Goal: Task Accomplishment & Management: Use online tool/utility

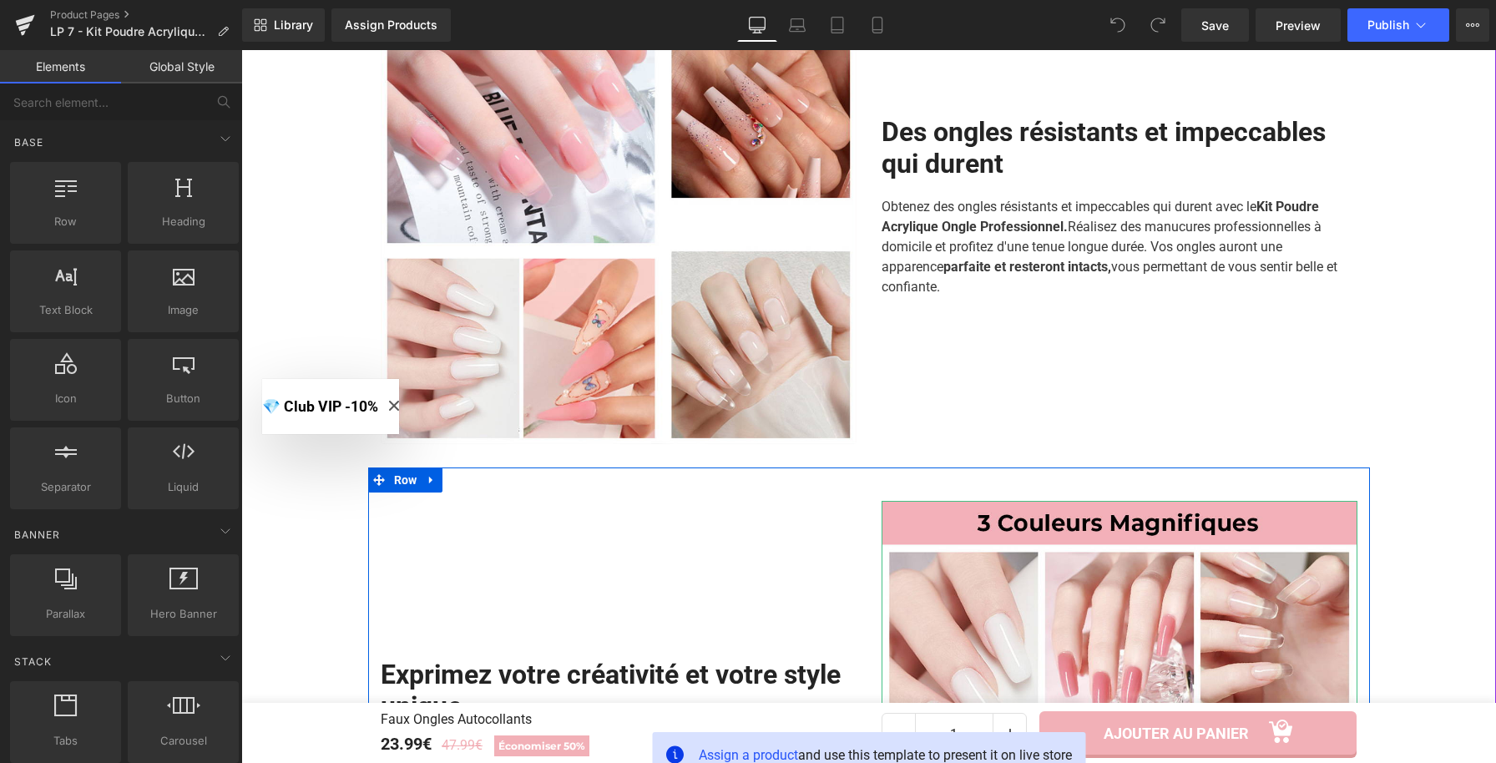
scroll to position [1578, 0]
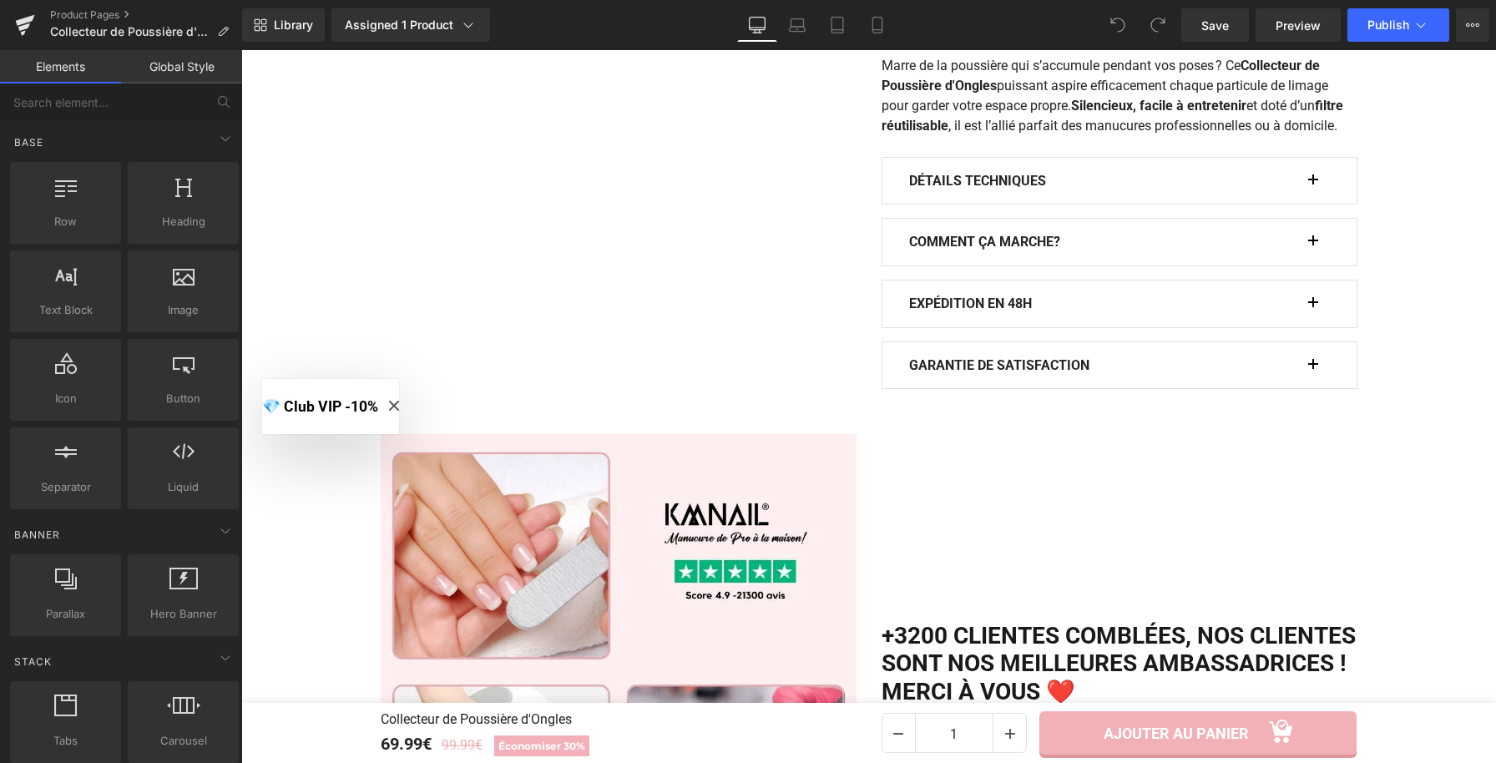
scroll to position [1437, 0]
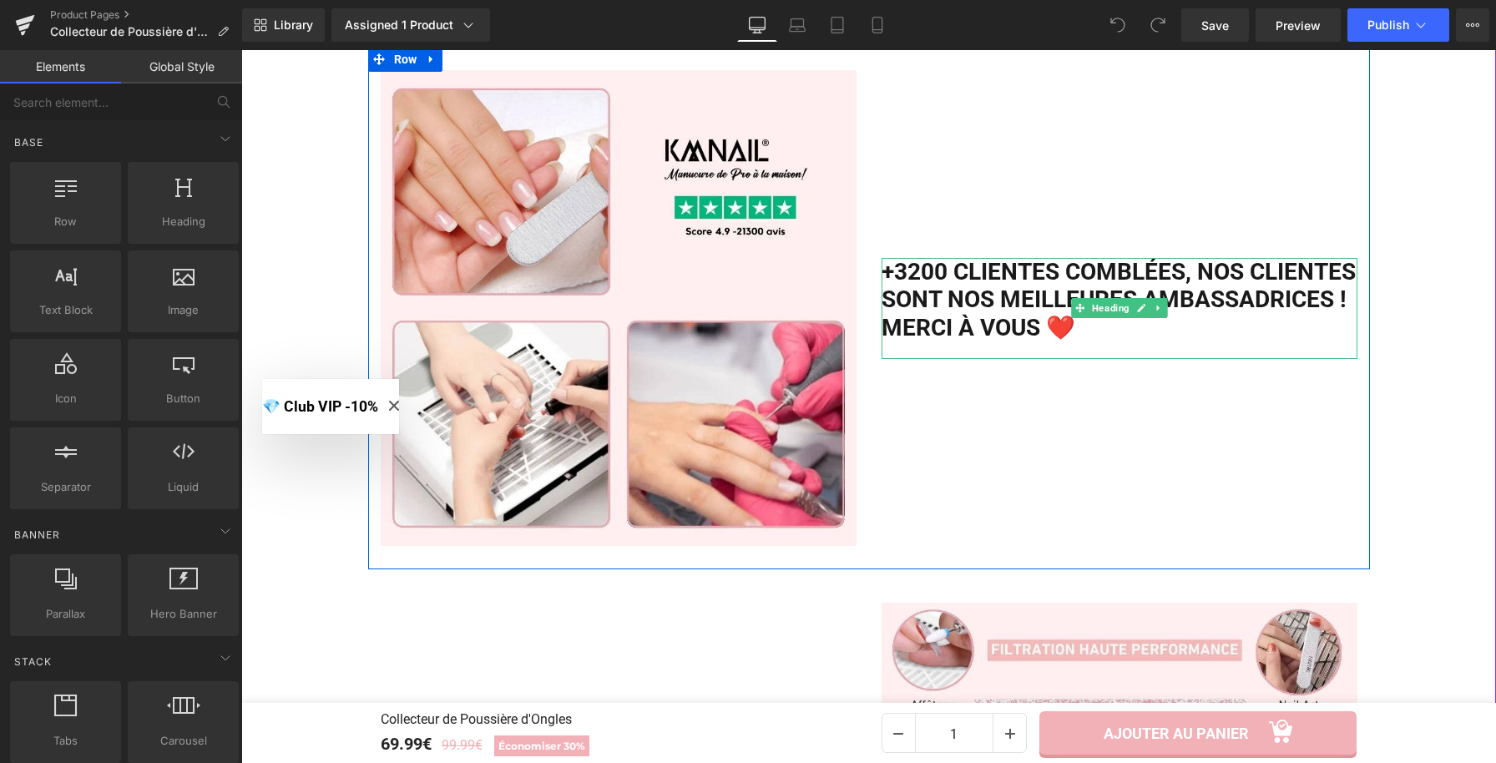
click at [912, 295] on h2 "+3200 clientes comblées, Nos clientes sont nos meilleures ambassadrices ! Merci…" at bounding box center [1120, 300] width 476 height 84
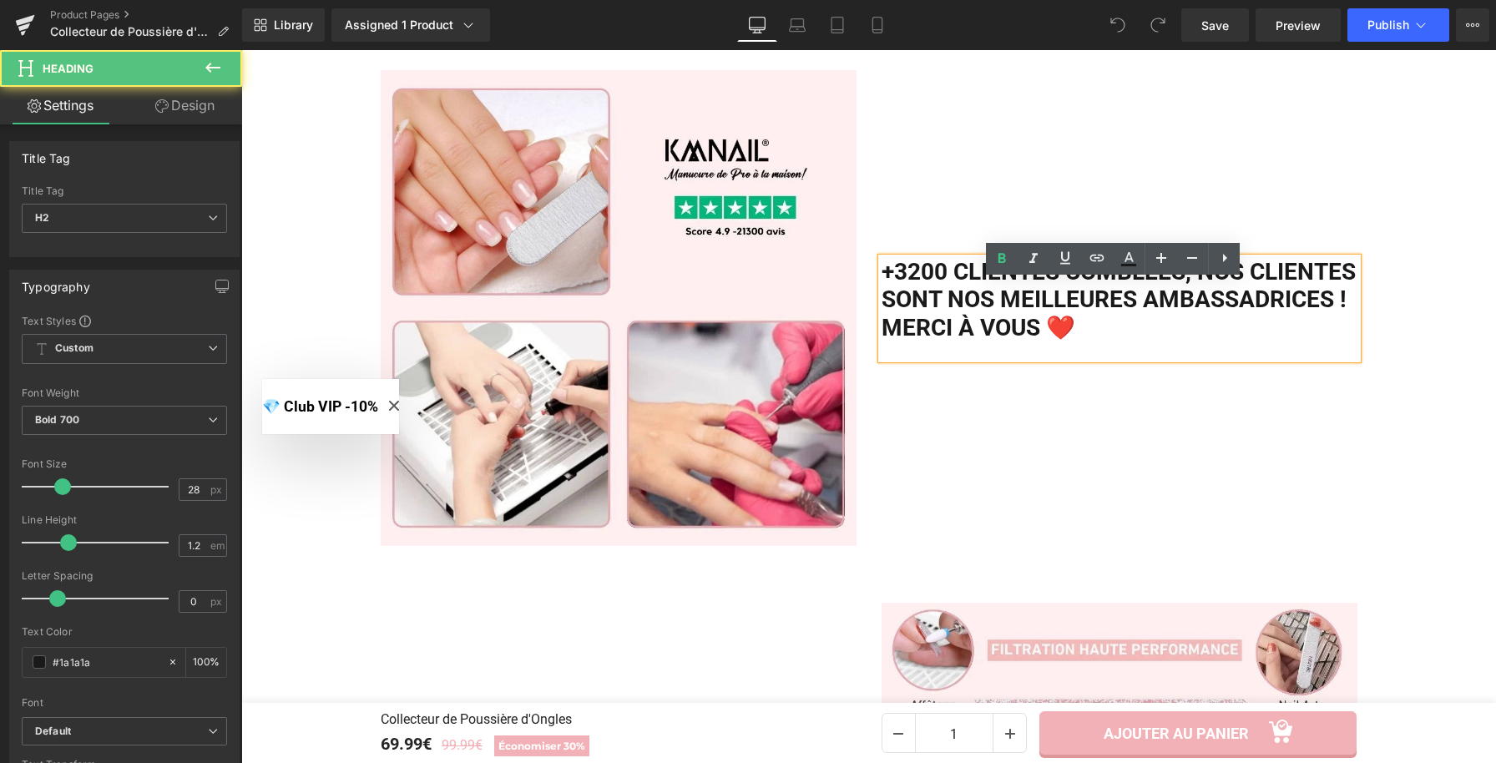
click at [913, 295] on h2 "+3200 clientes comblées, Nos clientes sont nos meilleures ambassadrices ! Merci…" at bounding box center [1120, 300] width 476 height 84
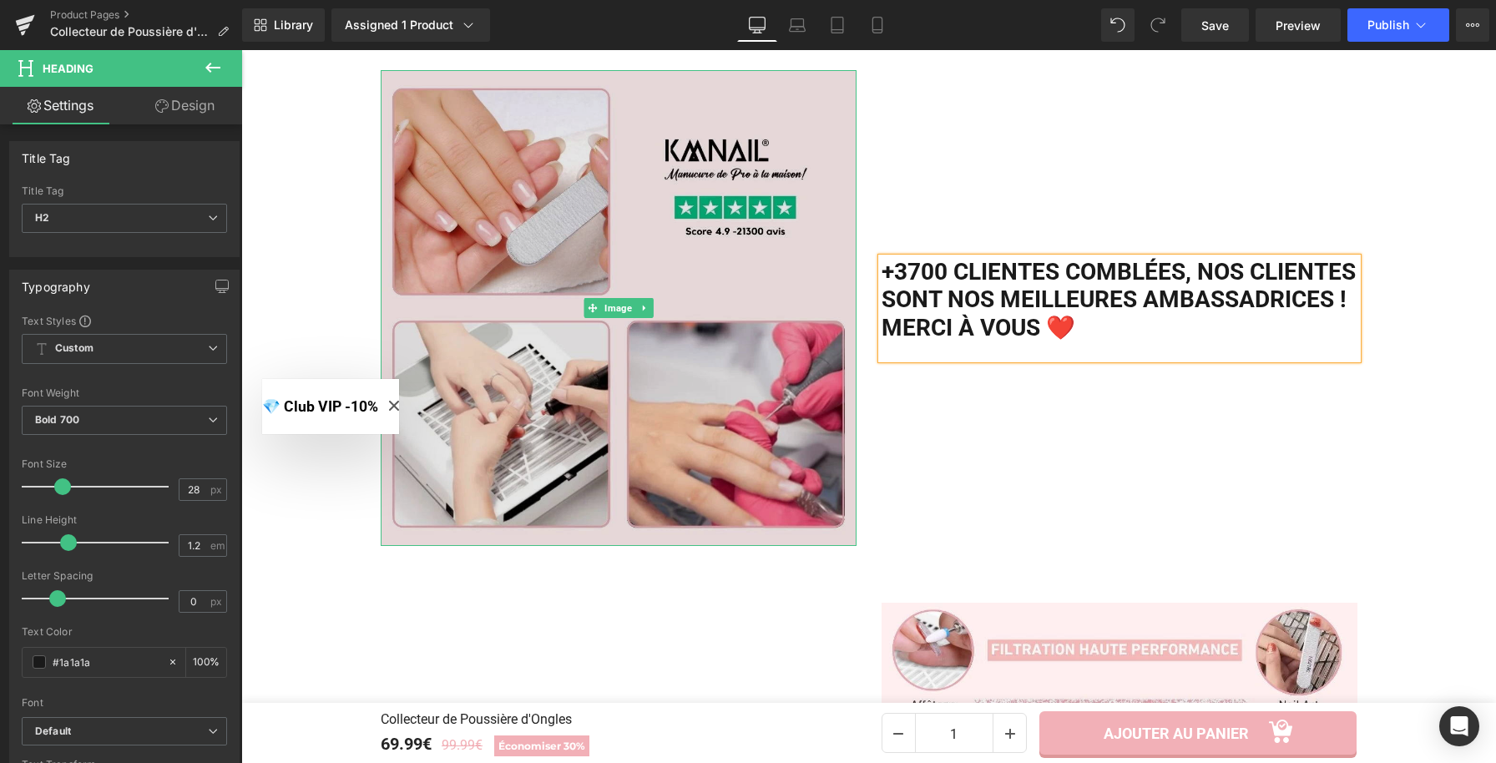
click at [574, 268] on img at bounding box center [619, 308] width 476 height 476
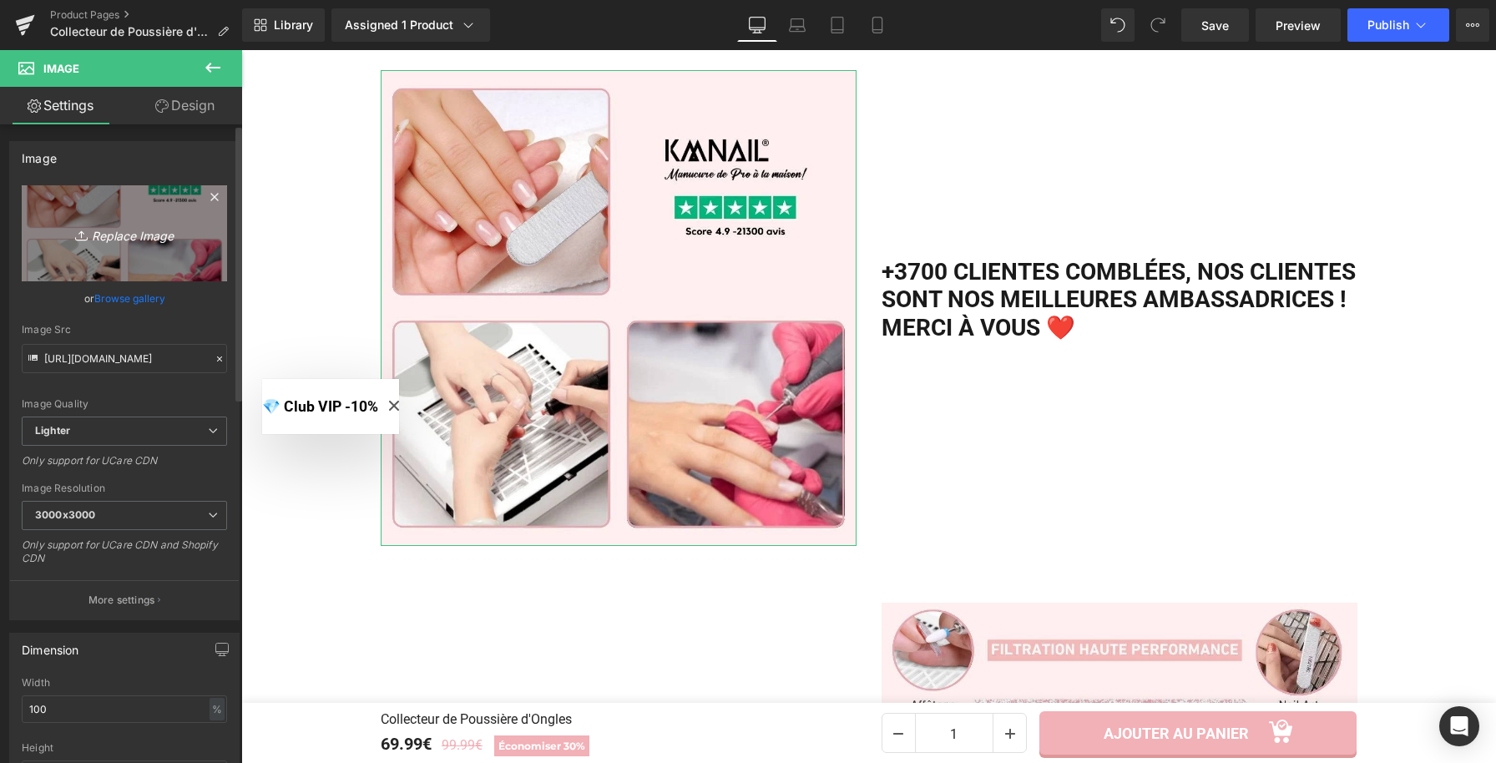
click at [106, 216] on link "Replace Image" at bounding box center [124, 233] width 205 height 96
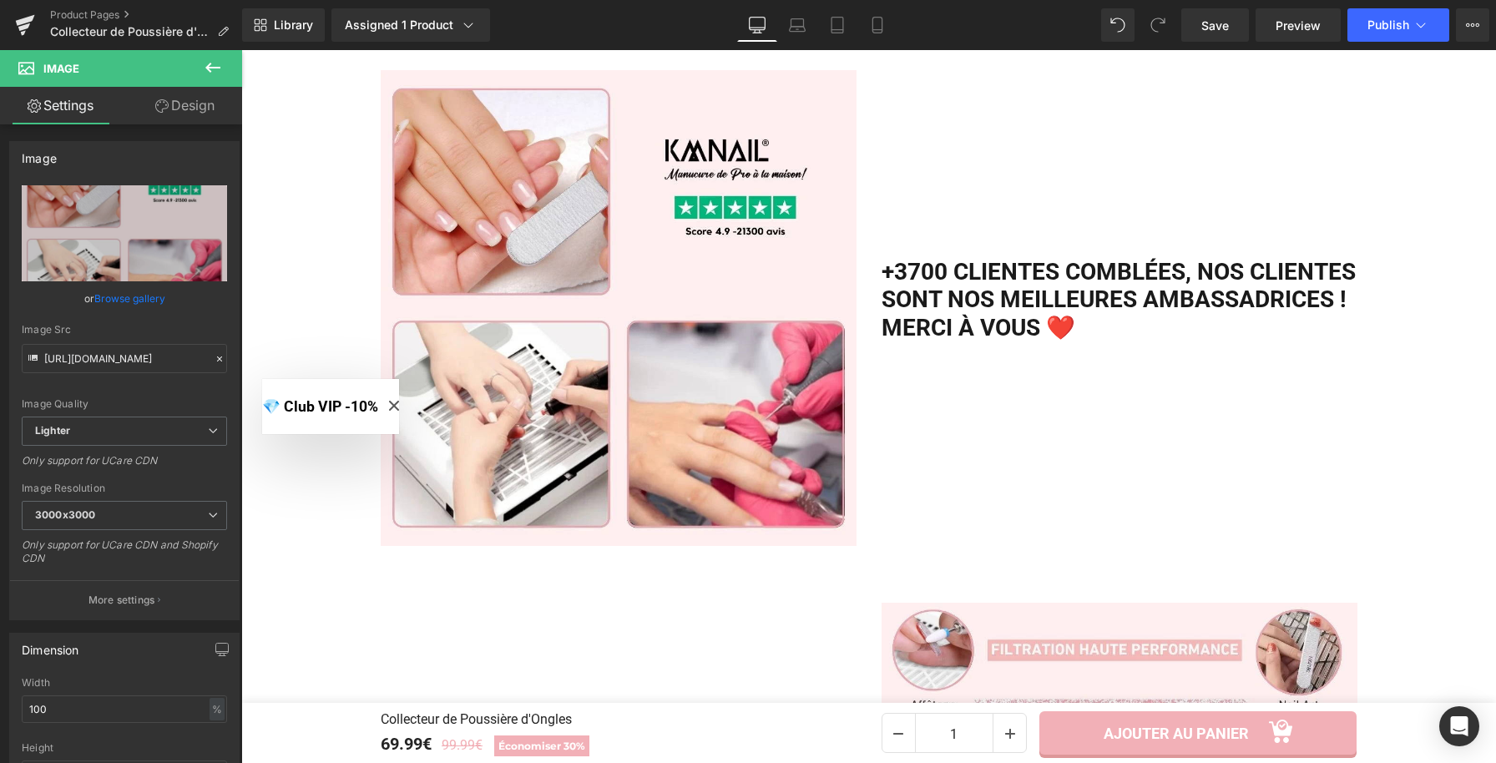
type input "C:\fakepath\Collecteur de Poussière d'Ongles.jpg"
click at [1229, 33] on span "Save" at bounding box center [1215, 26] width 28 height 18
click at [1442, 28] on button "Publish" at bounding box center [1399, 24] width 102 height 33
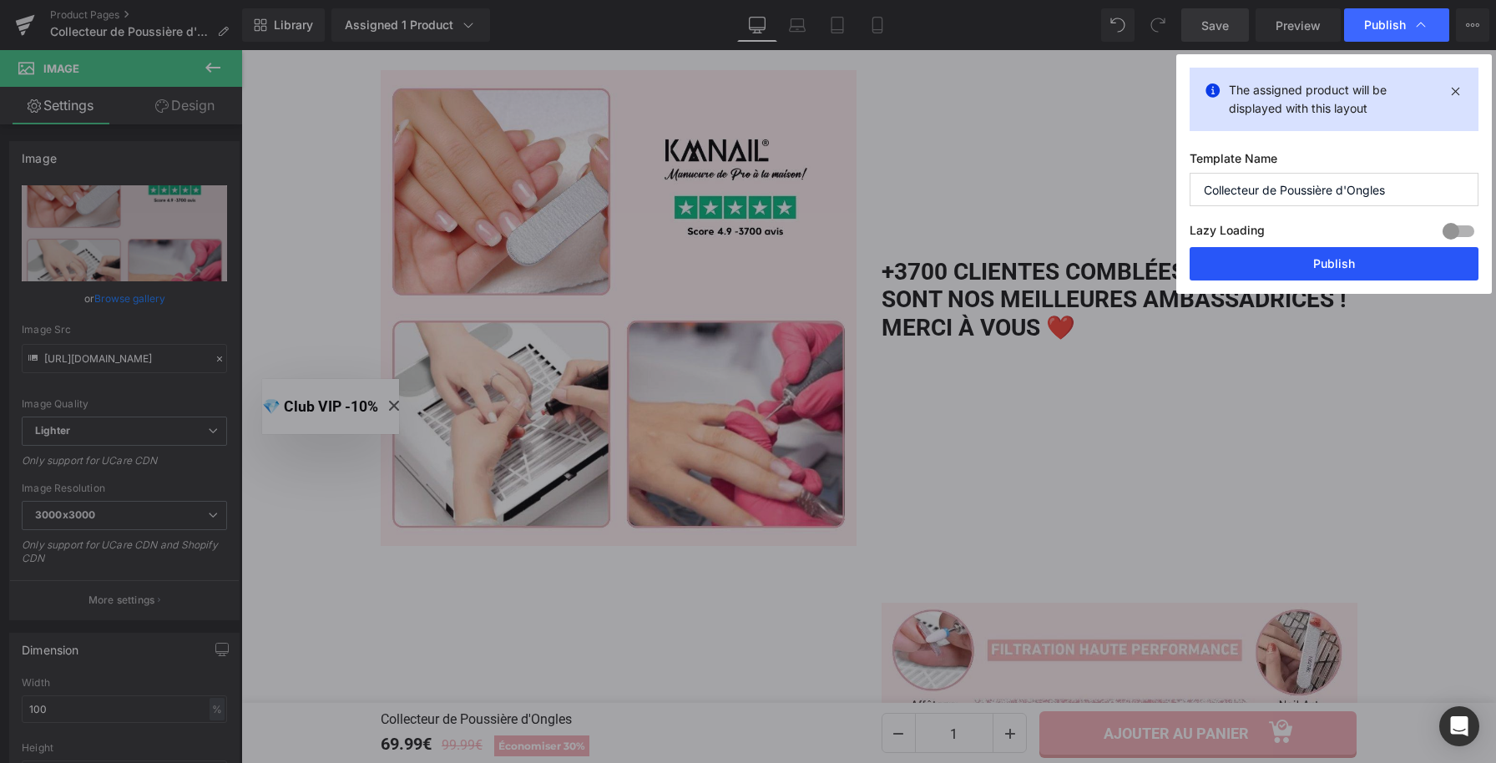
click at [1328, 265] on button "Publish" at bounding box center [1334, 263] width 289 height 33
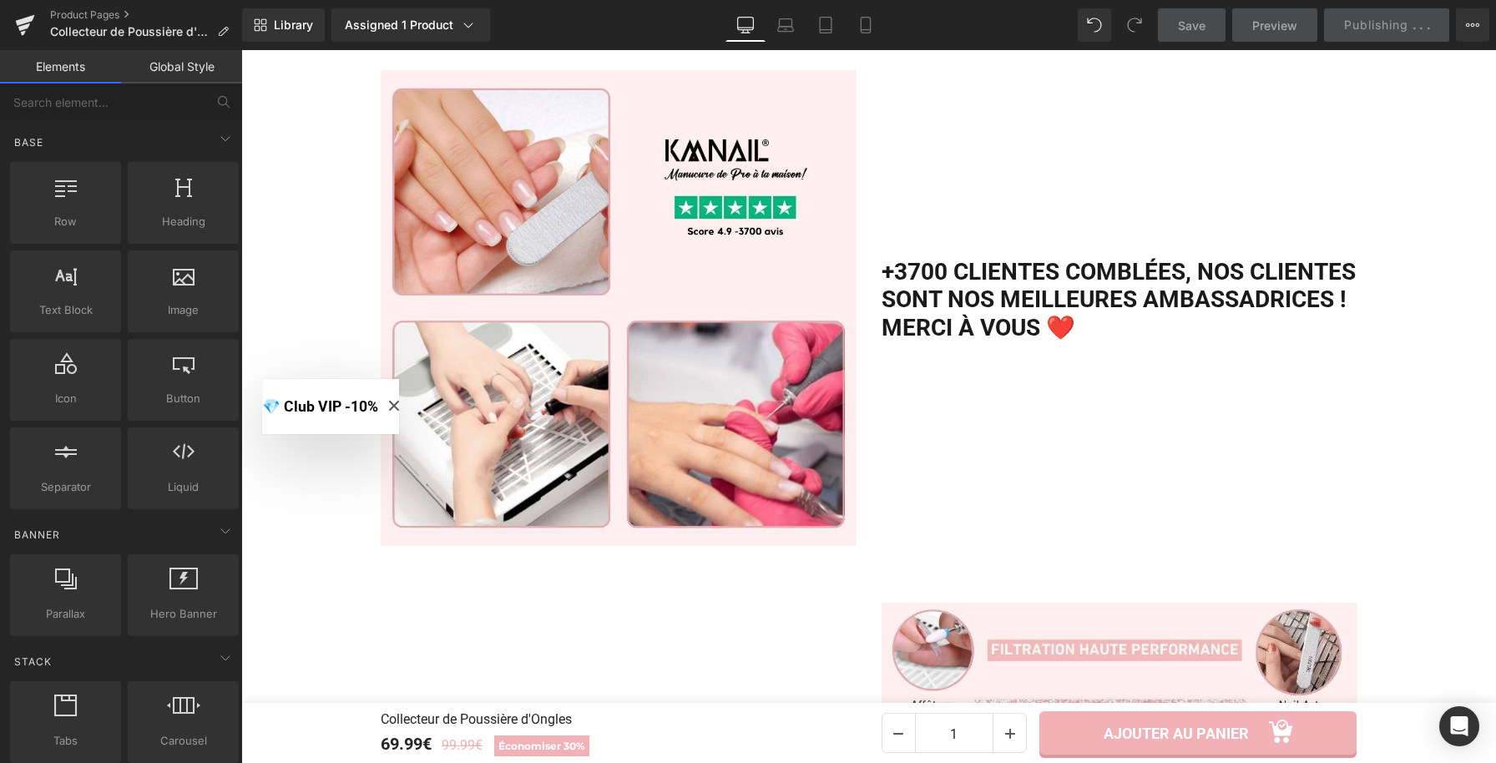
click at [399, 402] on icon "Close modal" at bounding box center [394, 406] width 10 height 10
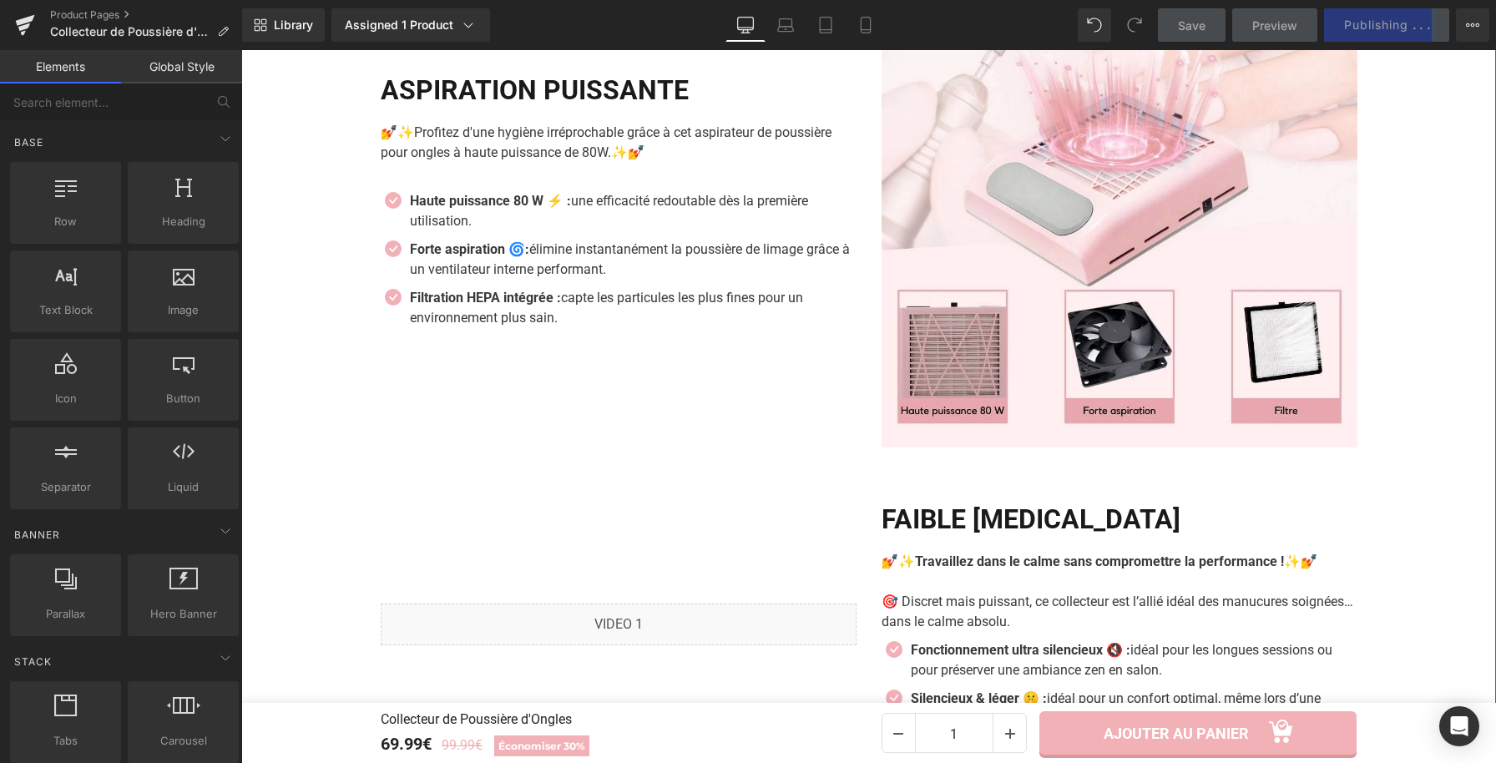
scroll to position [2891, 0]
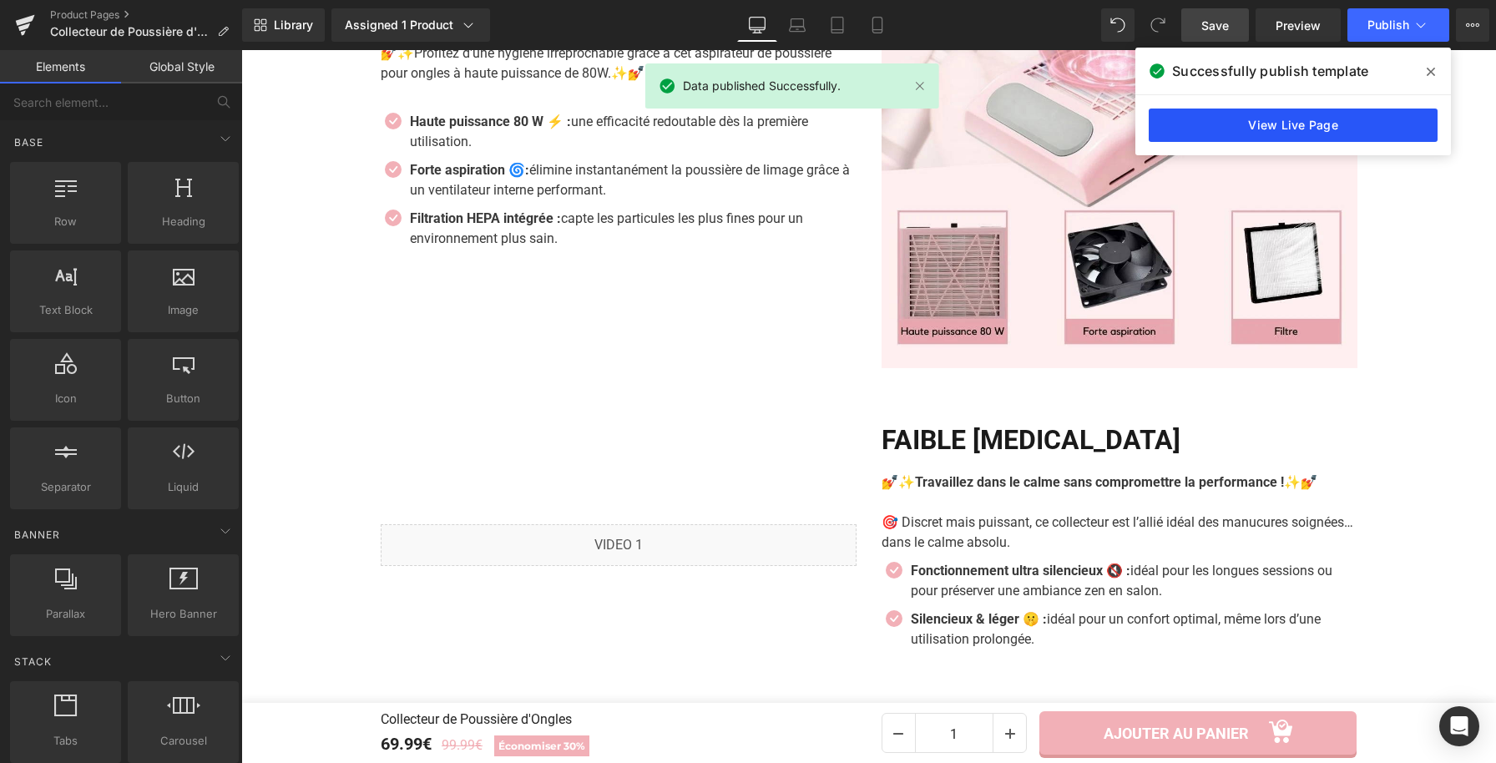
click at [1235, 129] on link "View Live Page" at bounding box center [1293, 125] width 289 height 33
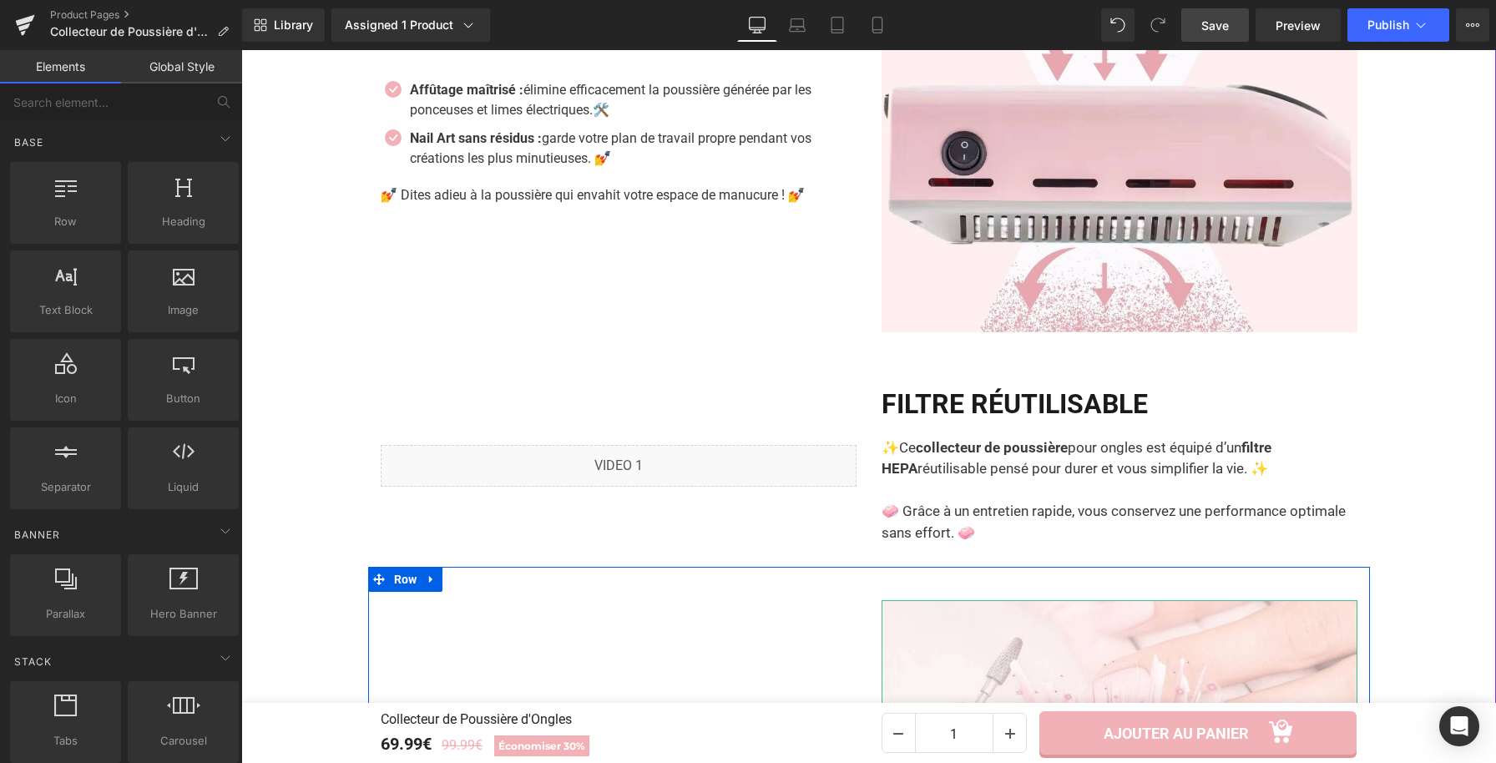
scroll to position [2179, 0]
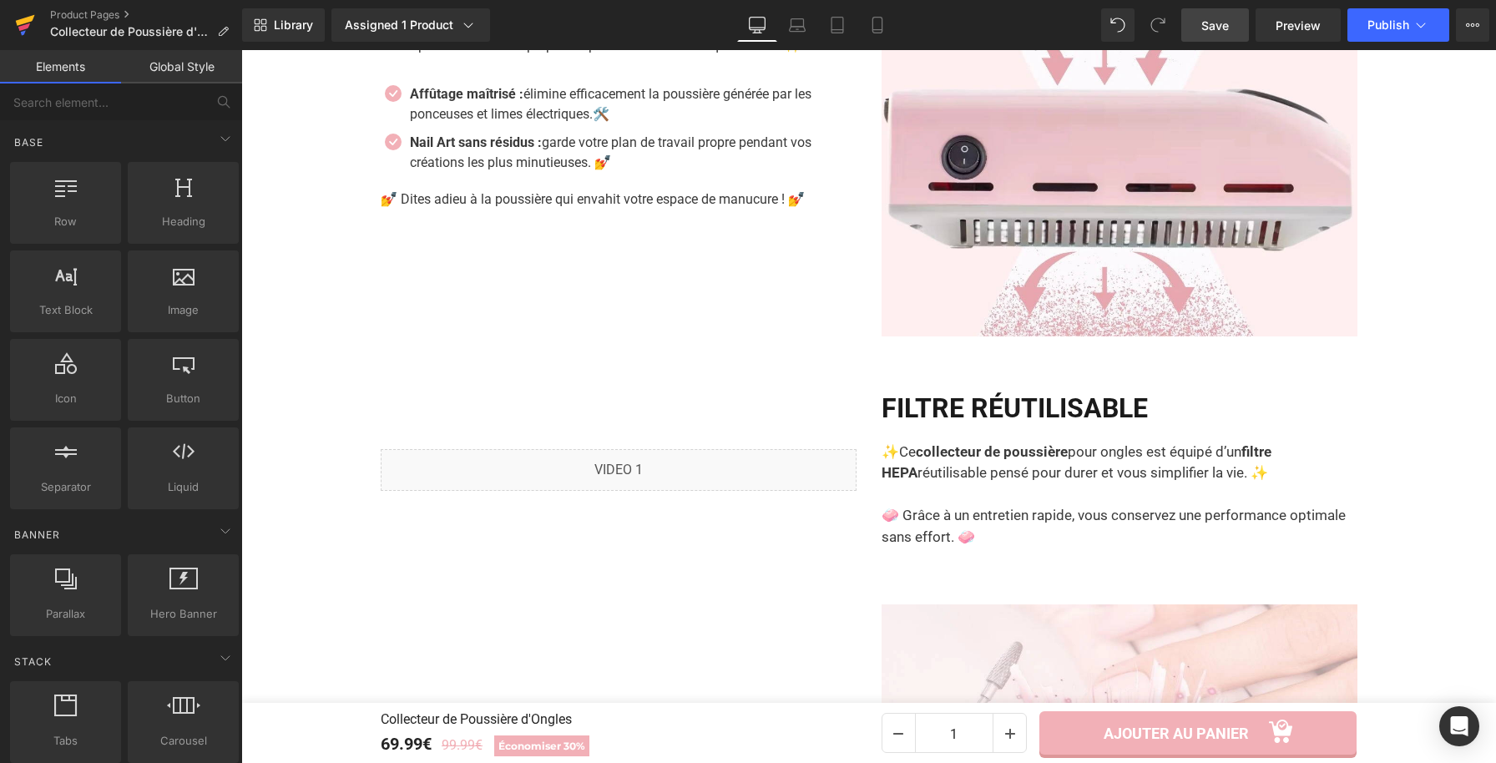
click at [28, 25] on icon at bounding box center [24, 27] width 12 height 8
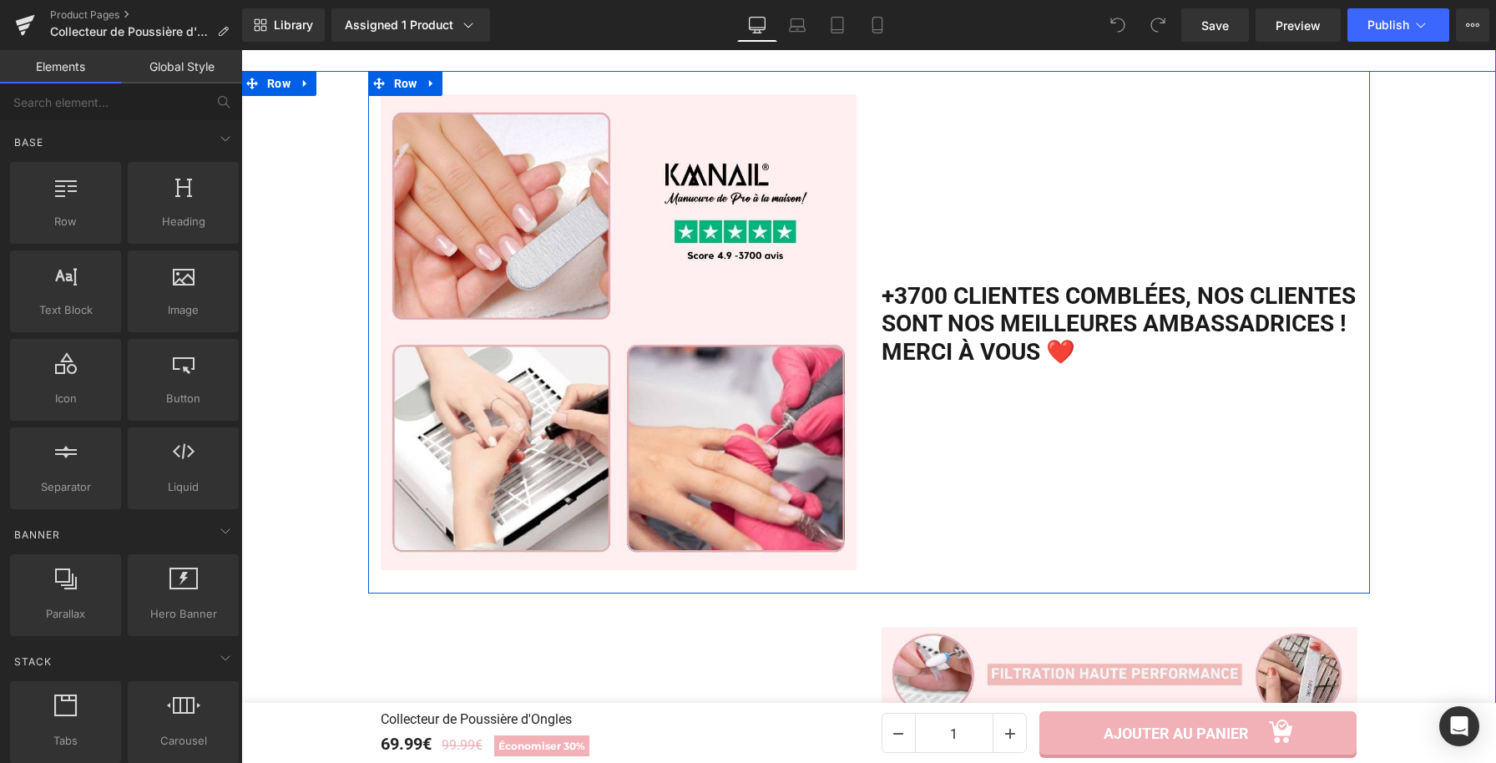
scroll to position [1456, 0]
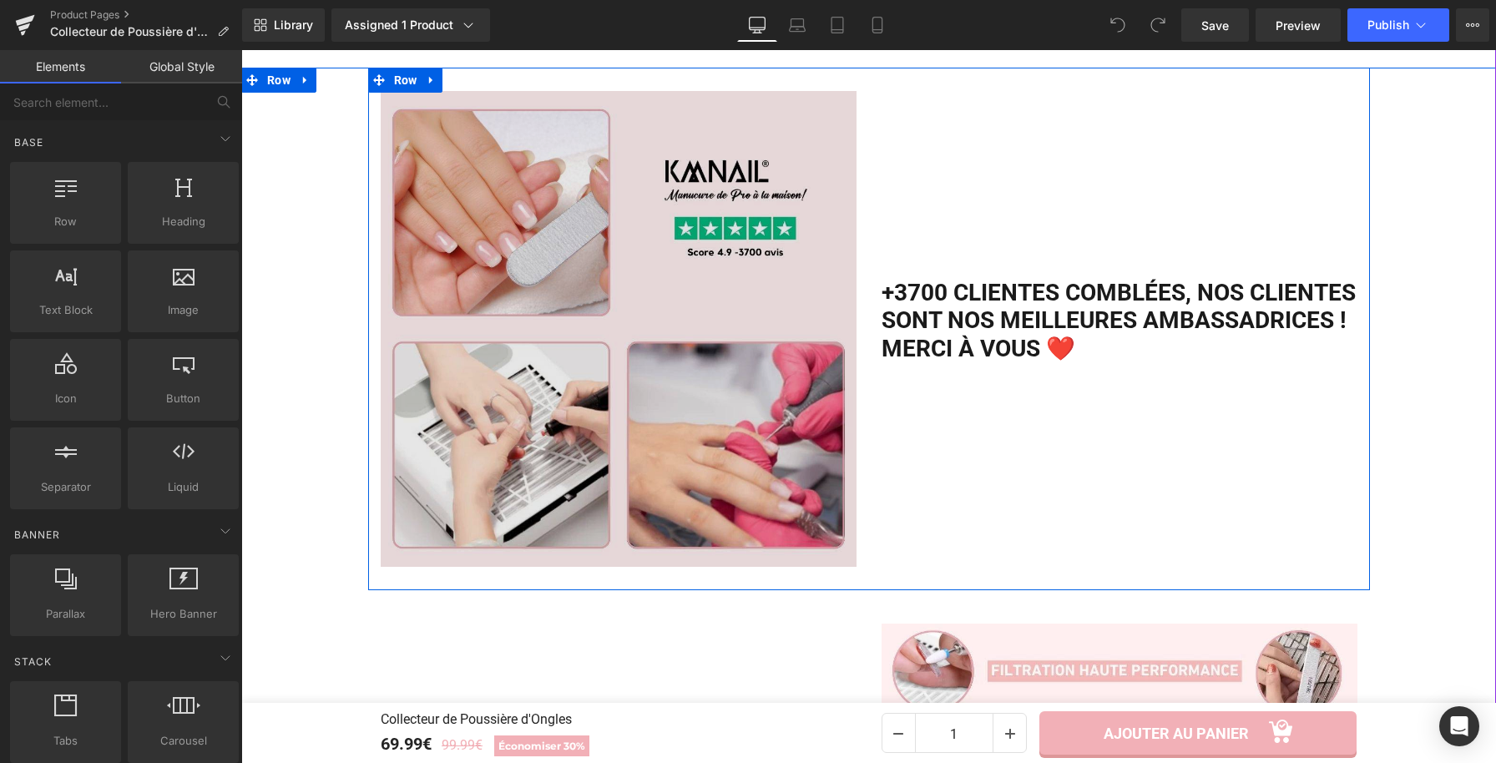
click at [637, 286] on img at bounding box center [619, 329] width 476 height 476
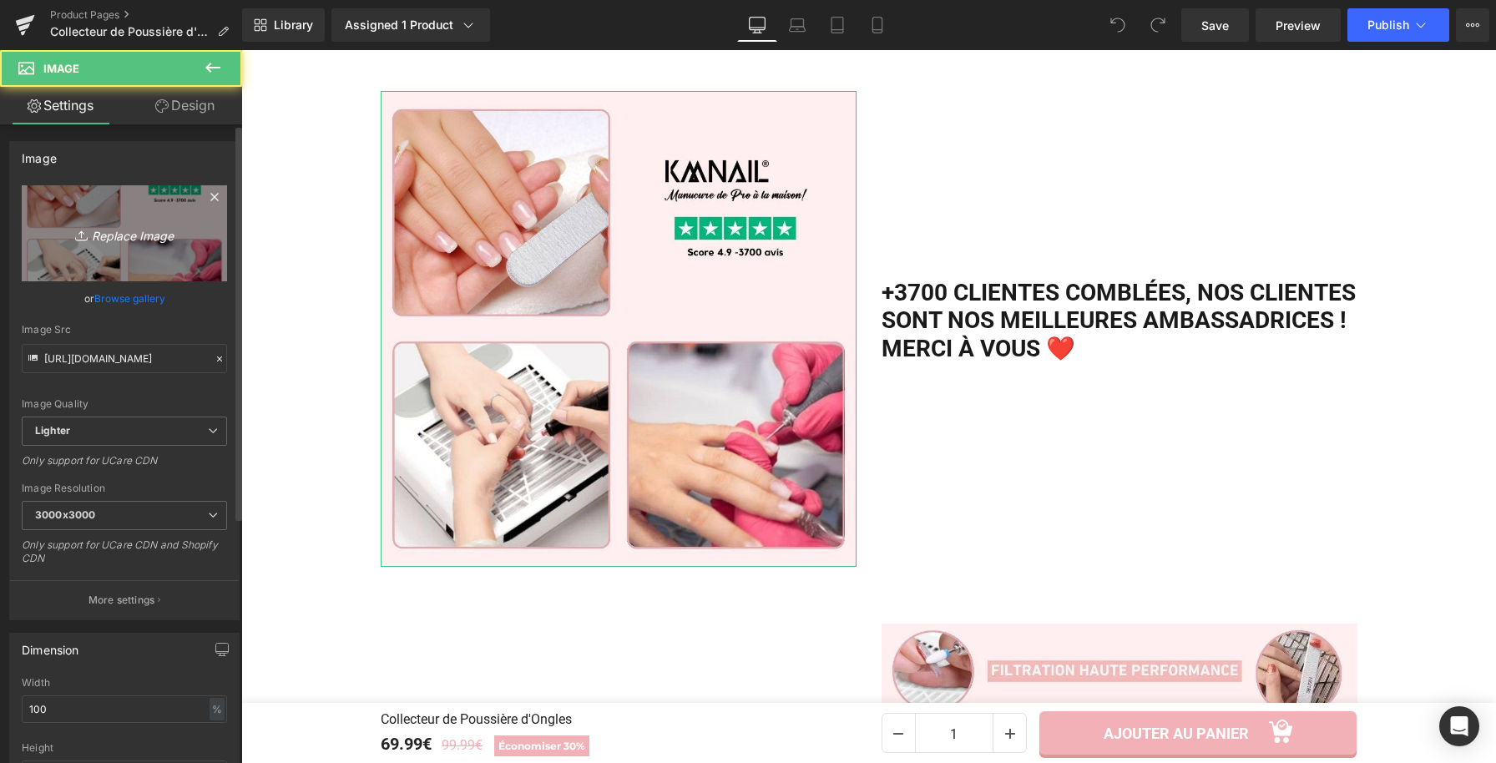
click at [129, 201] on link "Replace Image" at bounding box center [124, 233] width 205 height 96
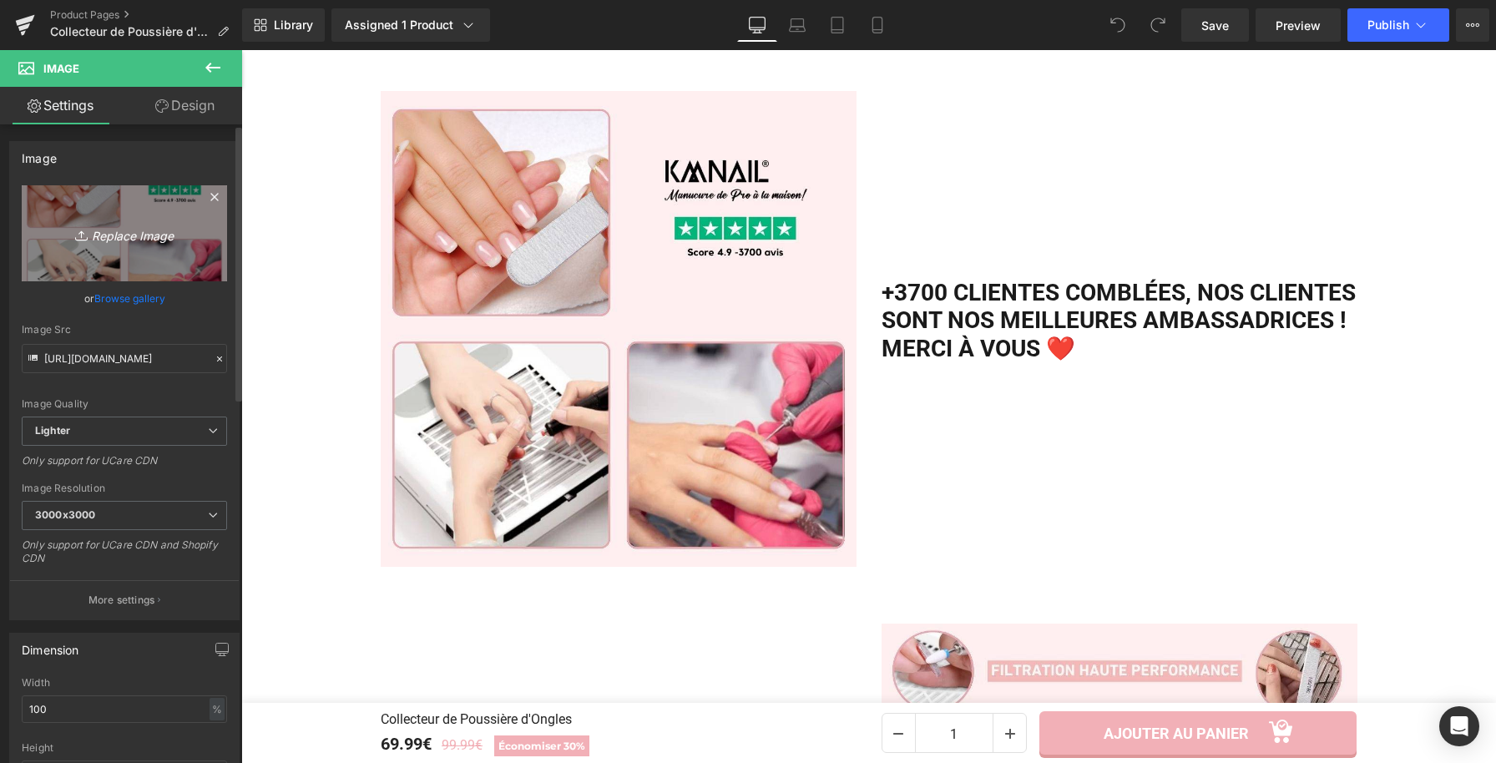
type input "C:\fakepath\Collecteur de Poussière d'Ongles.webp"
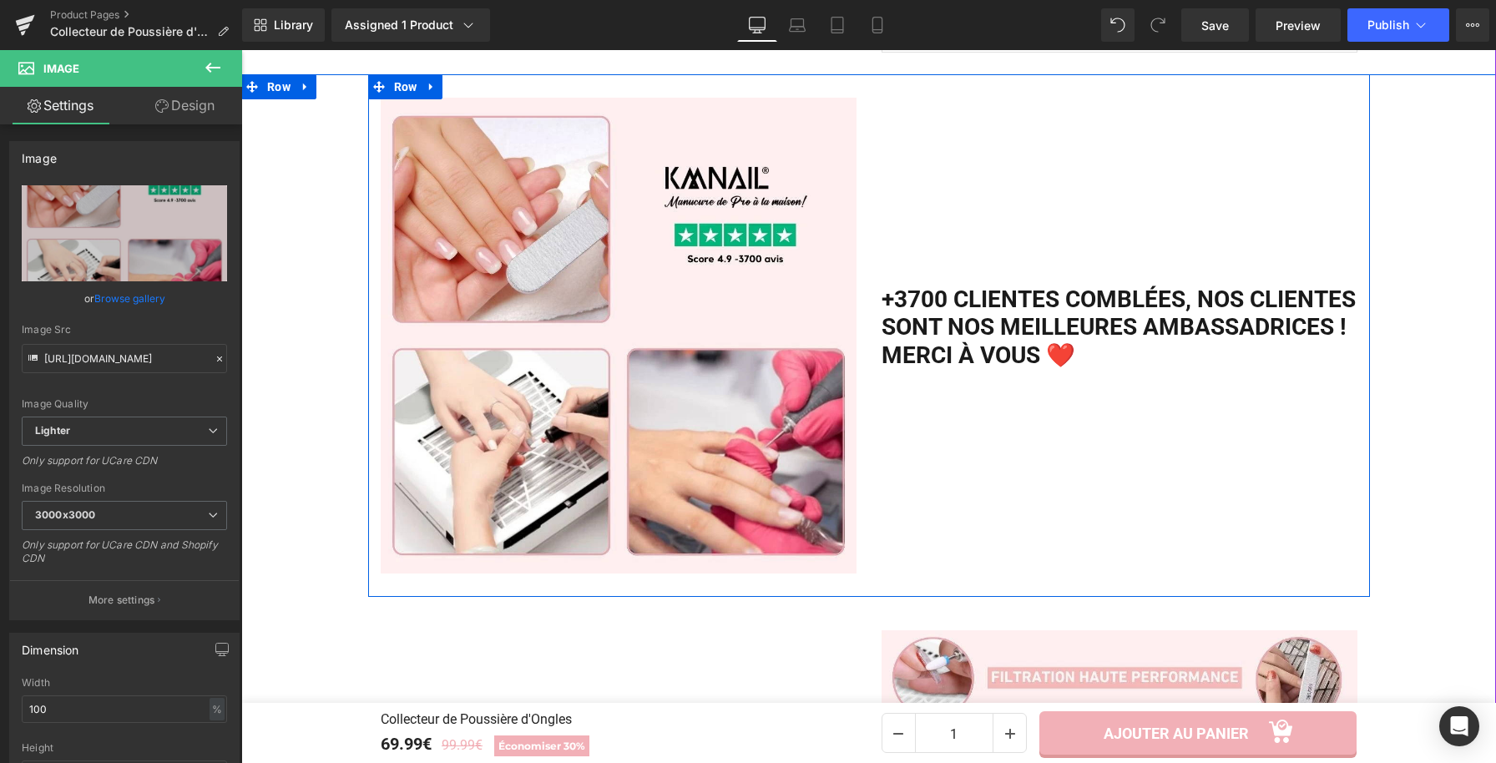
scroll to position [1429, 0]
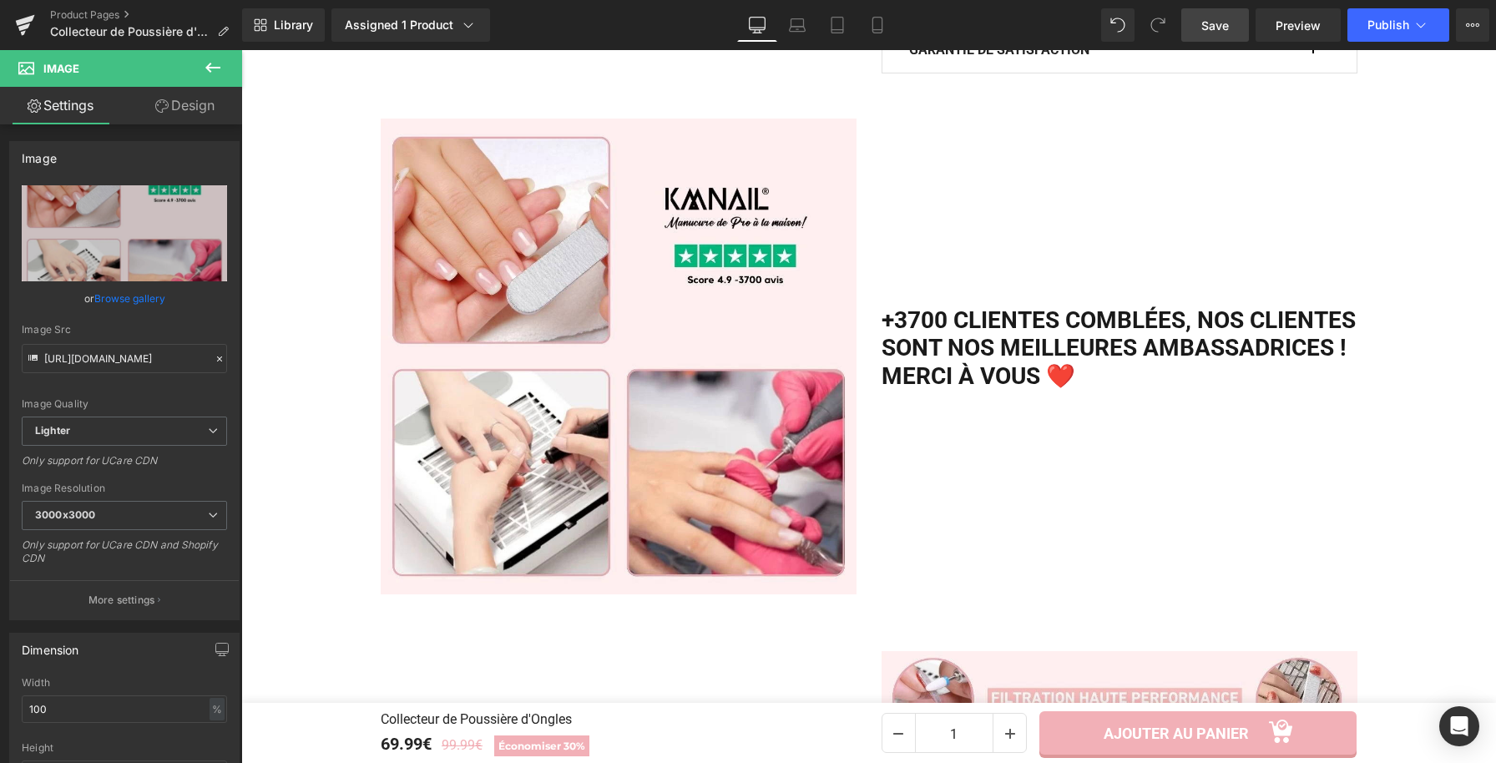
click at [1206, 23] on span "Save" at bounding box center [1215, 26] width 28 height 18
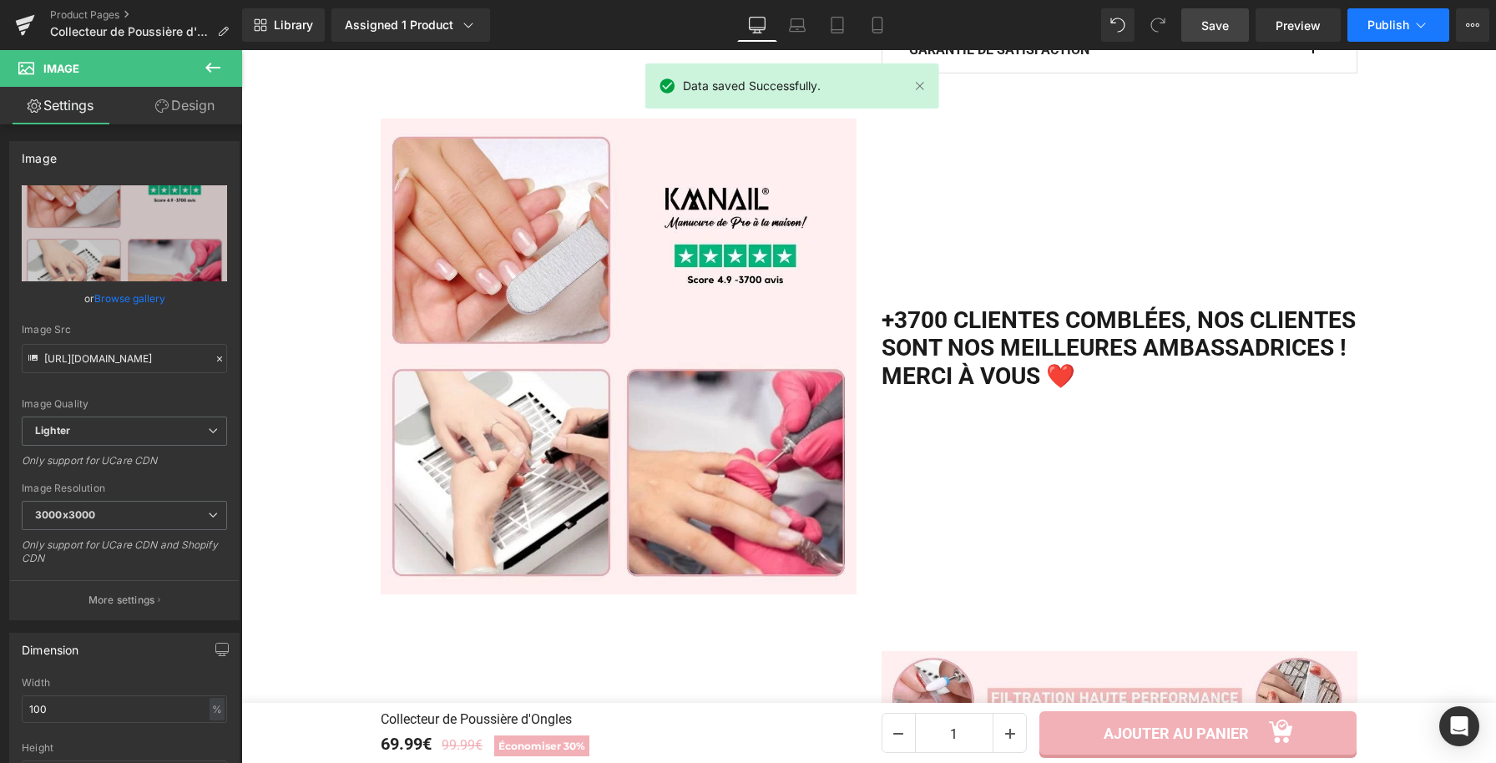
click at [1409, 33] on button "Publish" at bounding box center [1399, 24] width 102 height 33
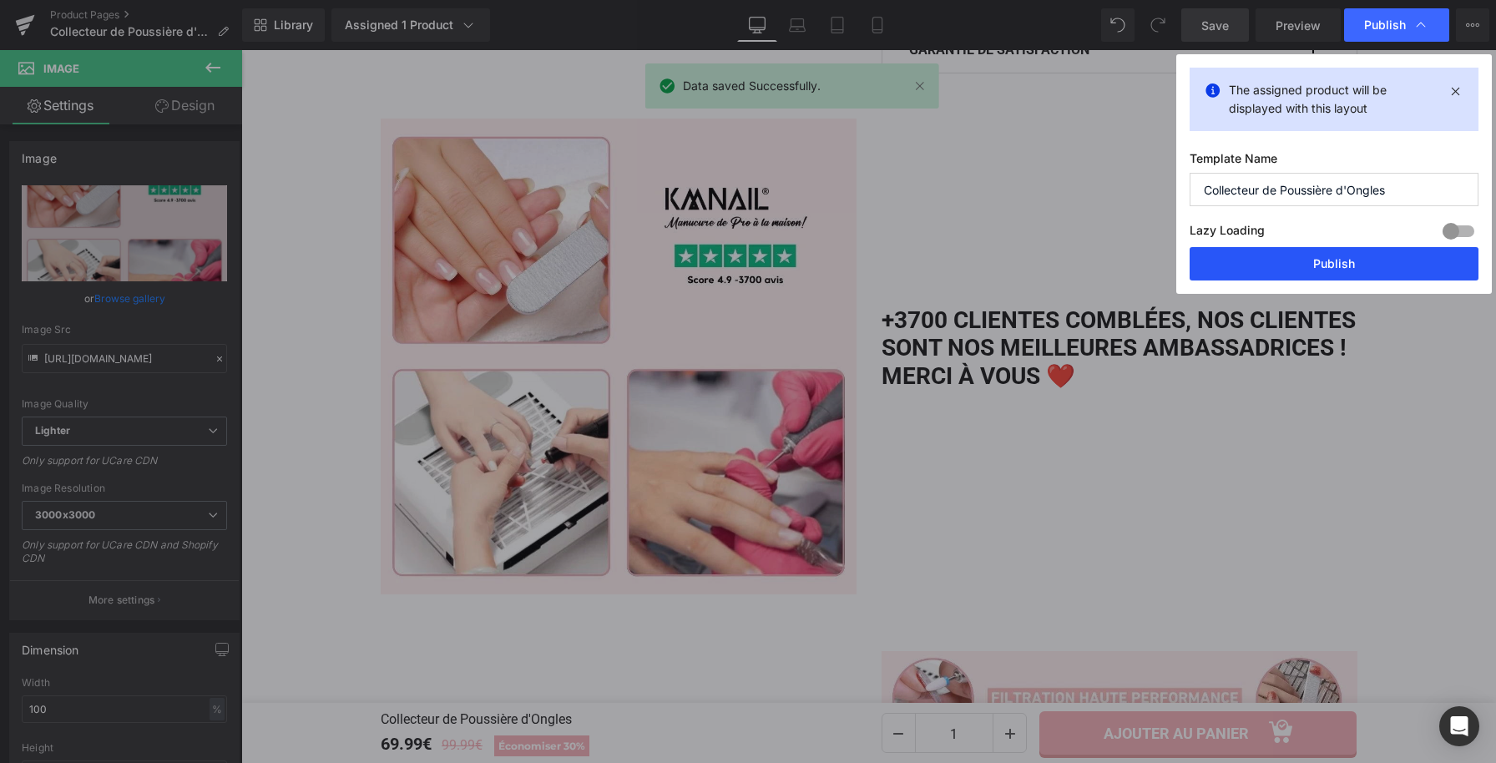
click at [1275, 268] on button "Publish" at bounding box center [1334, 263] width 289 height 33
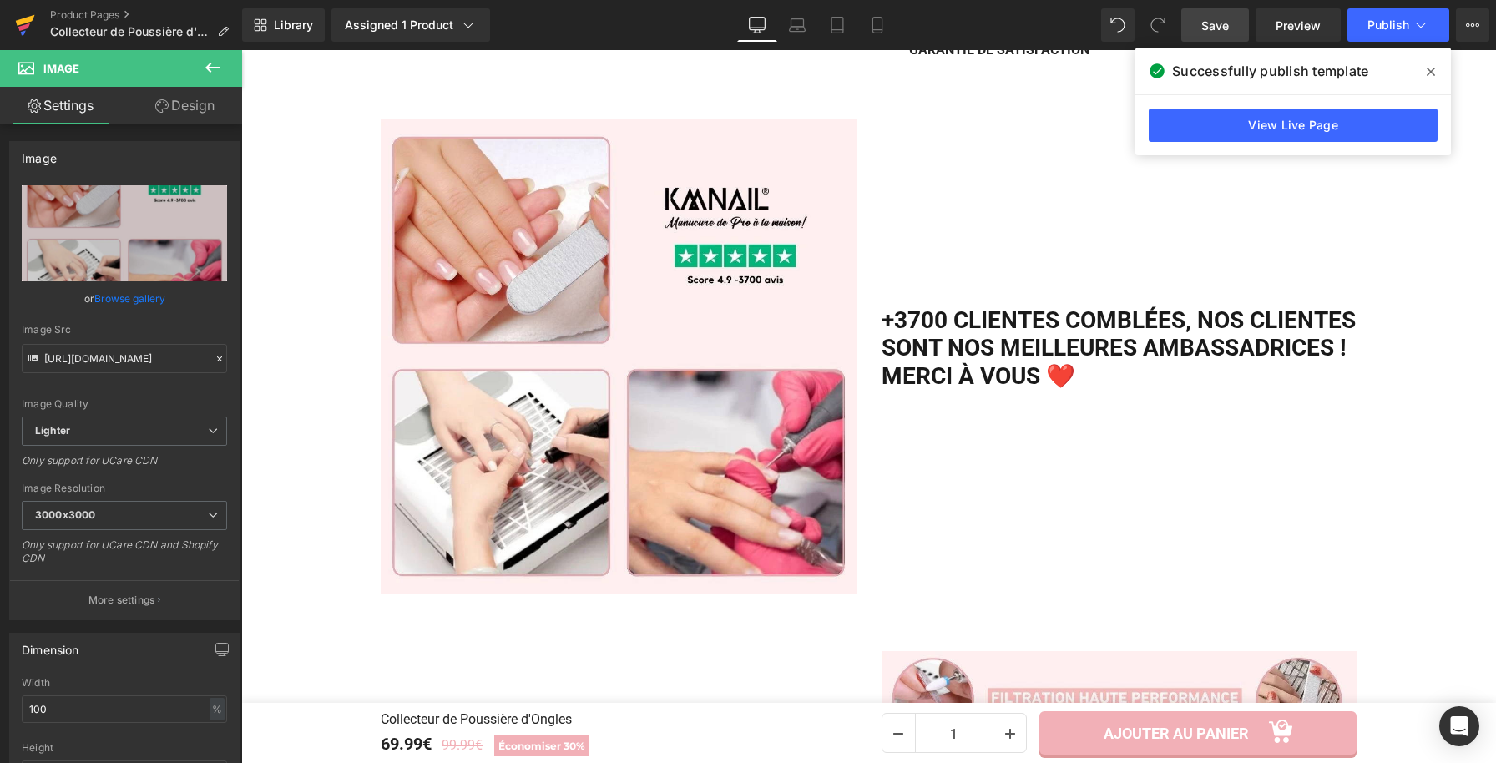
click at [26, 29] on icon at bounding box center [25, 25] width 20 height 42
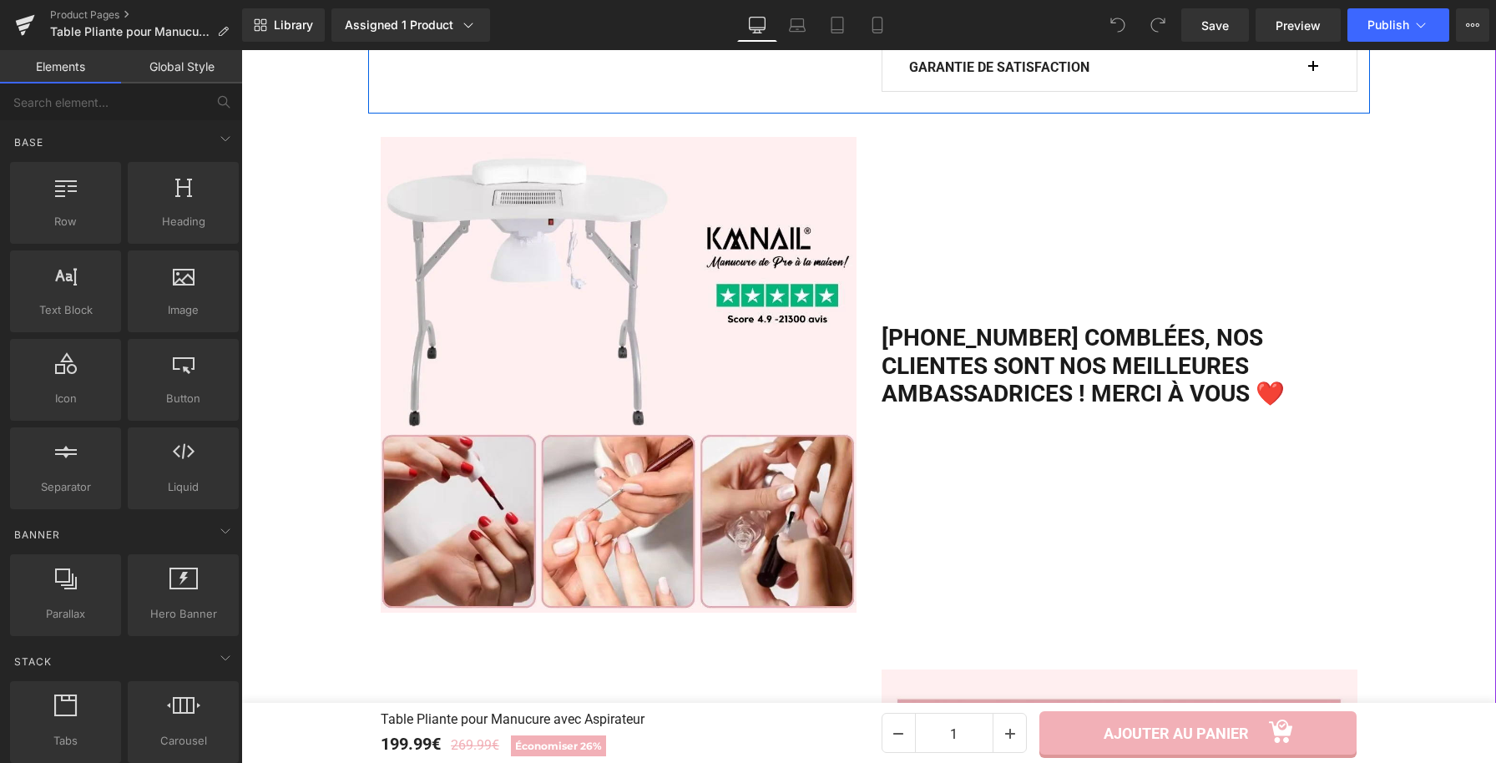
scroll to position [1302, 0]
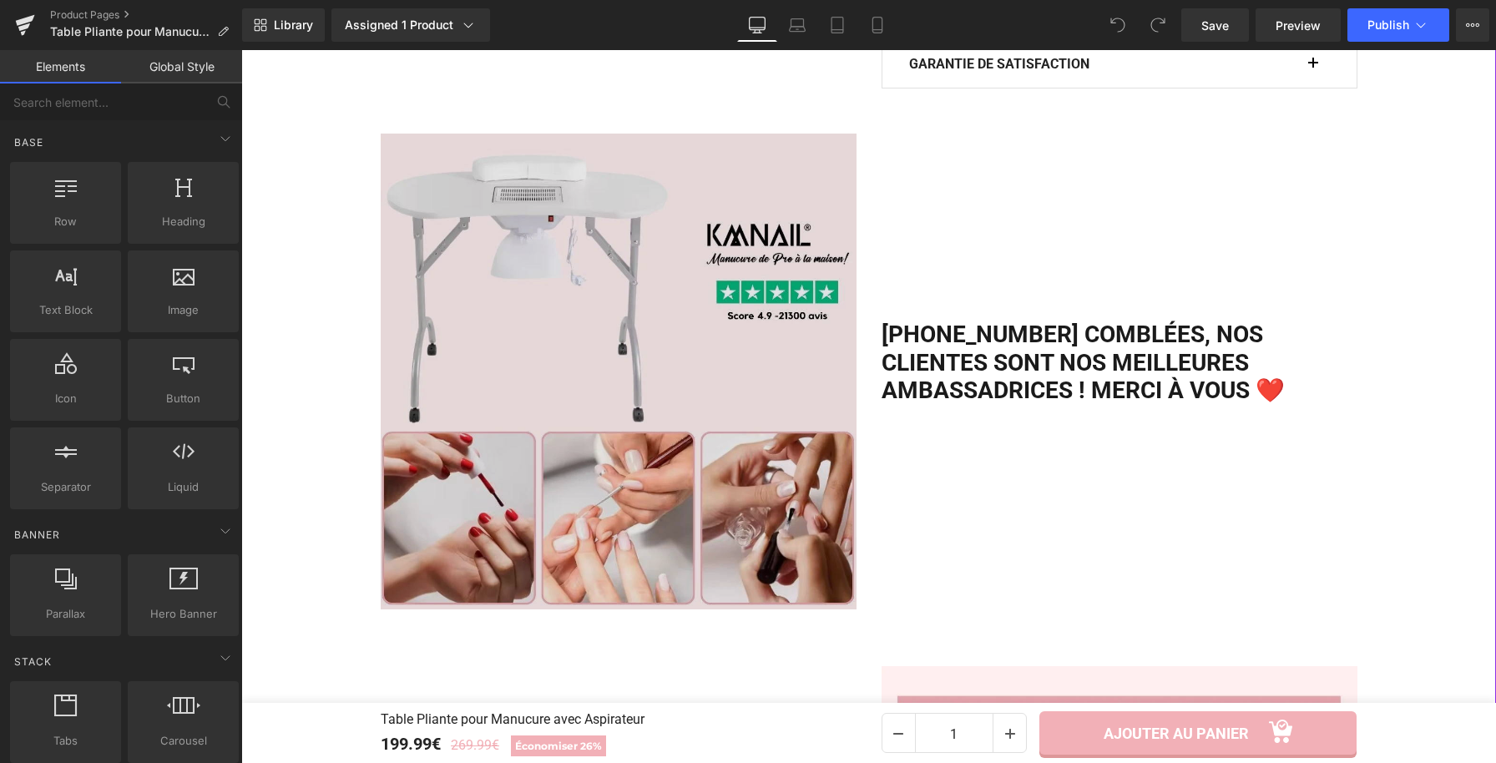
click at [723, 361] on img at bounding box center [619, 372] width 476 height 476
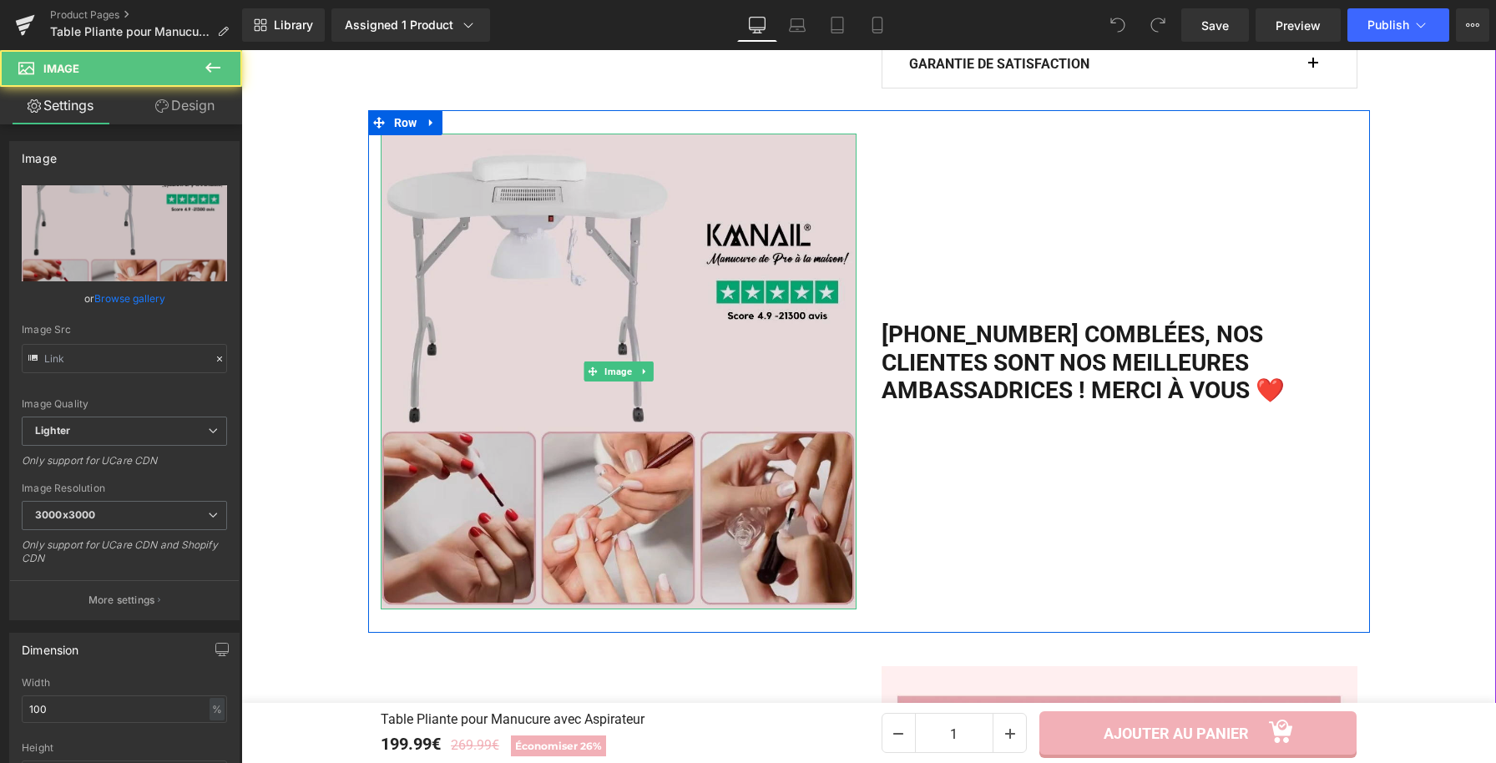
type input "[URL][DOMAIN_NAME]"
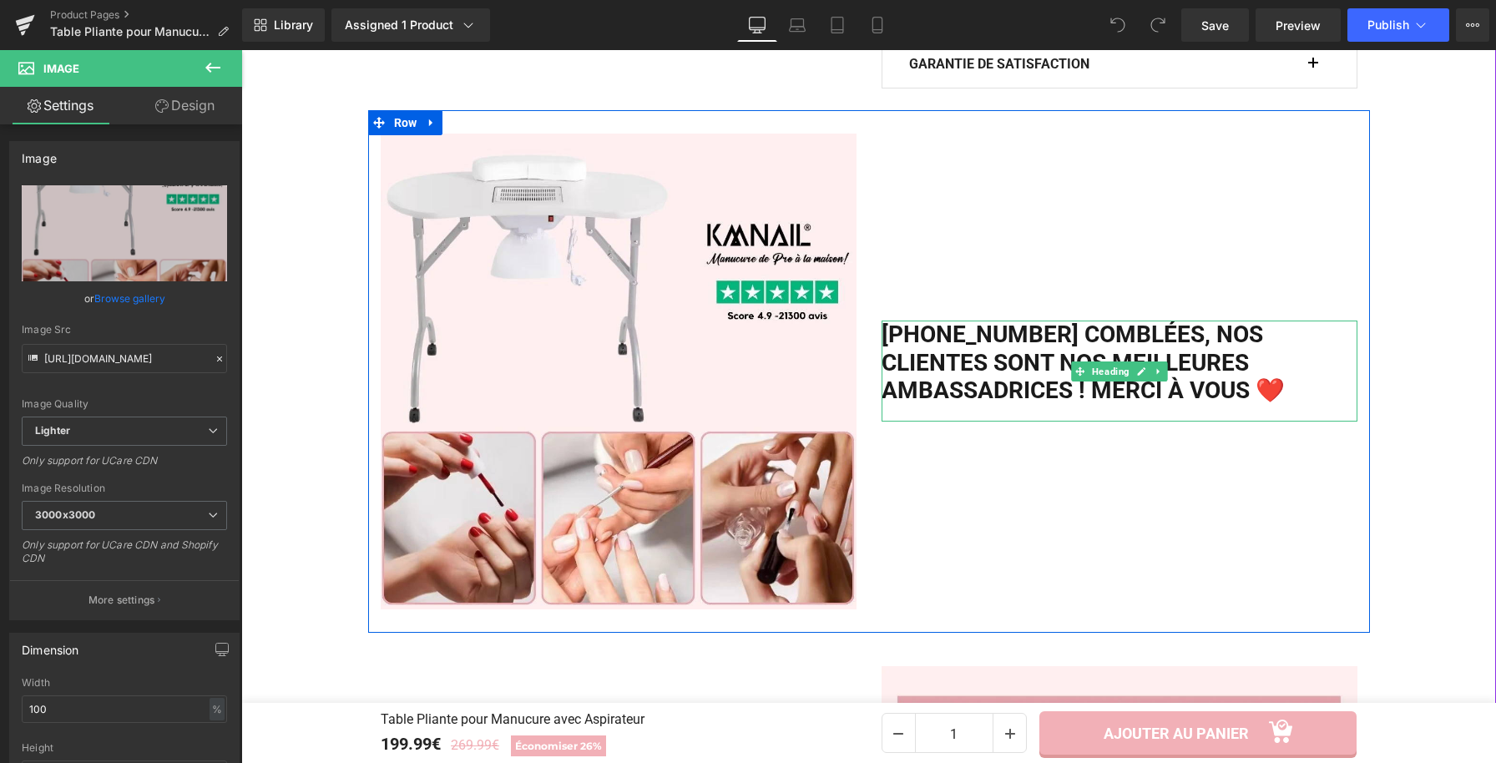
click at [918, 359] on h2 "[PHONE_NUMBER] comblées, Nos clientes sont nos meilleures ambassadrices ! Merci…" at bounding box center [1120, 363] width 476 height 84
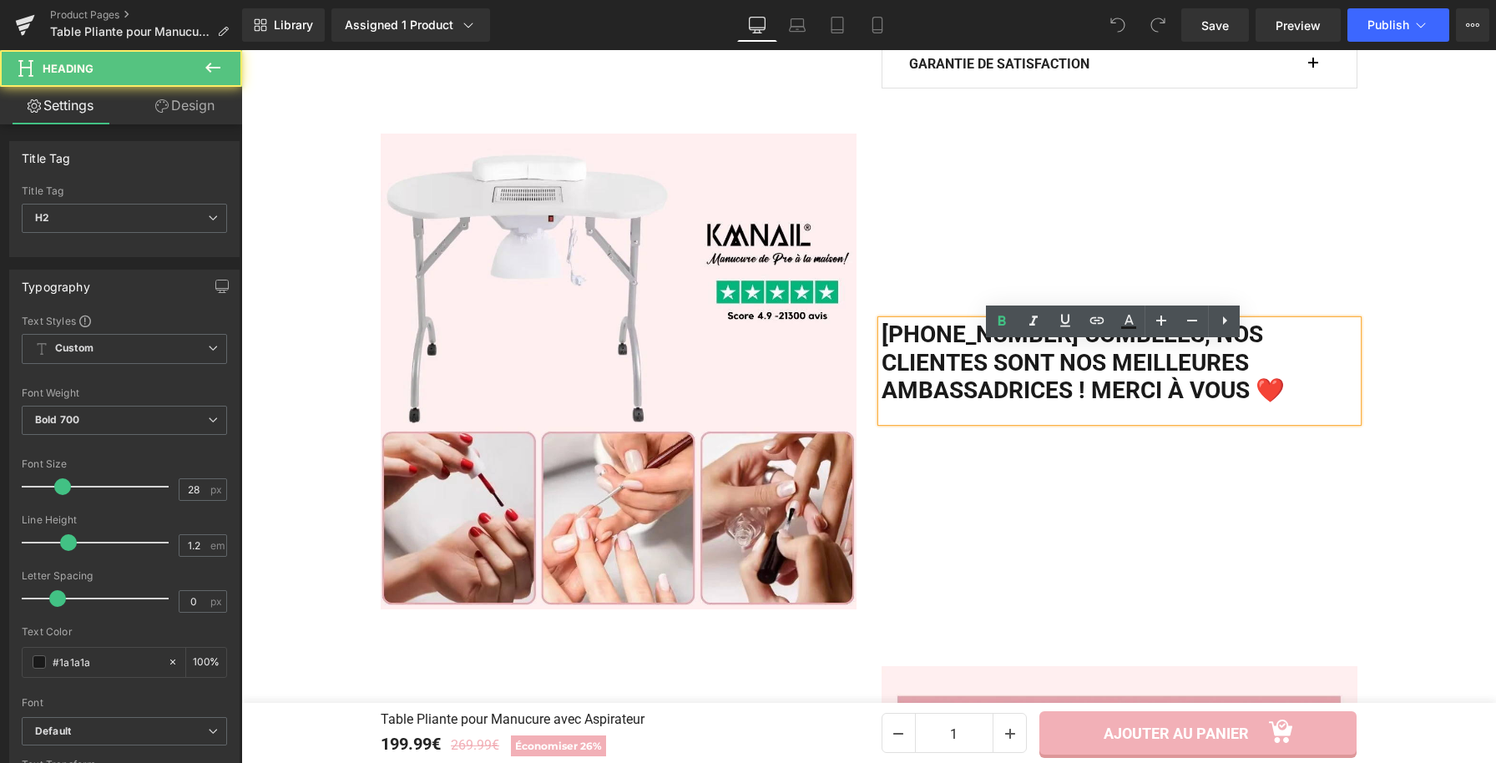
click at [918, 360] on h2 "[PHONE_NUMBER] comblées, Nos clientes sont nos meilleures ambassadrices ! Merci…" at bounding box center [1120, 363] width 476 height 84
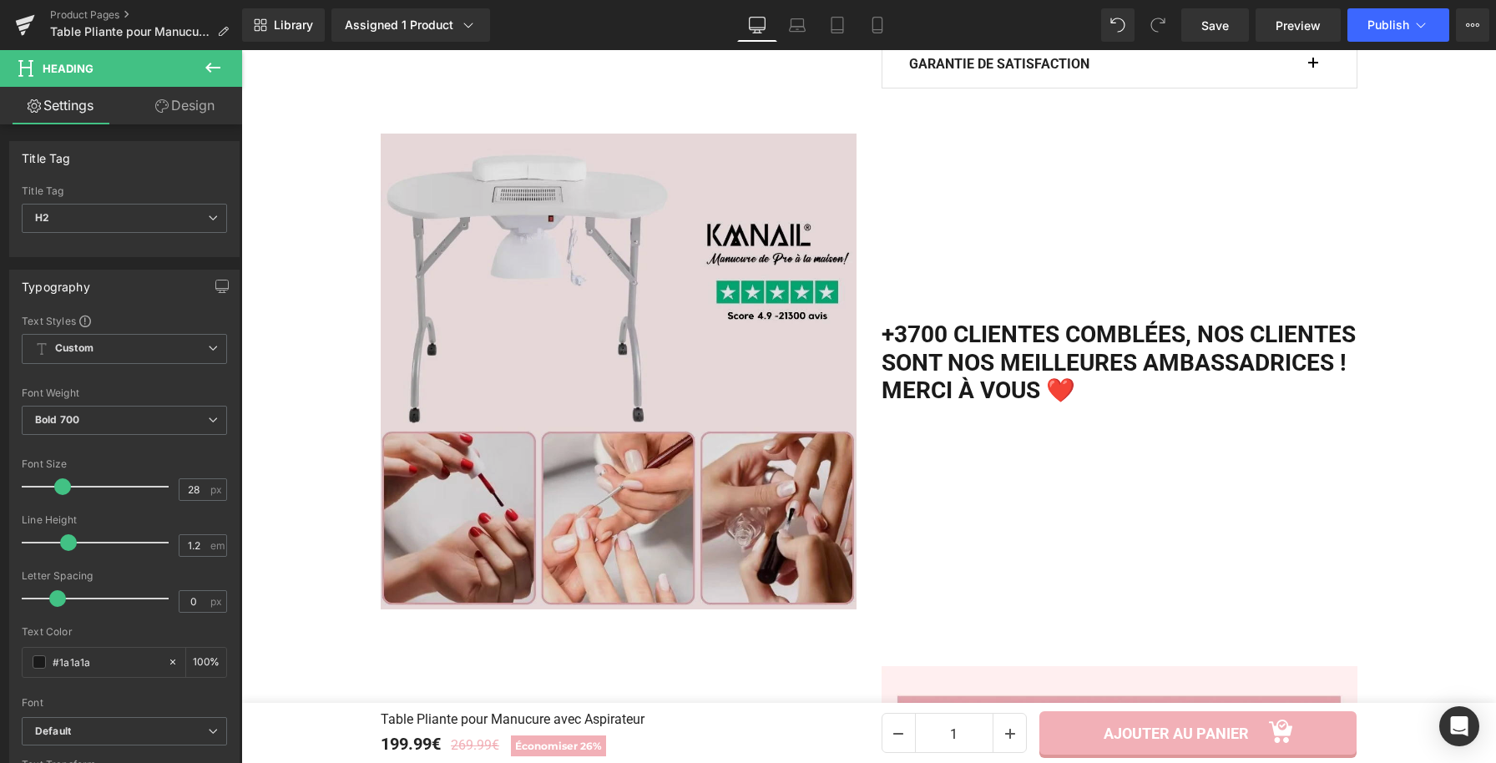
click at [569, 289] on img at bounding box center [619, 372] width 476 height 476
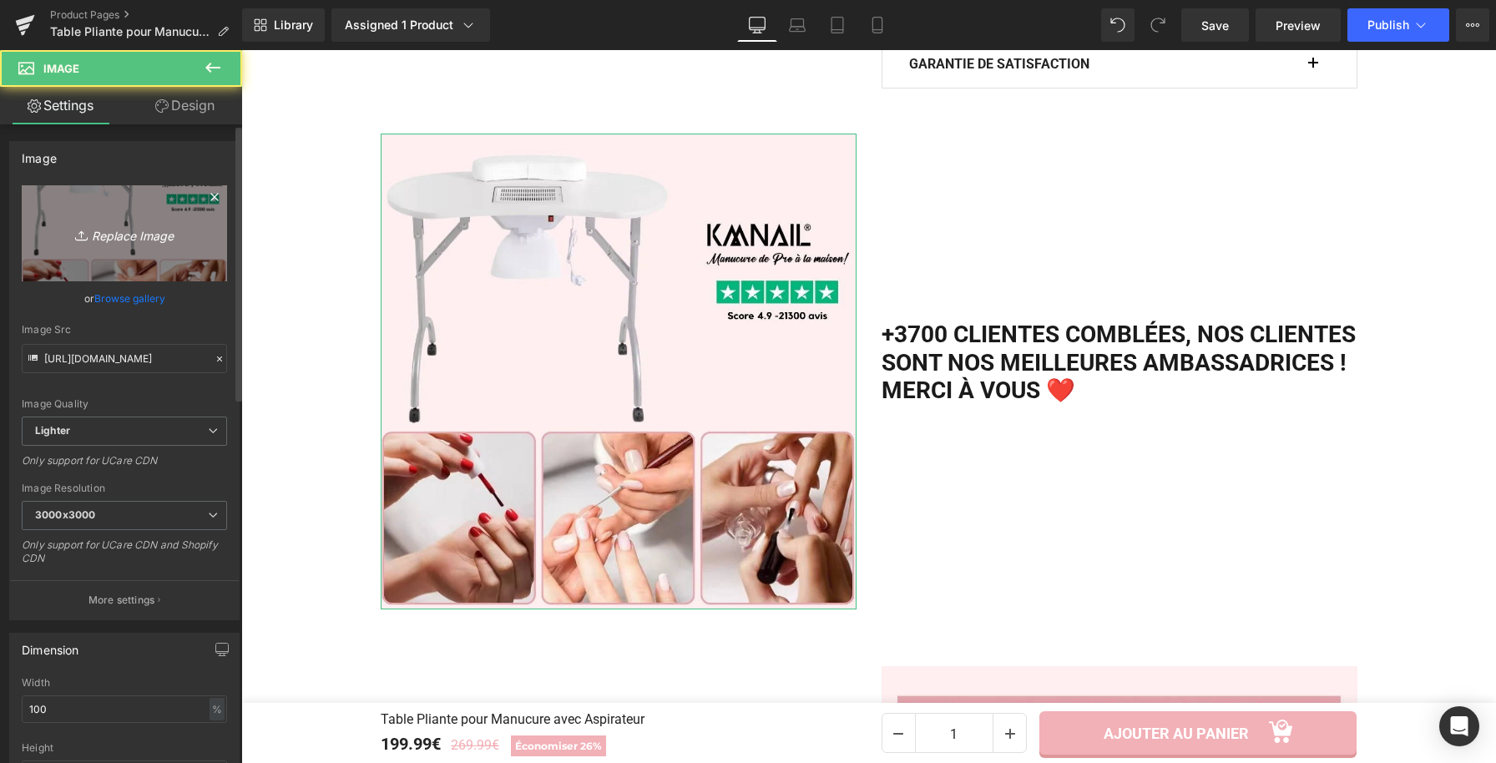
click at [118, 211] on link "Replace Image" at bounding box center [124, 233] width 205 height 96
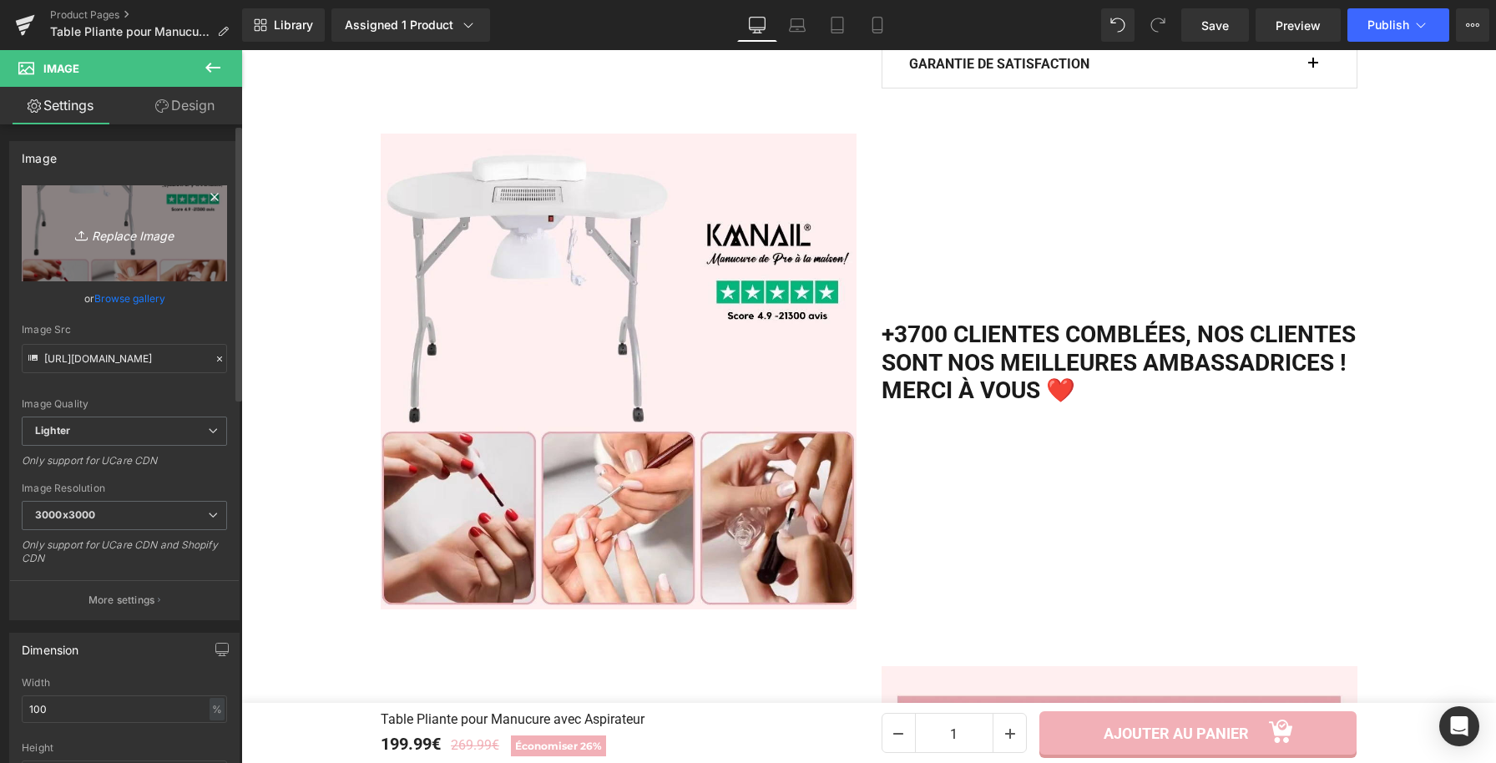
type input "C:\fakepath\Table Pliante pour Manucure avec Aspirateur.webp"
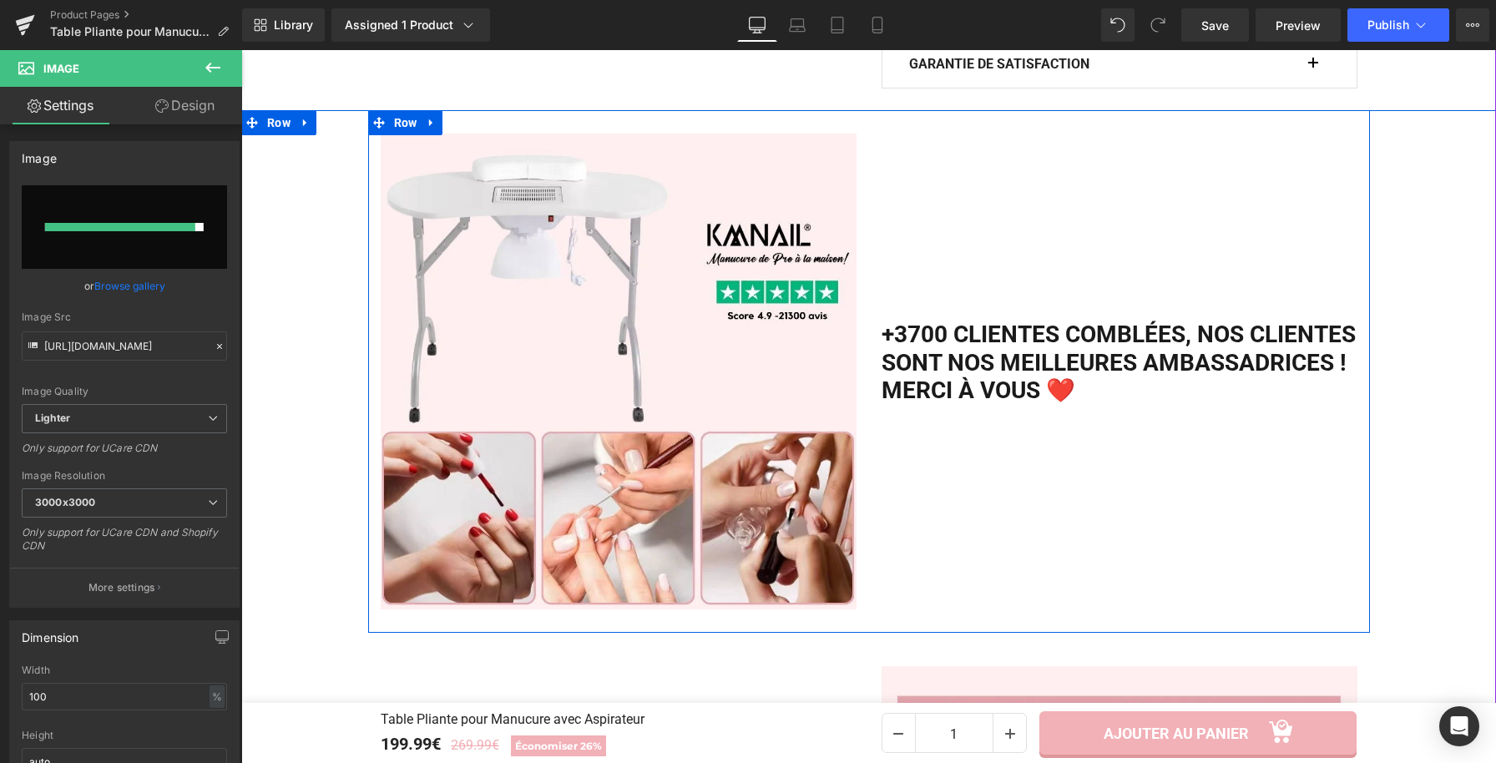
type input "[URL][DOMAIN_NAME]"
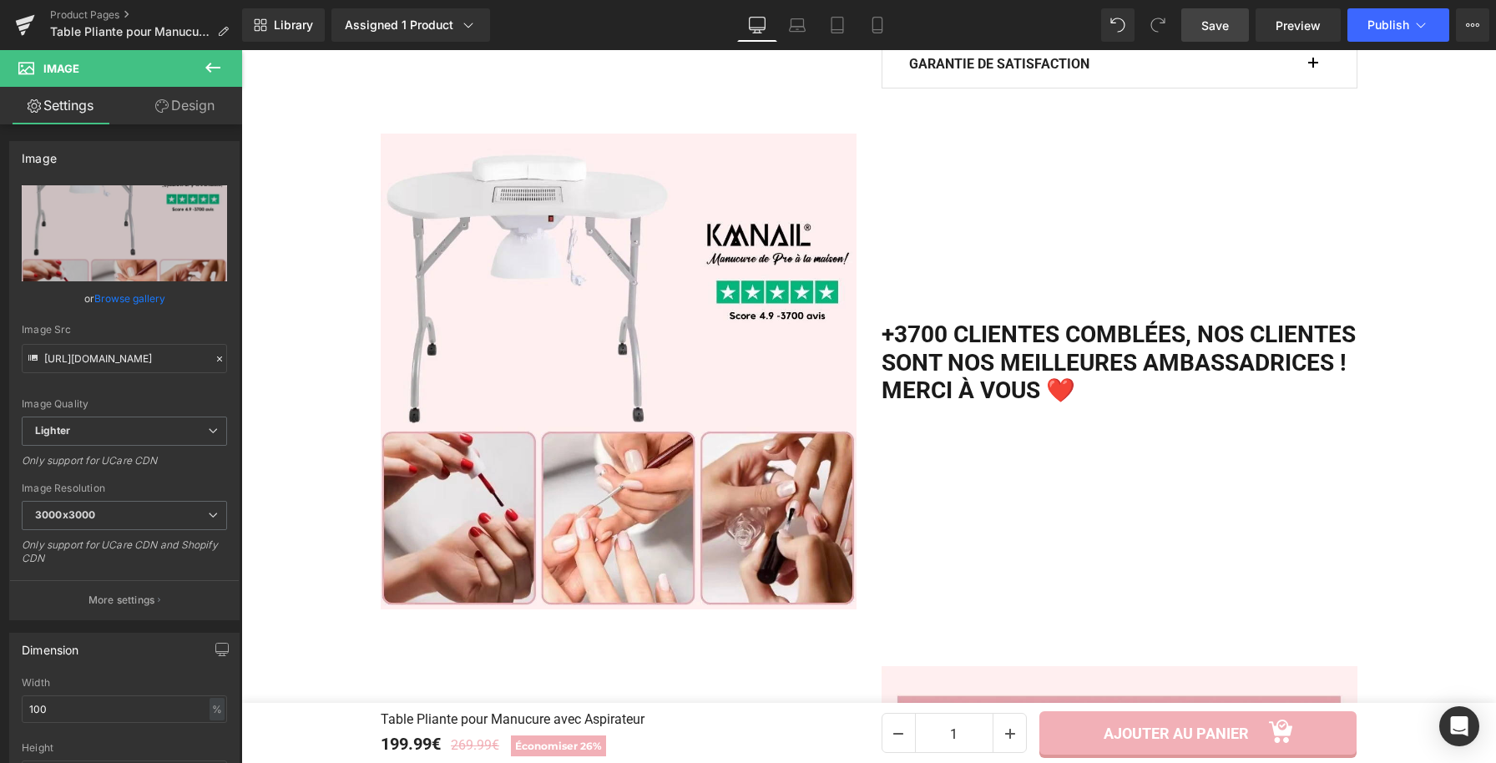
click at [1215, 26] on span "Save" at bounding box center [1215, 26] width 28 height 18
click at [1374, 23] on span "Publish" at bounding box center [1389, 24] width 42 height 13
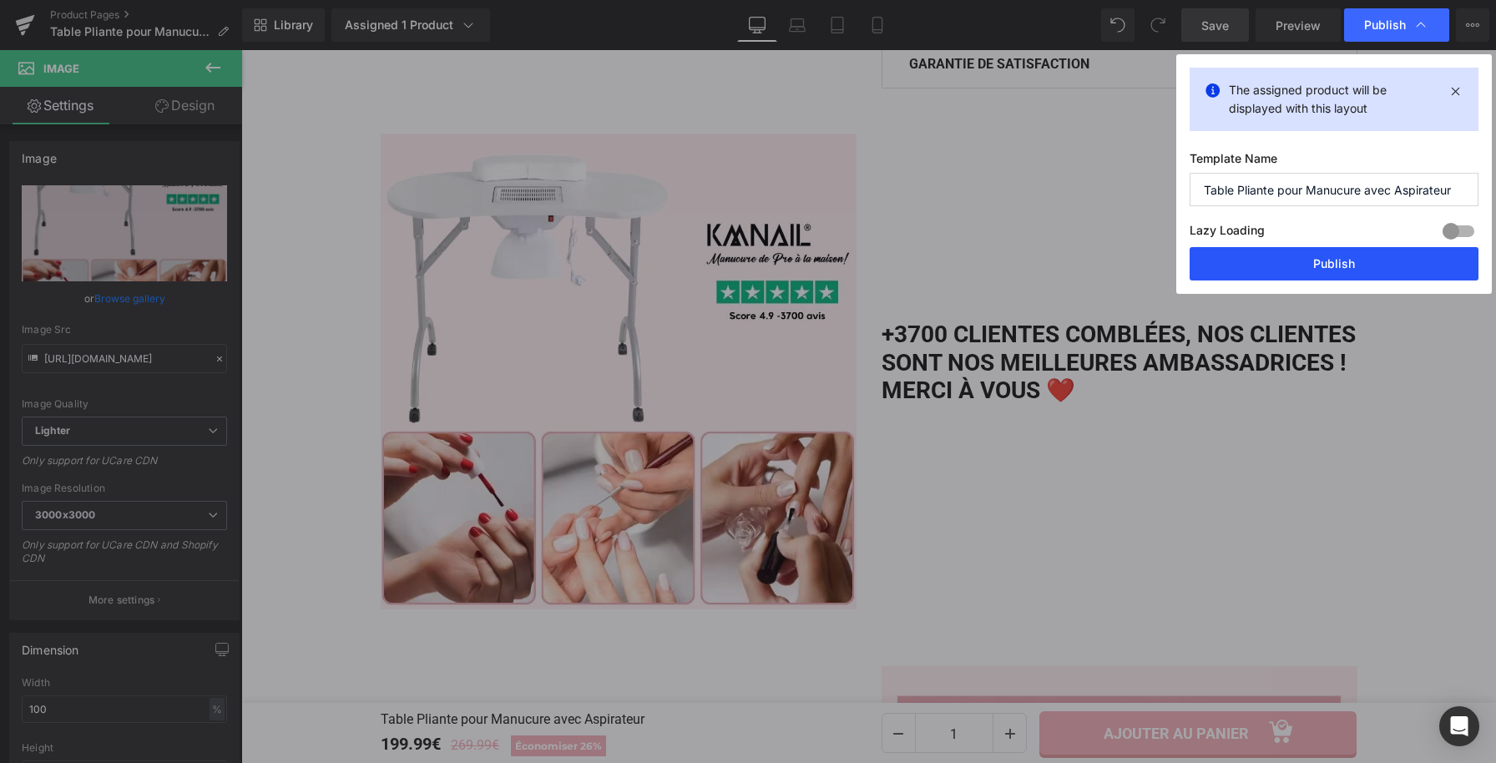
click at [1318, 263] on button "Publish" at bounding box center [1334, 263] width 289 height 33
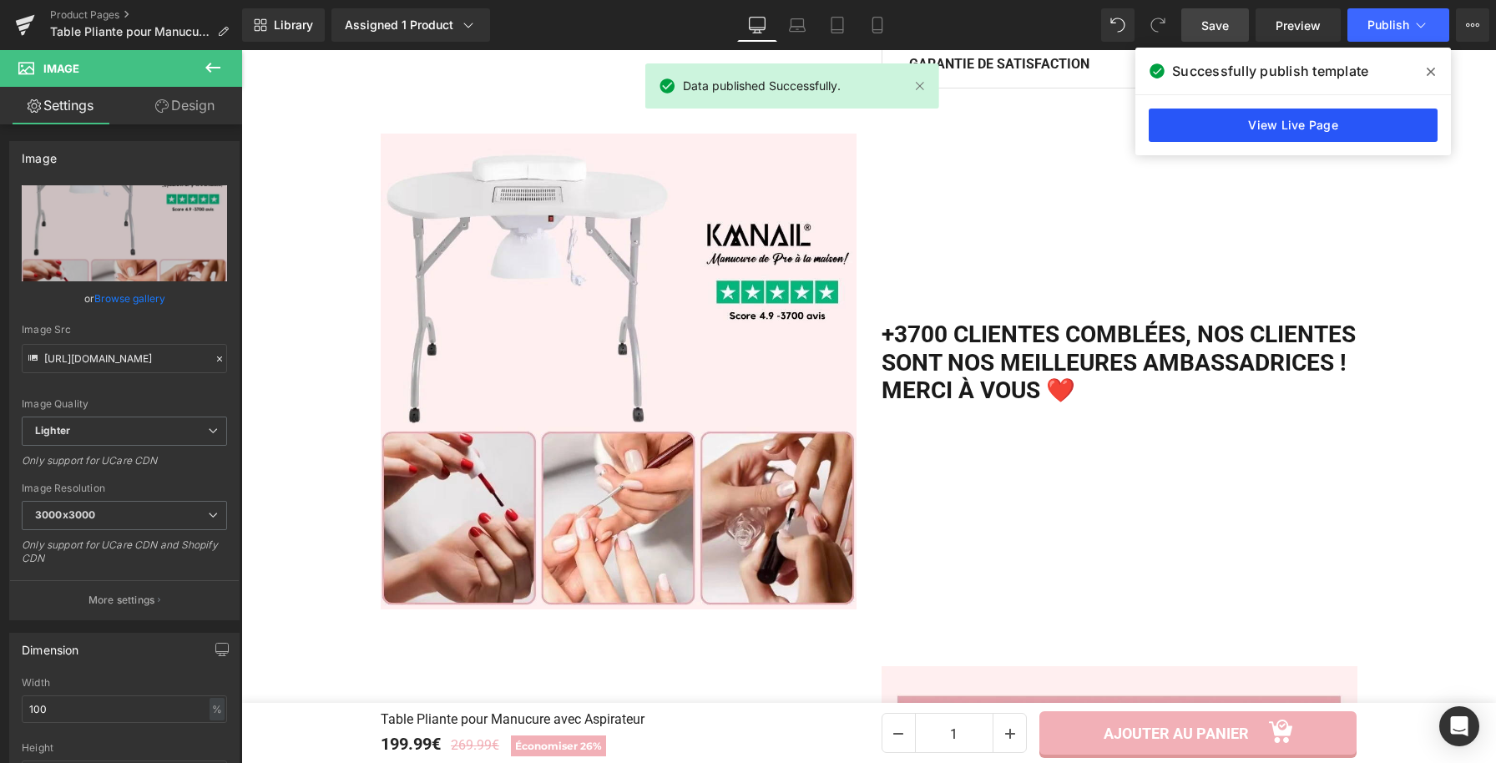
click at [1238, 128] on link "View Live Page" at bounding box center [1293, 125] width 289 height 33
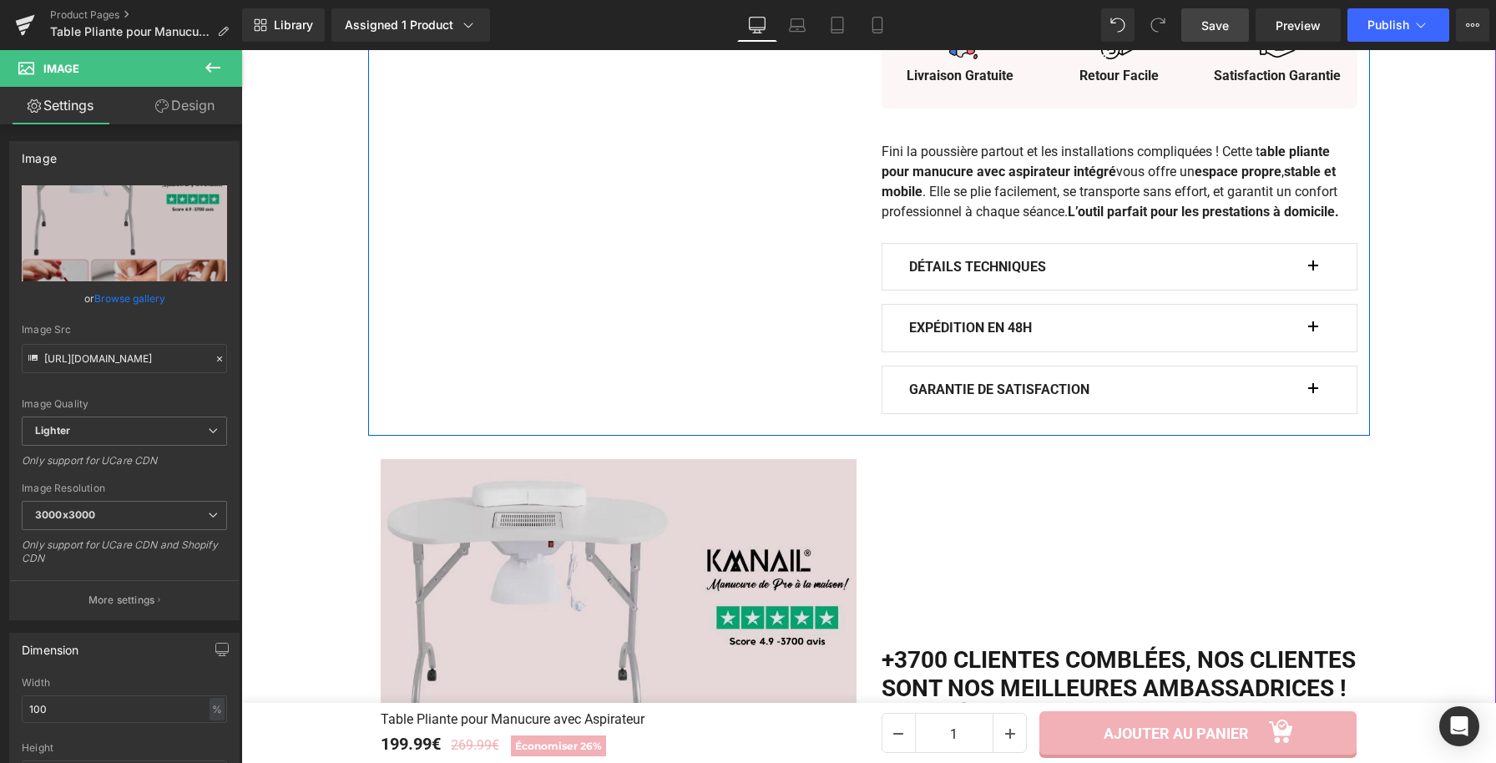
scroll to position [645, 0]
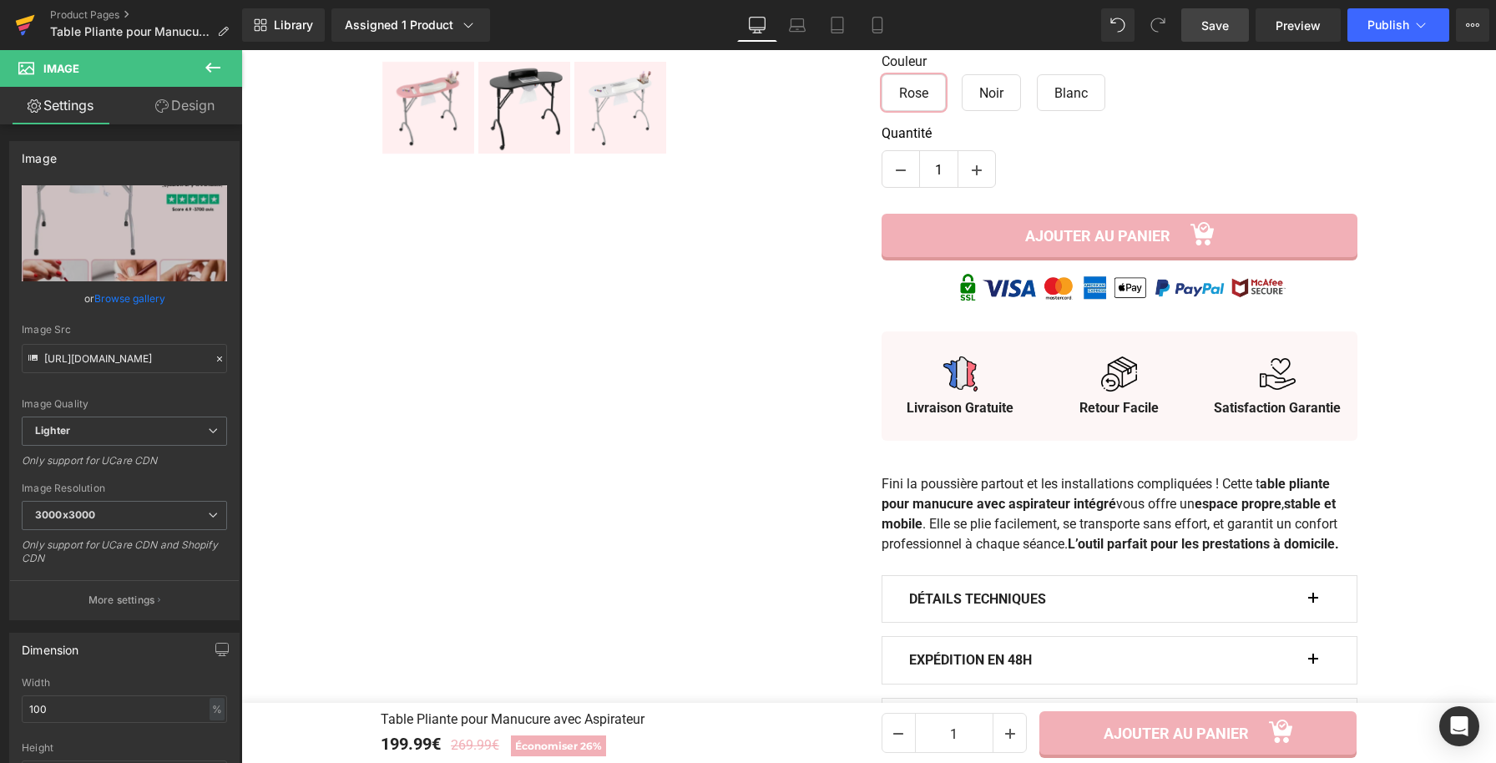
click at [22, 29] on icon at bounding box center [24, 27] width 12 height 8
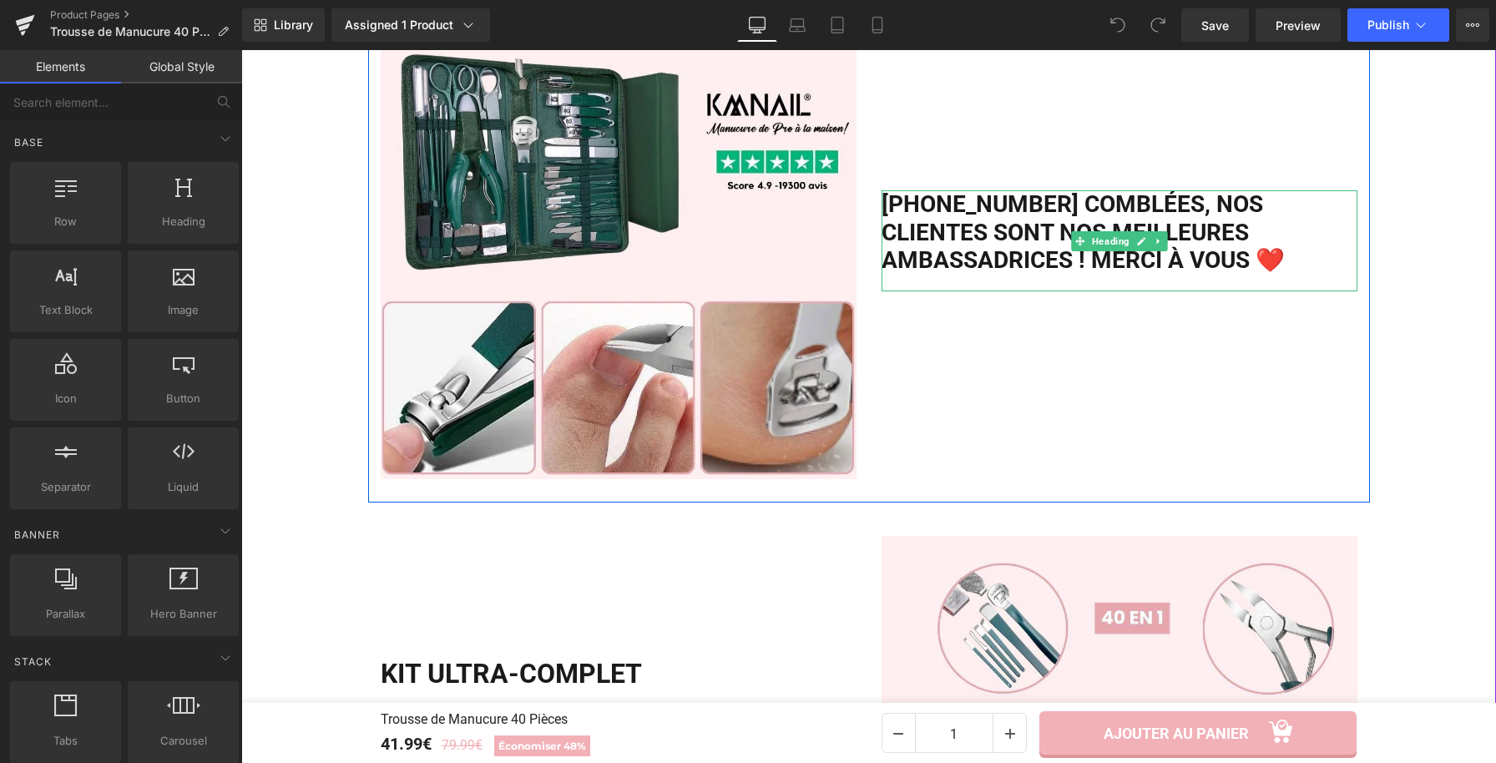
click at [920, 227] on h2 "+25300 clientes comblées, Nos clientes sont nos meilleures ambassadrices ! Merc…" at bounding box center [1120, 232] width 476 height 84
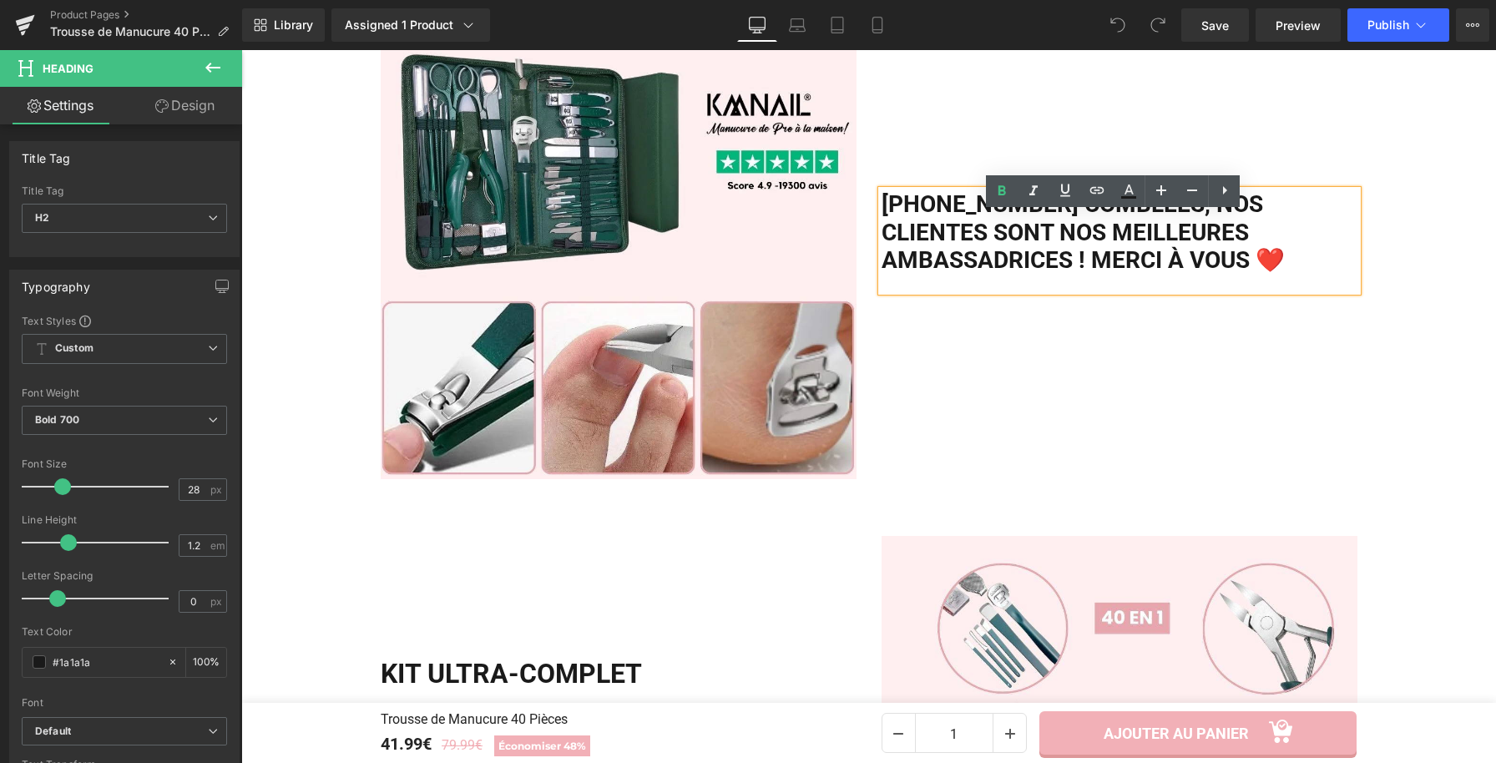
click at [920, 227] on h2 "+25300 clientes comblées, Nos clientes sont nos meilleures ambassadrices ! Merc…" at bounding box center [1120, 232] width 476 height 84
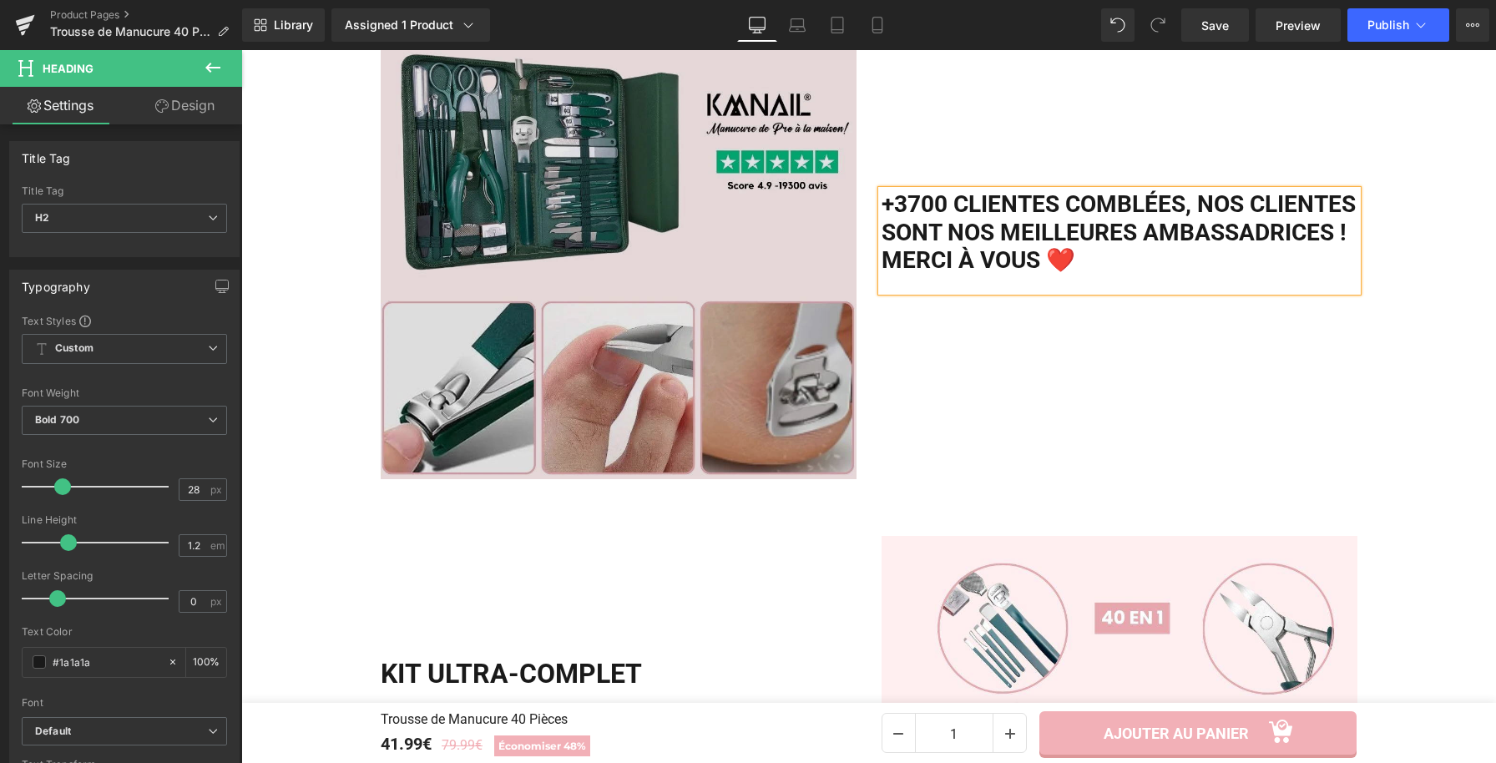
click at [646, 214] on img at bounding box center [619, 241] width 476 height 476
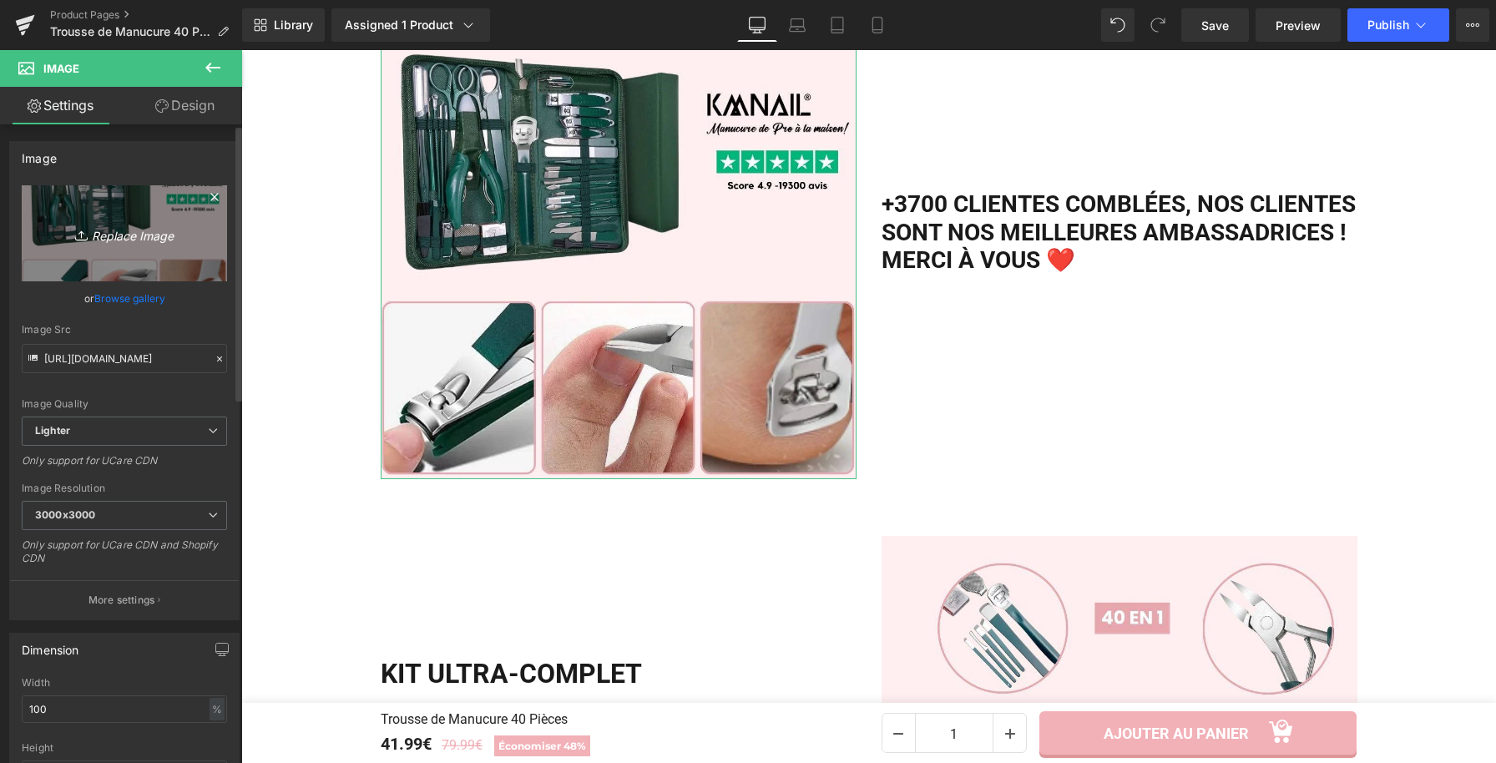
click at [126, 210] on link "Replace Image" at bounding box center [124, 233] width 205 height 96
type input "C:\fakepath\Trousse de Manucure 40 Pièces.webp"
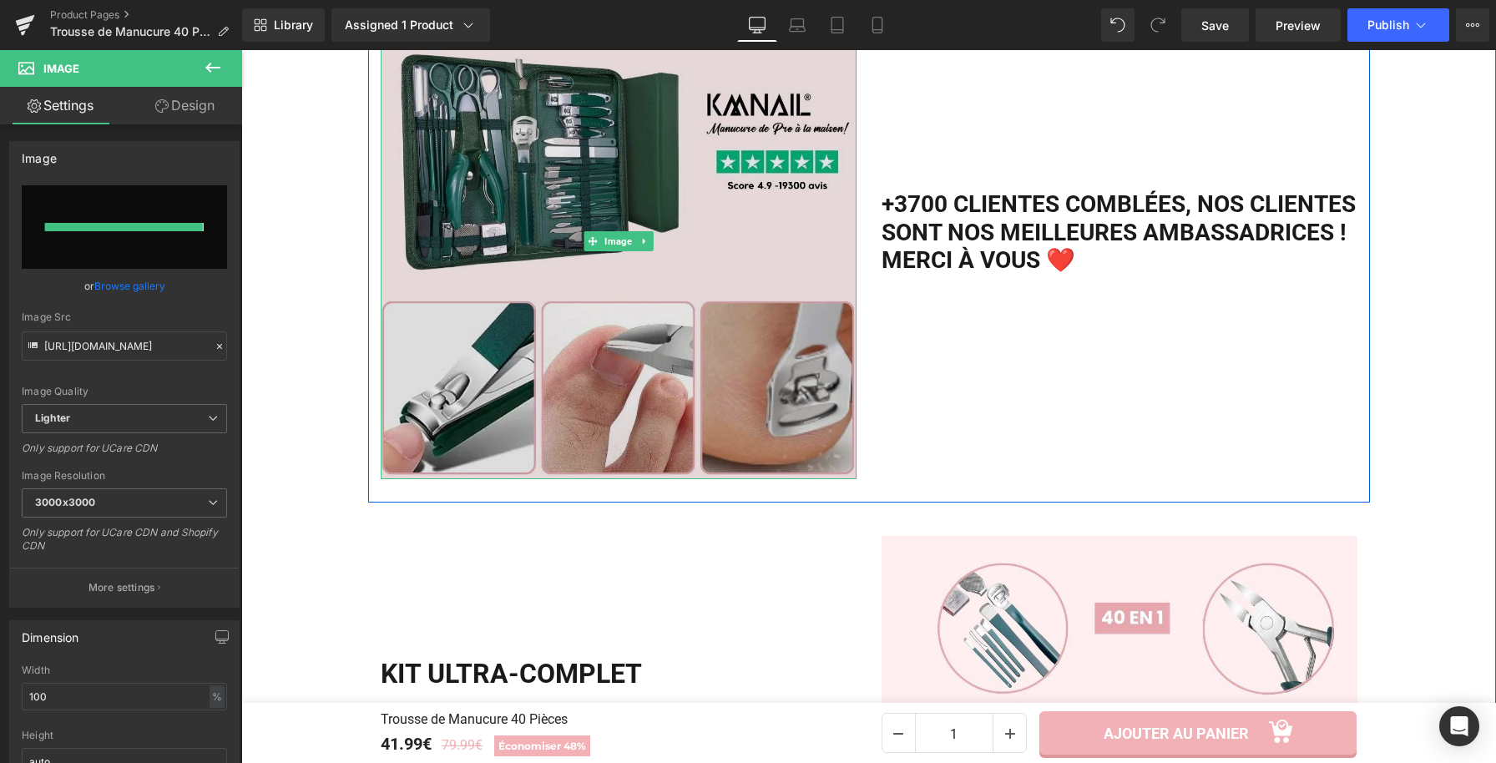
type input "https://ucarecdn.com/28897588-2eba-4bb1-8f40-dfcdde919f4e/-/format/auto/-/previ…"
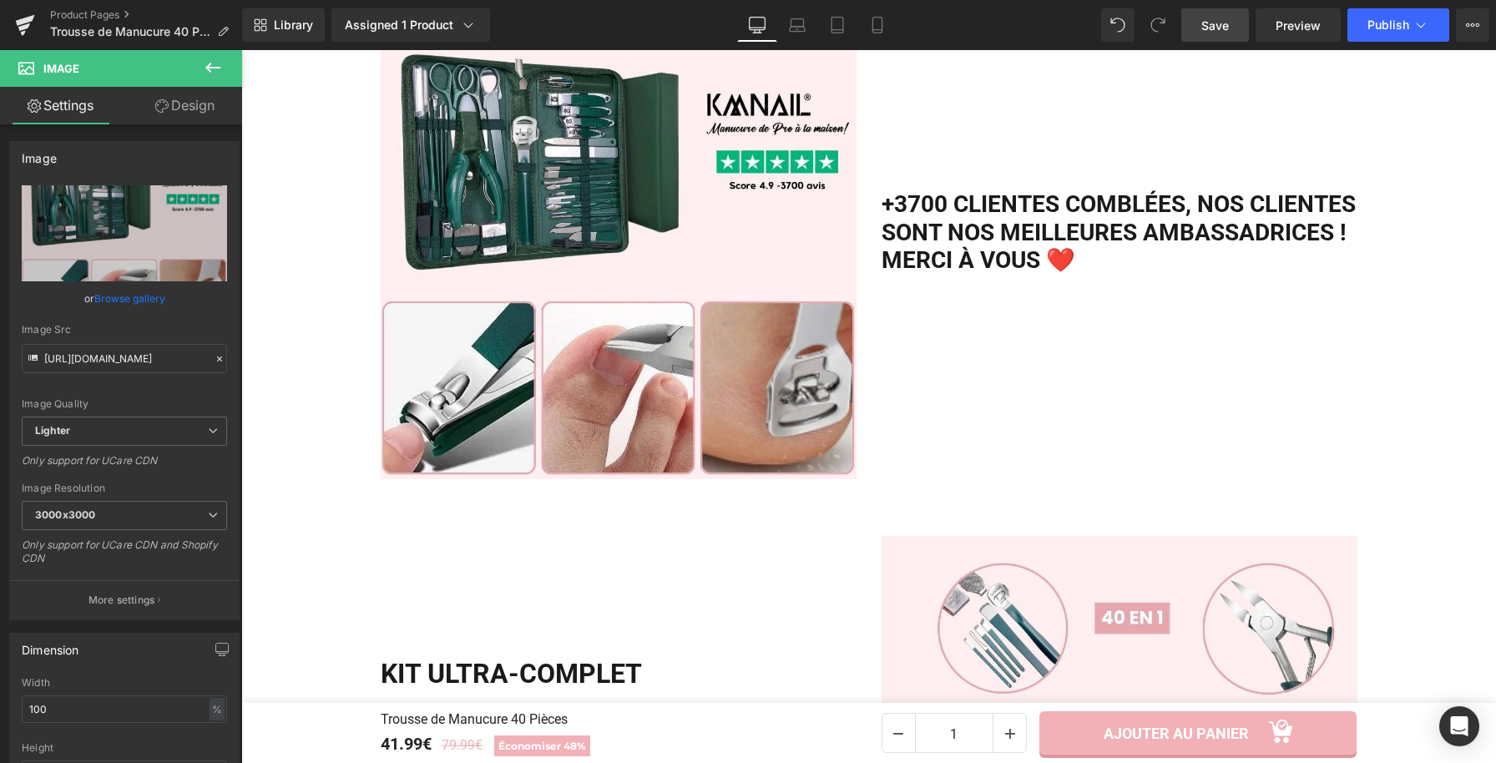
click at [1220, 22] on span "Save" at bounding box center [1215, 26] width 28 height 18
click at [1399, 36] on button "Publish" at bounding box center [1399, 24] width 102 height 33
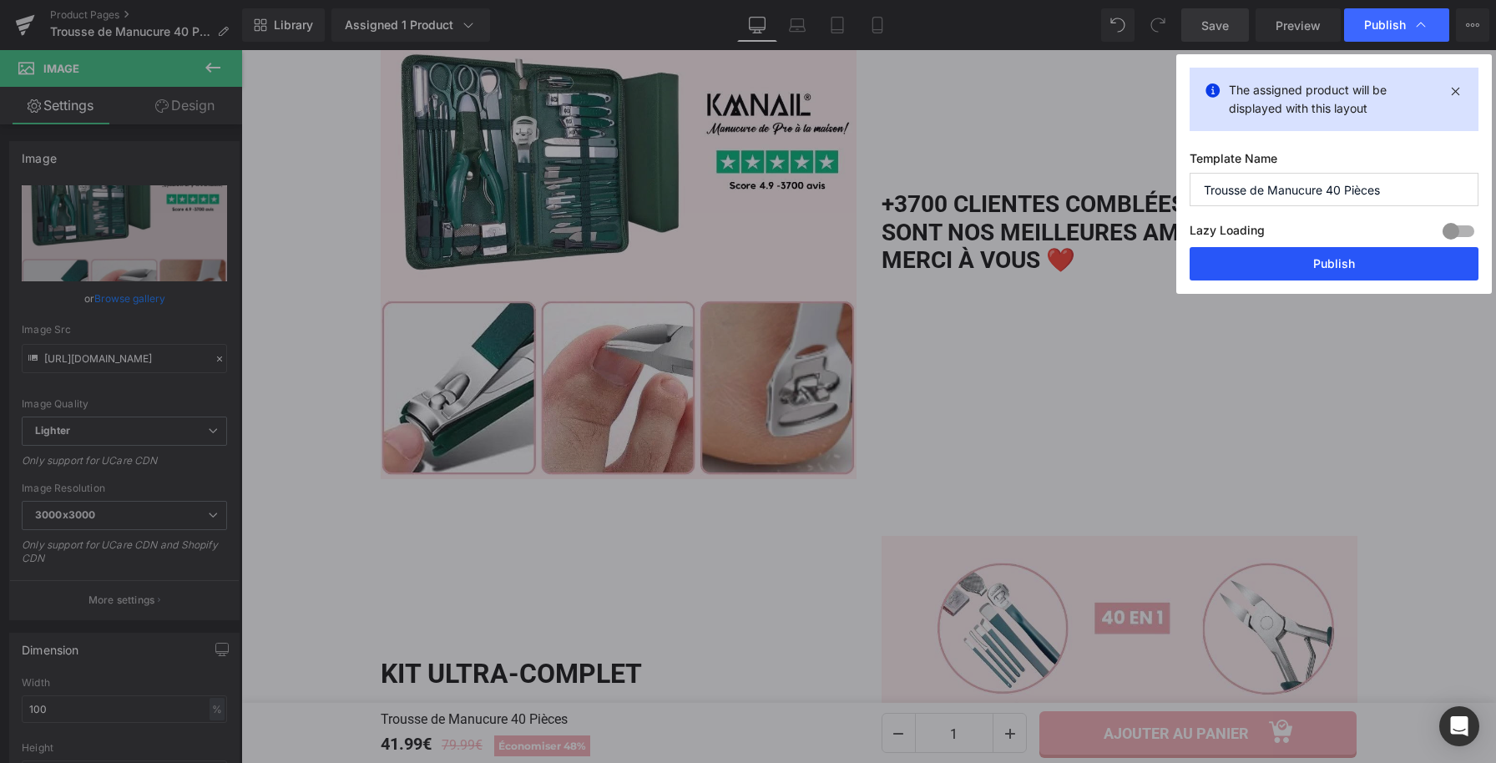
click at [1298, 259] on button "Publish" at bounding box center [1334, 263] width 289 height 33
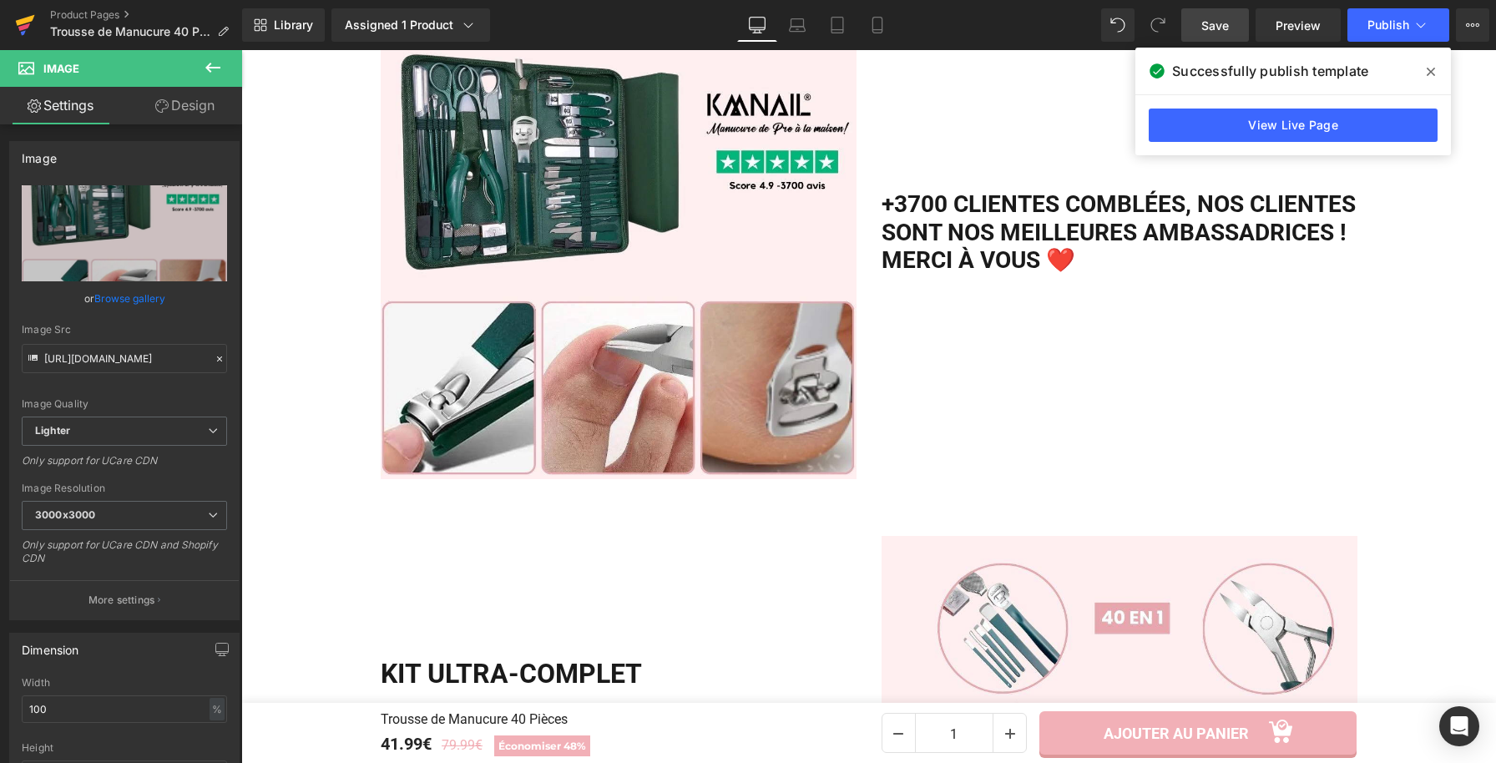
click at [15, 25] on icon at bounding box center [25, 25] width 20 height 42
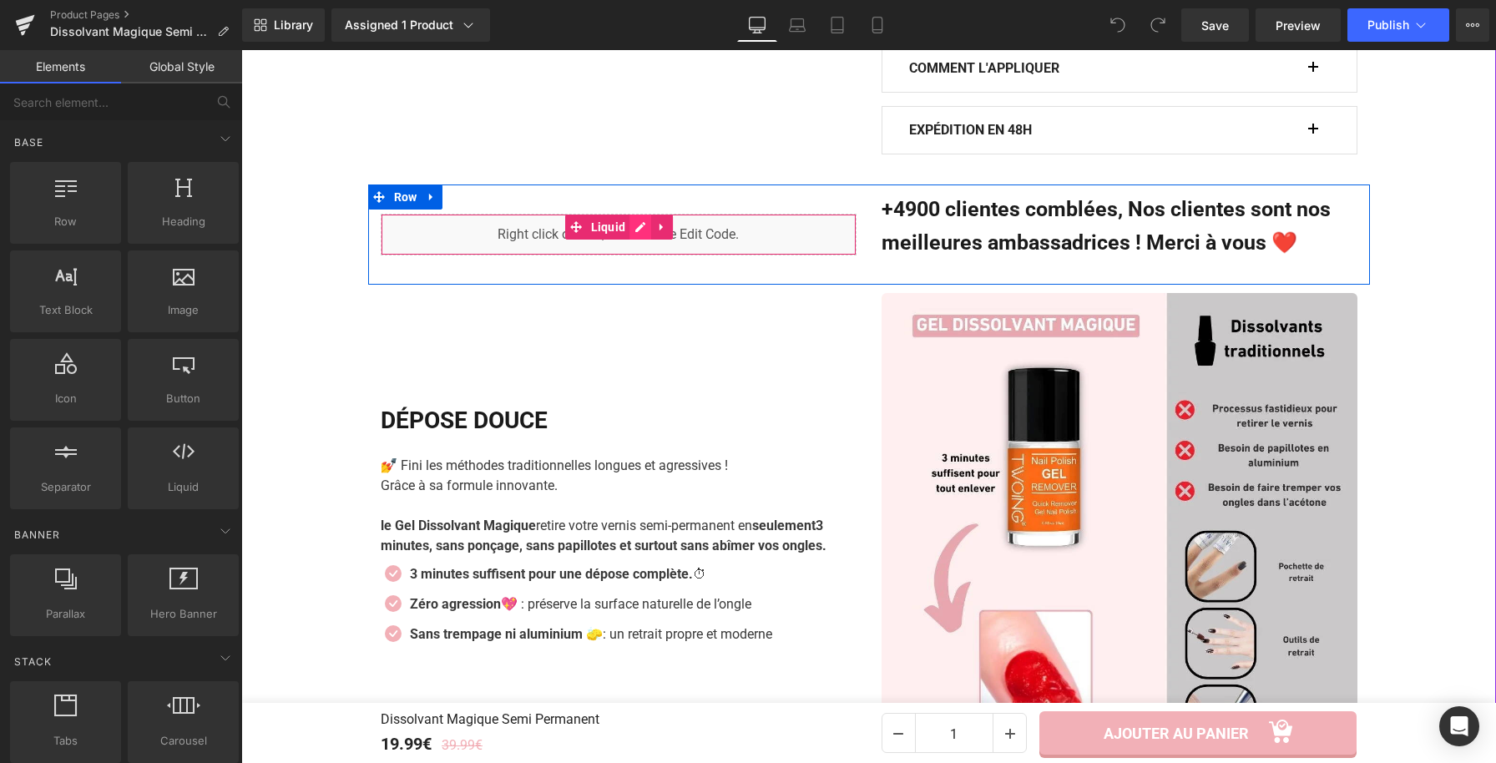
click at [633, 230] on div "Liquid" at bounding box center [619, 235] width 476 height 42
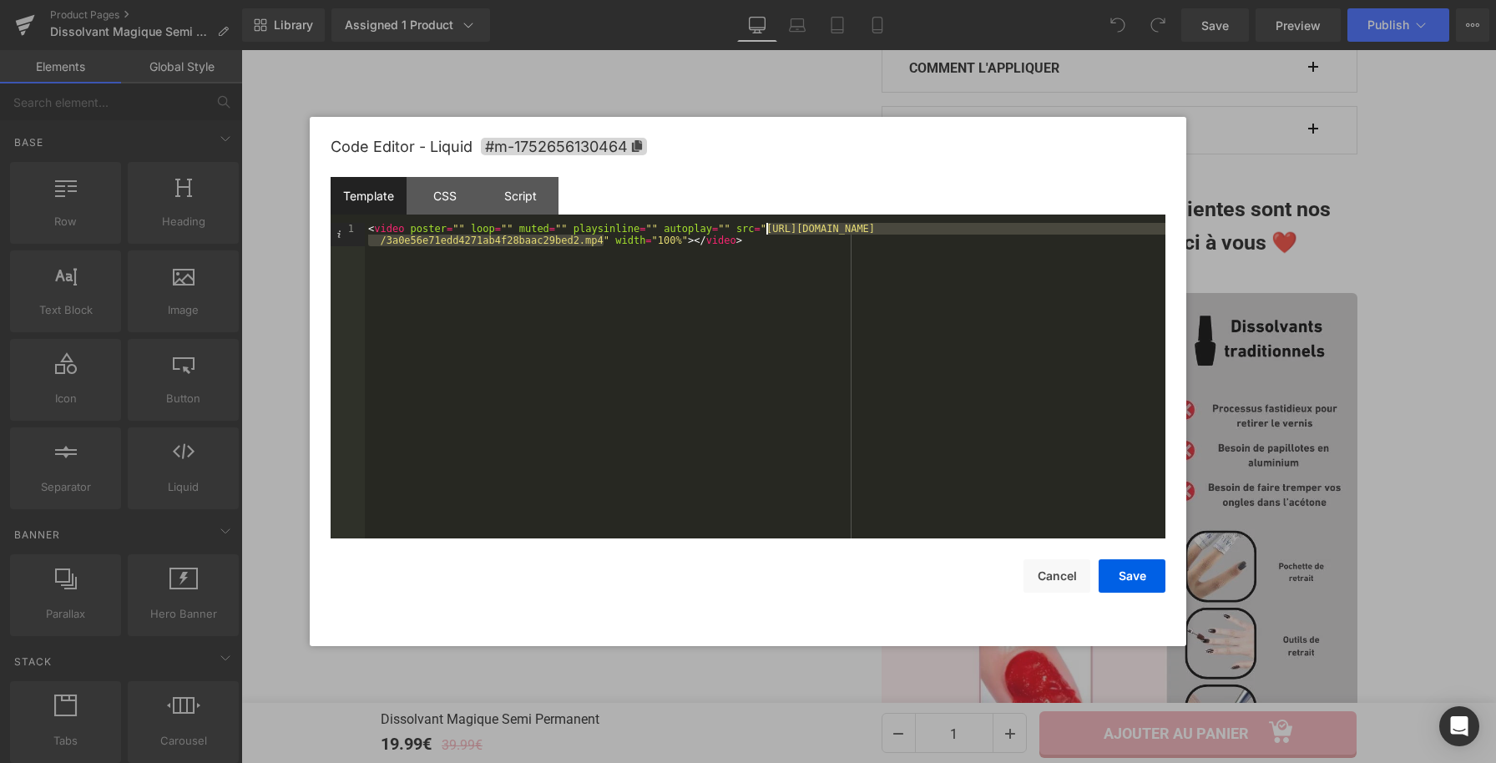
drag, startPoint x: 599, startPoint y: 240, endPoint x: 768, endPoint y: 233, distance: 169.7
click at [768, 233] on div "< video poster = "" loop = "" muted = "" playsinline = "" autoplay = "" src = "…" at bounding box center [765, 404] width 801 height 362
click at [1133, 567] on button "Save" at bounding box center [1132, 575] width 67 height 33
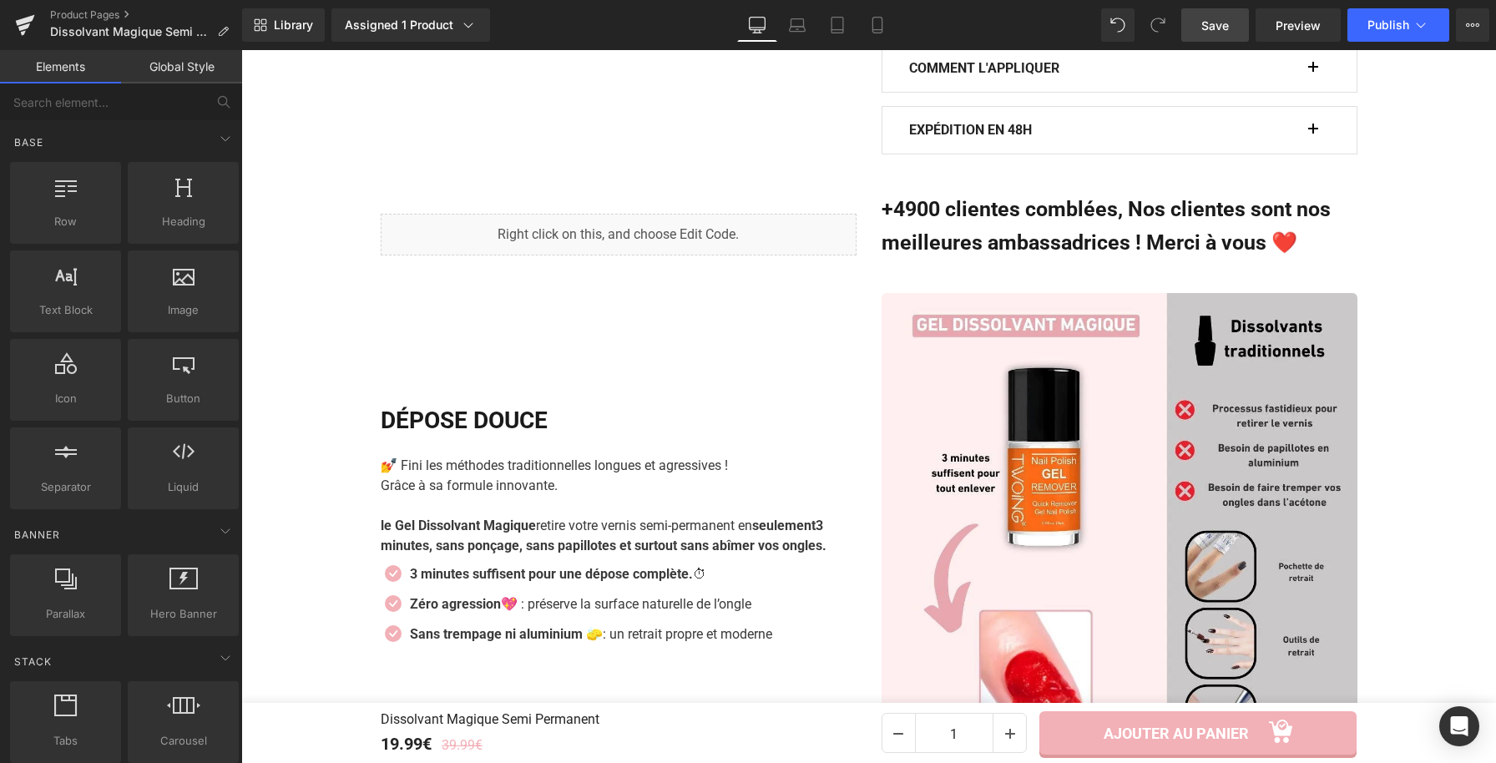
click at [1227, 30] on span "Save" at bounding box center [1215, 26] width 28 height 18
click at [1378, 23] on span "Publish" at bounding box center [1389, 24] width 42 height 13
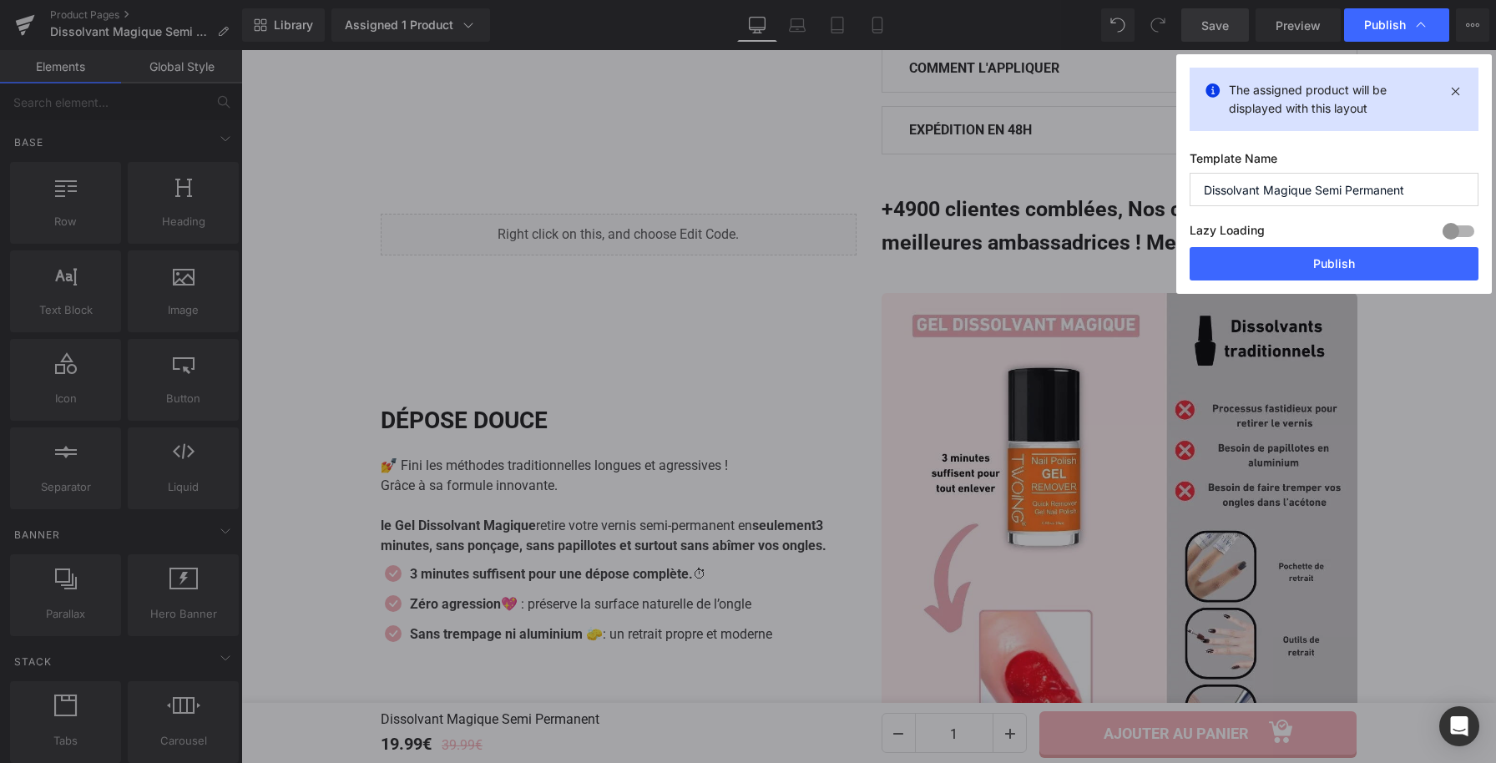
click at [1283, 282] on div "The assigned product will be displayed with this layout Template Name Dissolvan…" at bounding box center [1334, 174] width 316 height 240
click at [1286, 274] on button "Publish" at bounding box center [1334, 263] width 289 height 33
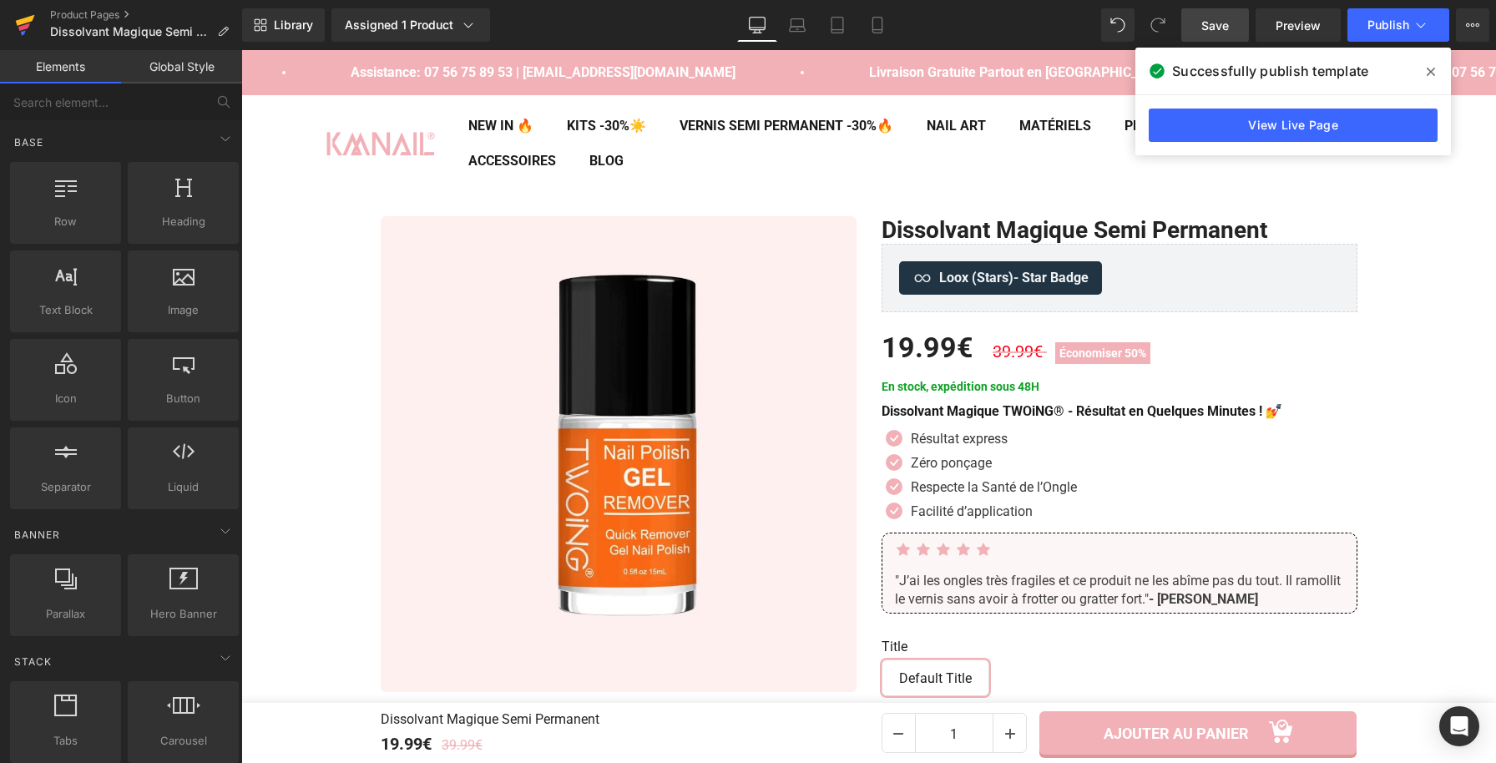
click at [33, 24] on icon at bounding box center [25, 25] width 20 height 42
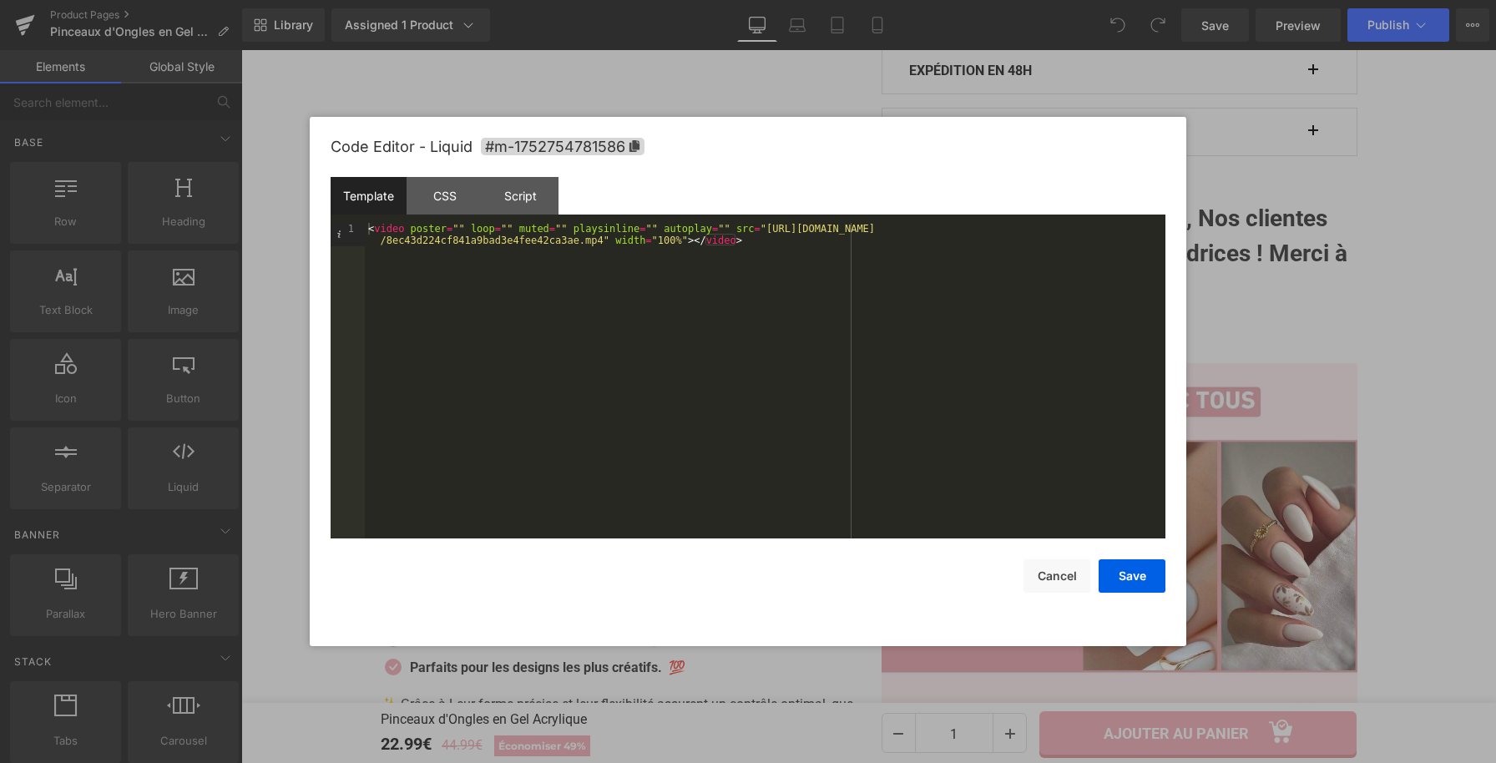
drag, startPoint x: 766, startPoint y: 230, endPoint x: 767, endPoint y: 241, distance: 11.0
click at [766, 233] on div "< video poster = "" loop = "" muted = "" playsinline = "" autoplay = "" src = "…" at bounding box center [765, 404] width 801 height 362
click at [767, 242] on div "< video poster = "" loop = "" muted = "" playsinline = "" autoplay = "" src = "…" at bounding box center [765, 404] width 801 height 362
drag, startPoint x: 767, startPoint y: 230, endPoint x: 778, endPoint y: 235, distance: 12.0
click at [604, 242] on div "< video poster = "" loop = "" muted = "" playsinline = "" autoplay = "" src = "…" at bounding box center [765, 404] width 801 height 362
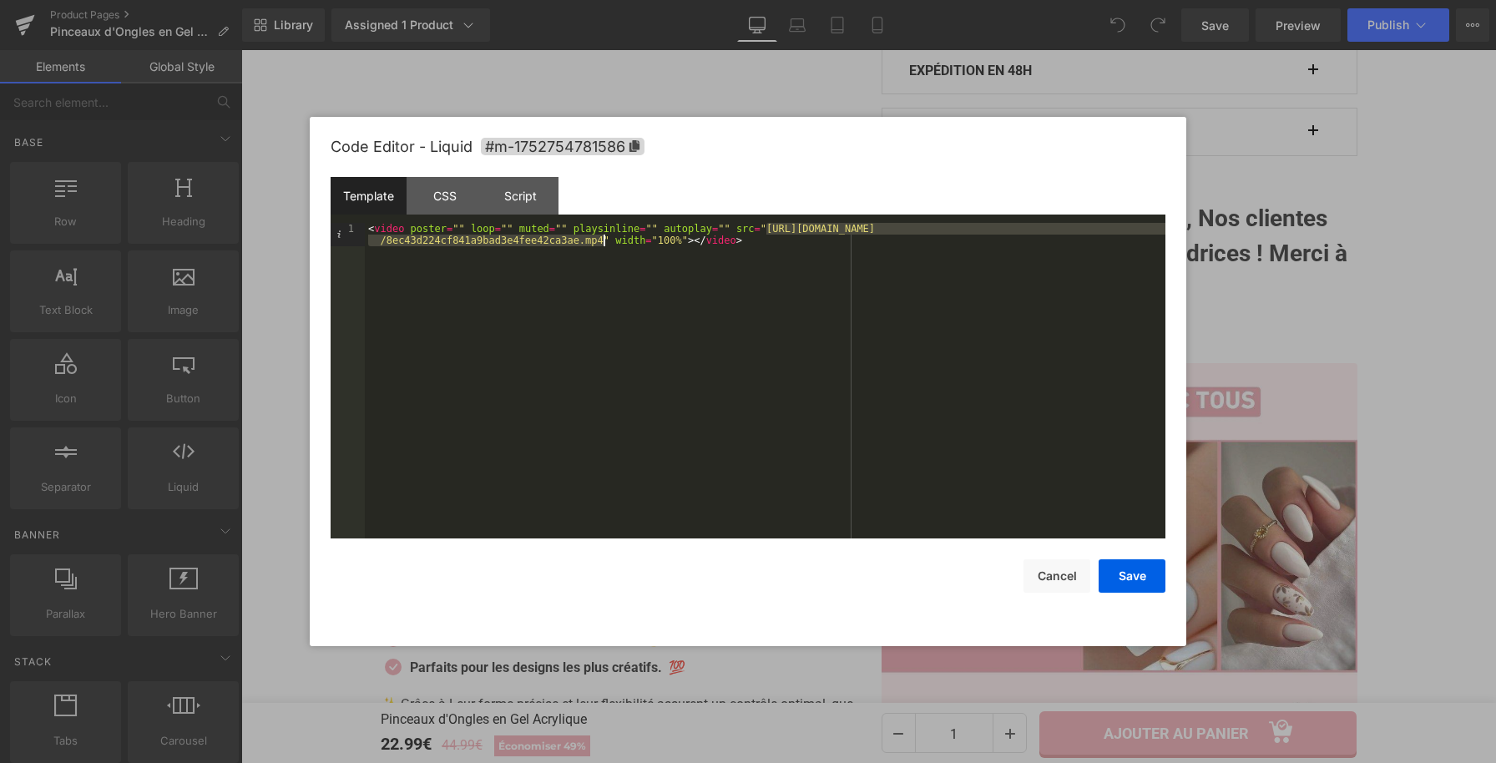
click at [789, 235] on div "< video poster = "" loop = "" muted = "" playsinline = "" autoplay = "" src = "…" at bounding box center [765, 404] width 801 height 362
drag, startPoint x: 602, startPoint y: 243, endPoint x: 768, endPoint y: 232, distance: 166.5
click at [768, 232] on div "< video poster = "" loop = "" muted = "" playsinline = "" autoplay = "" src = "…" at bounding box center [765, 404] width 801 height 362
drag, startPoint x: 1124, startPoint y: 579, endPoint x: 1113, endPoint y: 563, distance: 19.2
click at [1124, 579] on button "Save" at bounding box center [1132, 575] width 67 height 33
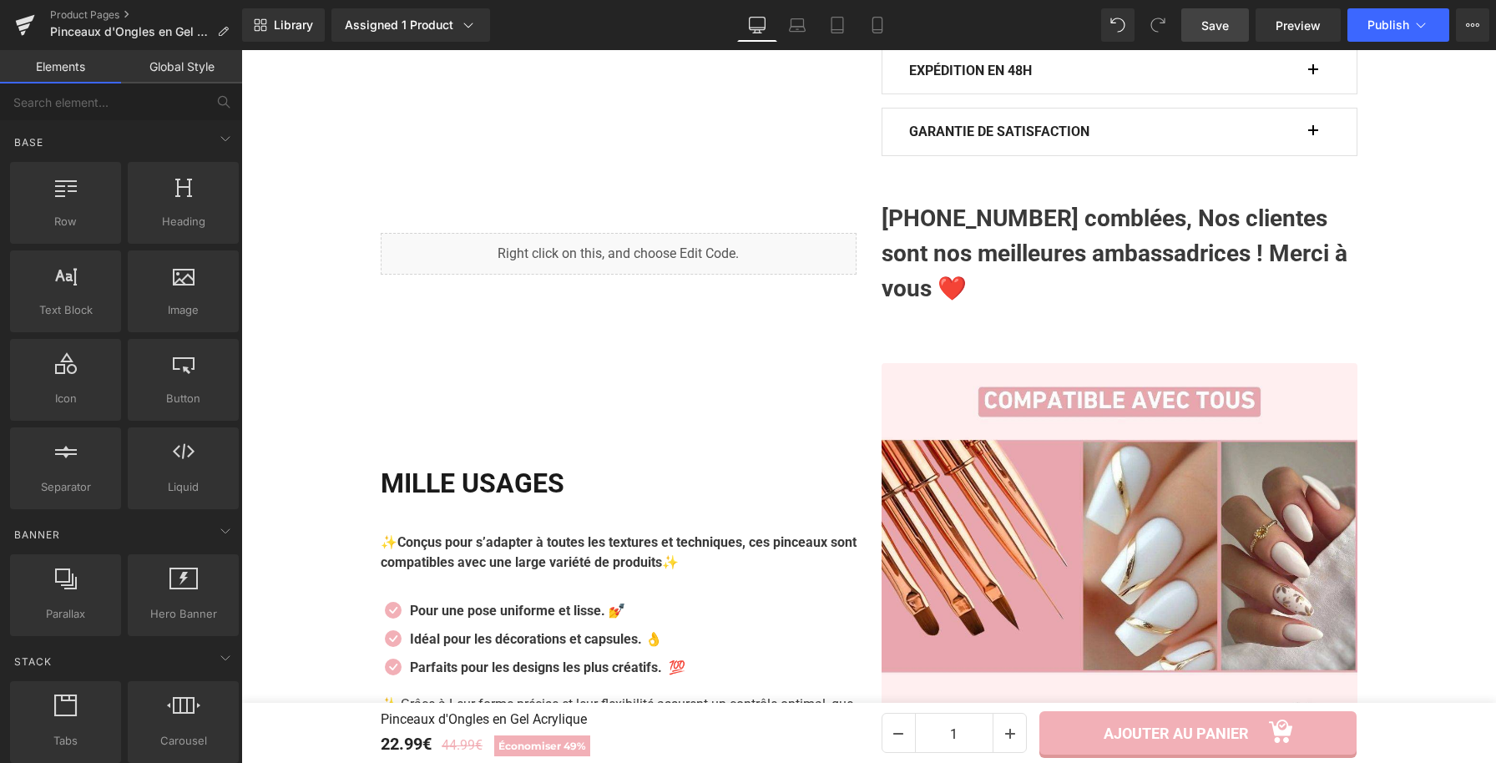
click at [1211, 25] on span "Save" at bounding box center [1215, 26] width 28 height 18
click at [1381, 37] on button "Publish" at bounding box center [1399, 24] width 102 height 33
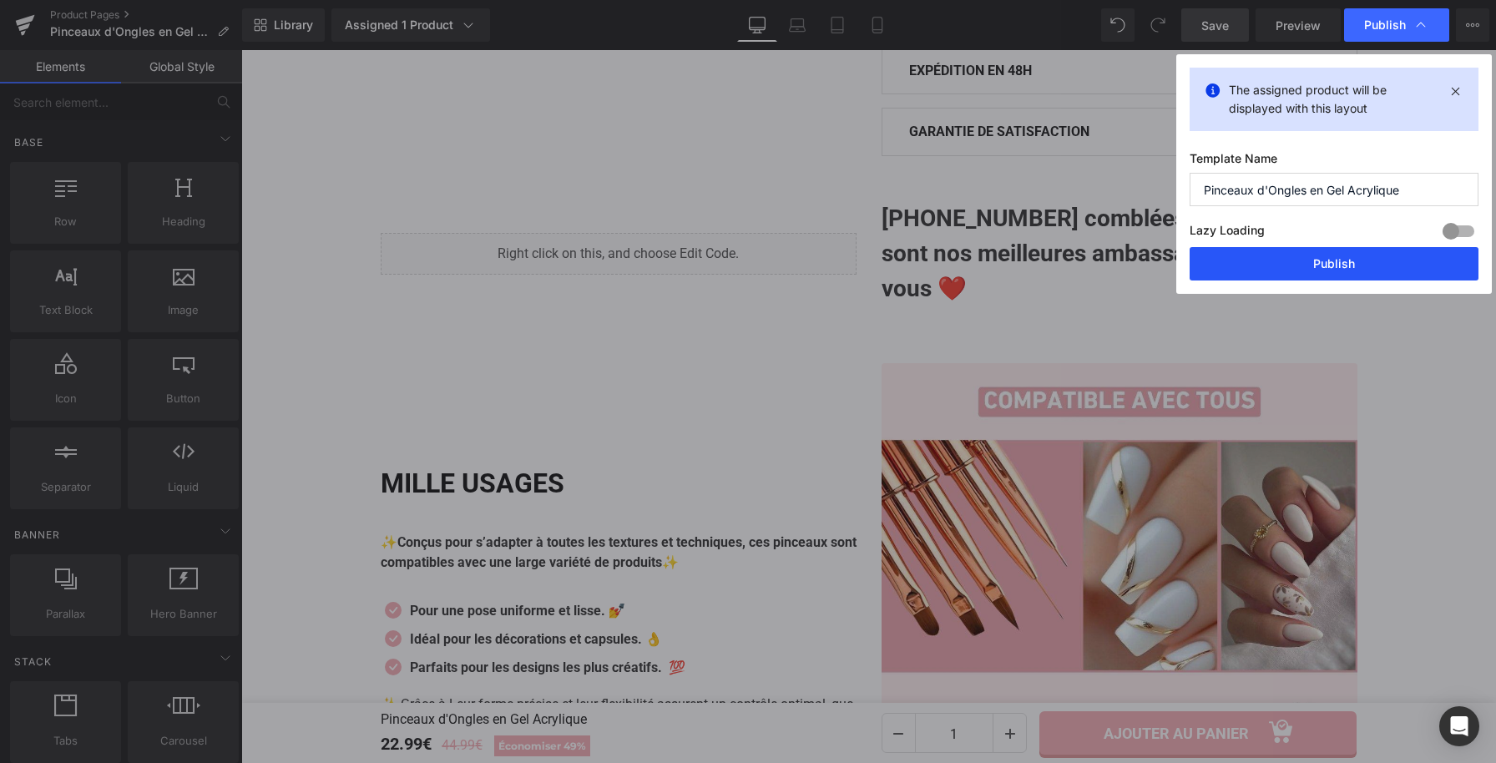
click at [1236, 267] on button "Publish" at bounding box center [1334, 263] width 289 height 33
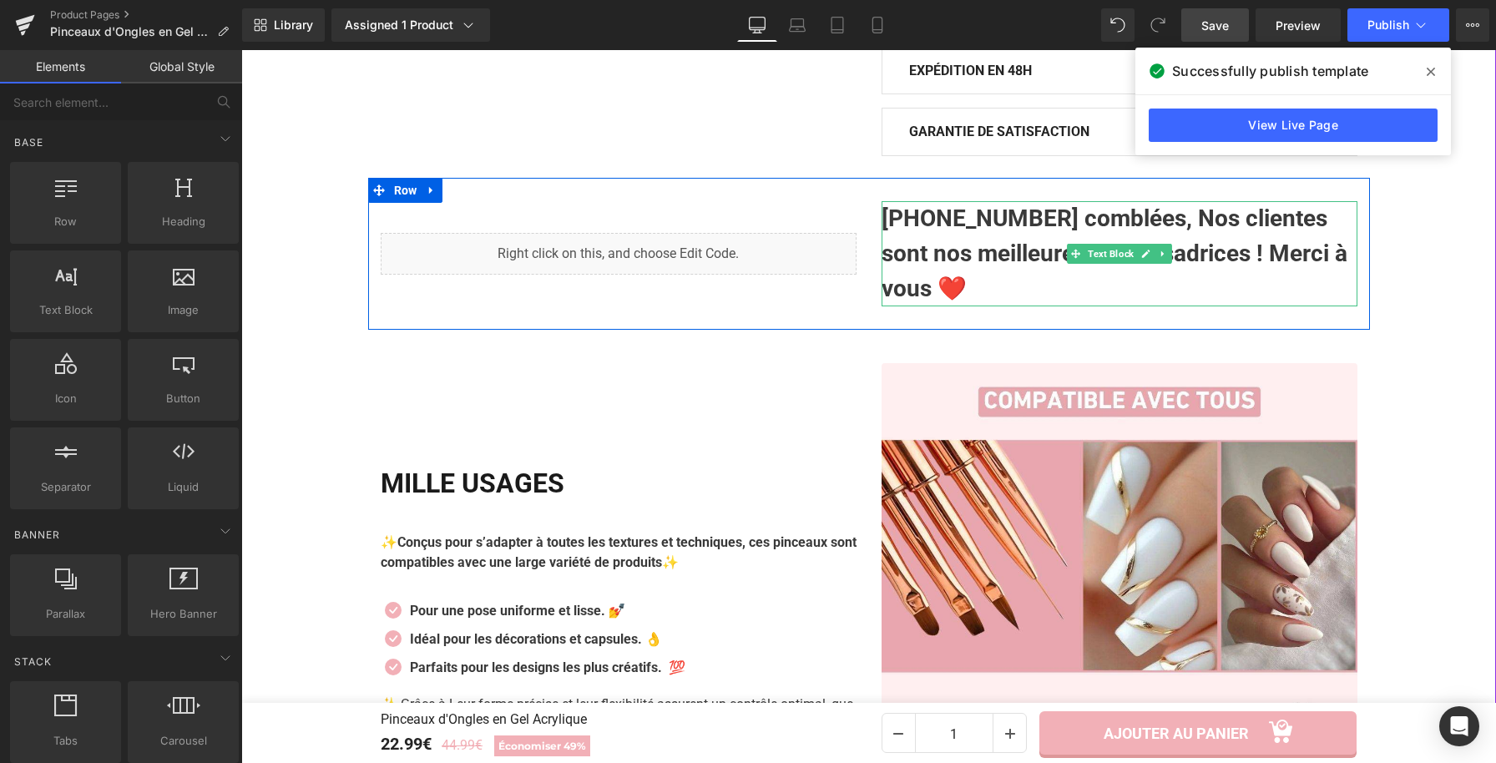
click at [916, 247] on strong "+19500 clientes comblées, Nos clientes sont nos meilleures ambassadrices ! Merc…" at bounding box center [1115, 254] width 466 height 98
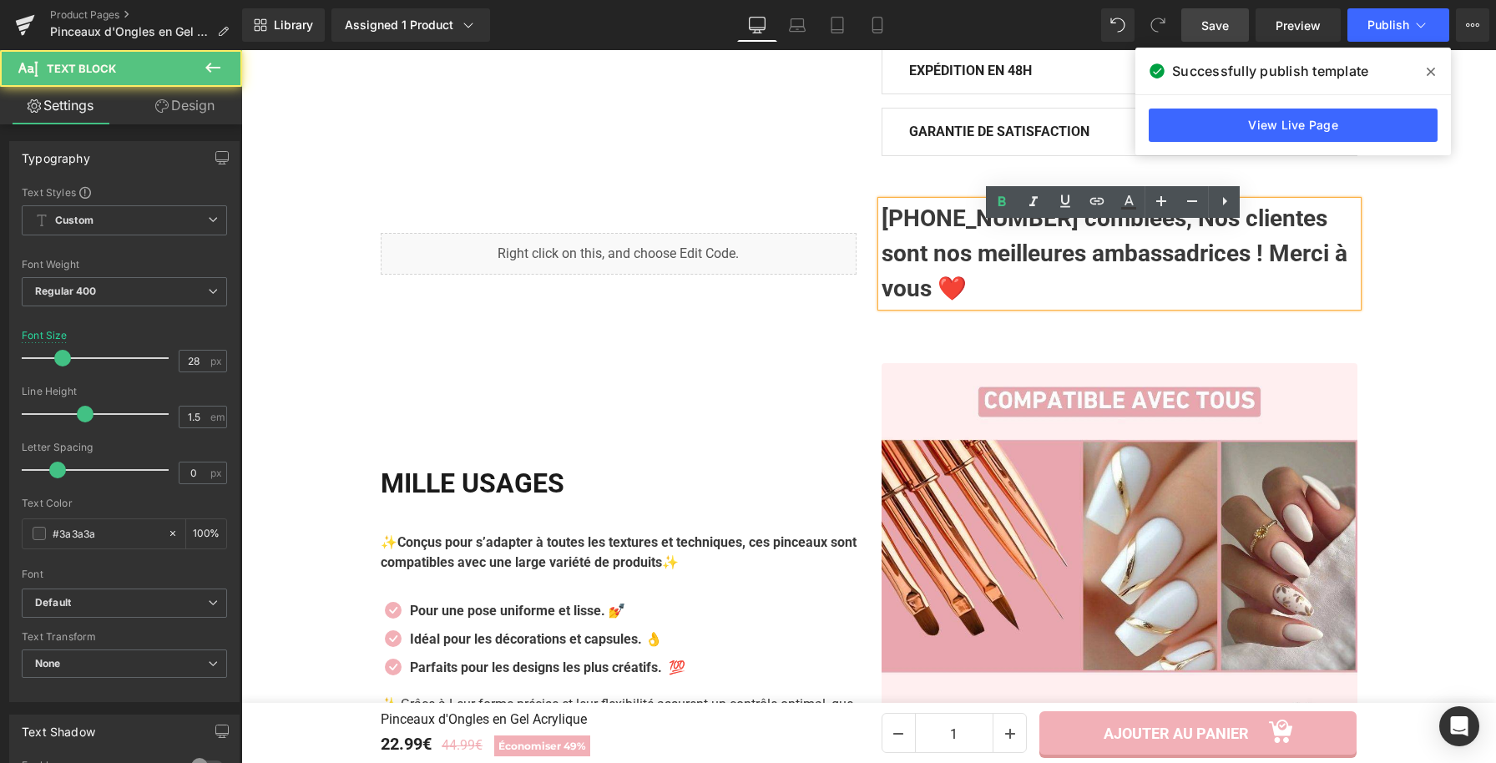
click at [929, 243] on strong "+19500 clientes comblées, Nos clientes sont nos meilleures ambassadrices ! Merc…" at bounding box center [1115, 254] width 466 height 98
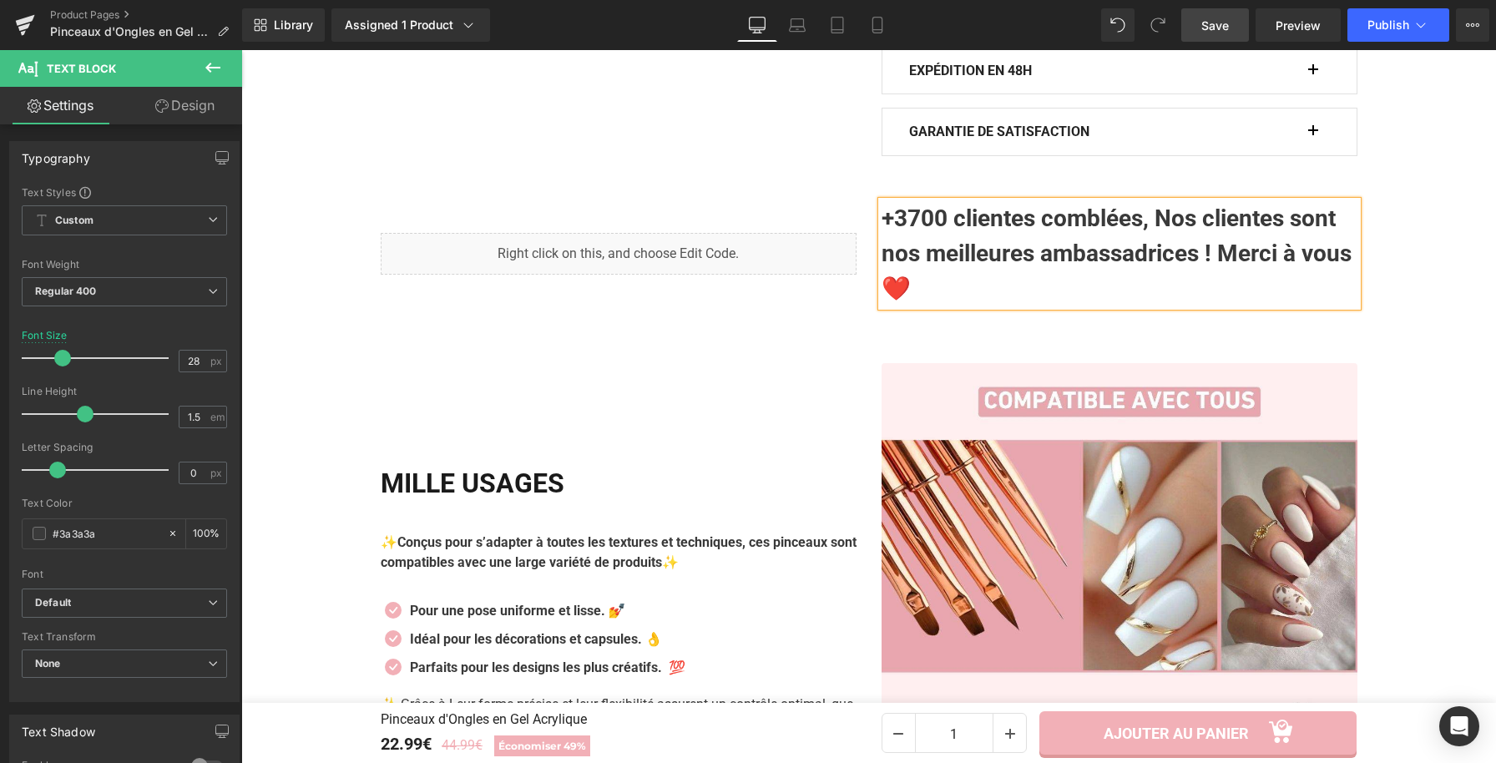
click at [1221, 13] on link "Save" at bounding box center [1215, 24] width 68 height 33
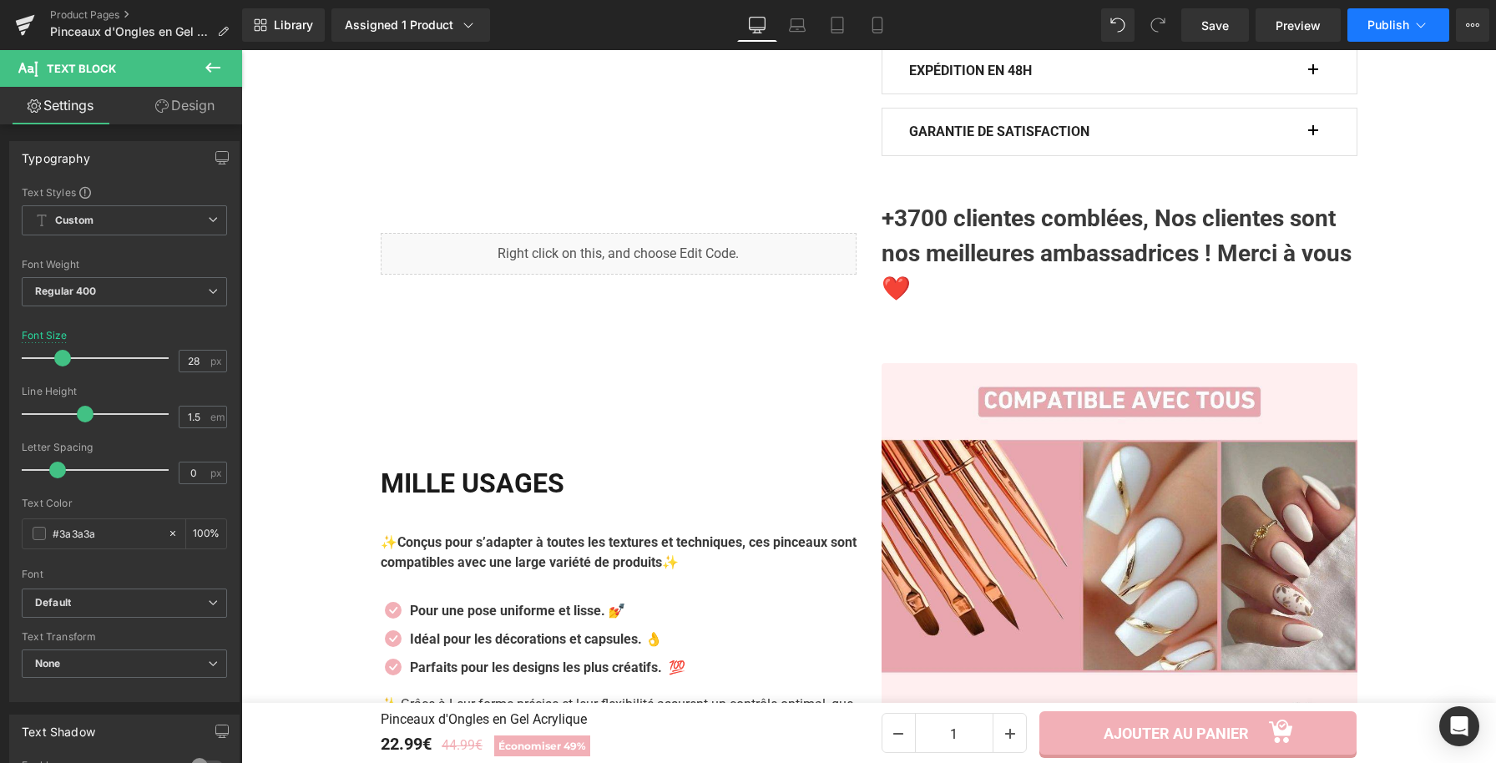
click at [1400, 28] on span "Publish" at bounding box center [1389, 24] width 42 height 13
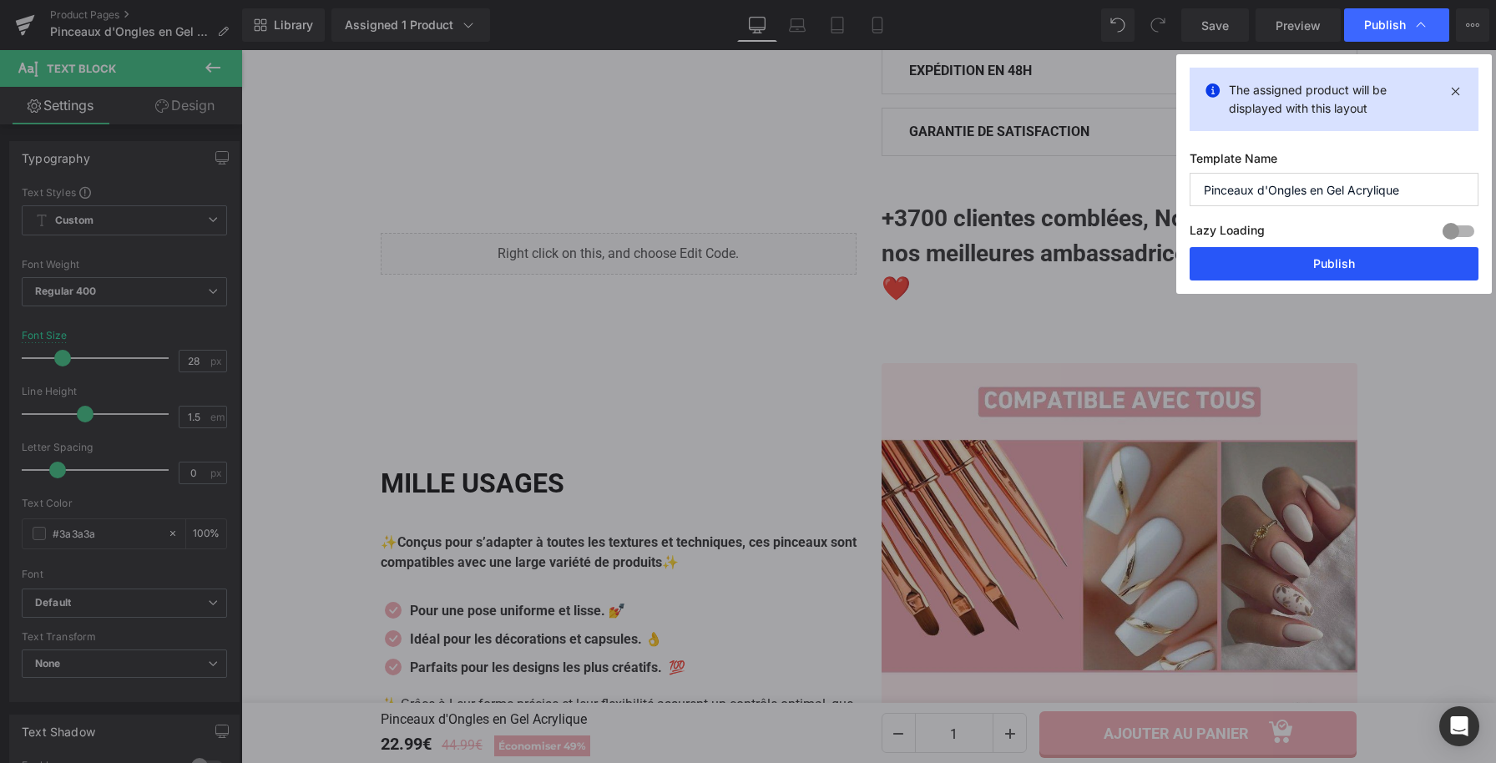
click at [1323, 267] on button "Publish" at bounding box center [1334, 263] width 289 height 33
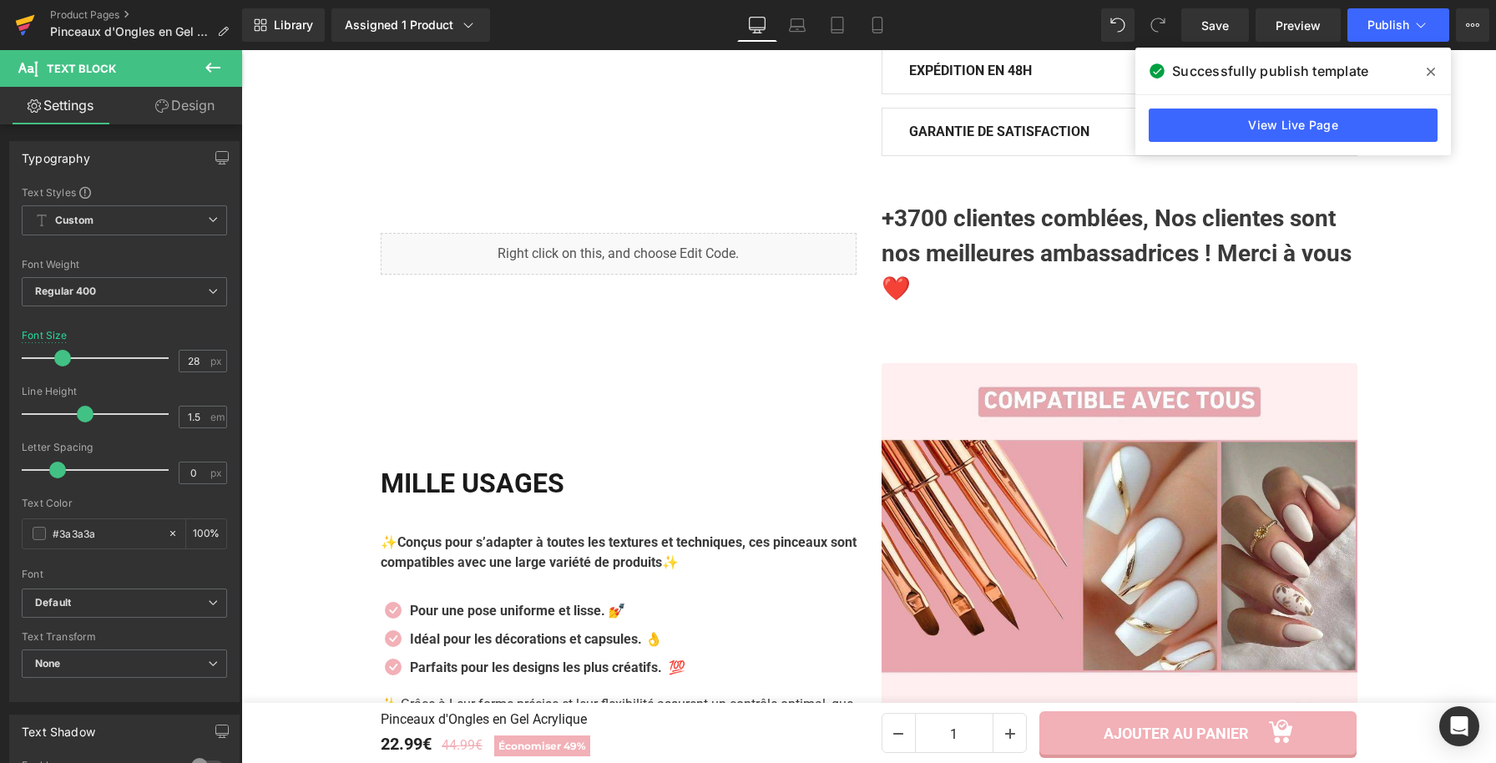
click at [26, 22] on icon at bounding box center [25, 20] width 19 height 11
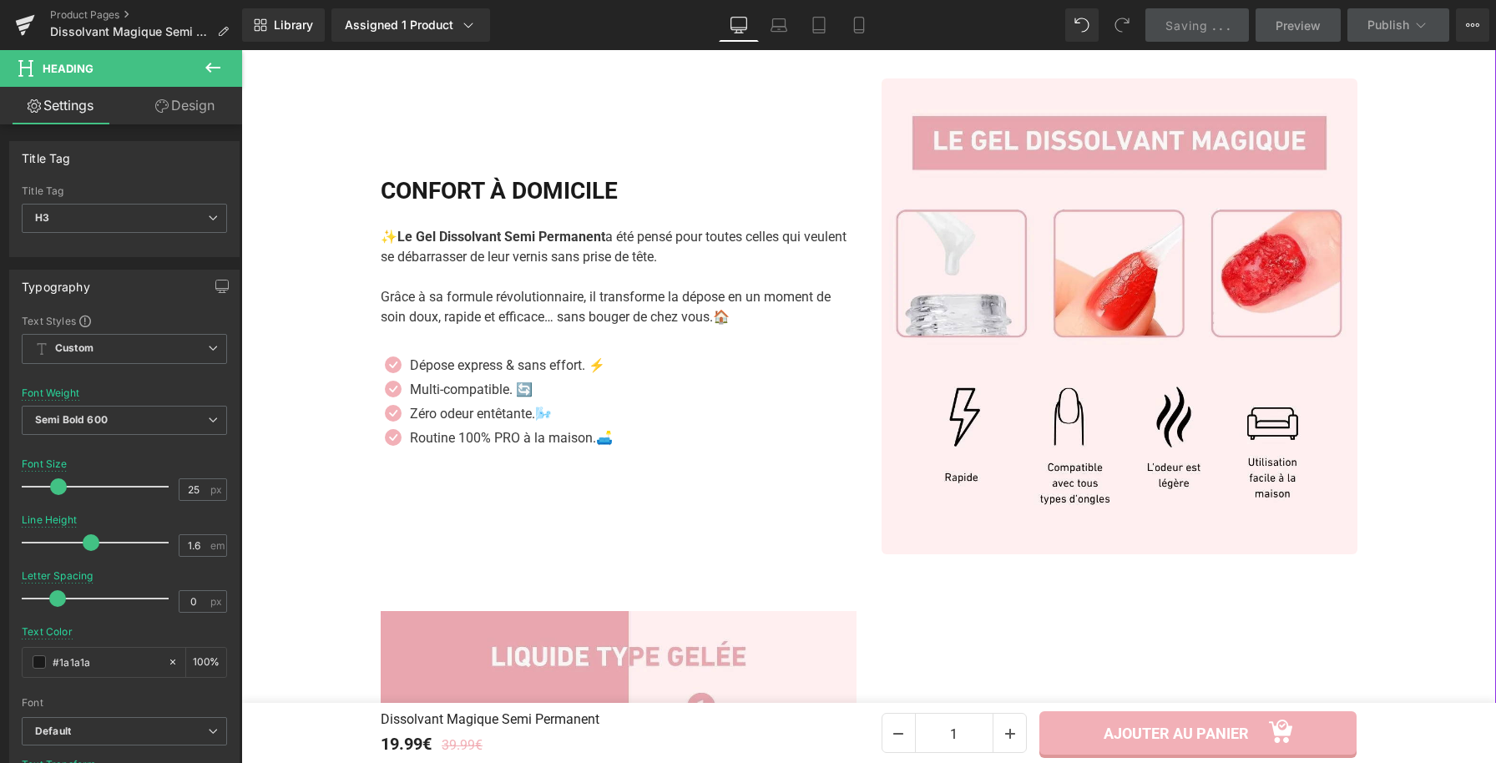
scroll to position [2400, 0]
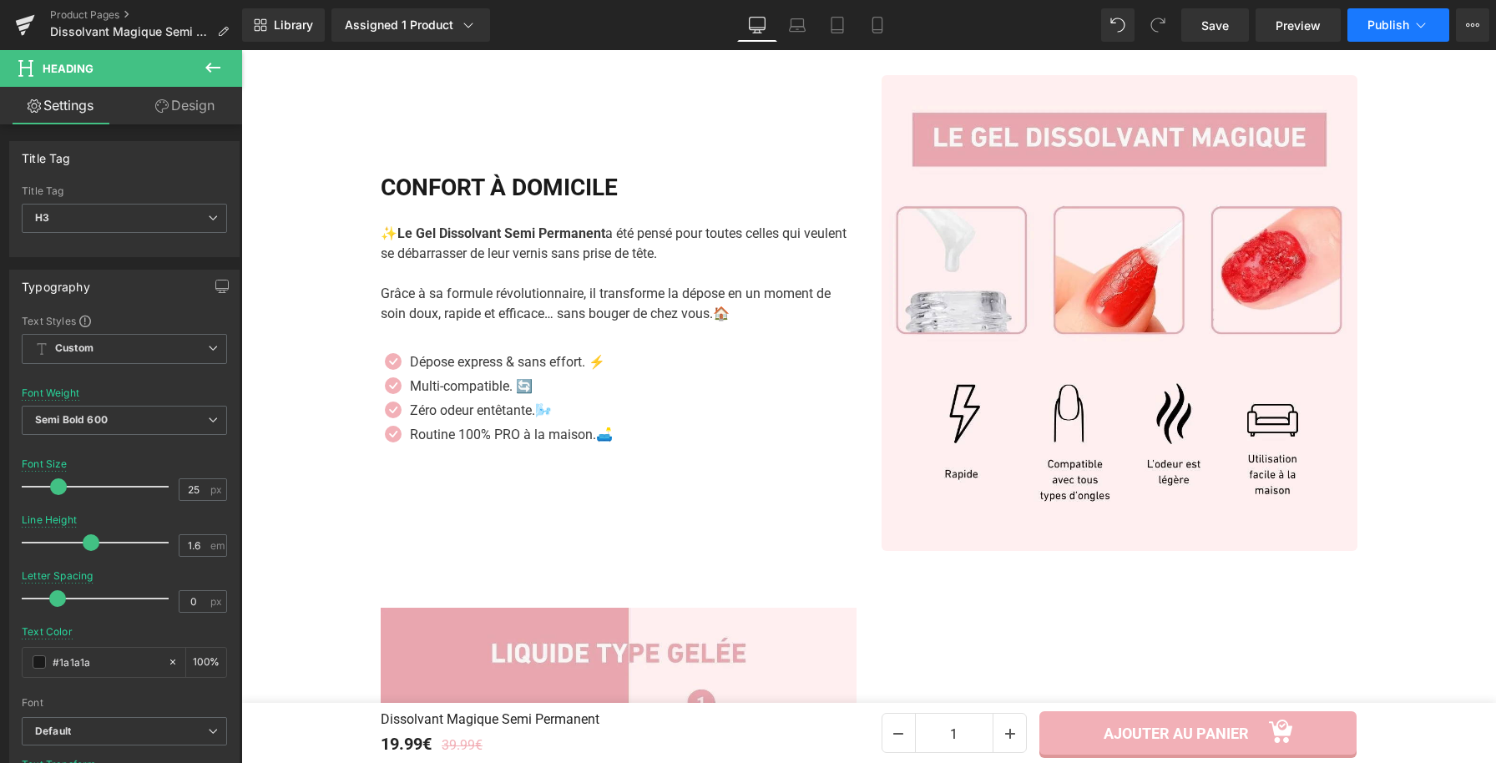
click at [1398, 28] on span "Publish" at bounding box center [1389, 24] width 42 height 13
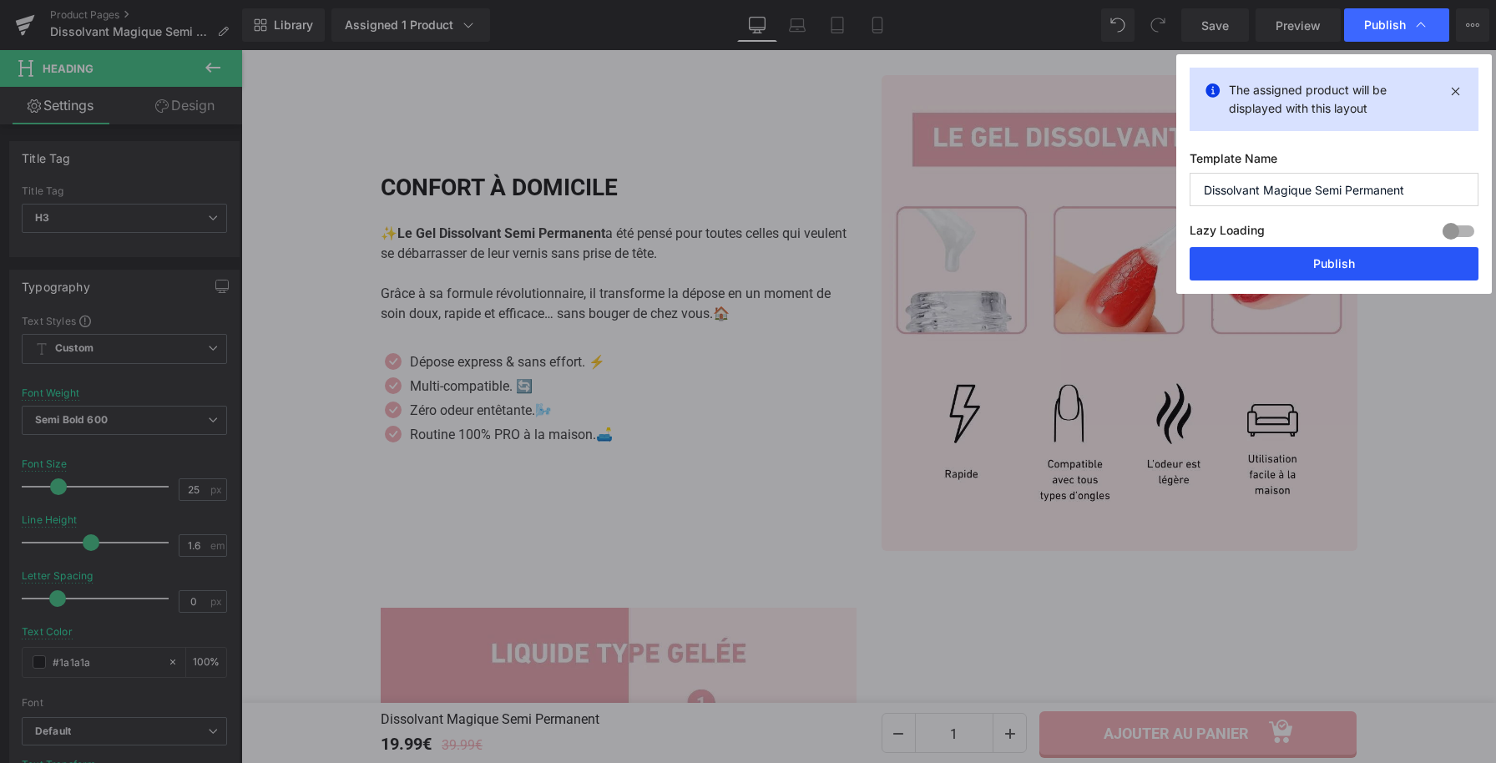
drag, startPoint x: 1307, startPoint y: 271, endPoint x: 24, endPoint y: 65, distance: 1298.9
click at [1307, 271] on button "Publish" at bounding box center [1334, 263] width 289 height 33
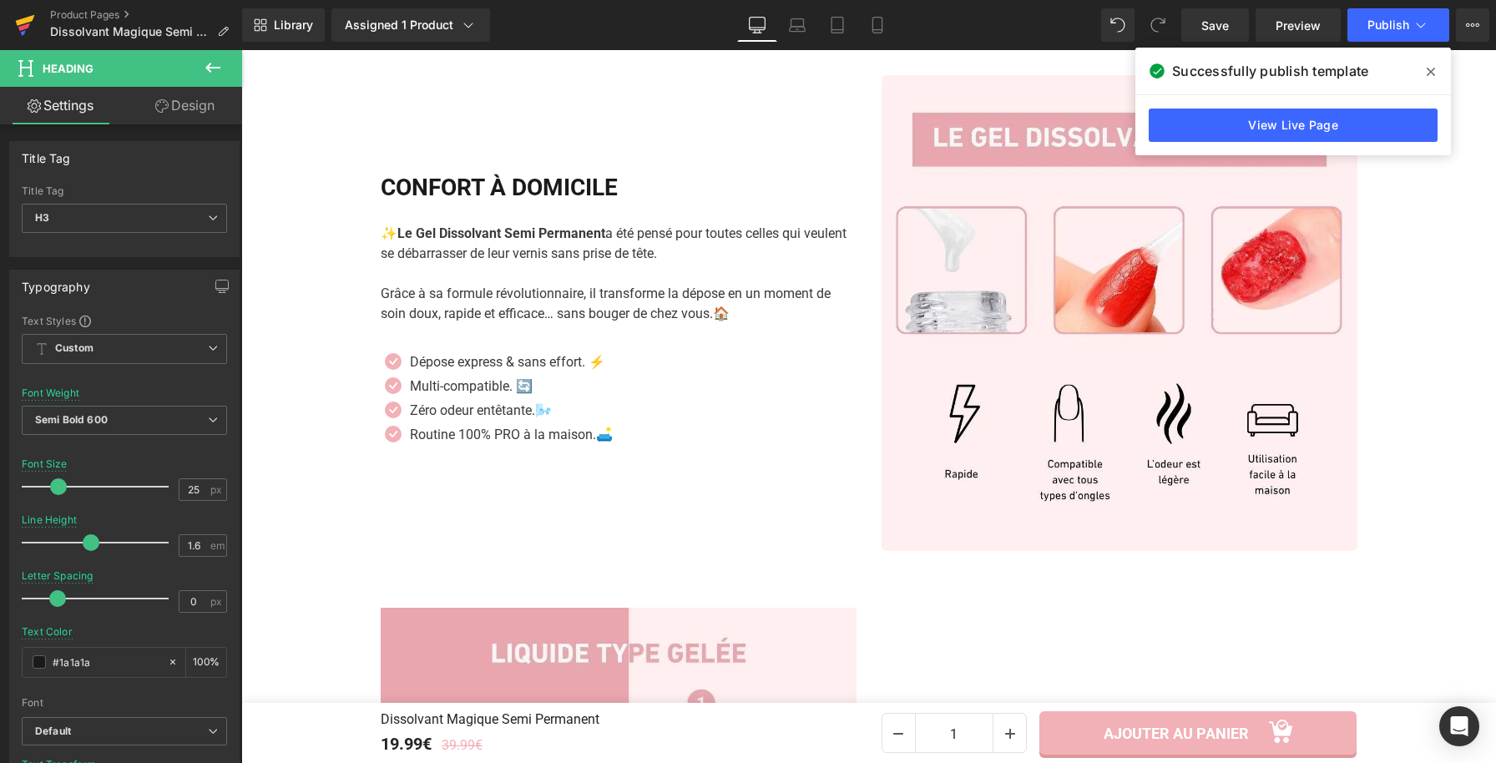
click at [18, 25] on icon at bounding box center [25, 25] width 20 height 42
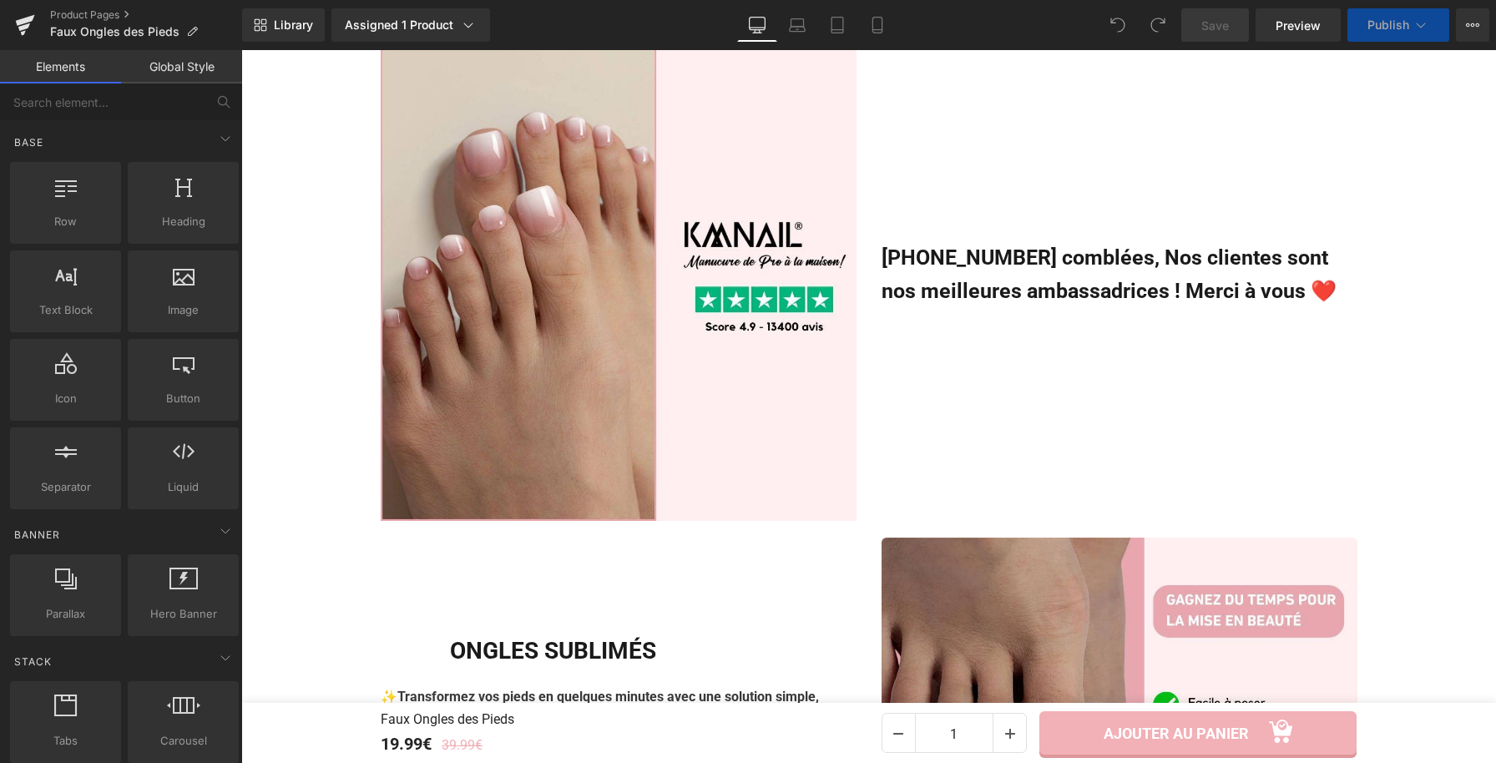
click at [940, 263] on h3 "[PHONE_NUMBER] comblées, Nos clientes sont nos meilleures ambassadrices ! Merci…" at bounding box center [1120, 274] width 476 height 67
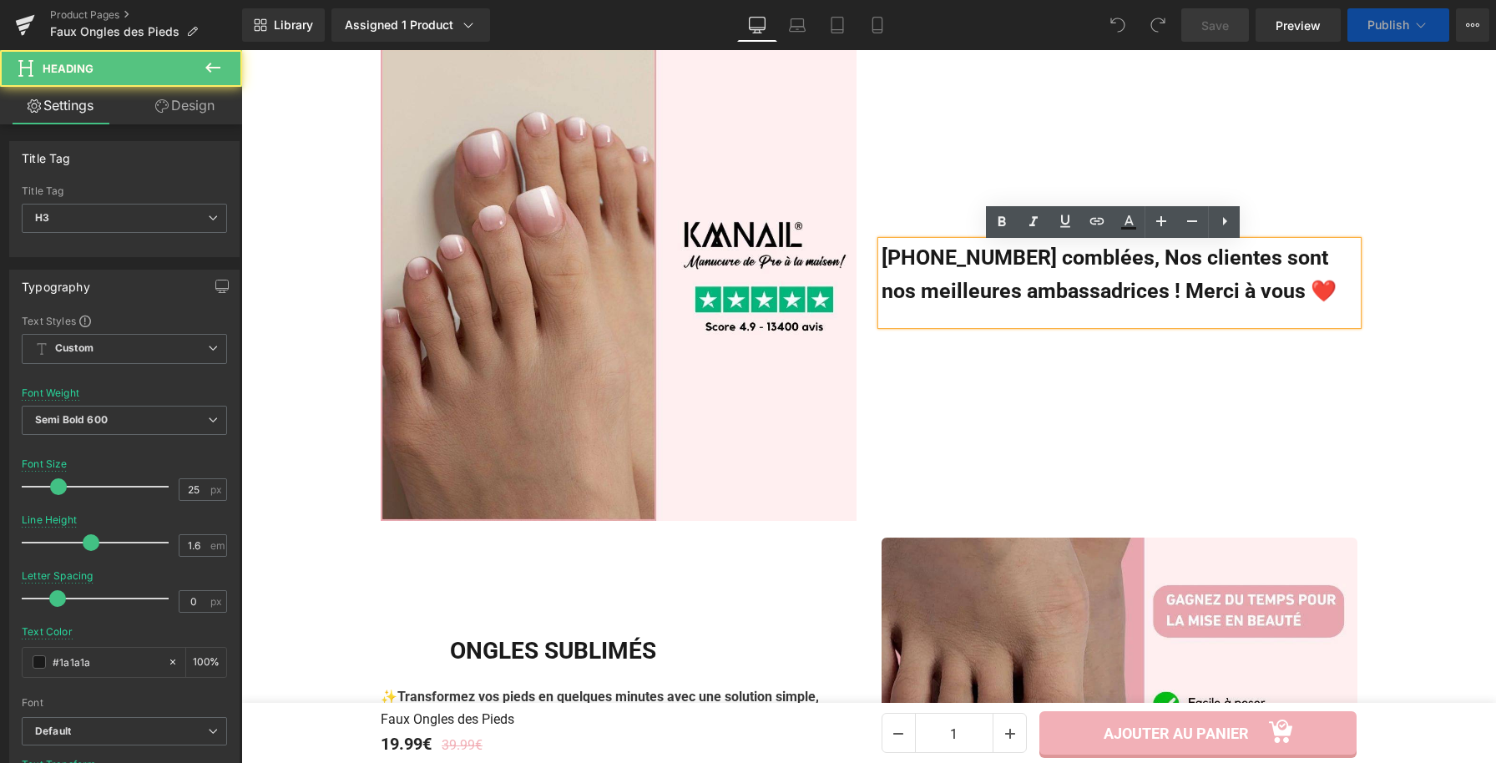
click at [943, 260] on h3 "[PHONE_NUMBER] comblées, Nos clientes sont nos meilleures ambassadrices ! Merci…" at bounding box center [1120, 274] width 476 height 67
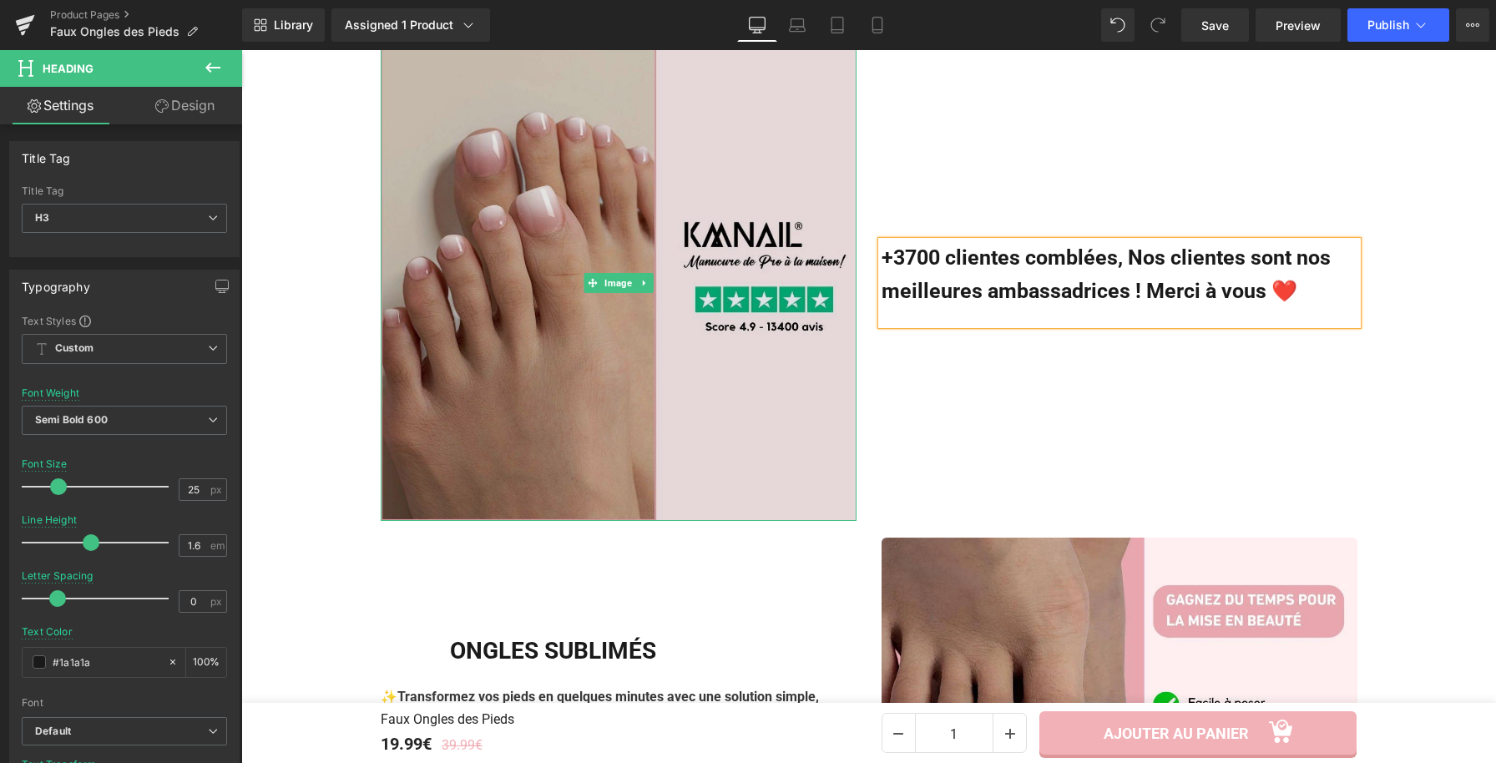
click at [604, 187] on img at bounding box center [619, 283] width 476 height 476
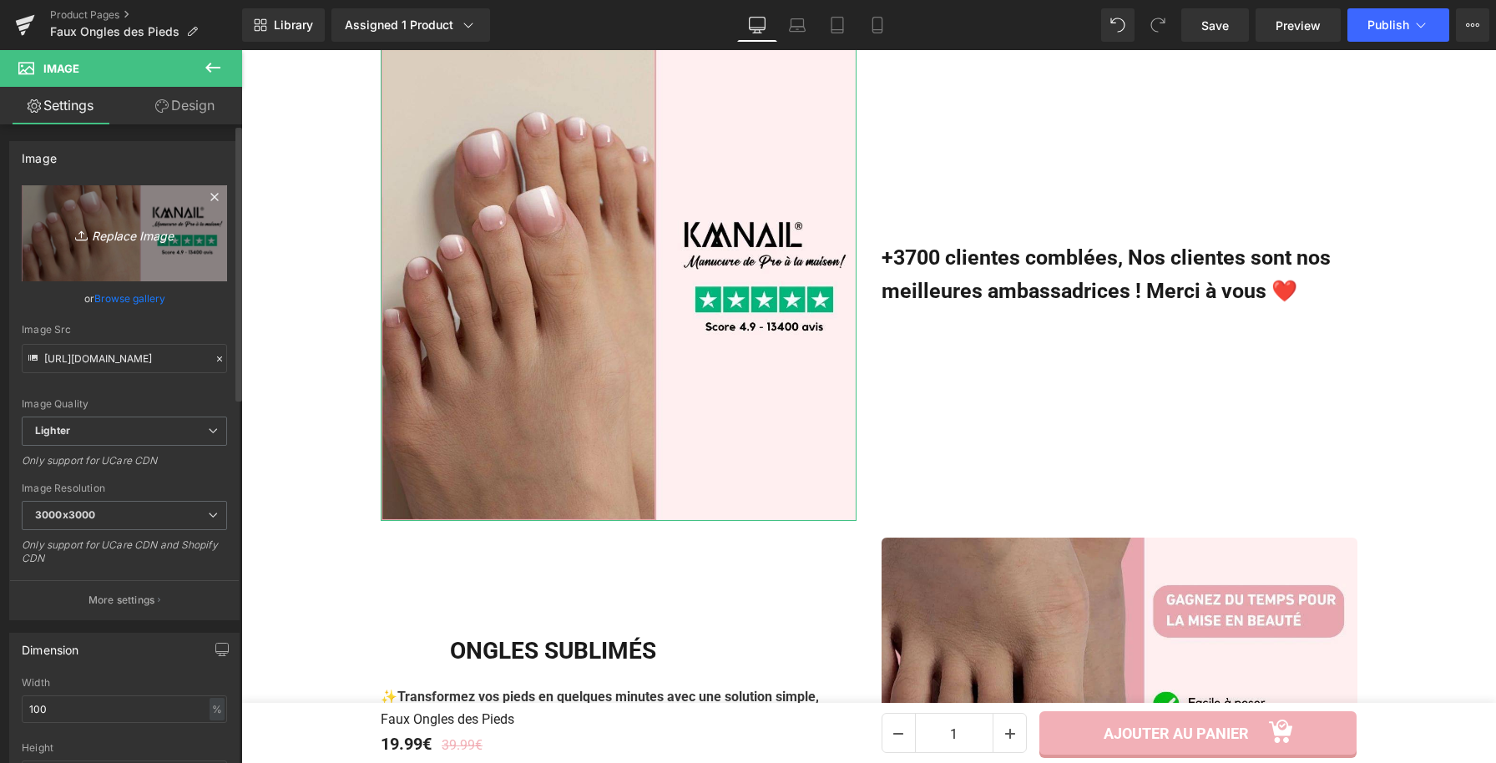
click at [157, 205] on link "Replace Image" at bounding box center [124, 233] width 205 height 96
click at [190, 221] on link "Replace Image" at bounding box center [124, 233] width 205 height 96
type input "C:\fakepath\Faux Ongles des Pieds.webp"
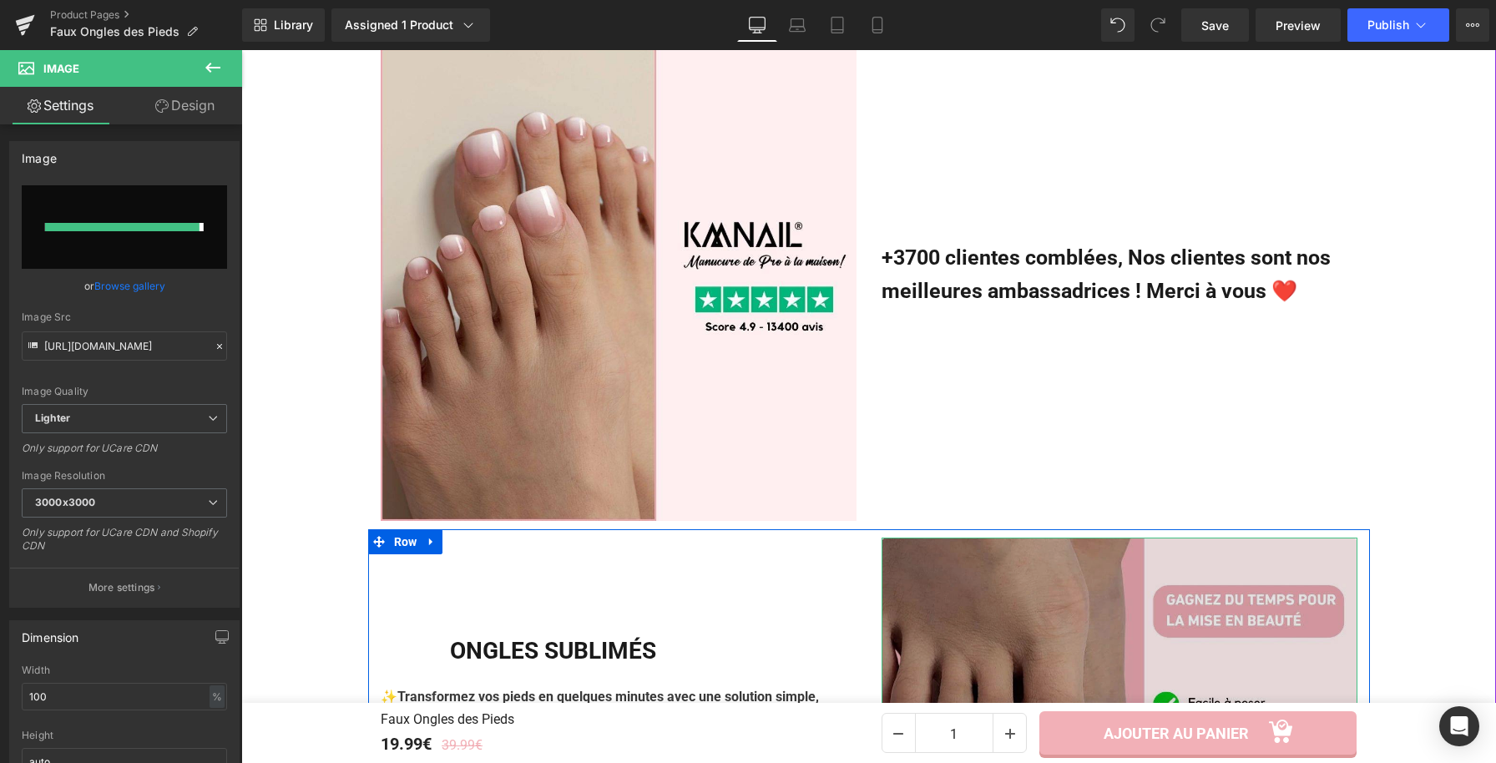
type input "[URL][DOMAIN_NAME]"
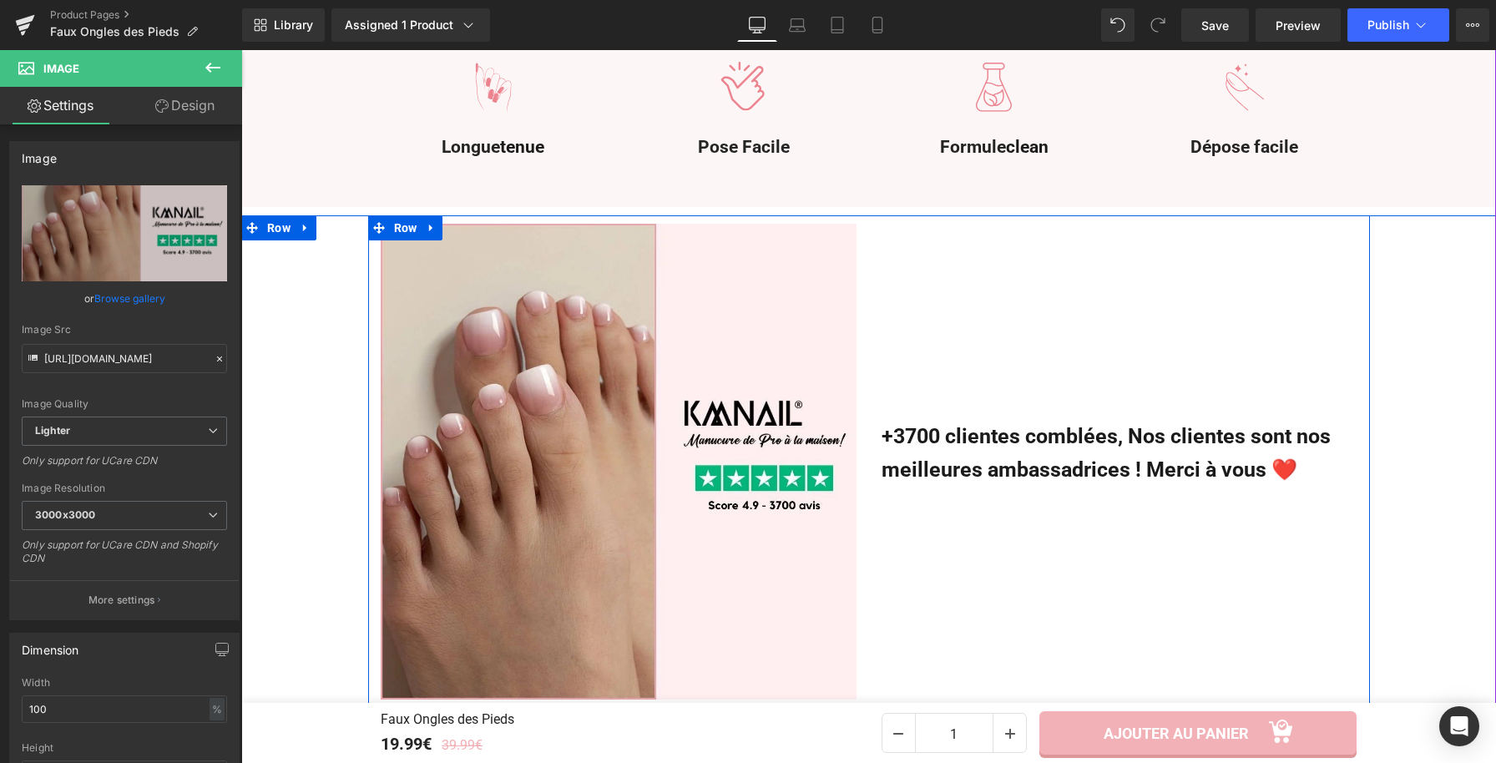
scroll to position [1250, 0]
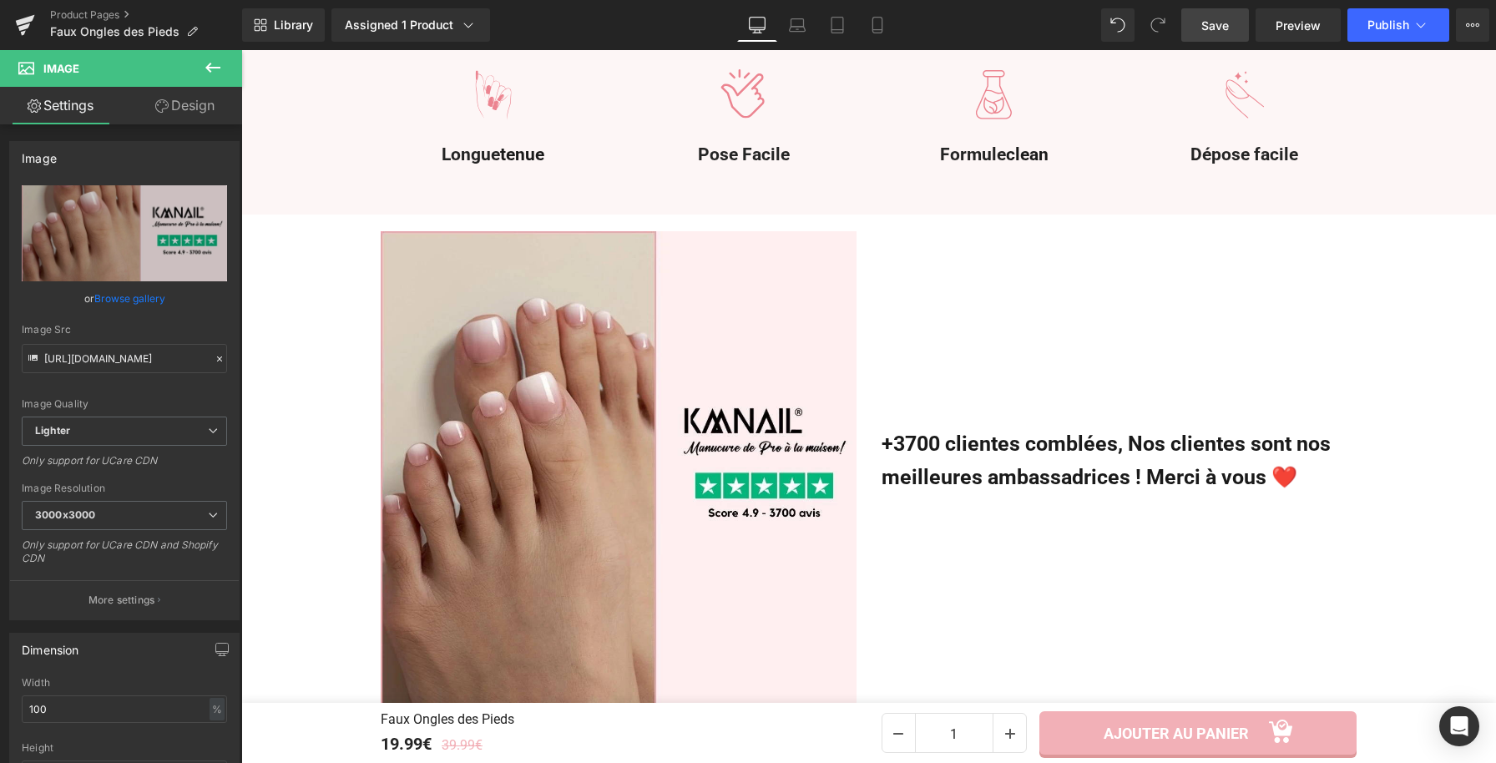
click at [1208, 25] on span "Save" at bounding box center [1215, 26] width 28 height 18
click at [1421, 20] on icon at bounding box center [1421, 25] width 17 height 17
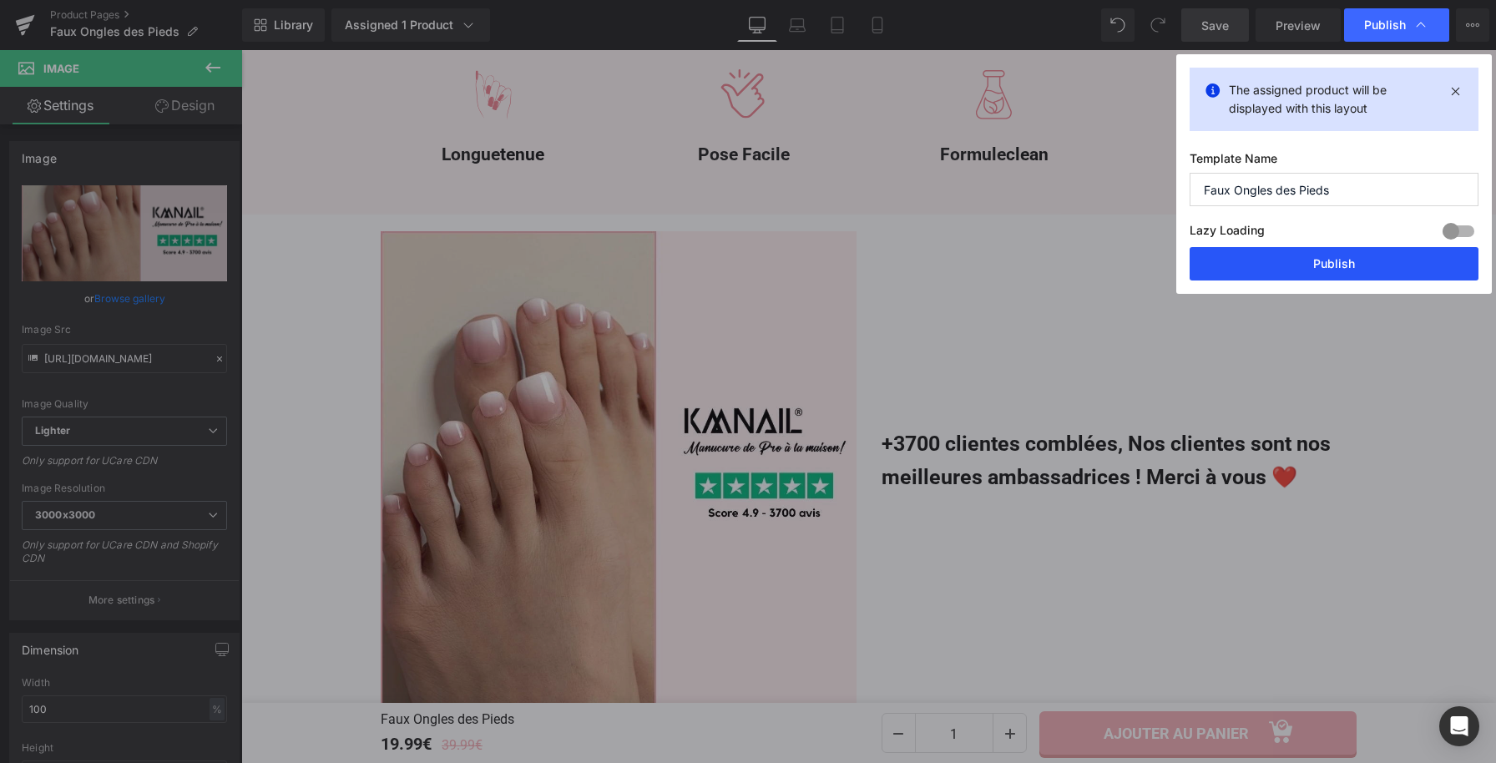
drag, startPoint x: 1231, startPoint y: 267, endPoint x: 989, endPoint y: 217, distance: 246.4
click at [1231, 267] on button "Publish" at bounding box center [1334, 263] width 289 height 33
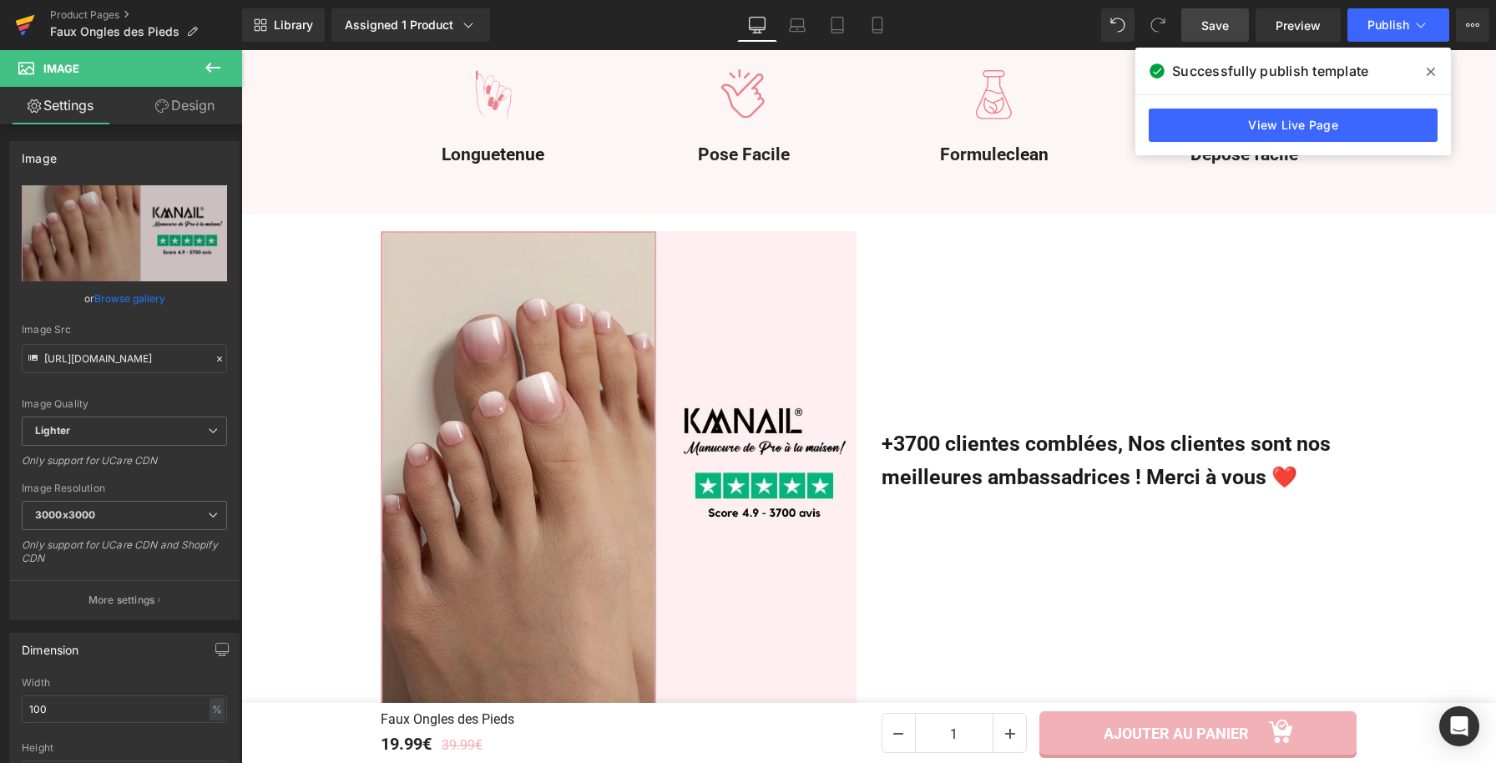
click at [23, 24] on icon at bounding box center [25, 25] width 20 height 42
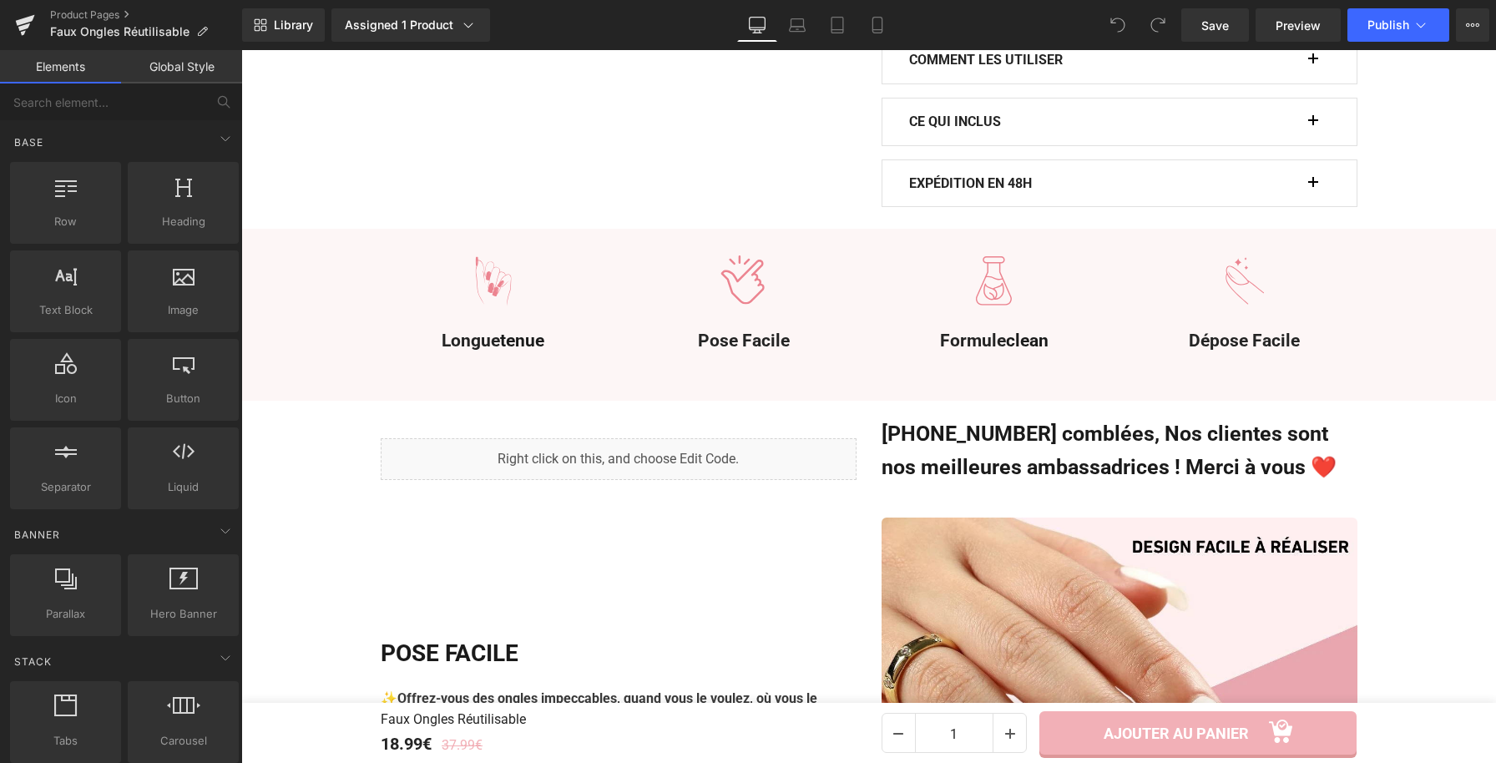
scroll to position [1294, 0]
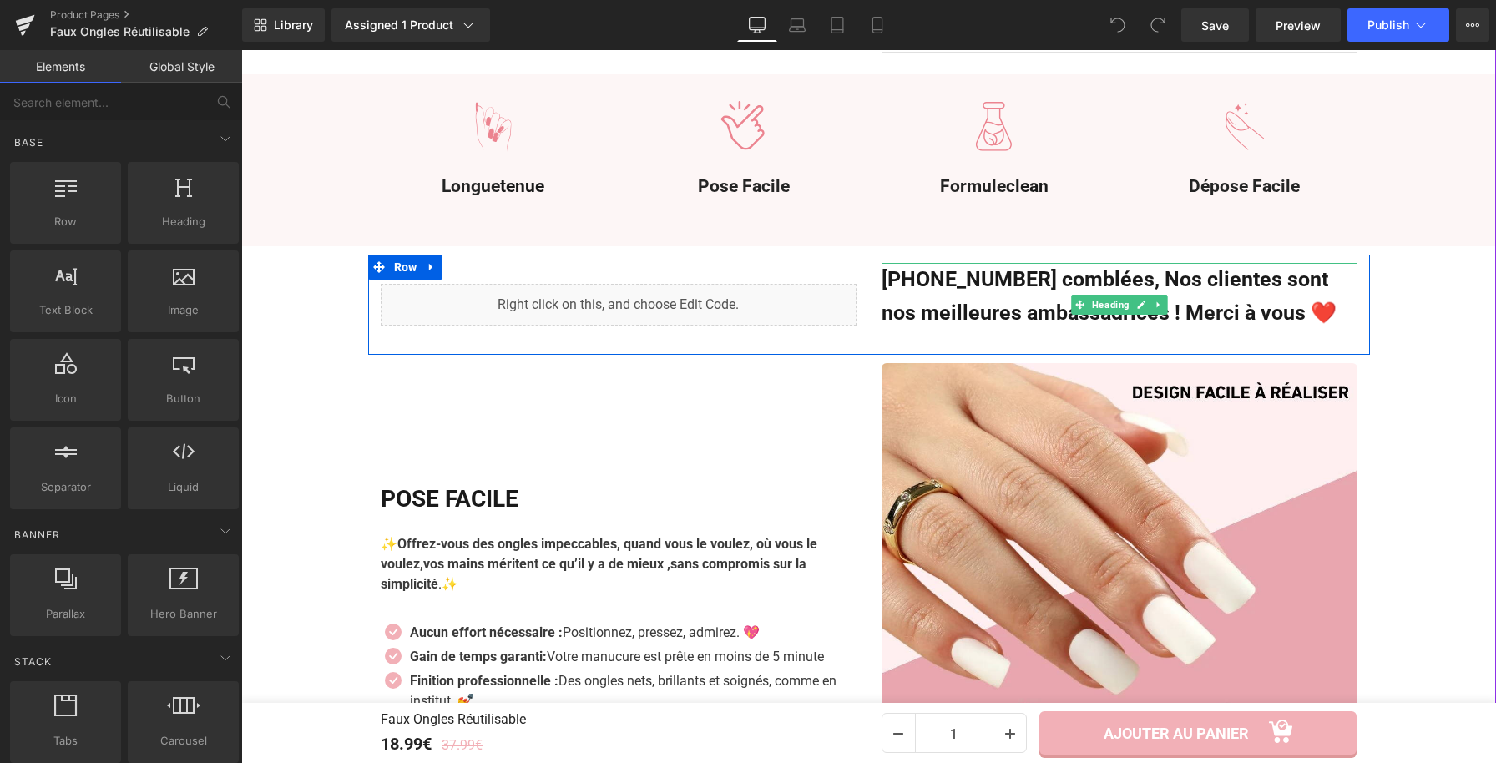
click at [938, 281] on h3 "[PHONE_NUMBER] comblées, Nos clientes sont nos meilleures ambassadrices ! Merci…" at bounding box center [1120, 296] width 476 height 67
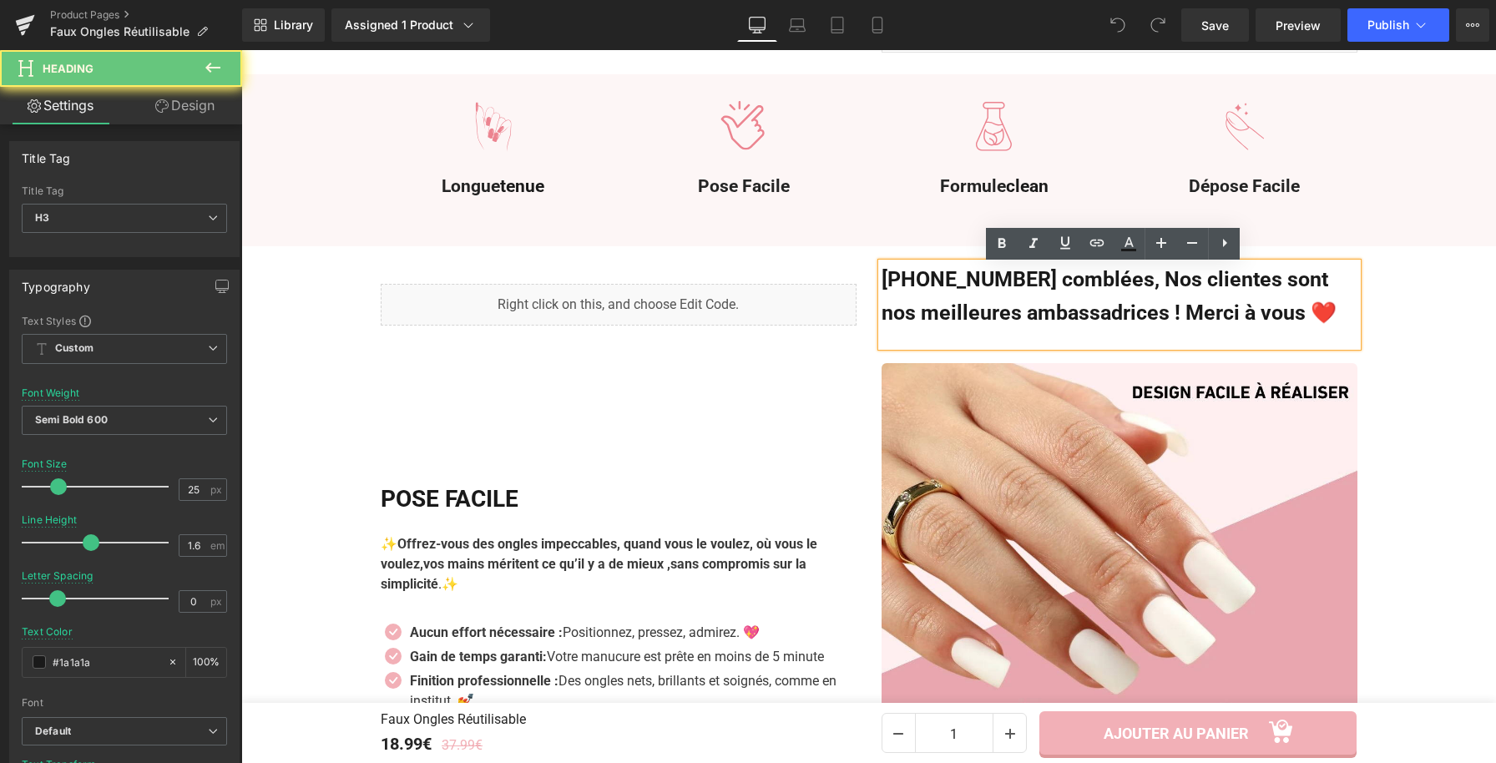
click at [944, 281] on h3 "+21500 clientes comblées, Nos clientes sont nos meilleures ambassadrices ! Merc…" at bounding box center [1120, 296] width 476 height 67
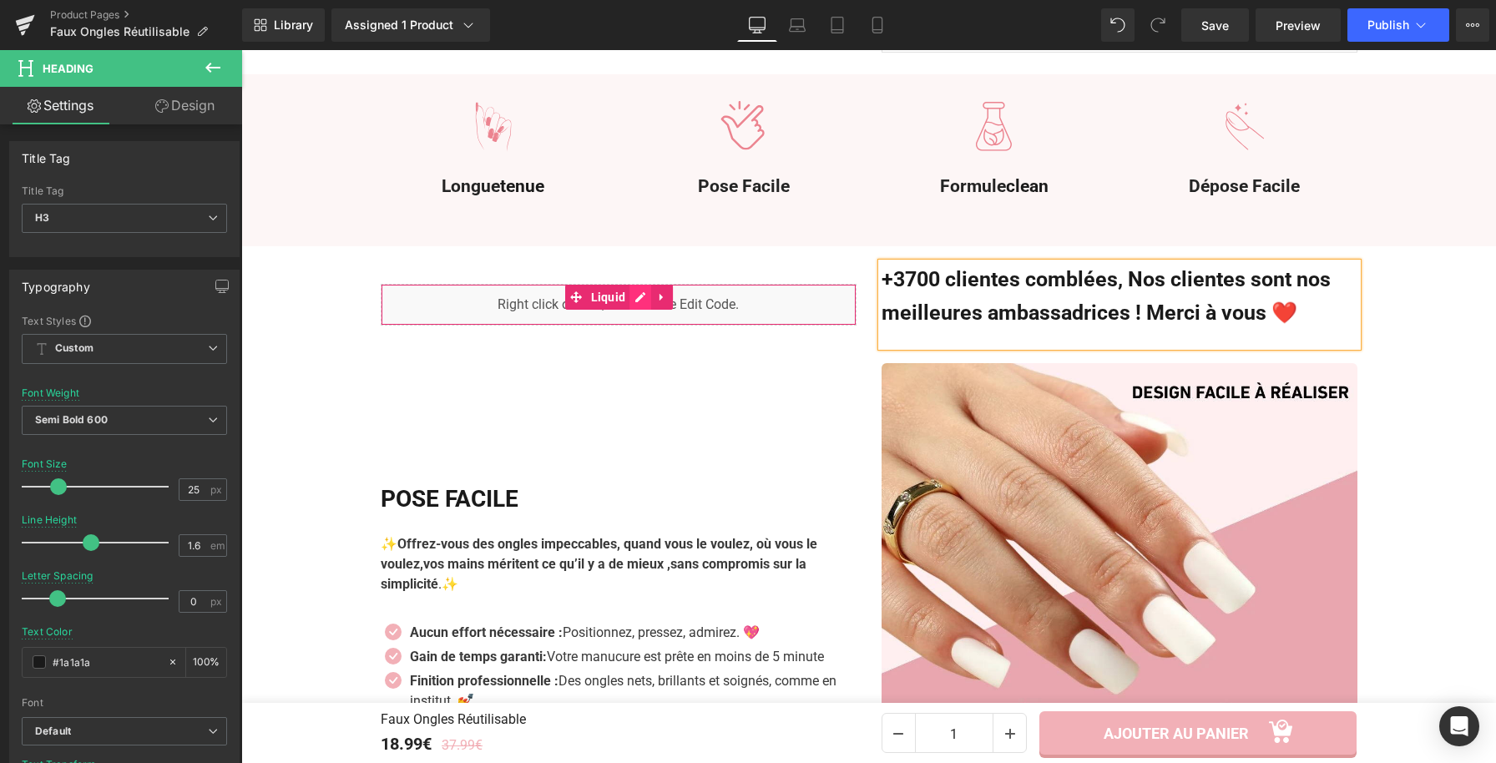
click at [641, 302] on div "Liquid" at bounding box center [619, 305] width 476 height 42
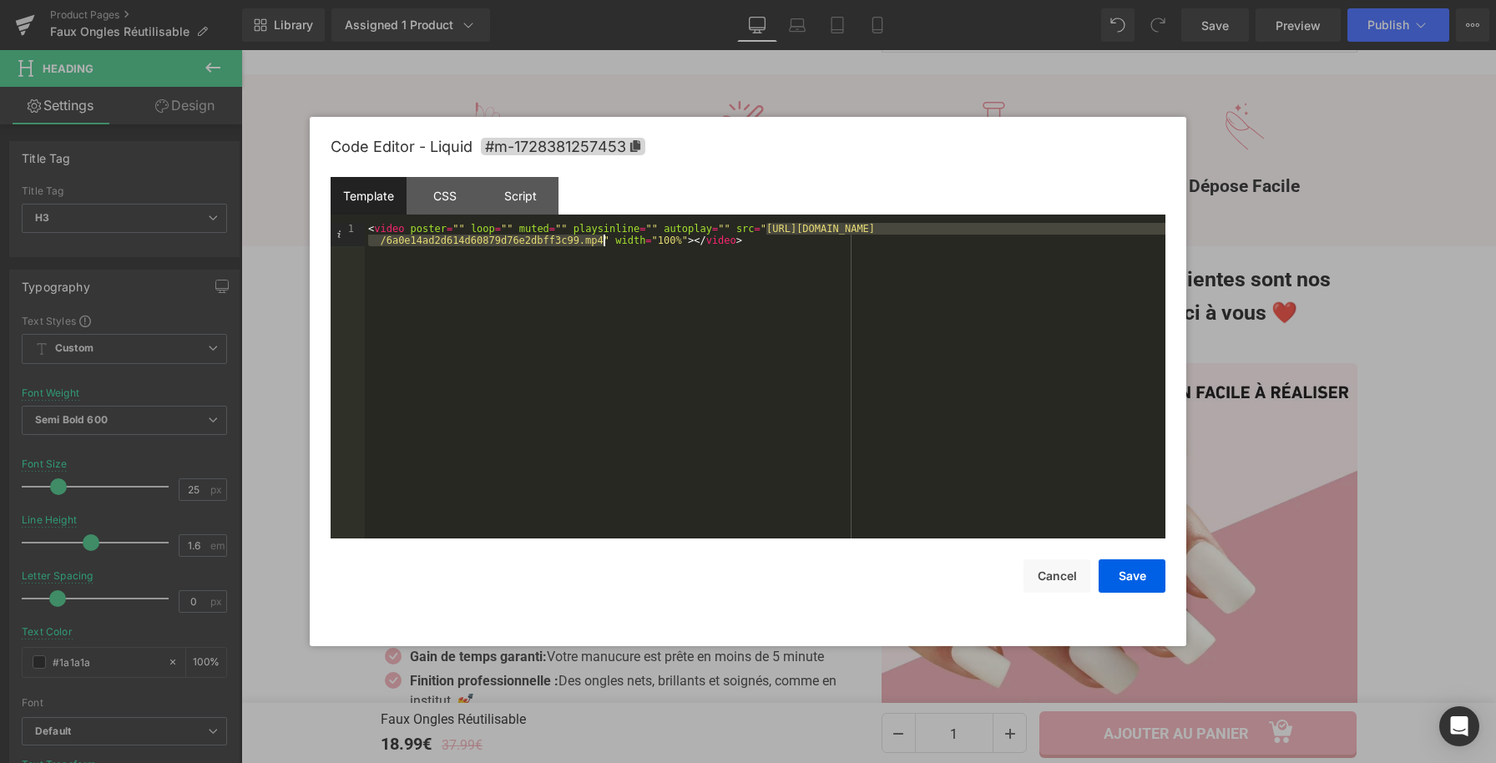
drag, startPoint x: 765, startPoint y: 230, endPoint x: 601, endPoint y: 245, distance: 164.3
click at [601, 245] on div "< video poster = "" loop = "" muted = "" playsinline = "" autoplay = "" src = "…" at bounding box center [765, 404] width 801 height 362
click at [1142, 582] on button "Save" at bounding box center [1132, 575] width 67 height 33
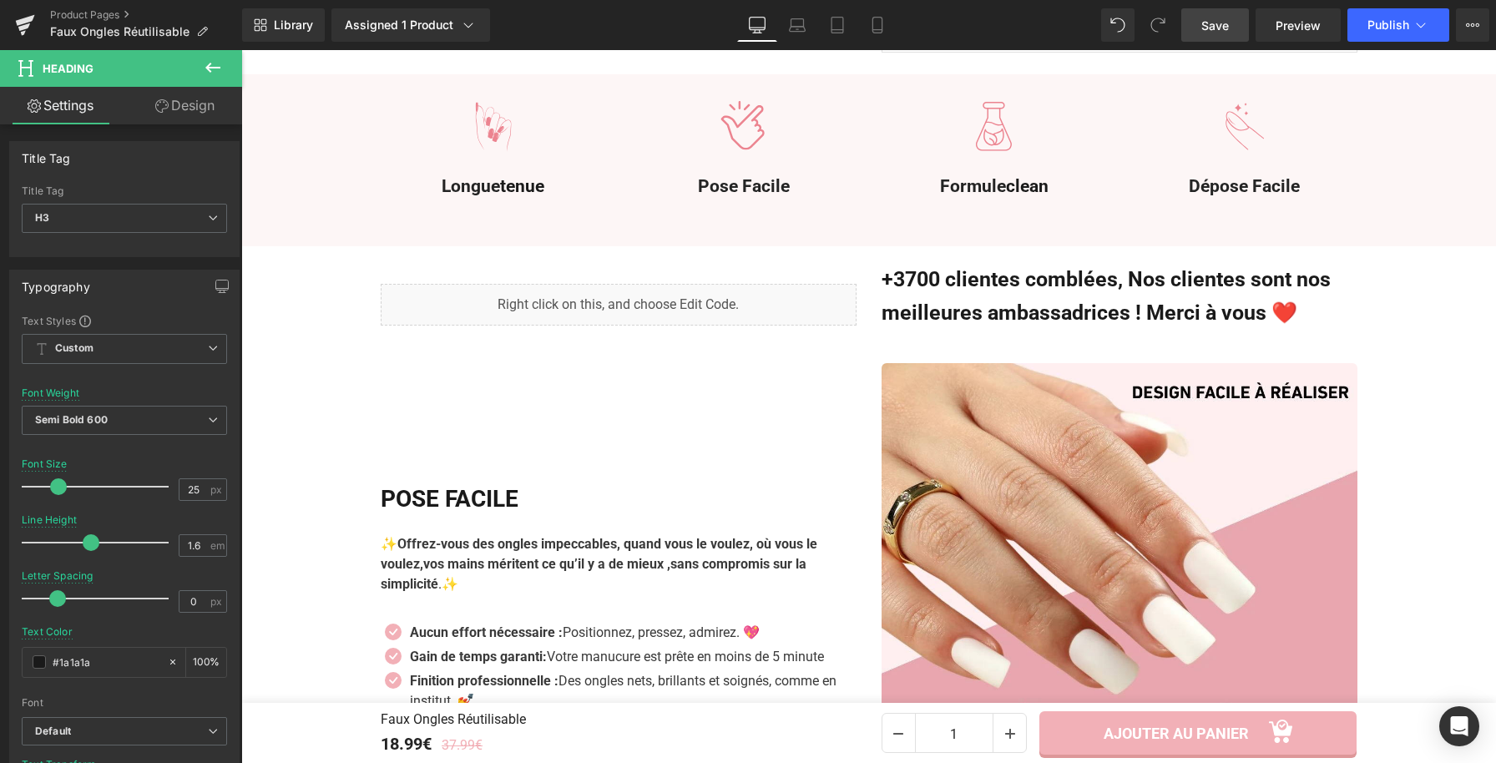
click at [1228, 27] on span "Save" at bounding box center [1215, 26] width 28 height 18
click at [1395, 32] on button "Publish" at bounding box center [1399, 24] width 102 height 33
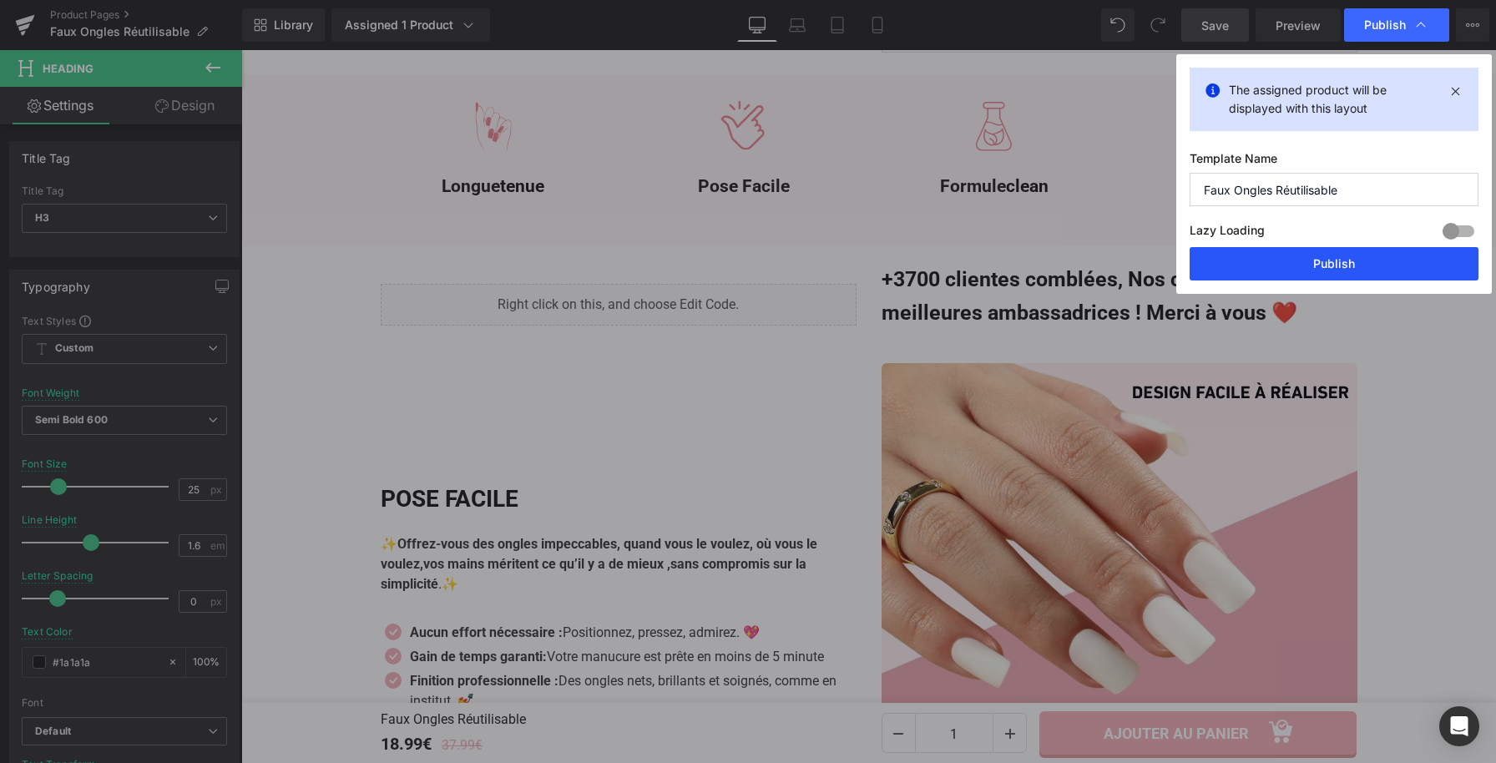
drag, startPoint x: 1307, startPoint y: 270, endPoint x: 1062, endPoint y: 214, distance: 251.8
click at [1307, 270] on button "Publish" at bounding box center [1334, 263] width 289 height 33
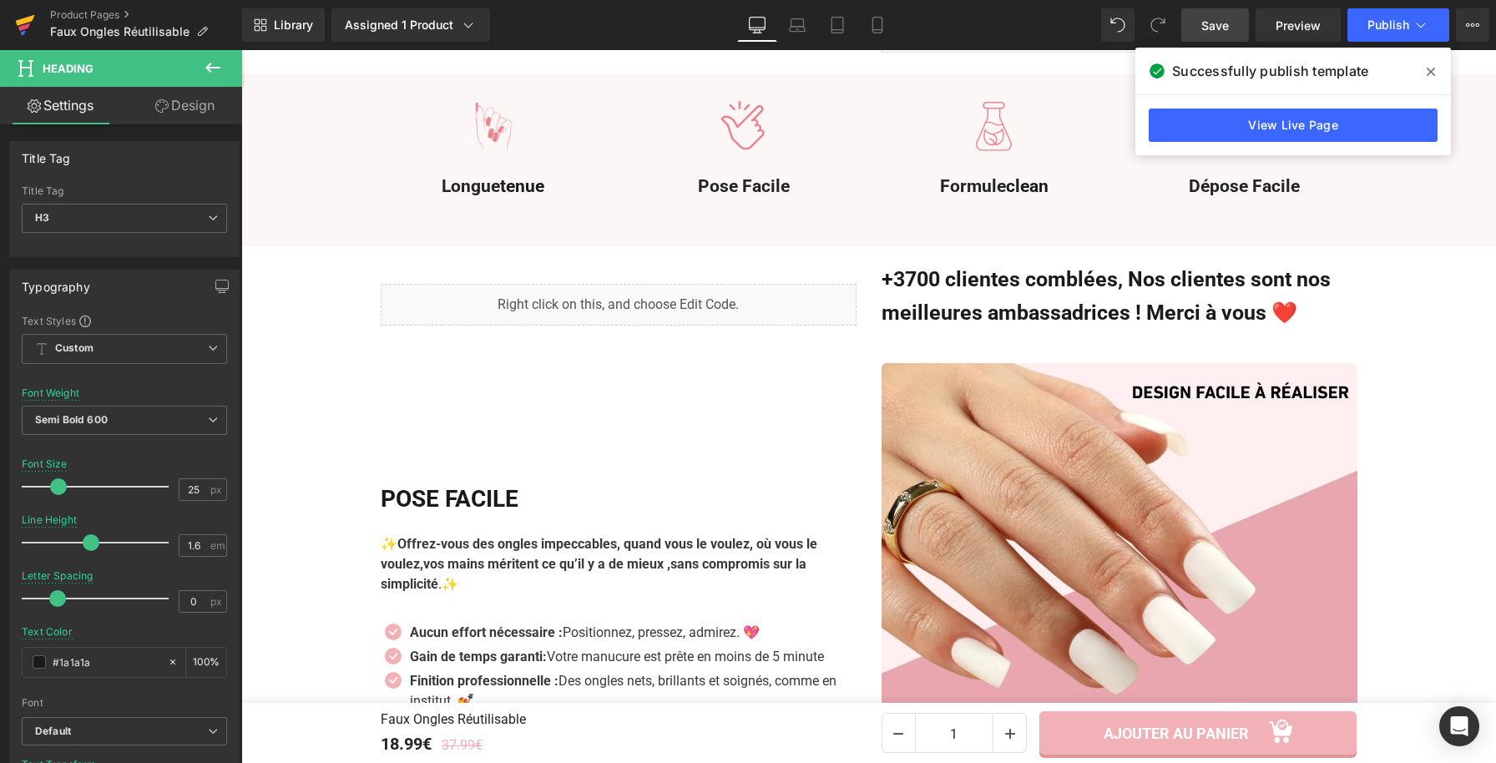
click at [22, 21] on icon at bounding box center [25, 20] width 19 height 11
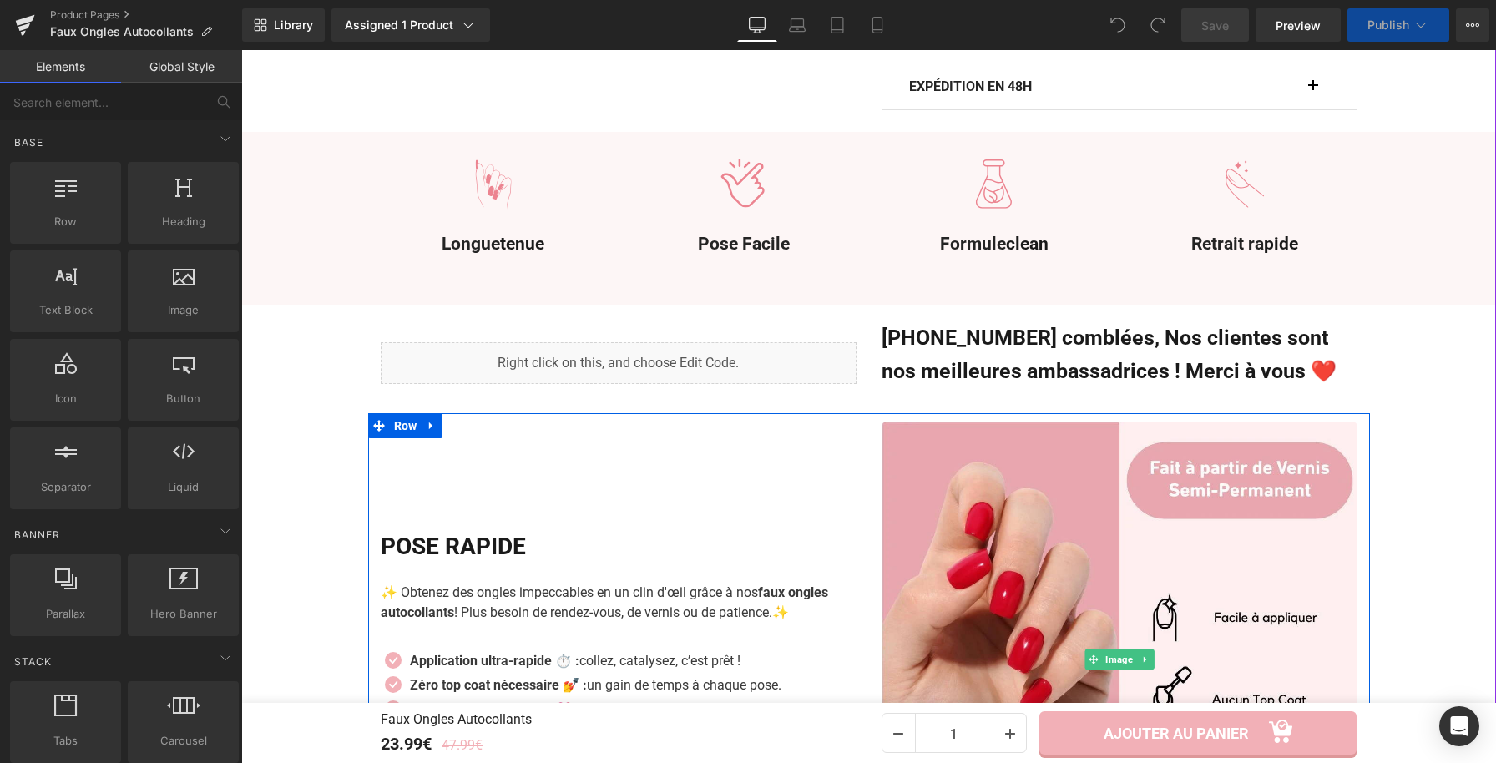
scroll to position [1398, 0]
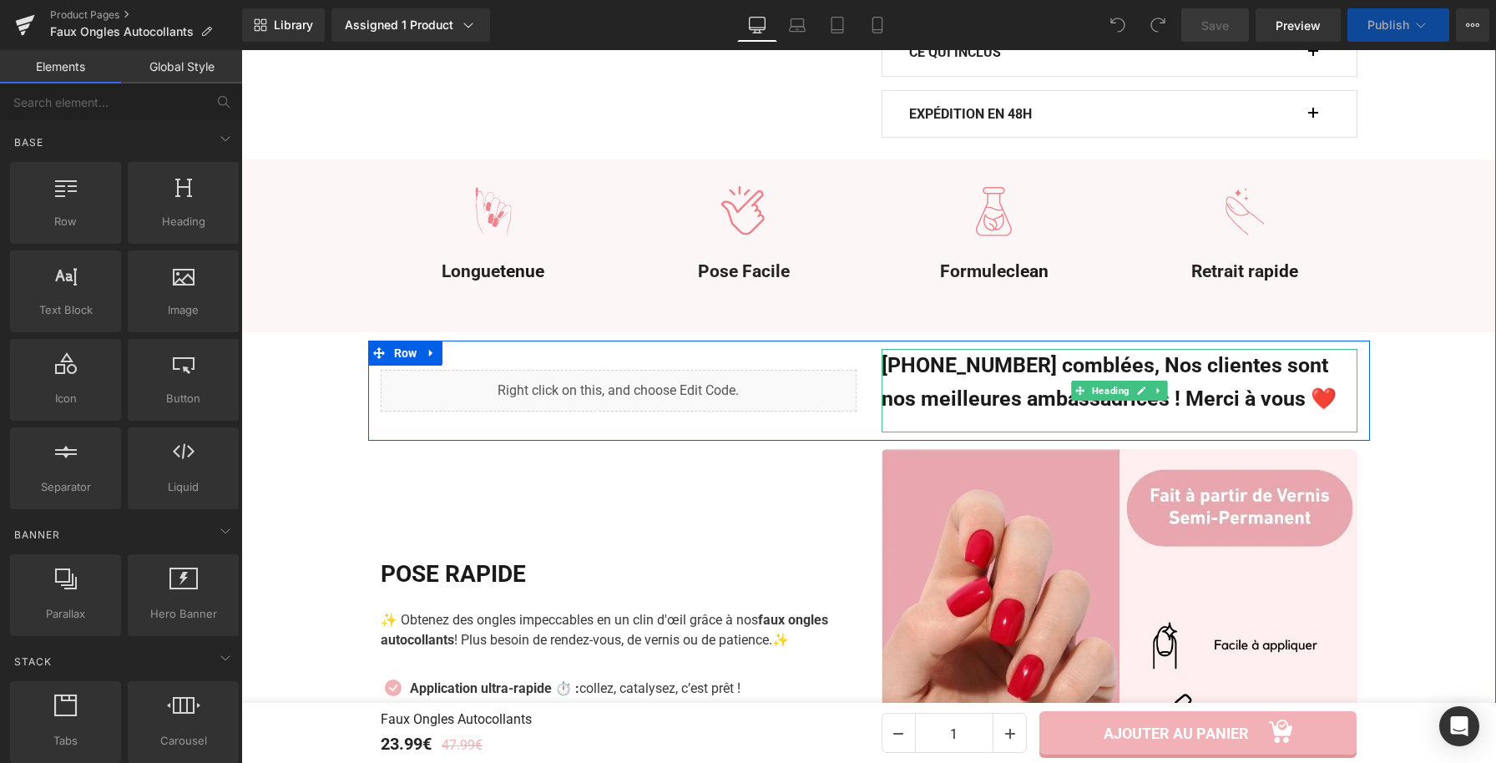
click at [943, 364] on h3 "[PHONE_NUMBER] comblées, Nos clientes sont nos meilleures ambassadrices ! Merci…" at bounding box center [1120, 382] width 476 height 67
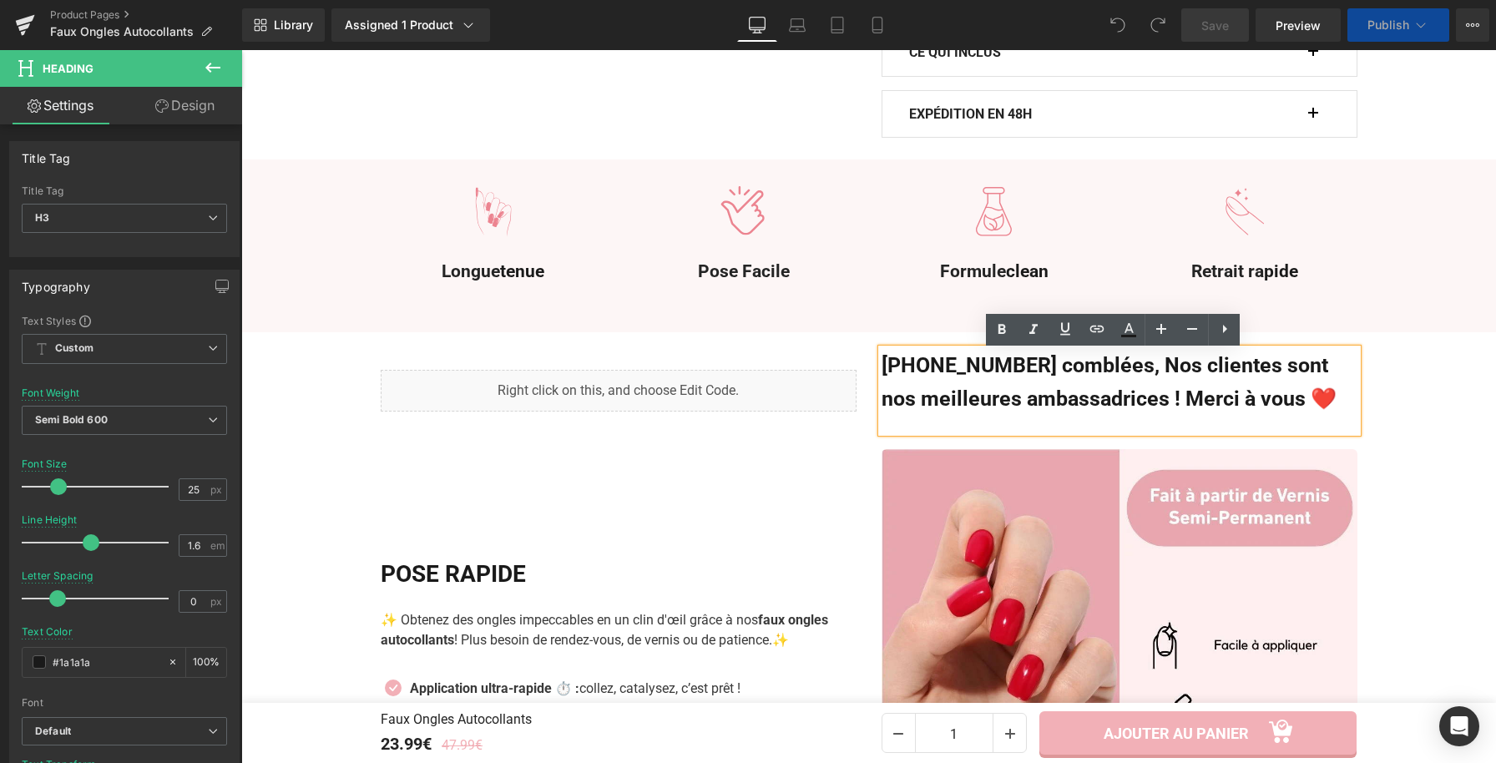
click at [923, 369] on h3 "[PHONE_NUMBER] comblées, Nos clientes sont nos meilleures ambassadrices ! Merci…" at bounding box center [1120, 382] width 476 height 67
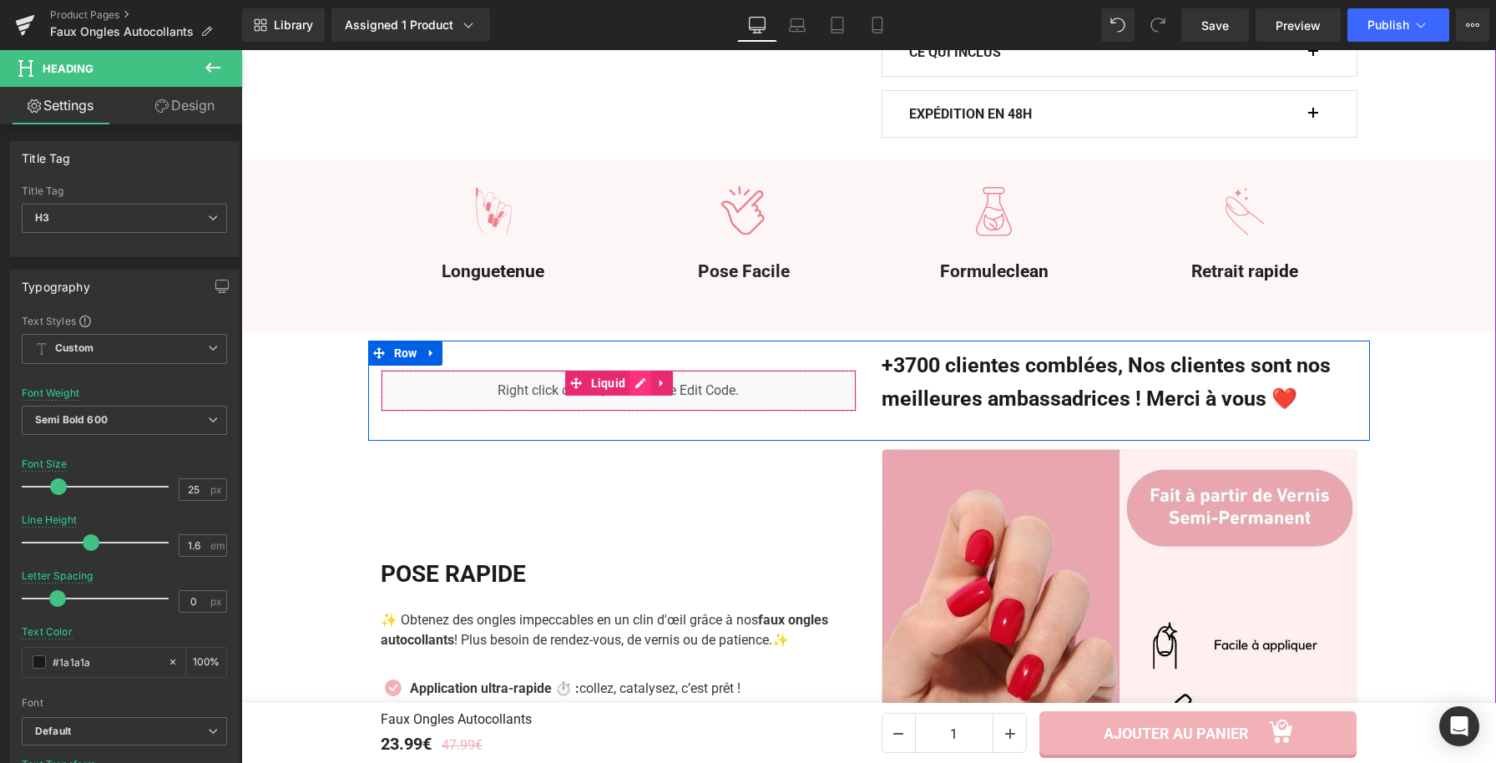
click at [631, 387] on div "Liquid" at bounding box center [619, 391] width 476 height 42
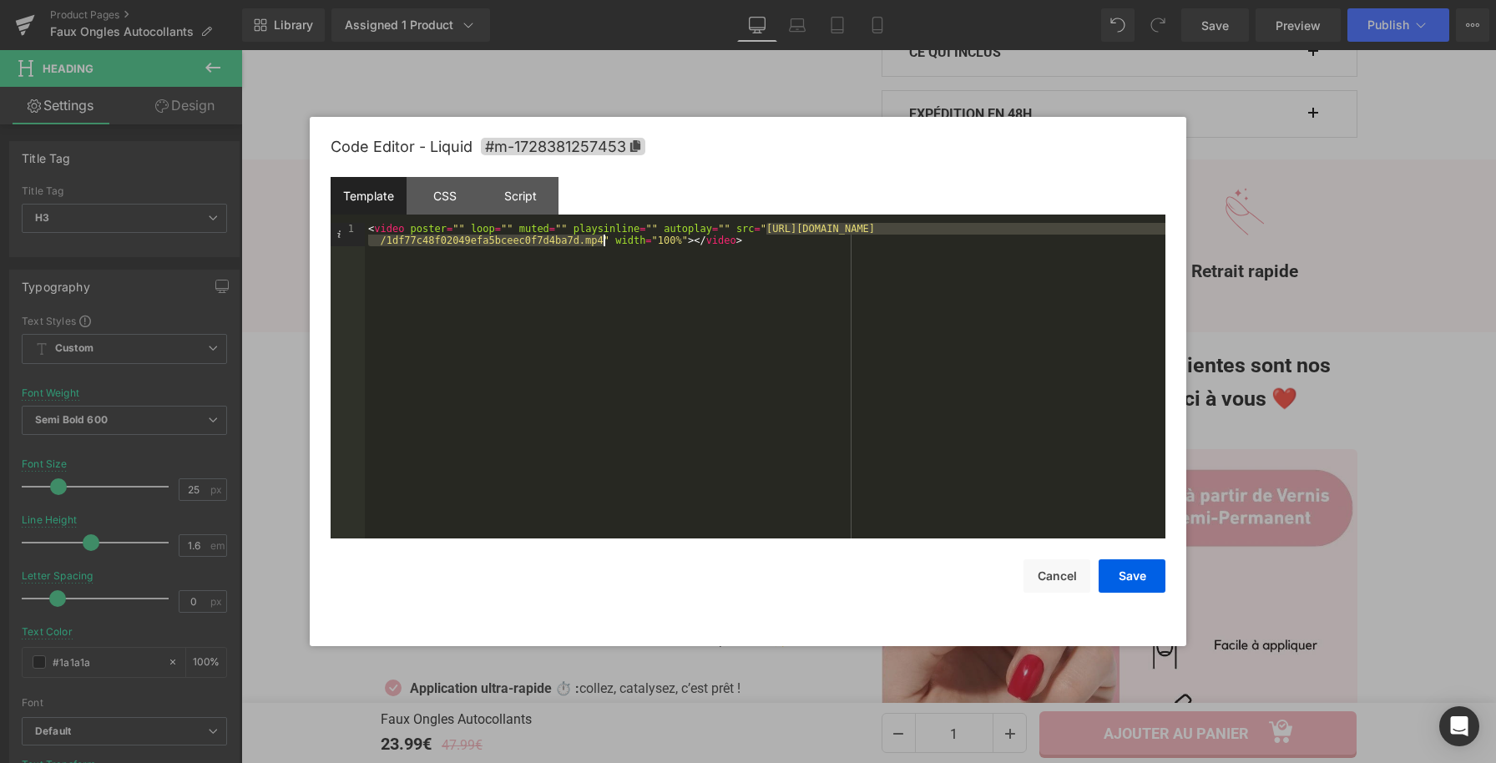
drag, startPoint x: 769, startPoint y: 226, endPoint x: 604, endPoint y: 245, distance: 166.4
click at [604, 245] on div "< video poster = "" loop = "" muted = "" playsinline = "" autoplay = "" src = "…" at bounding box center [765, 404] width 801 height 362
click at [1122, 571] on button "Save" at bounding box center [1132, 575] width 67 height 33
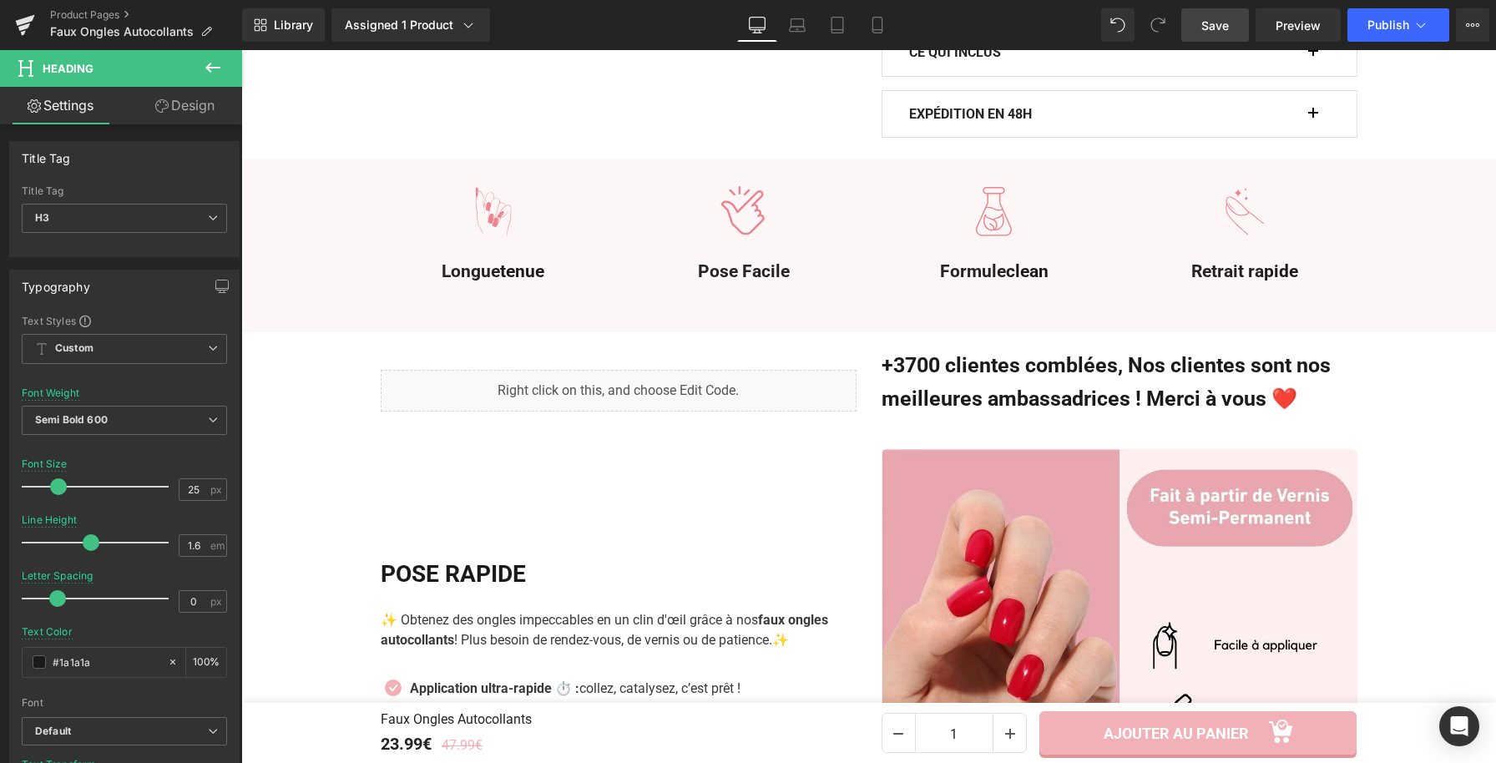
click at [1240, 15] on link "Save" at bounding box center [1215, 24] width 68 height 33
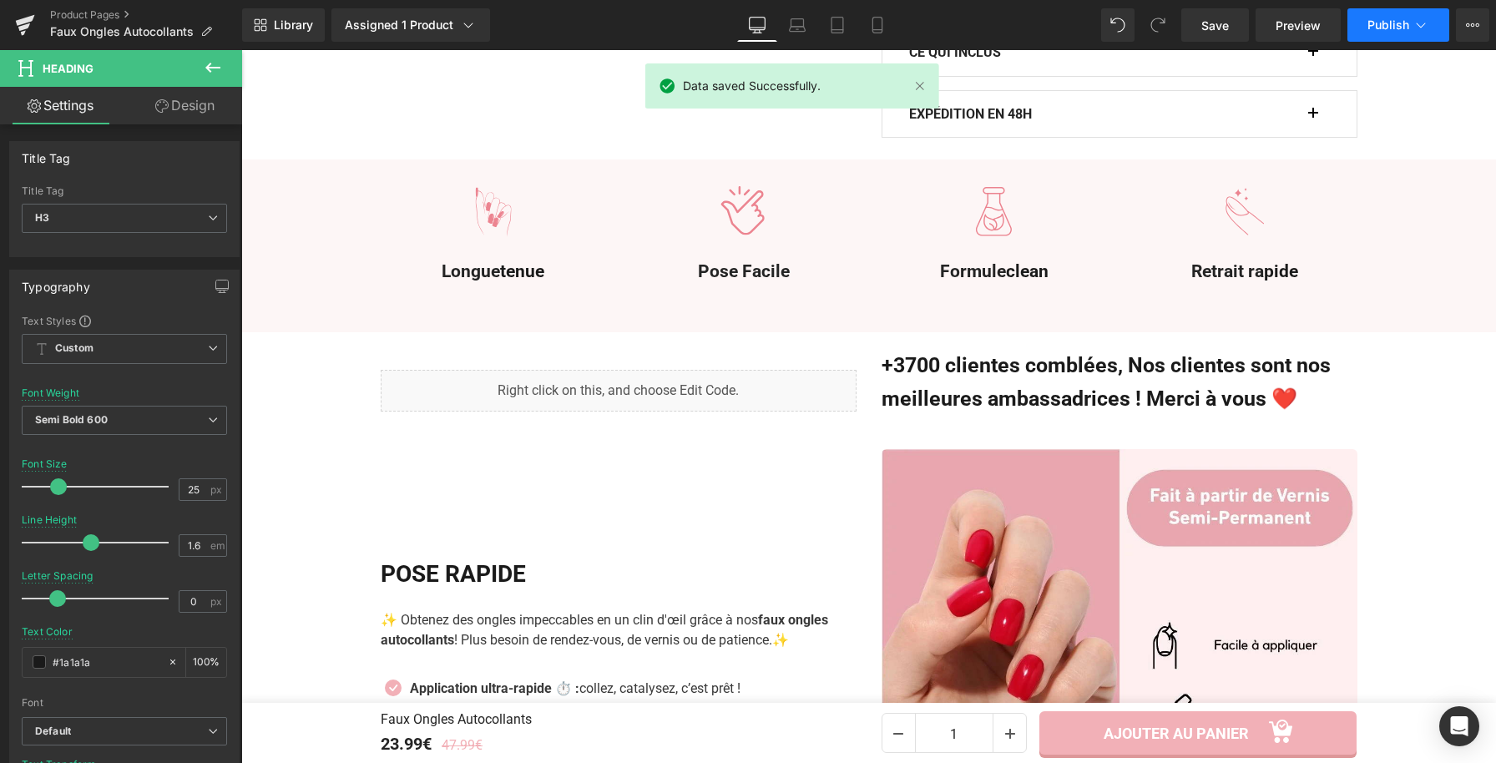
click at [1399, 31] on span "Publish" at bounding box center [1389, 24] width 42 height 13
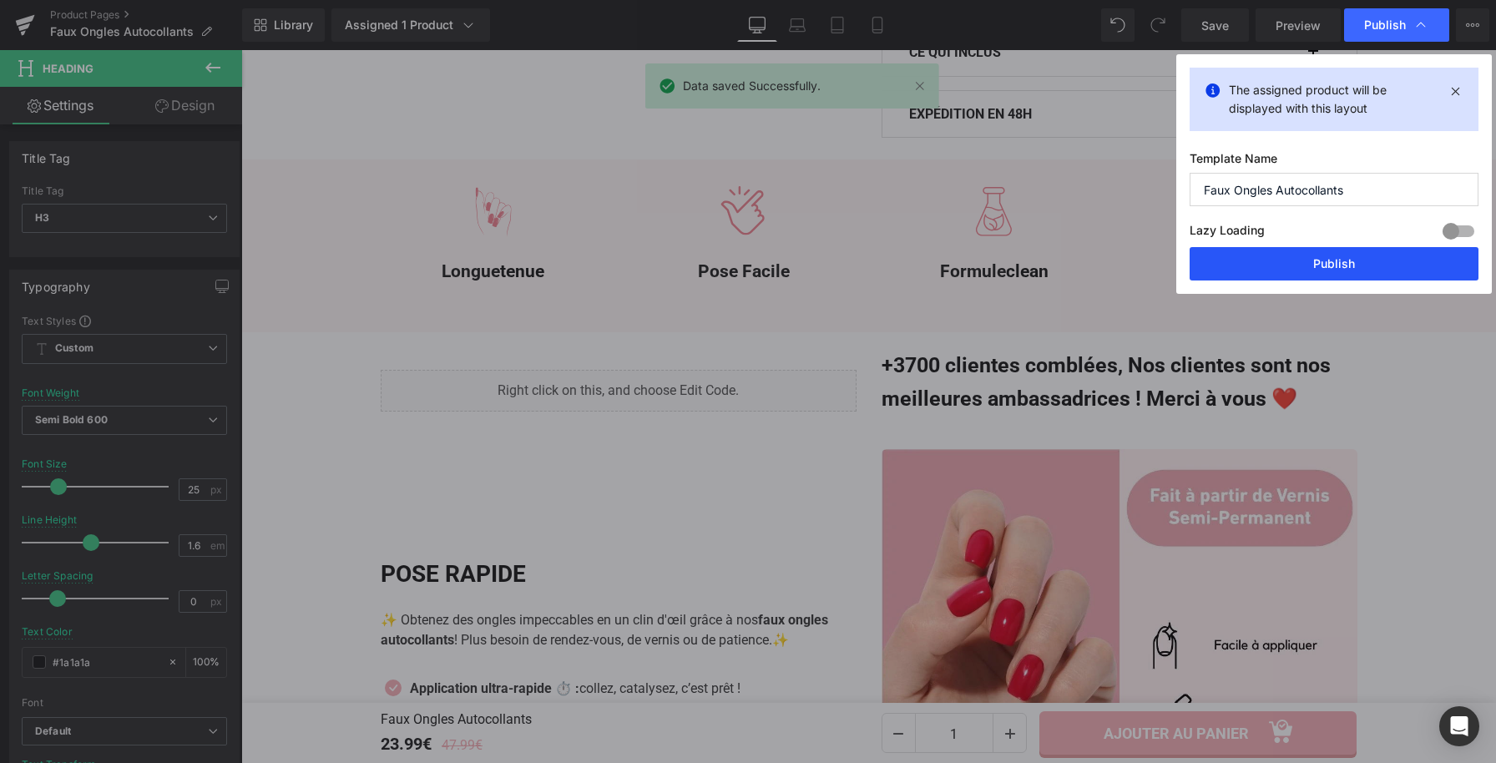
click at [1326, 268] on button "Publish" at bounding box center [1334, 263] width 289 height 33
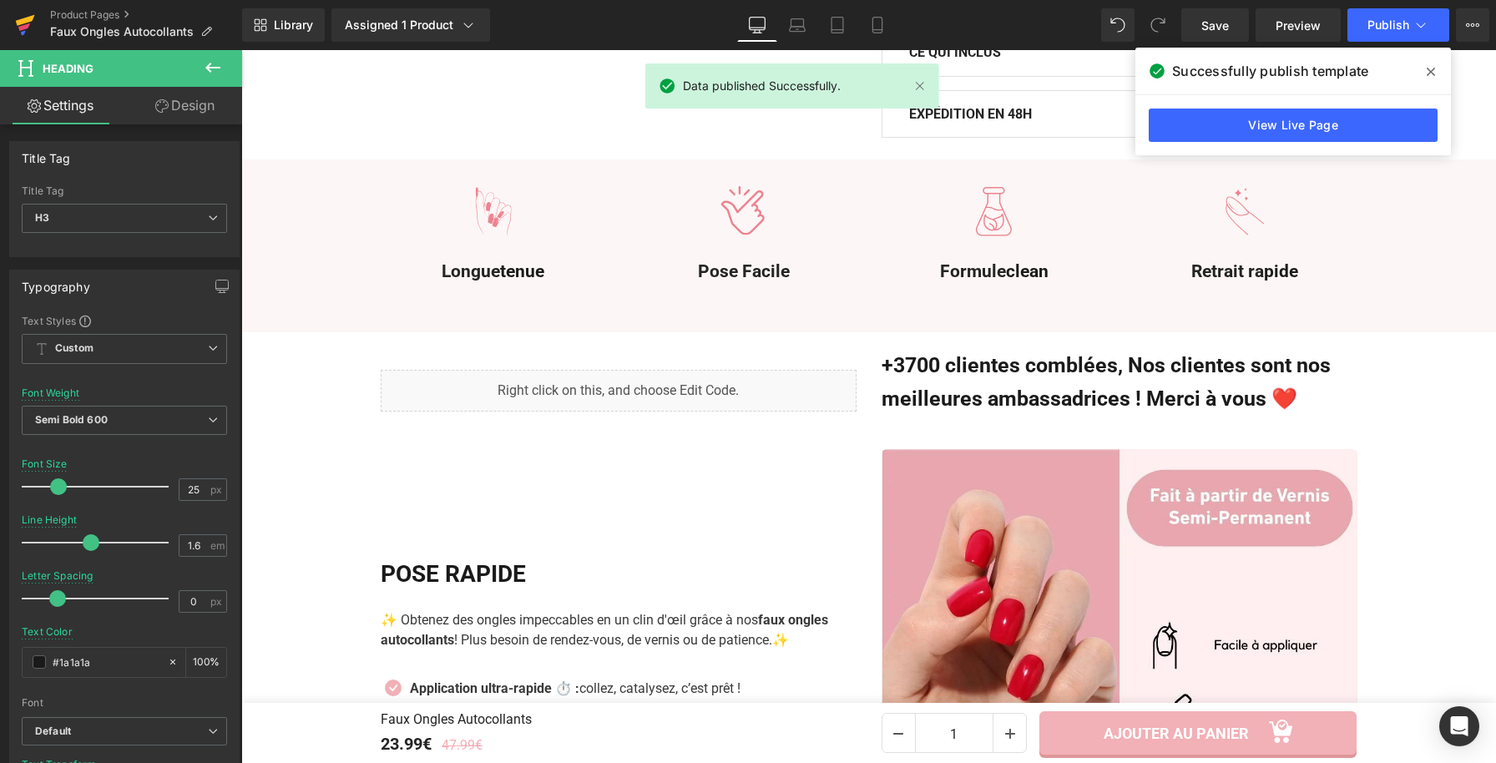
click at [20, 26] on icon at bounding box center [24, 27] width 12 height 8
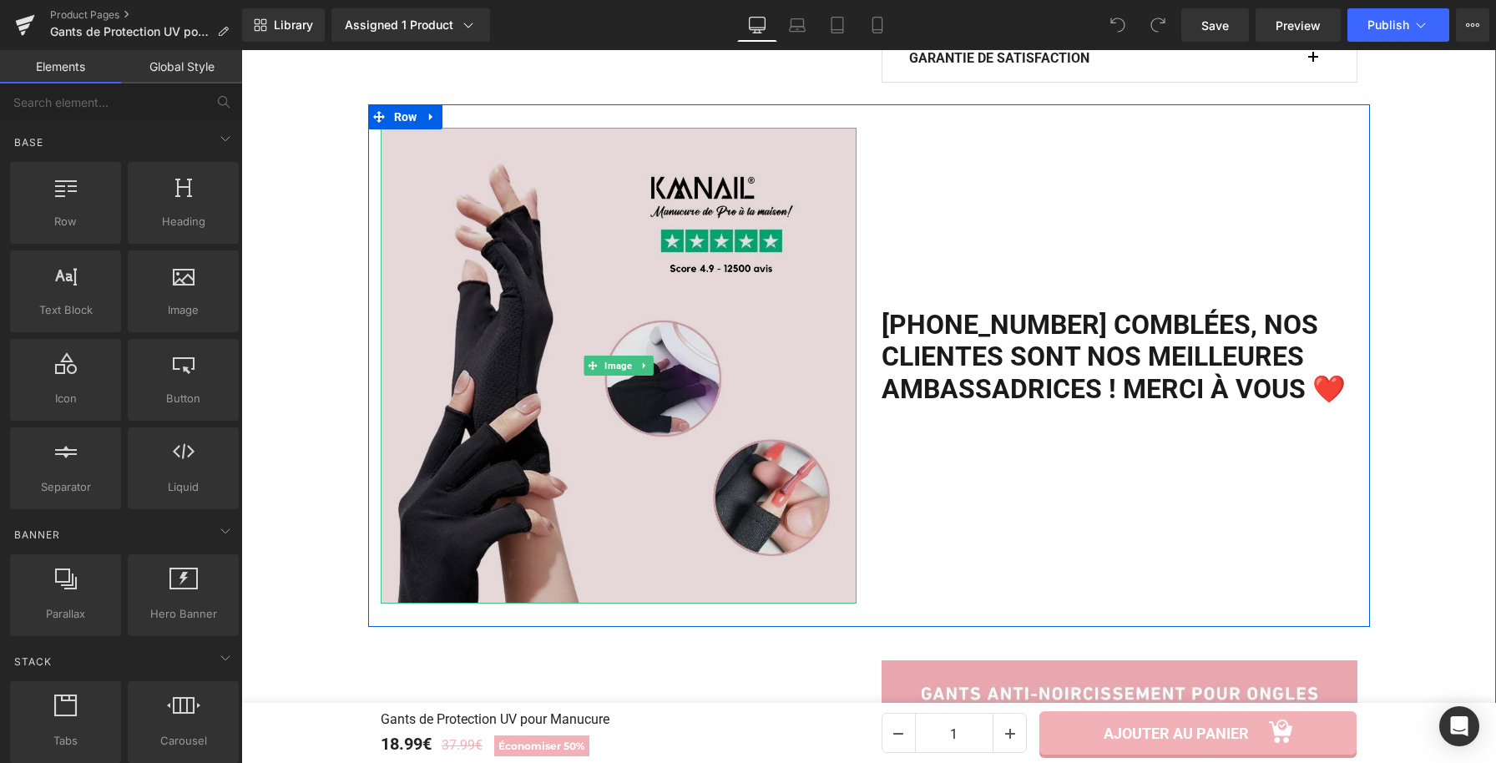
scroll to position [1331, 0]
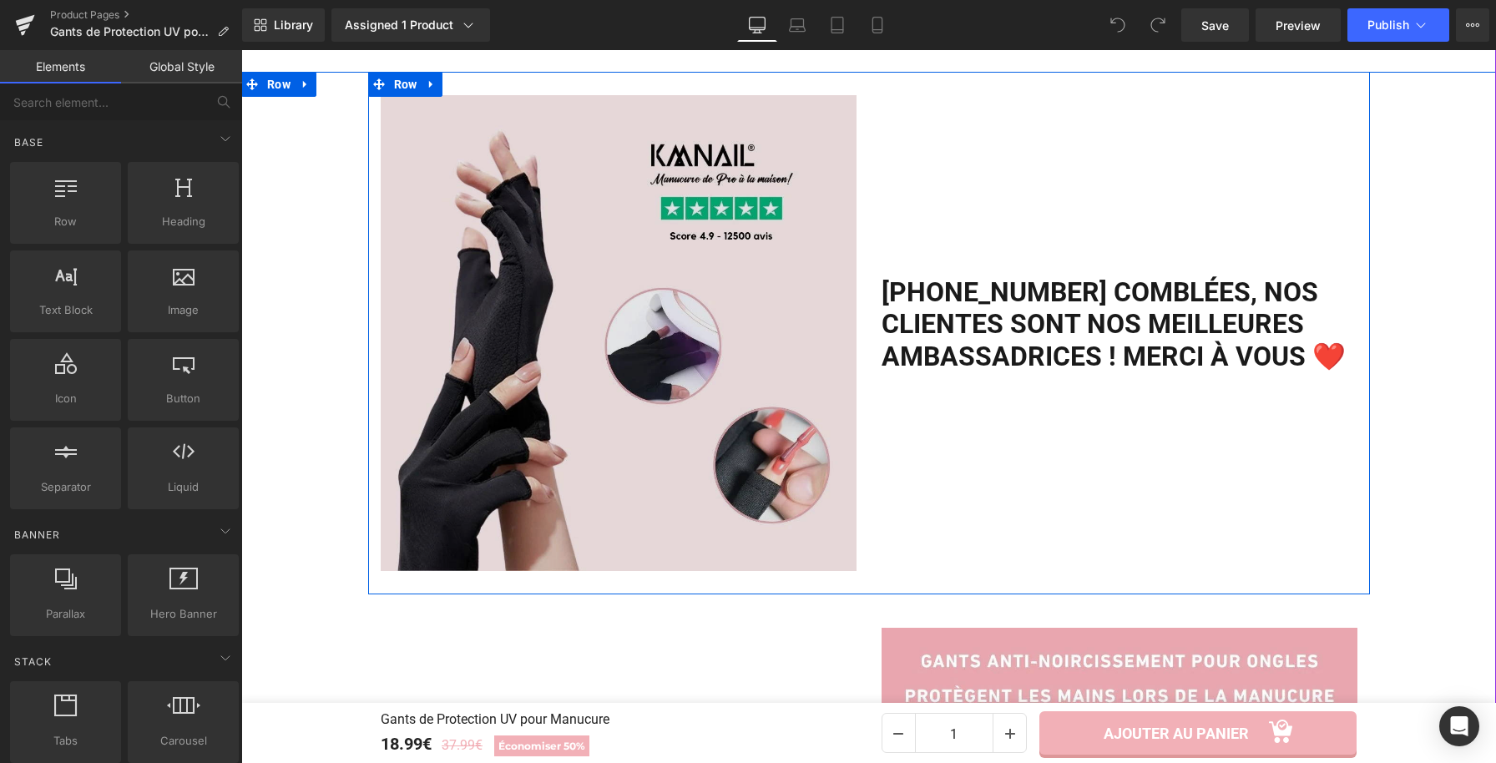
click at [471, 323] on img at bounding box center [619, 333] width 476 height 476
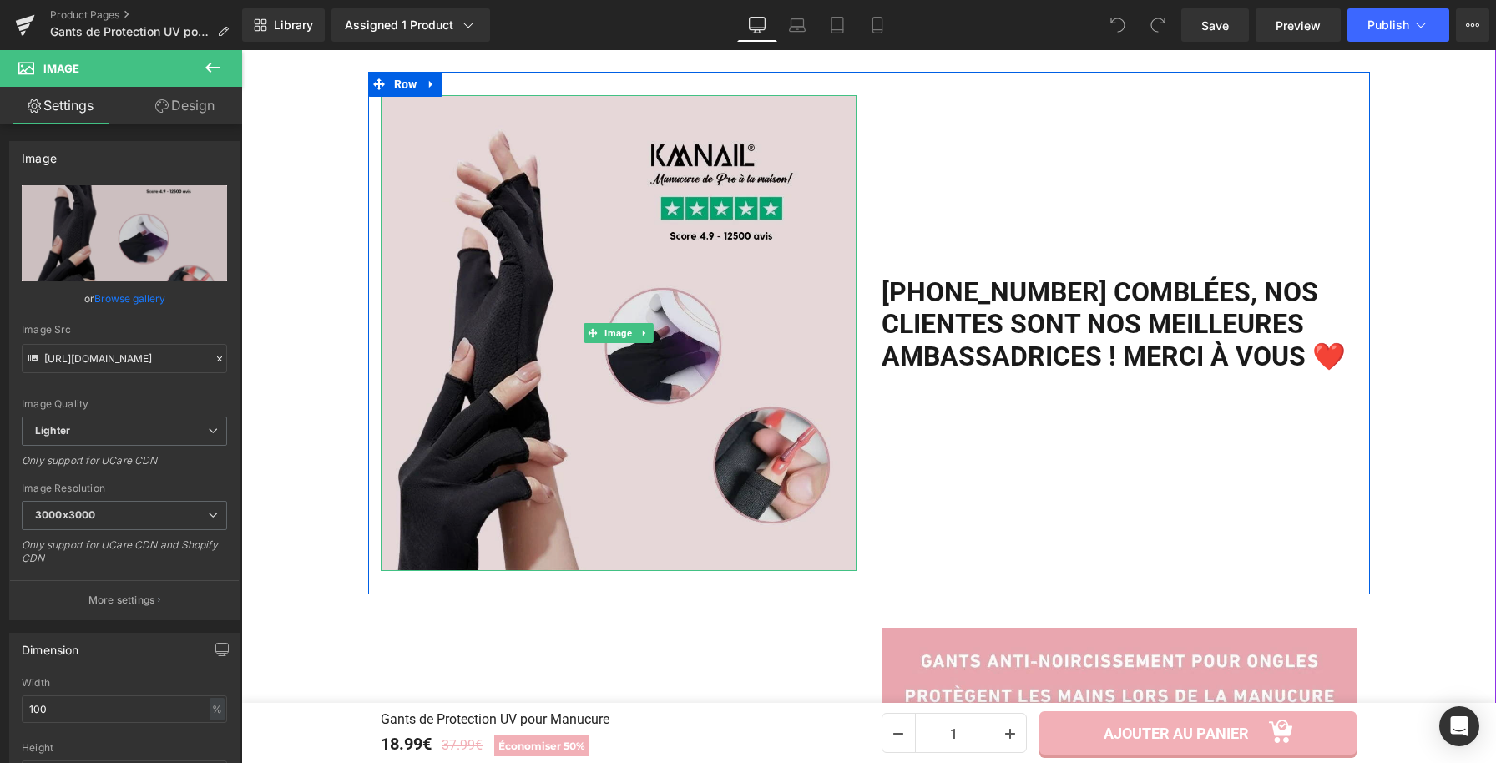
click at [556, 267] on img at bounding box center [619, 333] width 476 height 476
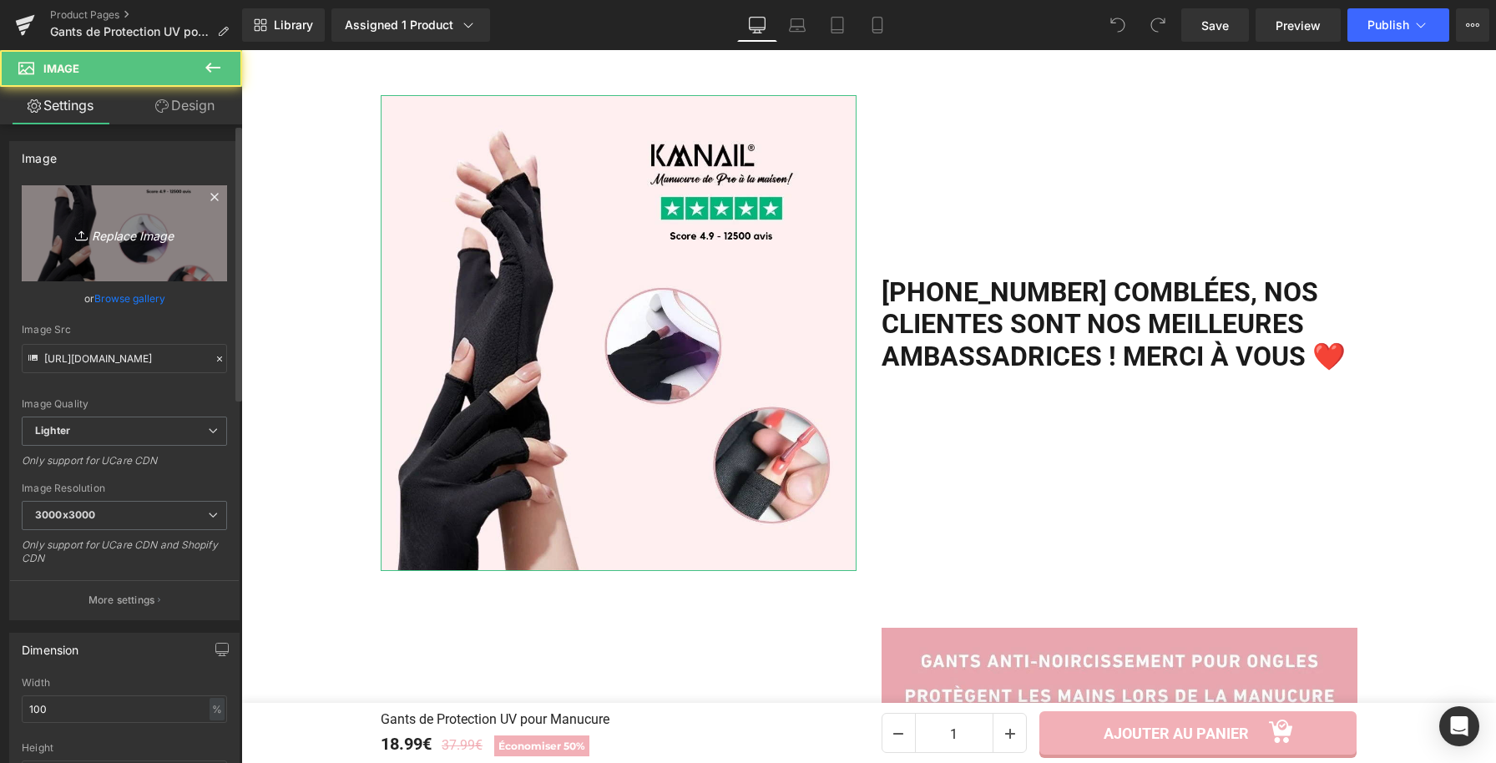
click at [159, 218] on link "Replace Image" at bounding box center [124, 233] width 205 height 96
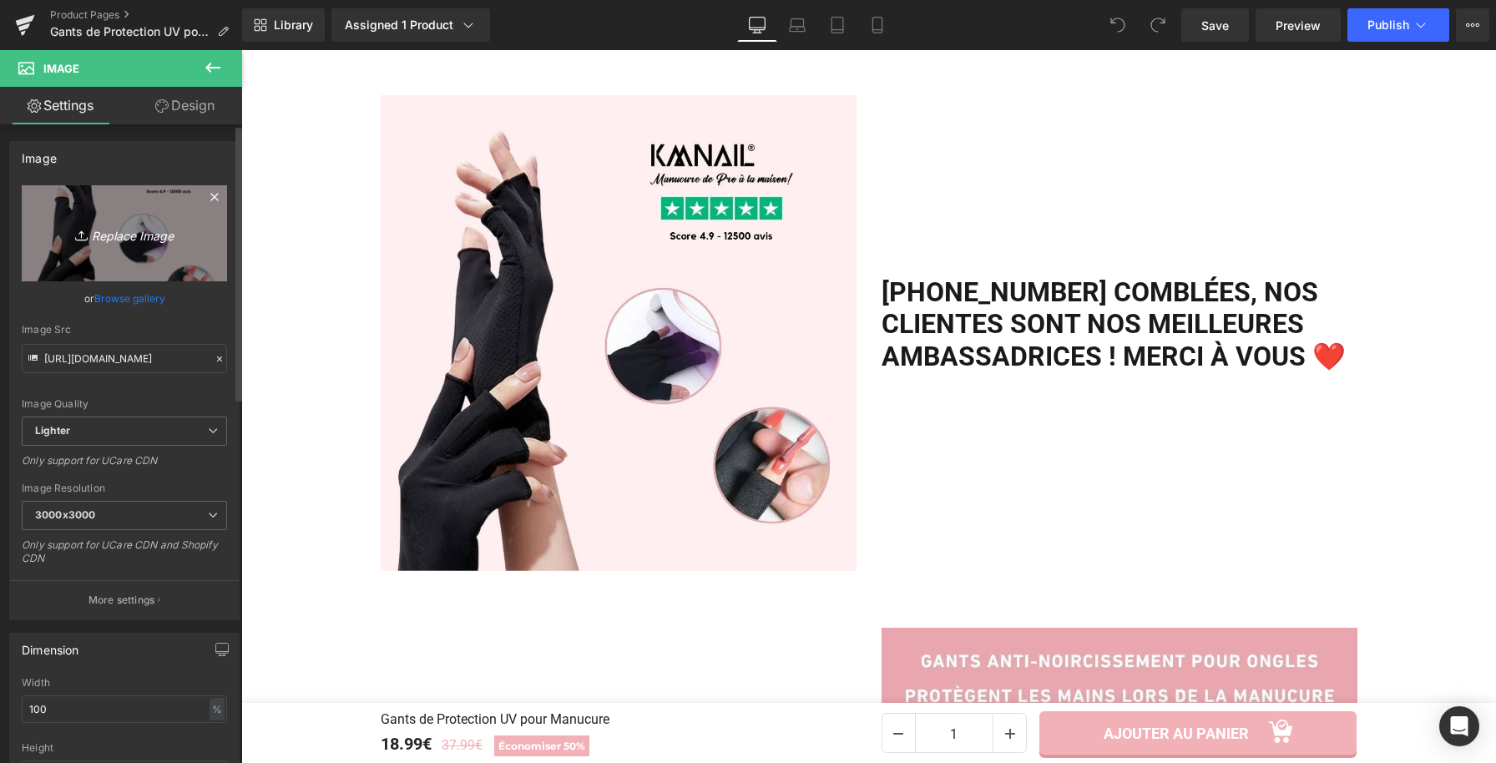
type input "C:\fakepath\Gants de Protection UV pour Manucure (1).webp"
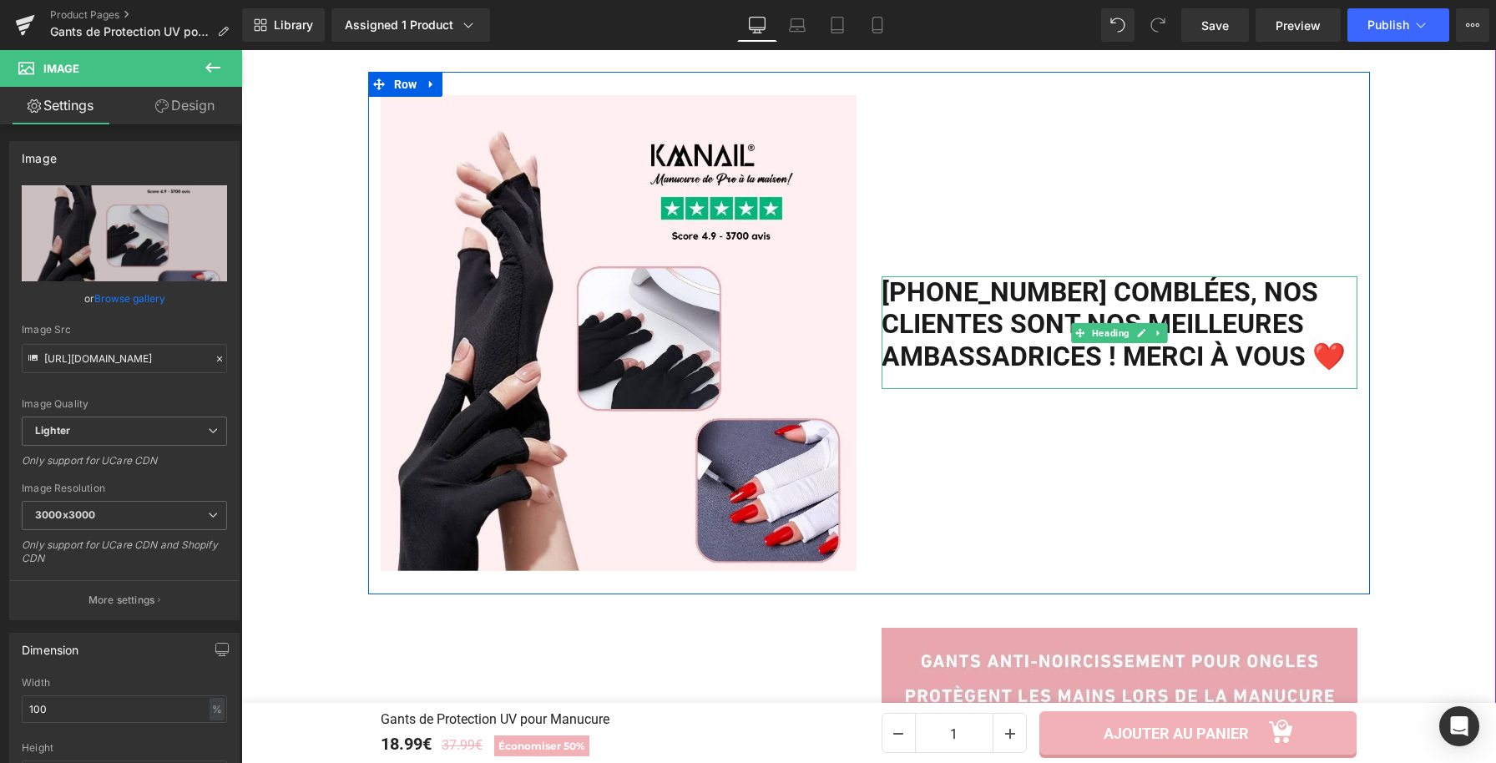
click at [934, 276] on h2 "[PHONE_NUMBER] comblées, Nos clientes sont nos meilleures ambassadrices ! Merci…" at bounding box center [1120, 324] width 476 height 96
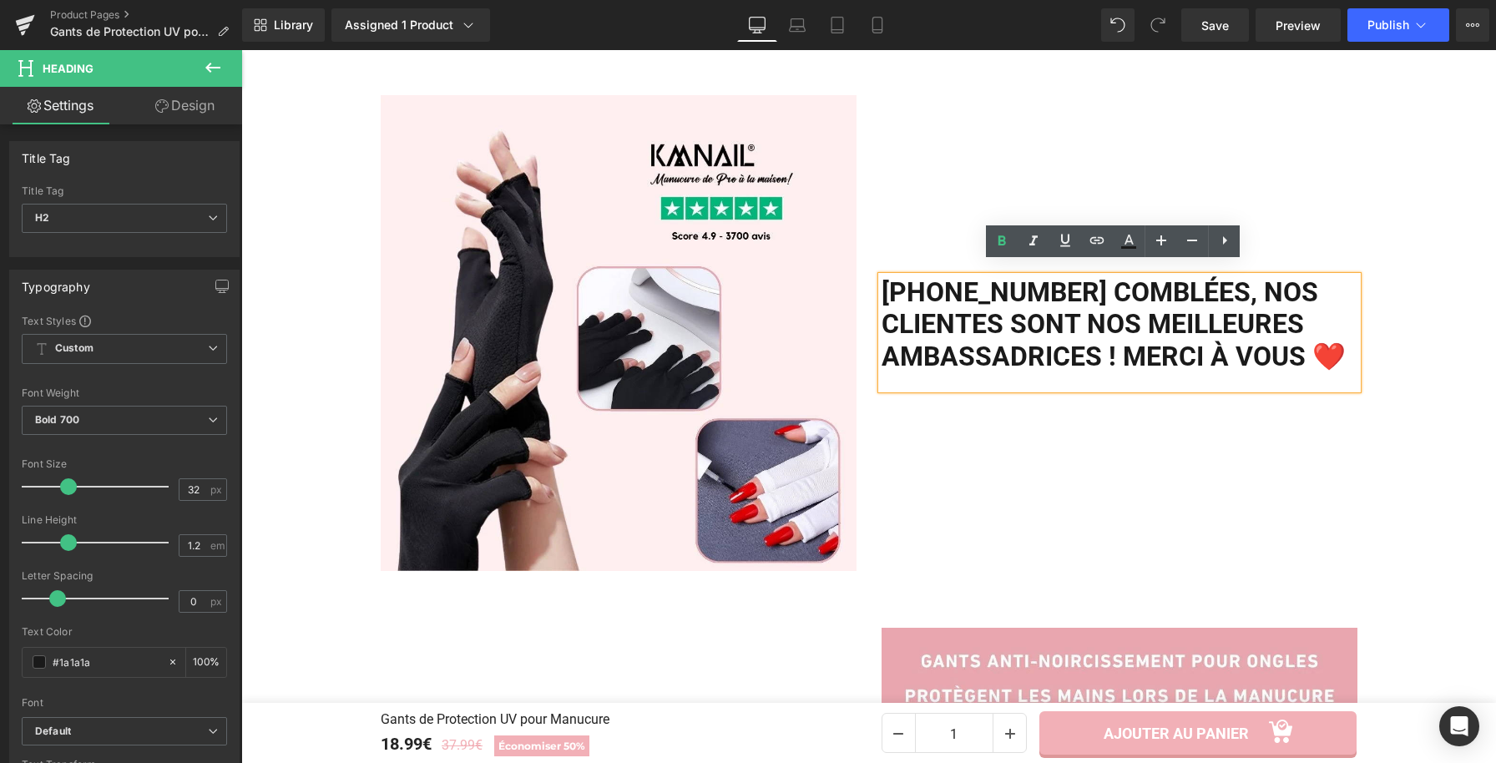
click at [935, 276] on h2 "[PHONE_NUMBER] comblées, Nos clientes sont nos meilleures ambassadrices ! Merci…" at bounding box center [1120, 324] width 476 height 96
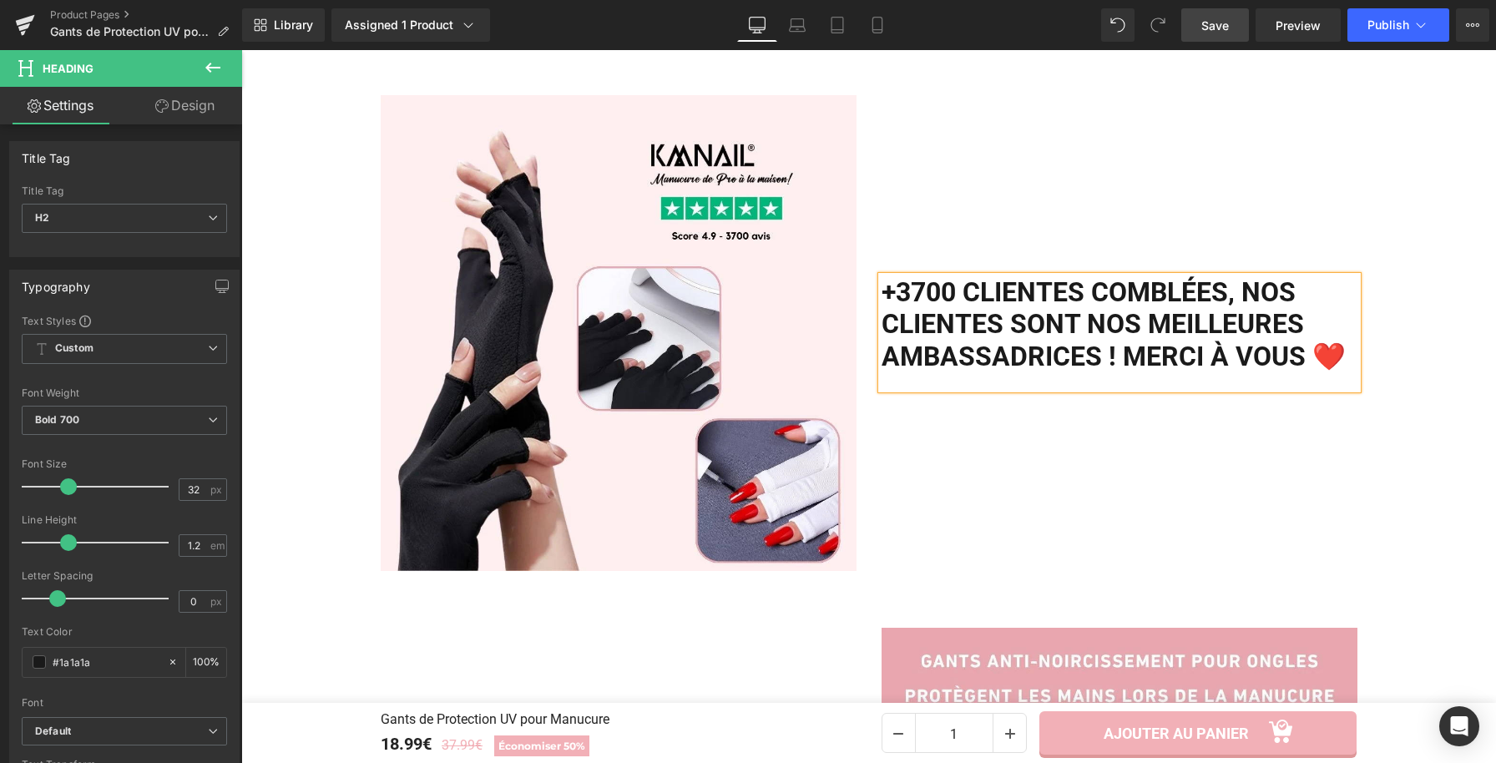
click at [1221, 17] on span "Save" at bounding box center [1215, 26] width 28 height 18
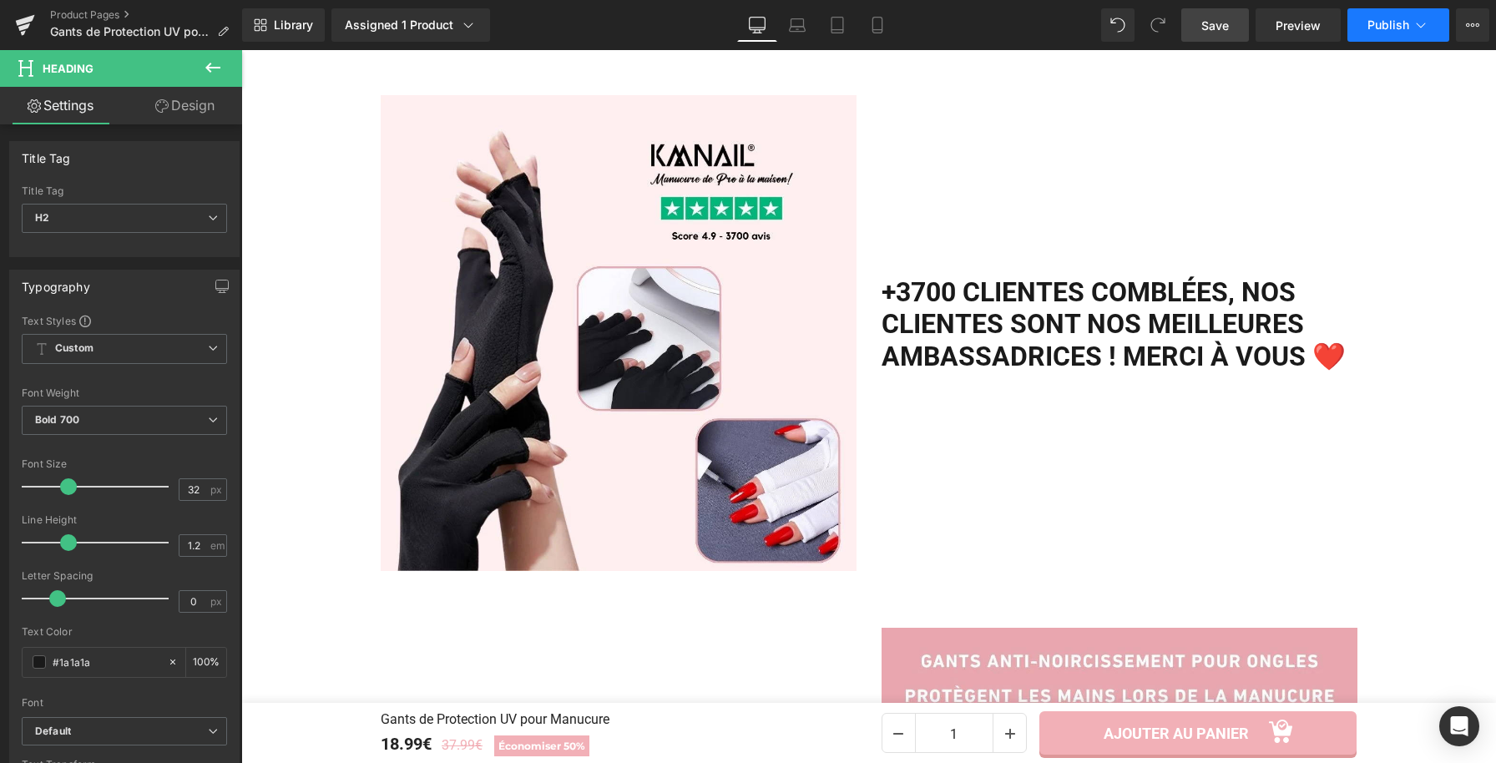
click at [1386, 18] on span "Publish" at bounding box center [1389, 24] width 42 height 13
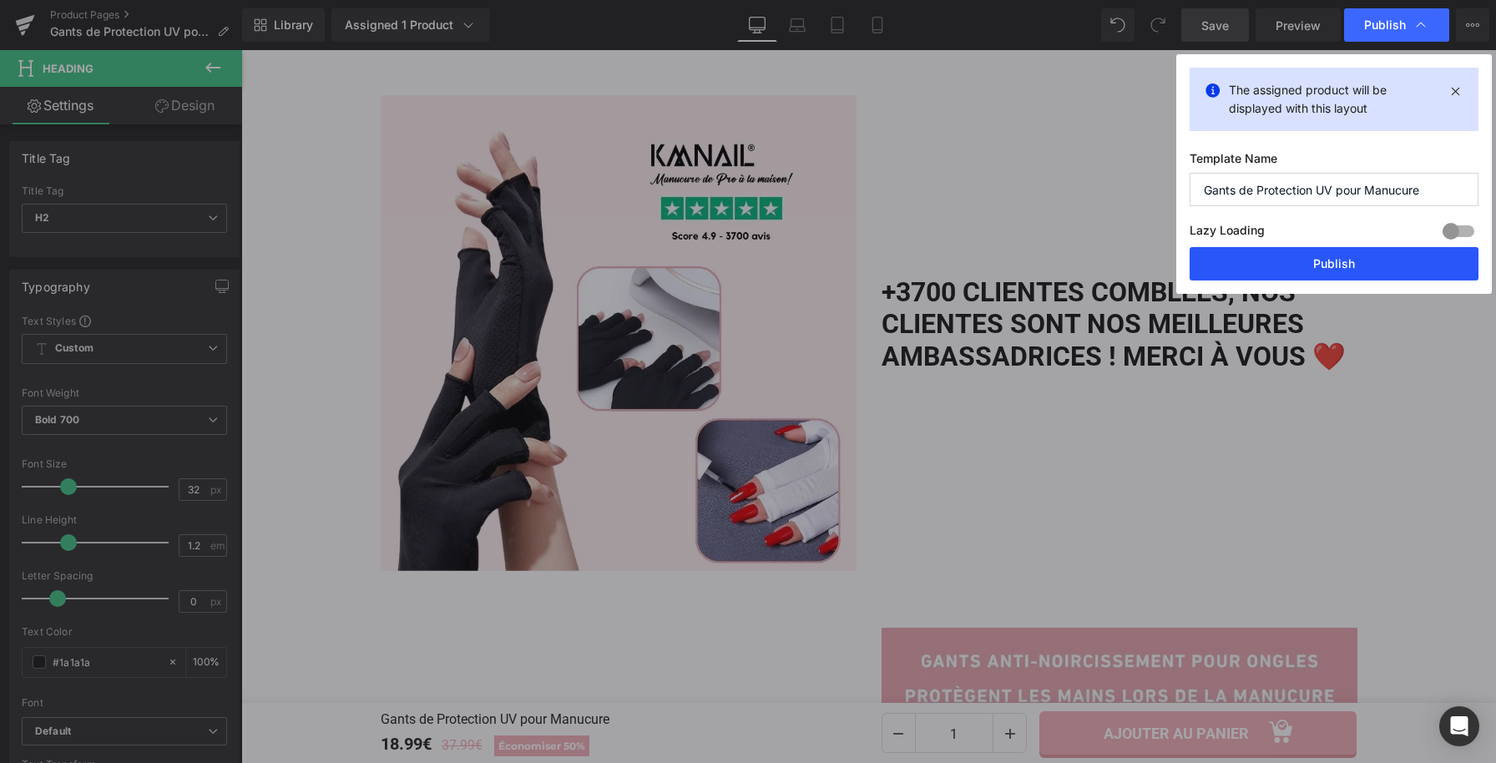
click at [1290, 267] on button "Publish" at bounding box center [1334, 263] width 289 height 33
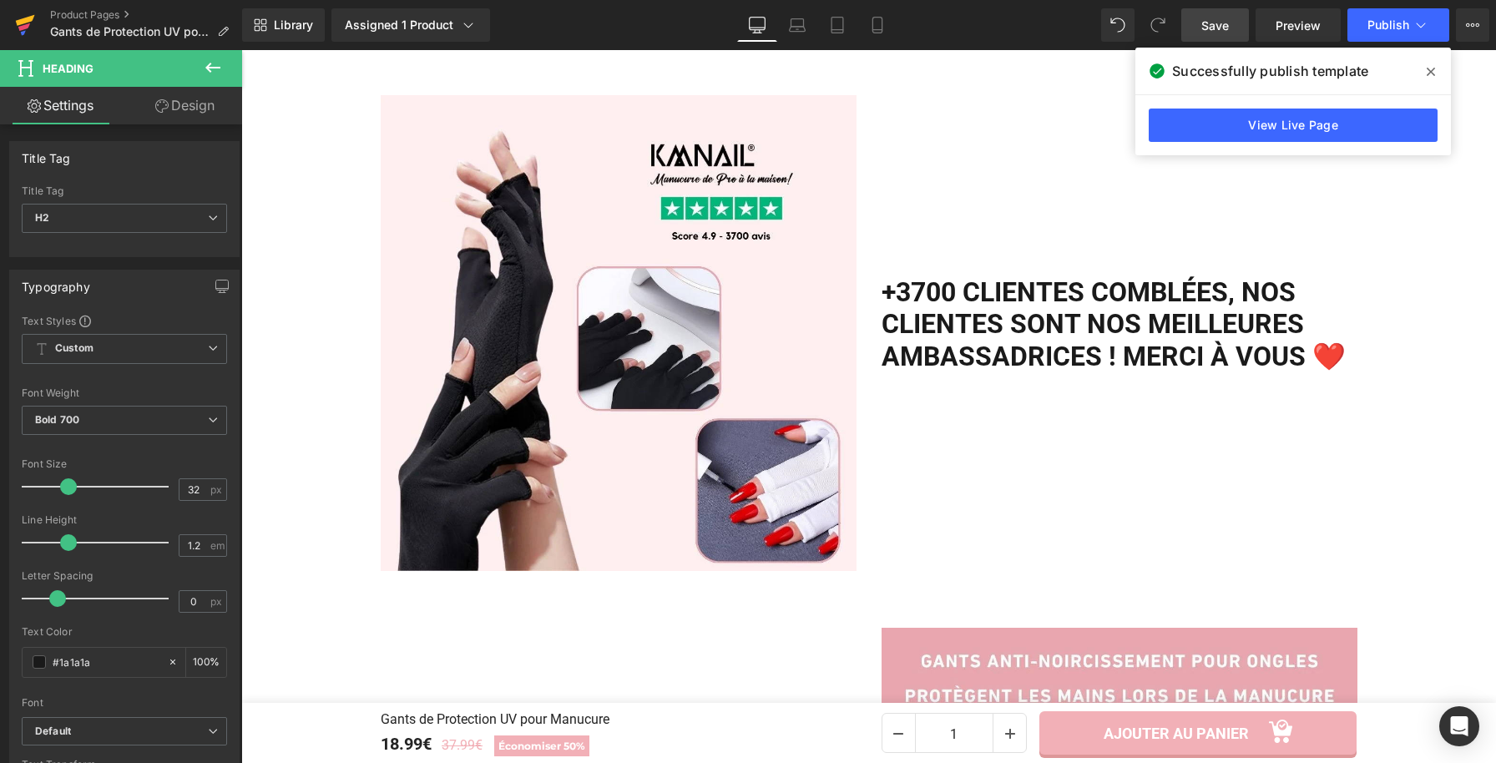
click at [28, 27] on icon at bounding box center [25, 25] width 20 height 42
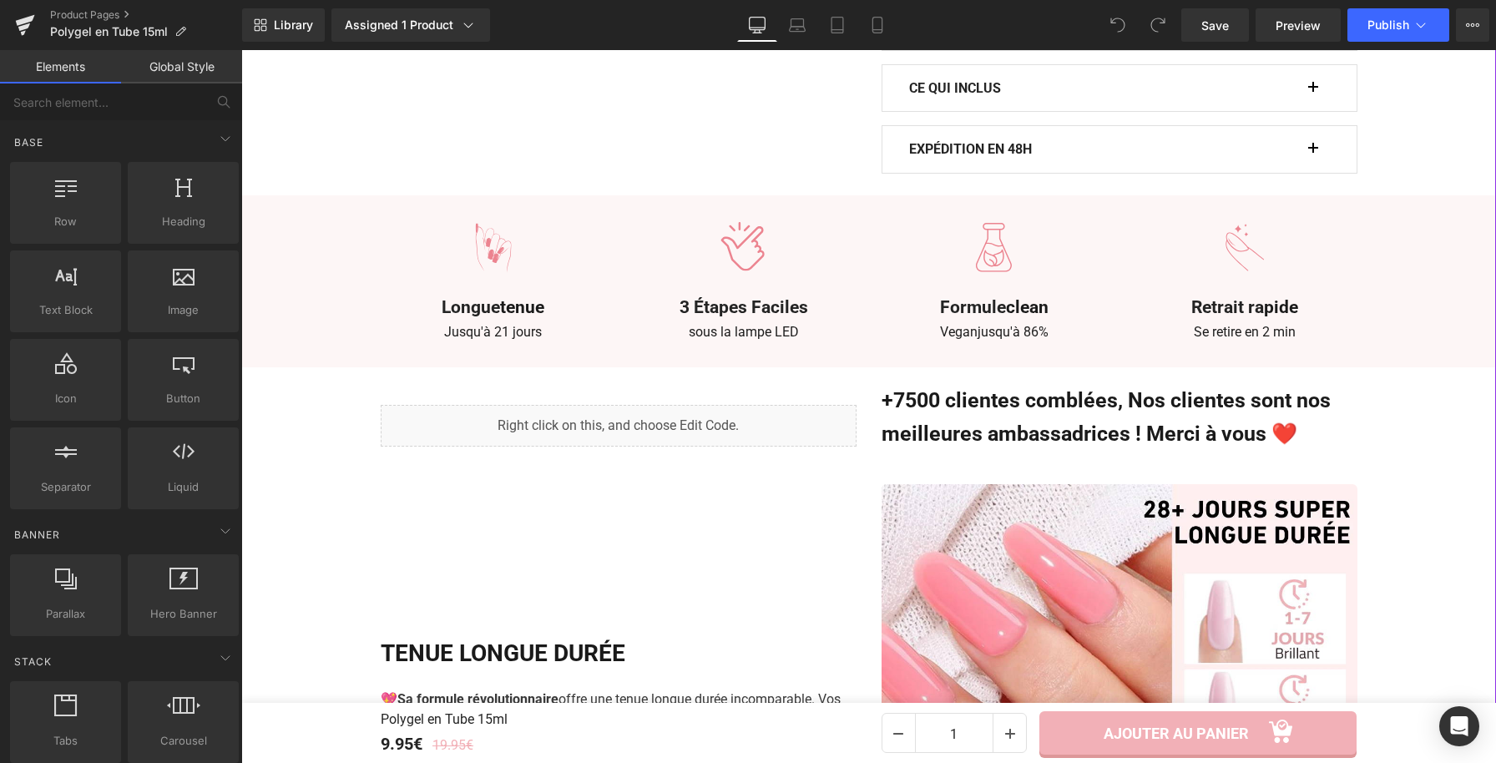
scroll to position [1456, 0]
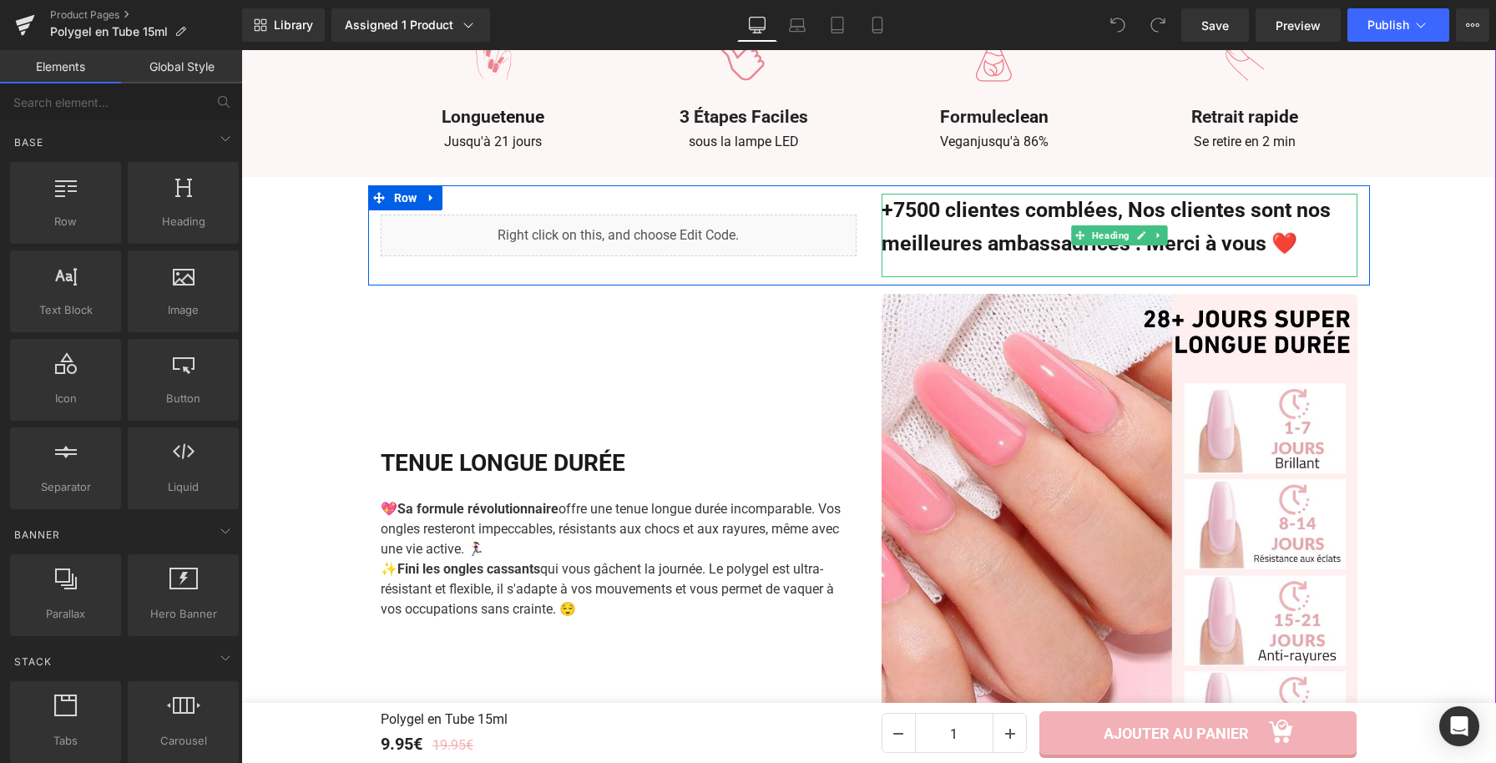
click at [918, 210] on h3 "+7500 clientes comblées, Nos clientes sont nos meilleures ambassadrices ! Merci…" at bounding box center [1120, 227] width 476 height 67
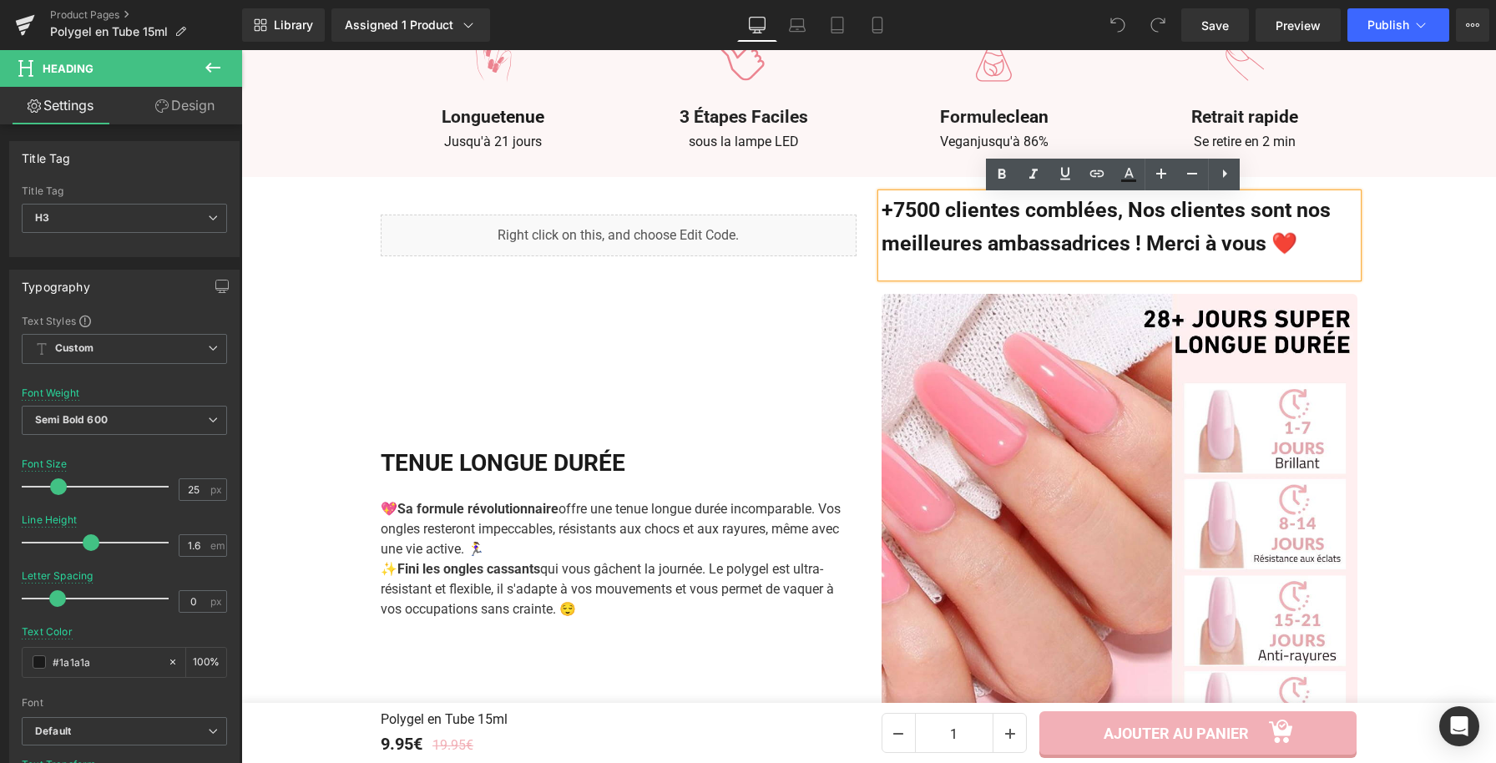
click at [913, 212] on h3 "+7500 clientes comblées, Nos clientes sont nos meilleures ambassadrices ! Merci…" at bounding box center [1120, 227] width 476 height 67
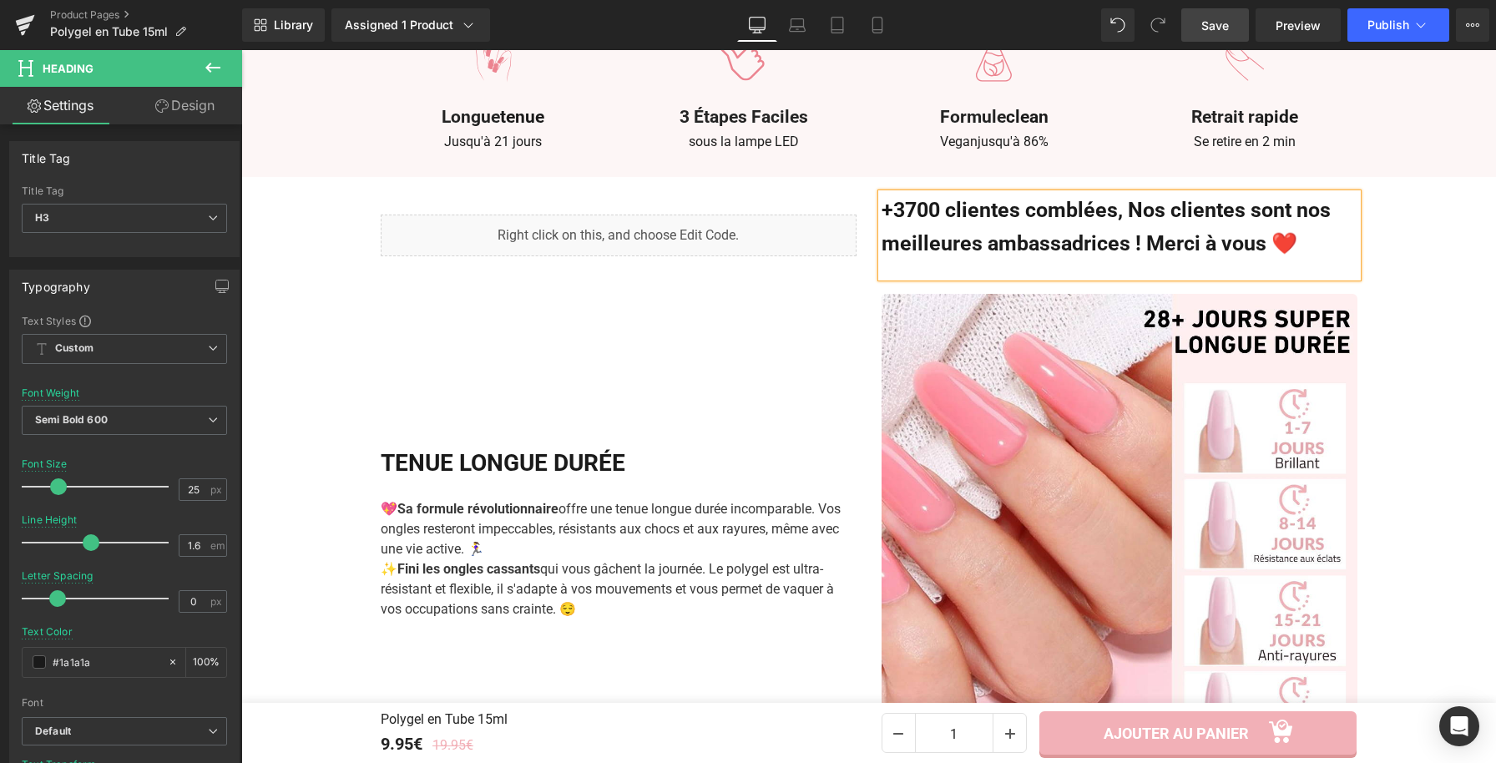
click at [1211, 26] on span "Save" at bounding box center [1215, 26] width 28 height 18
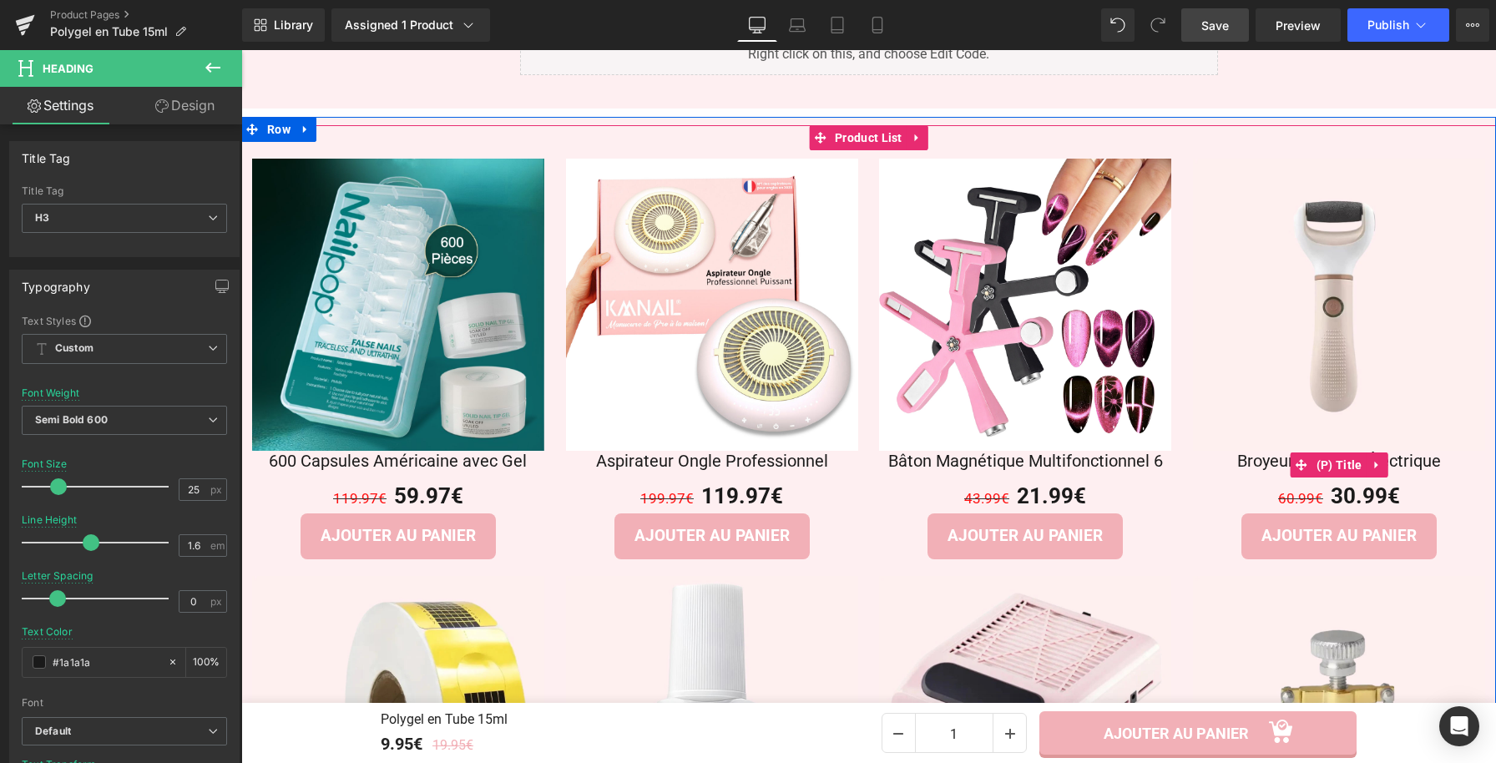
scroll to position [1520, 0]
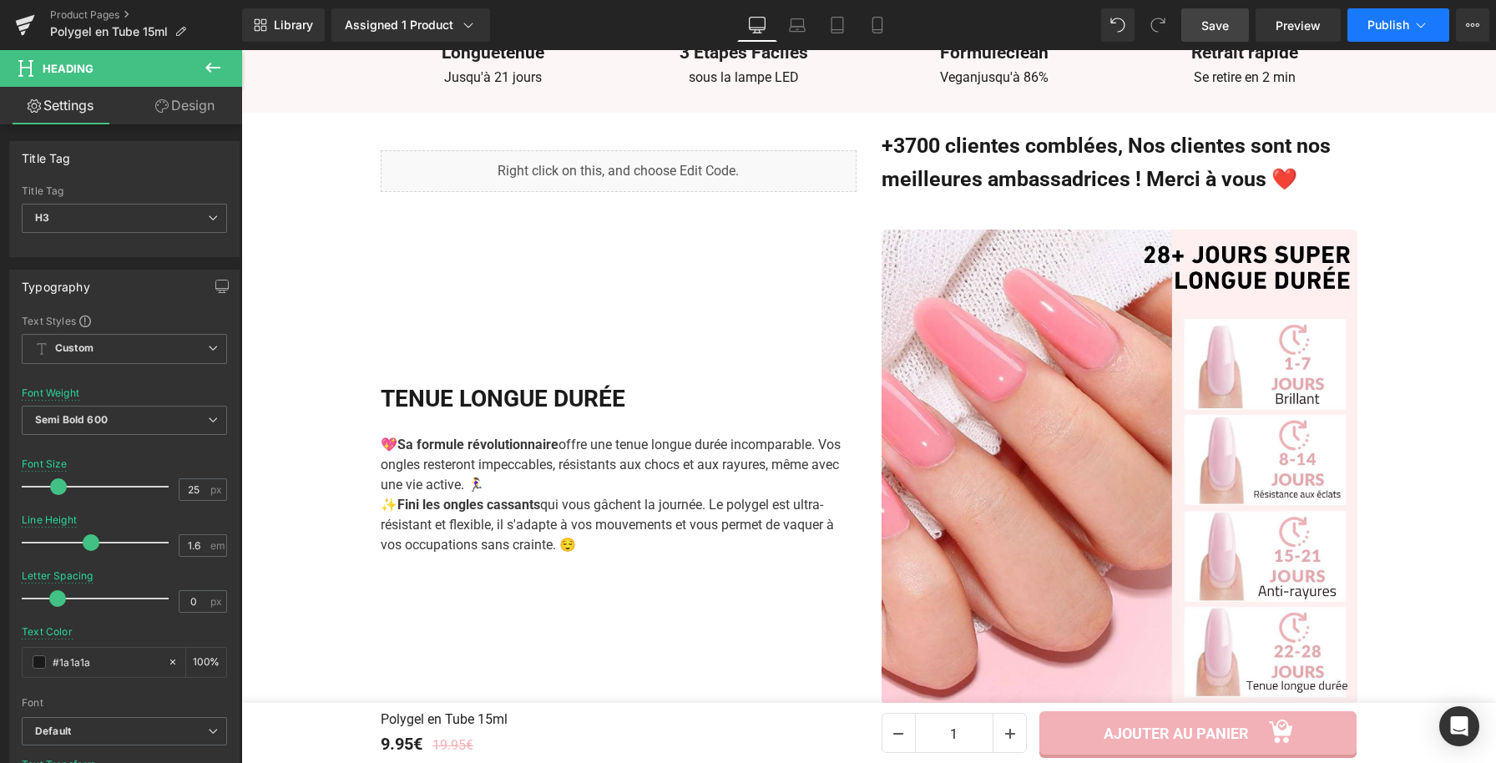
click at [1394, 28] on span "Publish" at bounding box center [1389, 24] width 42 height 13
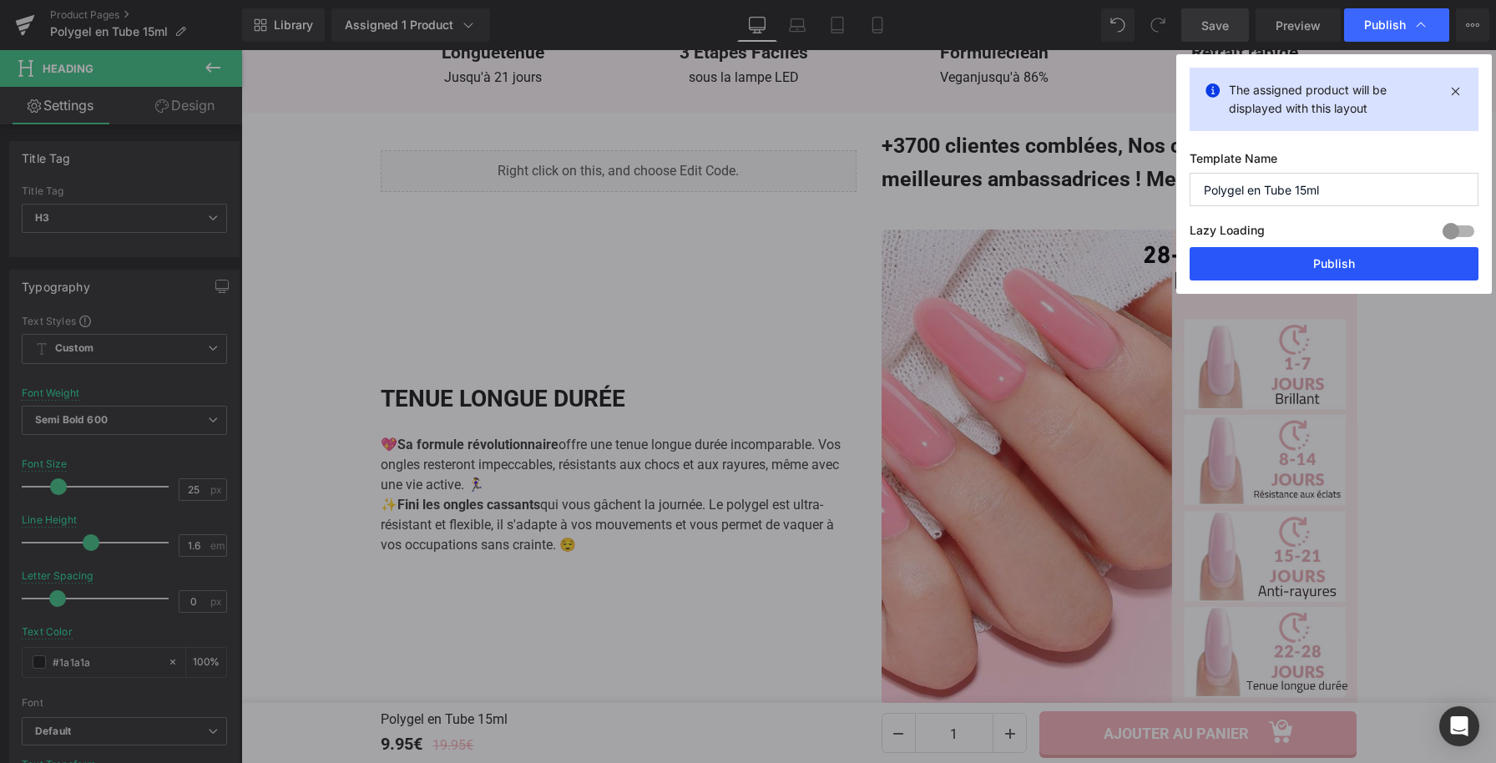
drag, startPoint x: 1253, startPoint y: 264, endPoint x: 1012, endPoint y: 213, distance: 246.6
click at [1253, 264] on button "Publish" at bounding box center [1334, 263] width 289 height 33
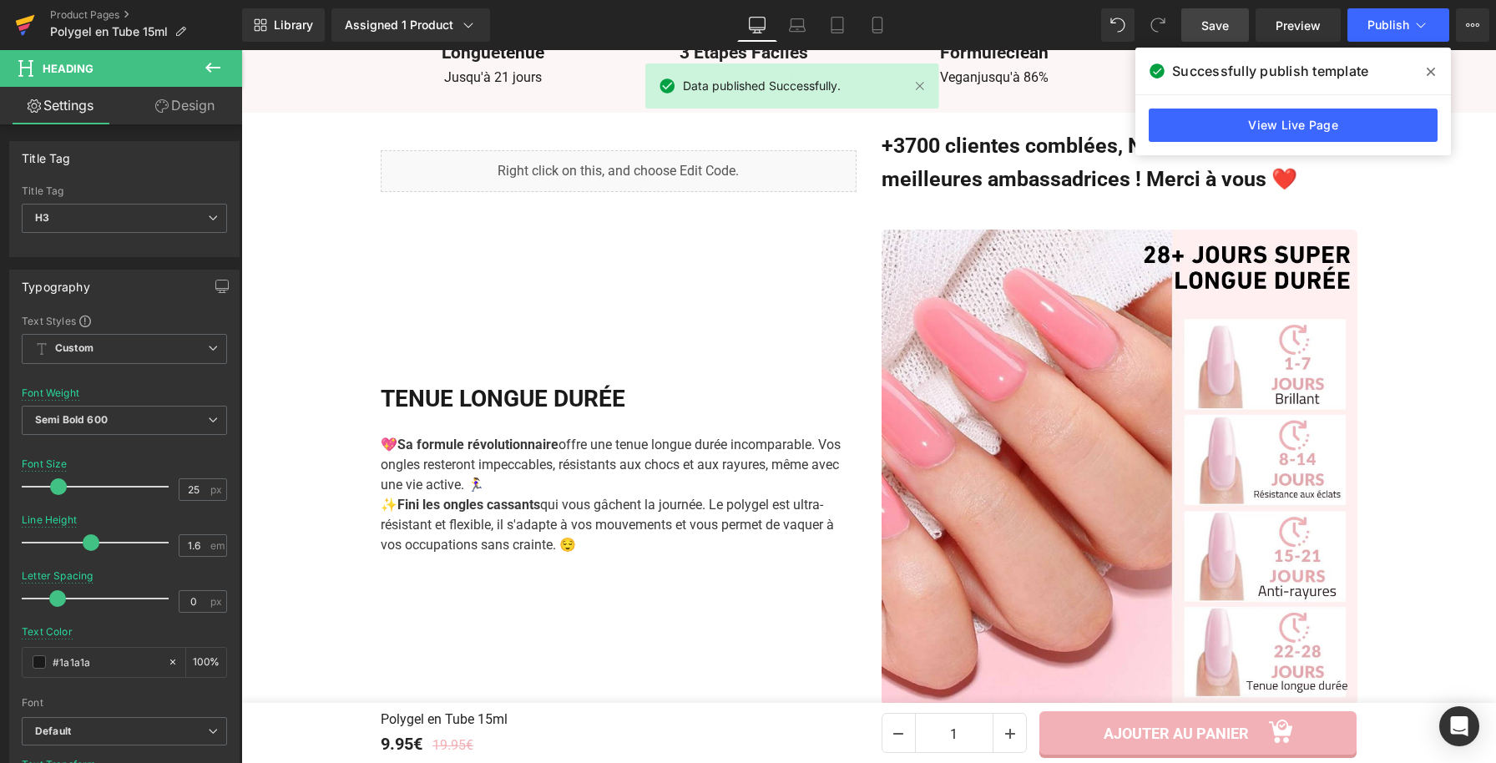
click at [23, 21] on icon at bounding box center [25, 20] width 19 height 11
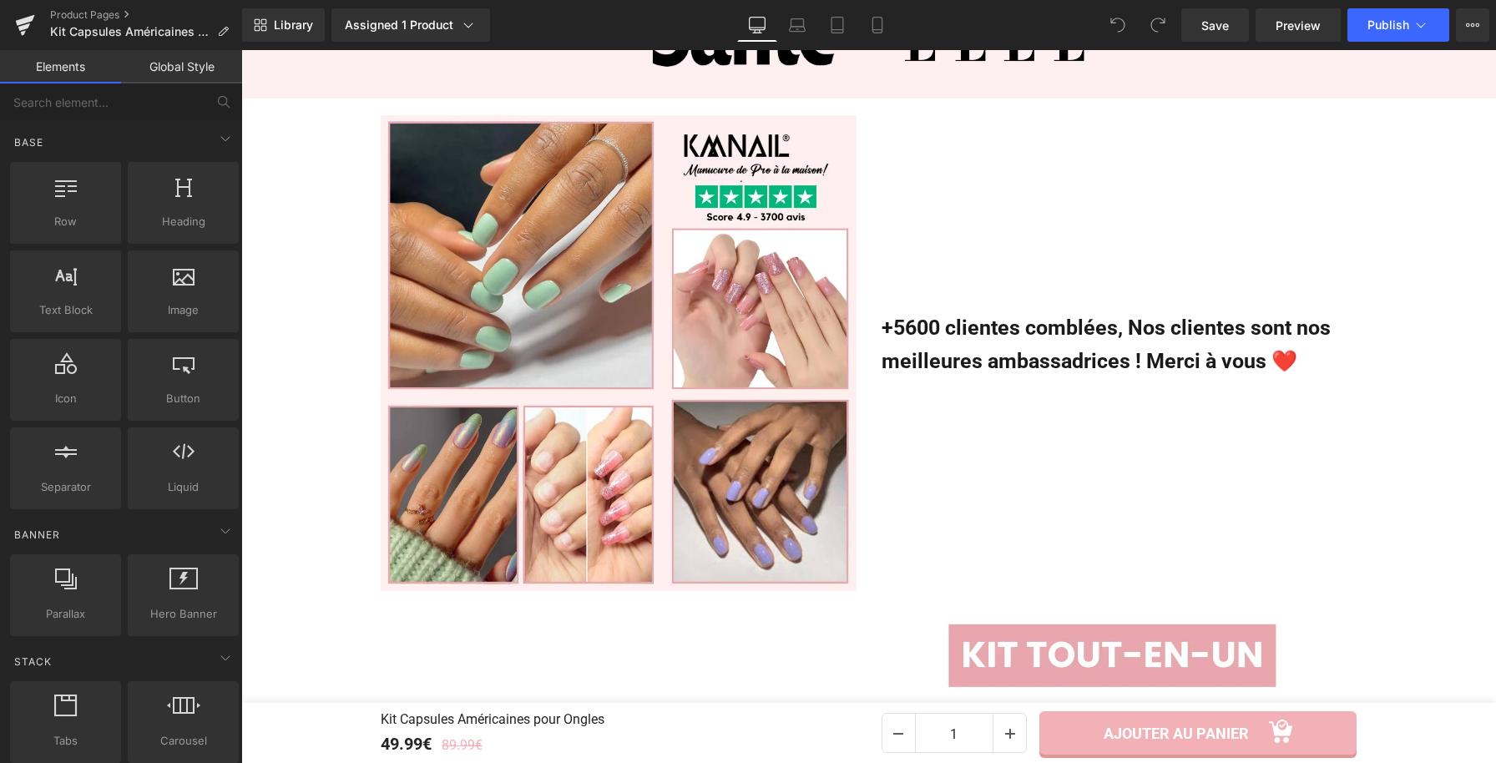
click at [930, 327] on h3 "+5600 clientes comblées, Nos clientes sont nos meilleures ambassadrices ! Merci…" at bounding box center [1120, 344] width 476 height 67
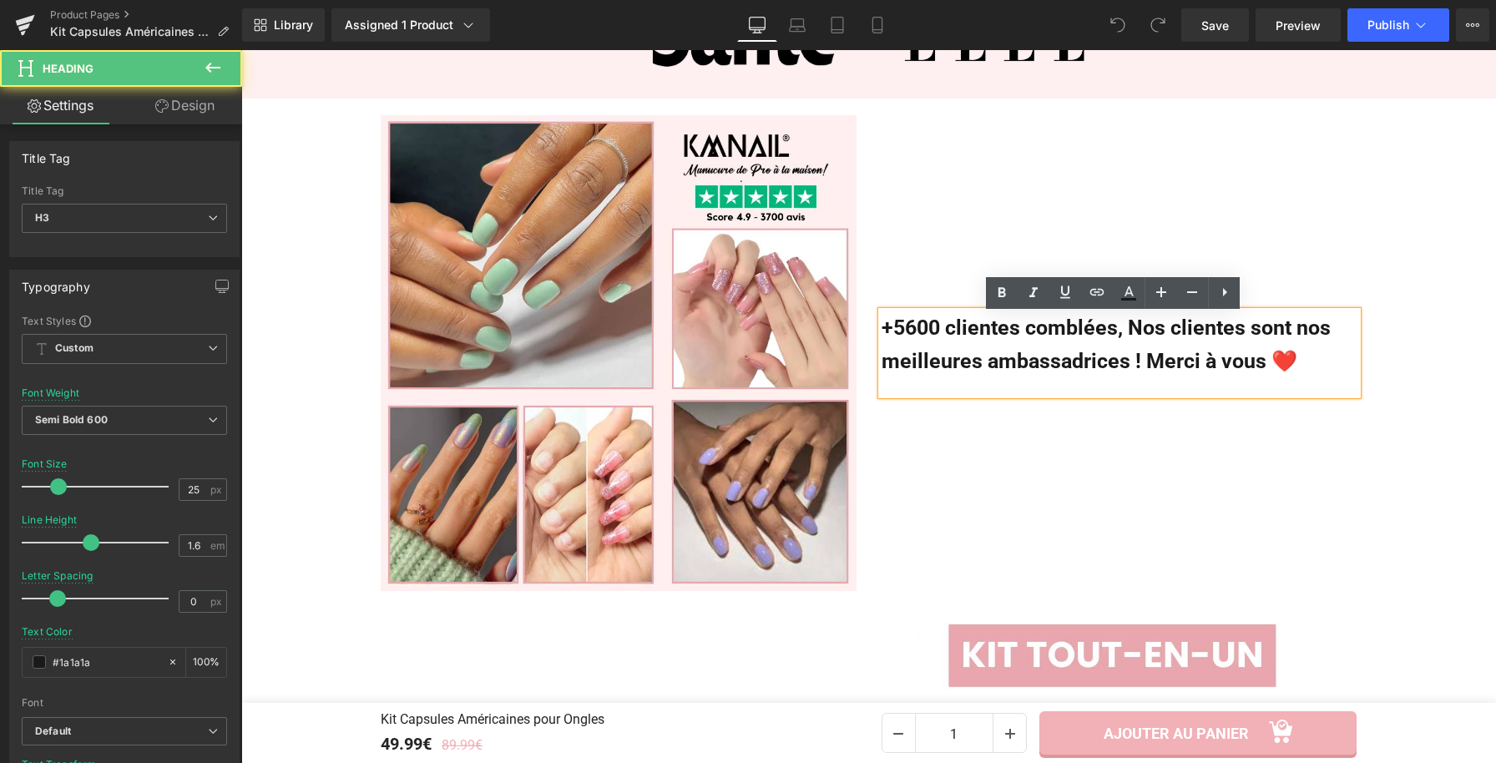
click at [933, 333] on h3 "+5600 clientes comblées, Nos clientes sont nos meilleures ambassadrices ! Merci…" at bounding box center [1120, 344] width 476 height 67
click at [912, 338] on h3 "+5600 clientes comblées, Nos clientes sont nos meilleures ambassadrices ! Merci…" at bounding box center [1120, 344] width 476 height 67
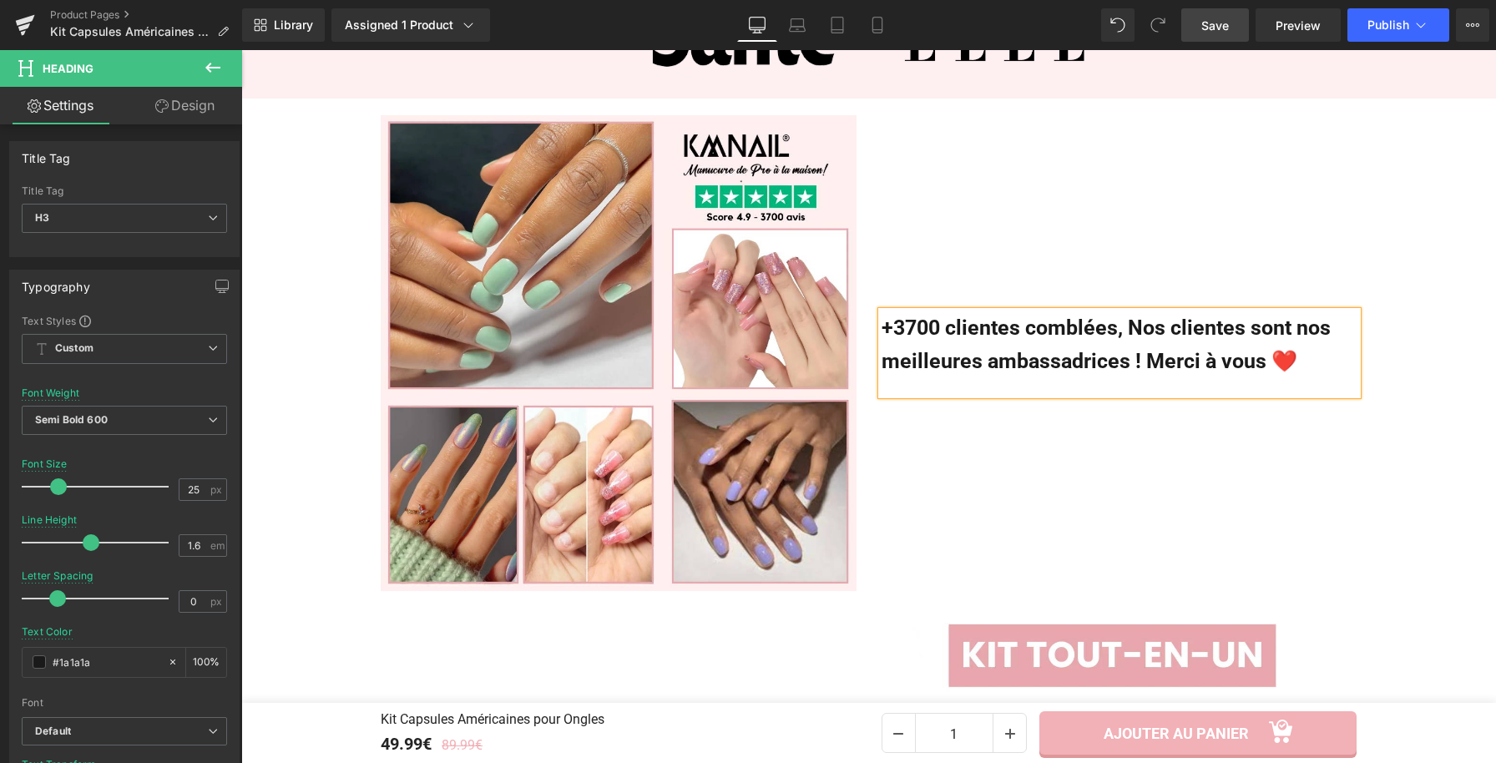
click at [1214, 21] on span "Save" at bounding box center [1215, 26] width 28 height 18
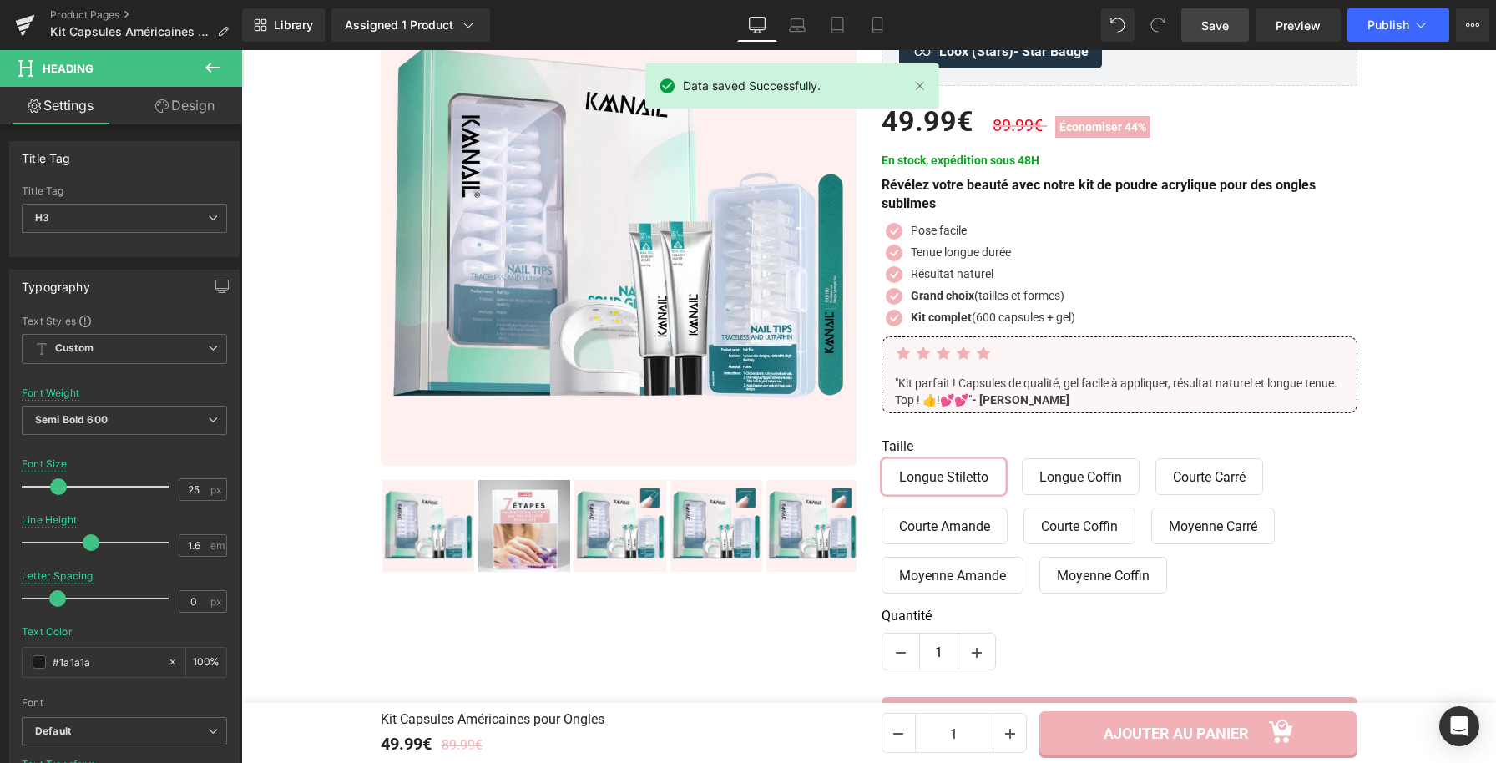
scroll to position [28, 0]
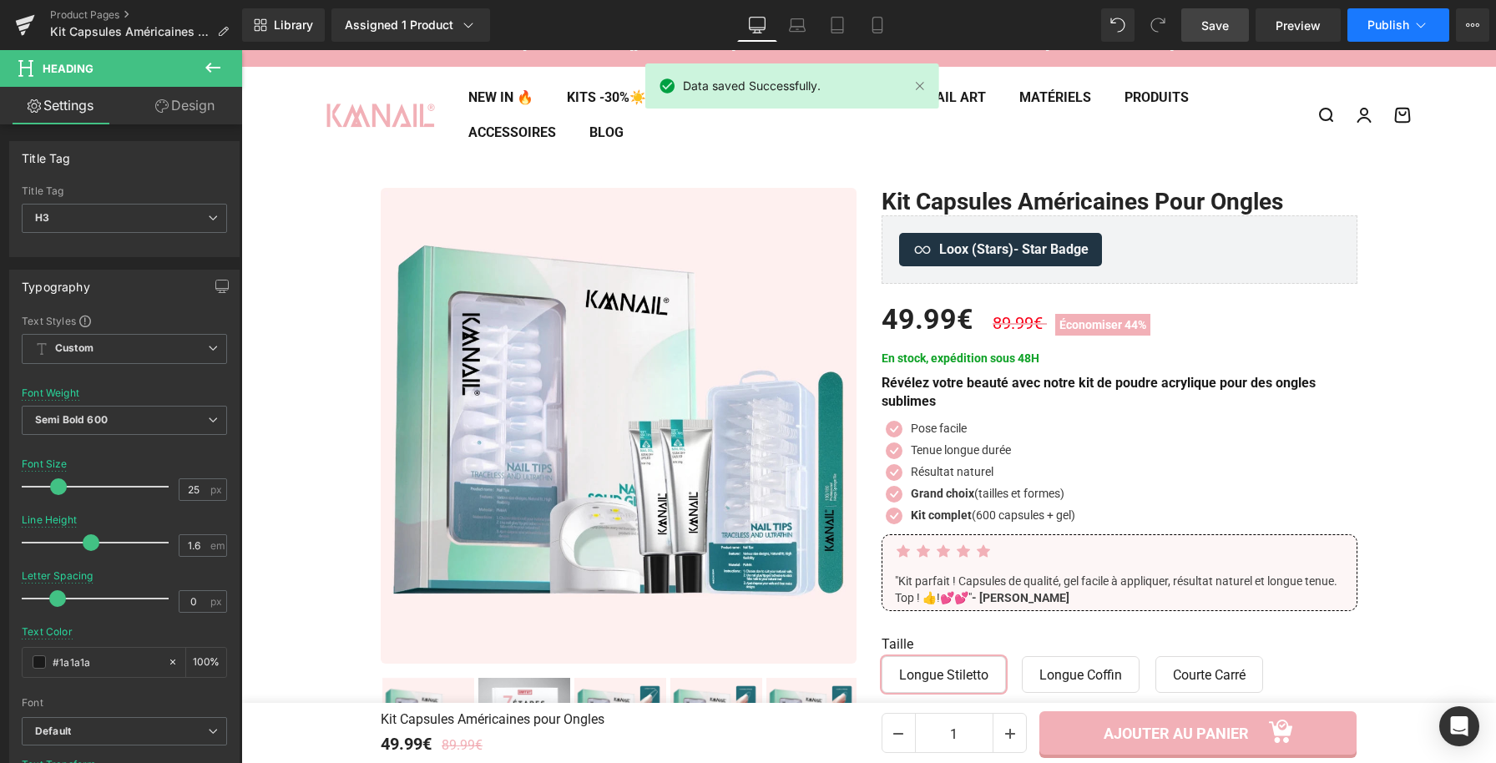
click at [1388, 15] on button "Publish" at bounding box center [1399, 24] width 102 height 33
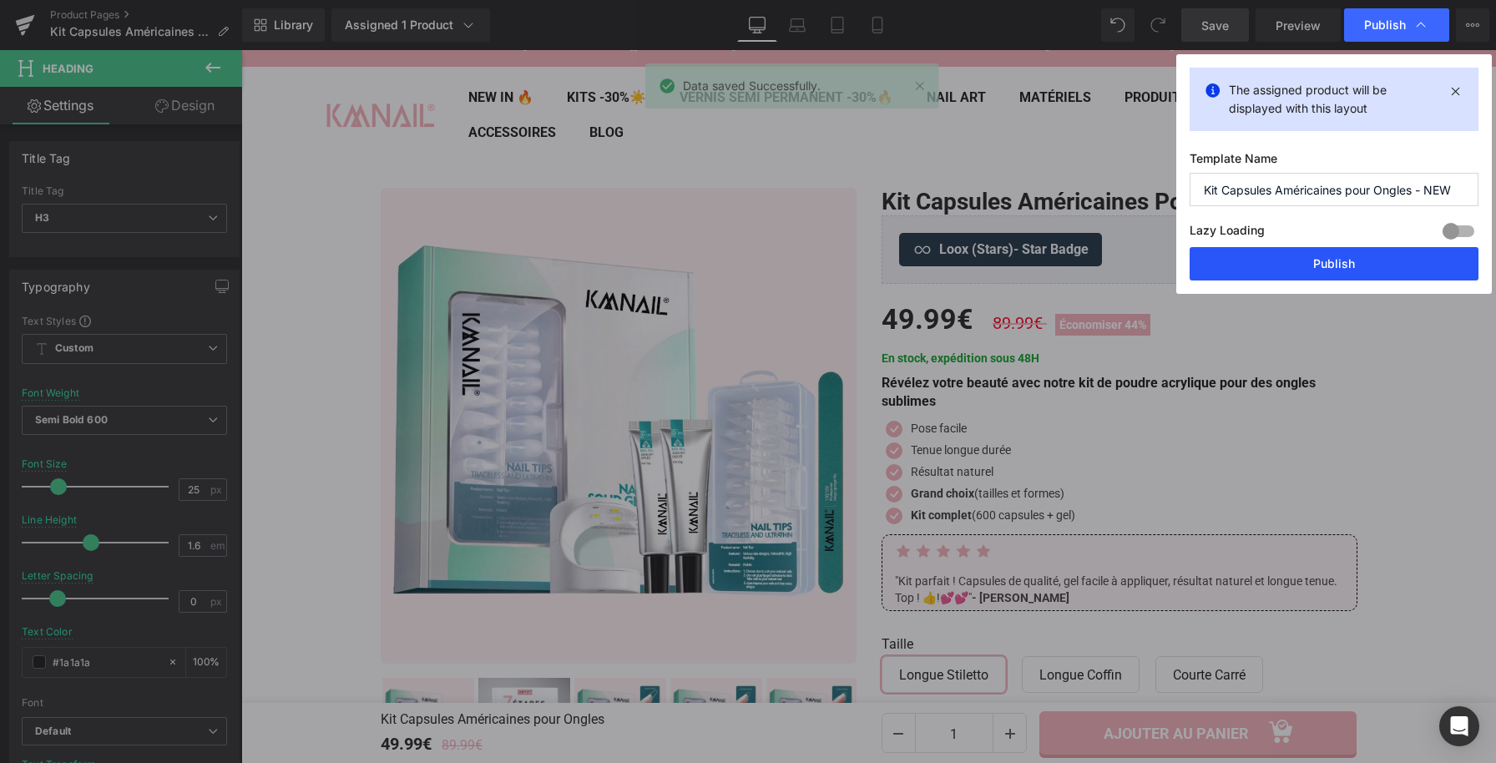
click at [1255, 260] on button "Publish" at bounding box center [1334, 263] width 289 height 33
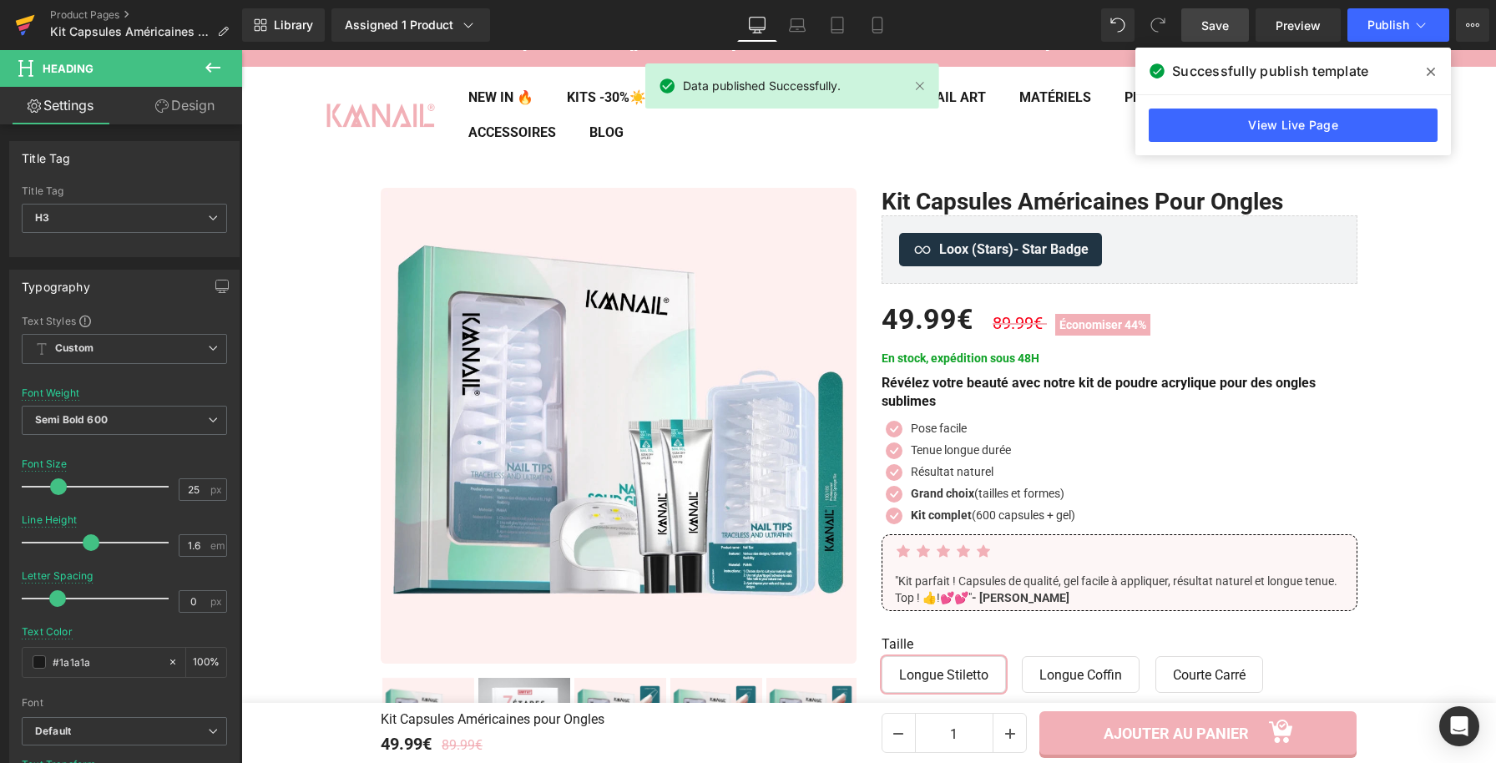
click at [25, 19] on icon at bounding box center [25, 20] width 19 height 11
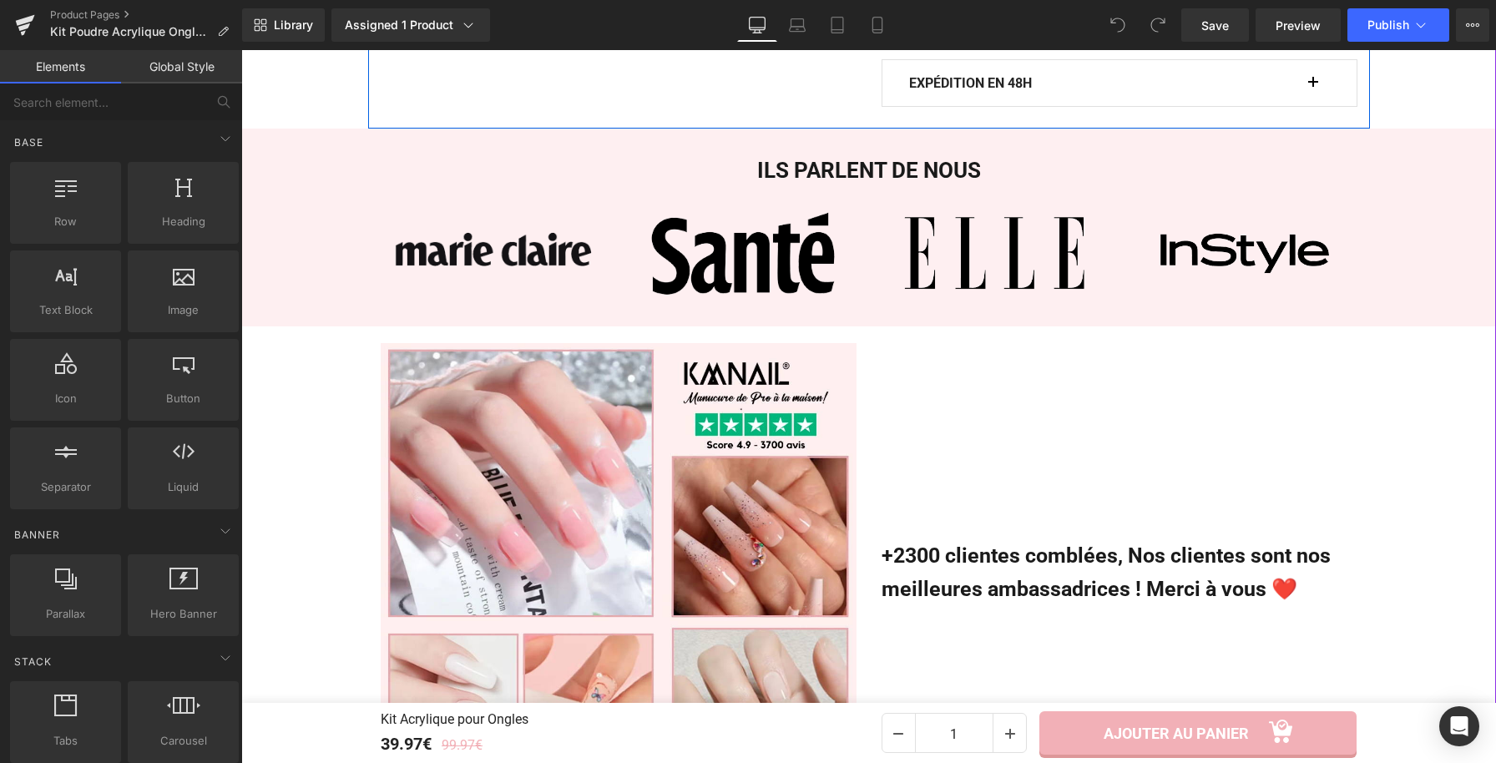
scroll to position [1244, 0]
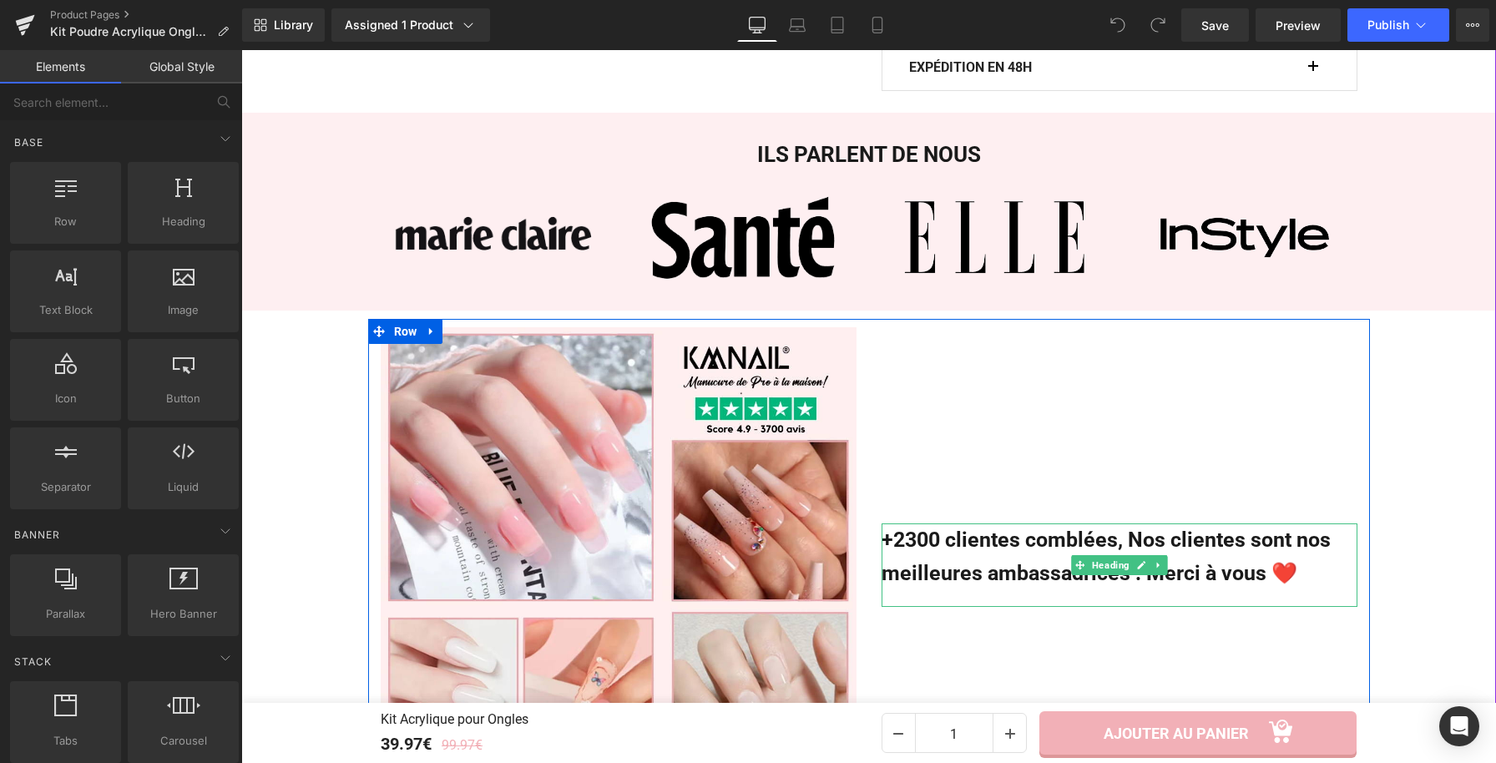
click at [908, 544] on h3 "+2300 clientes comblées, Nos clientes sont nos meilleures ambassadrices ! Merci…" at bounding box center [1120, 556] width 476 height 67
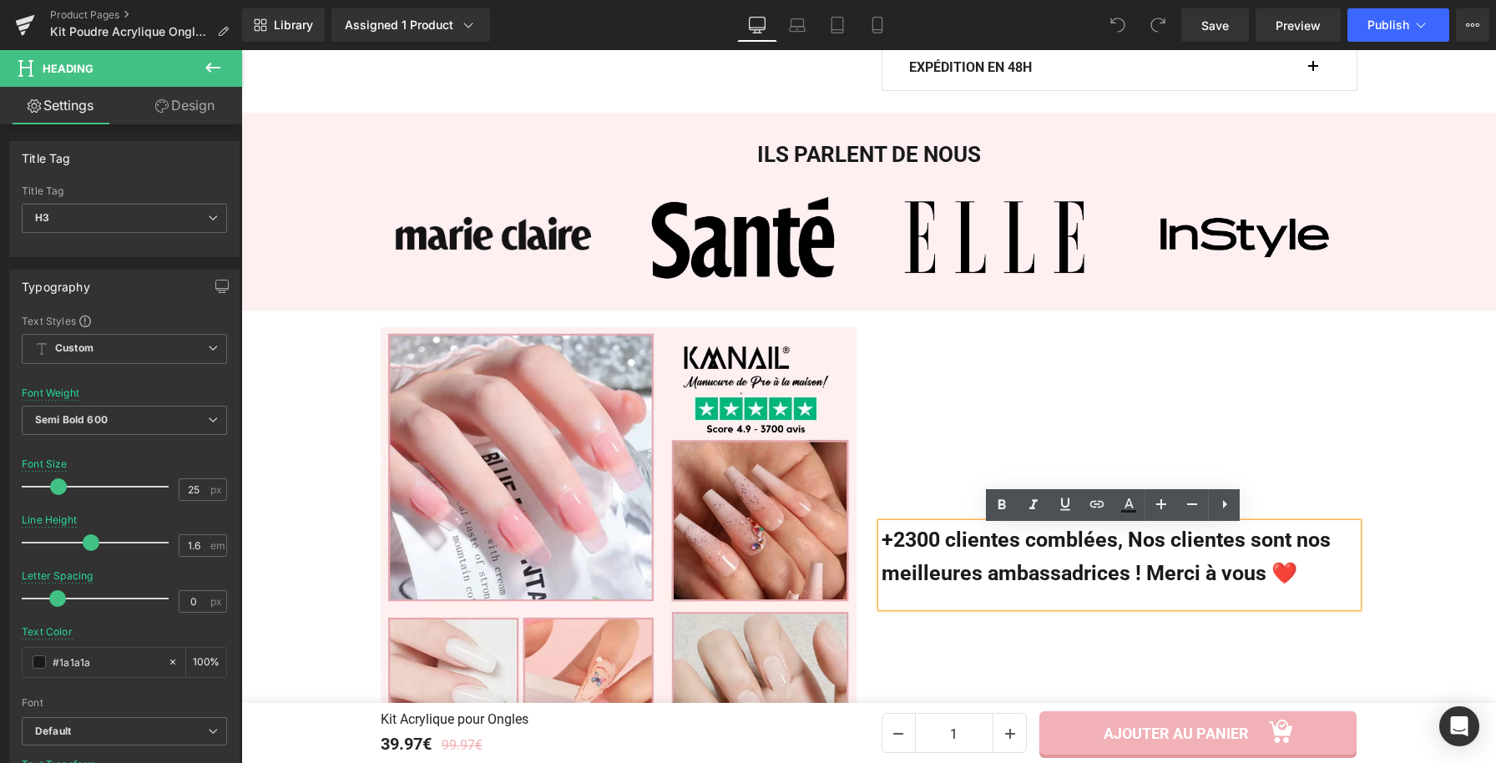
click at [907, 545] on h3 "+2300 clientes comblées, Nos clientes sont nos meilleures ambassadrices ! Merci…" at bounding box center [1120, 556] width 476 height 67
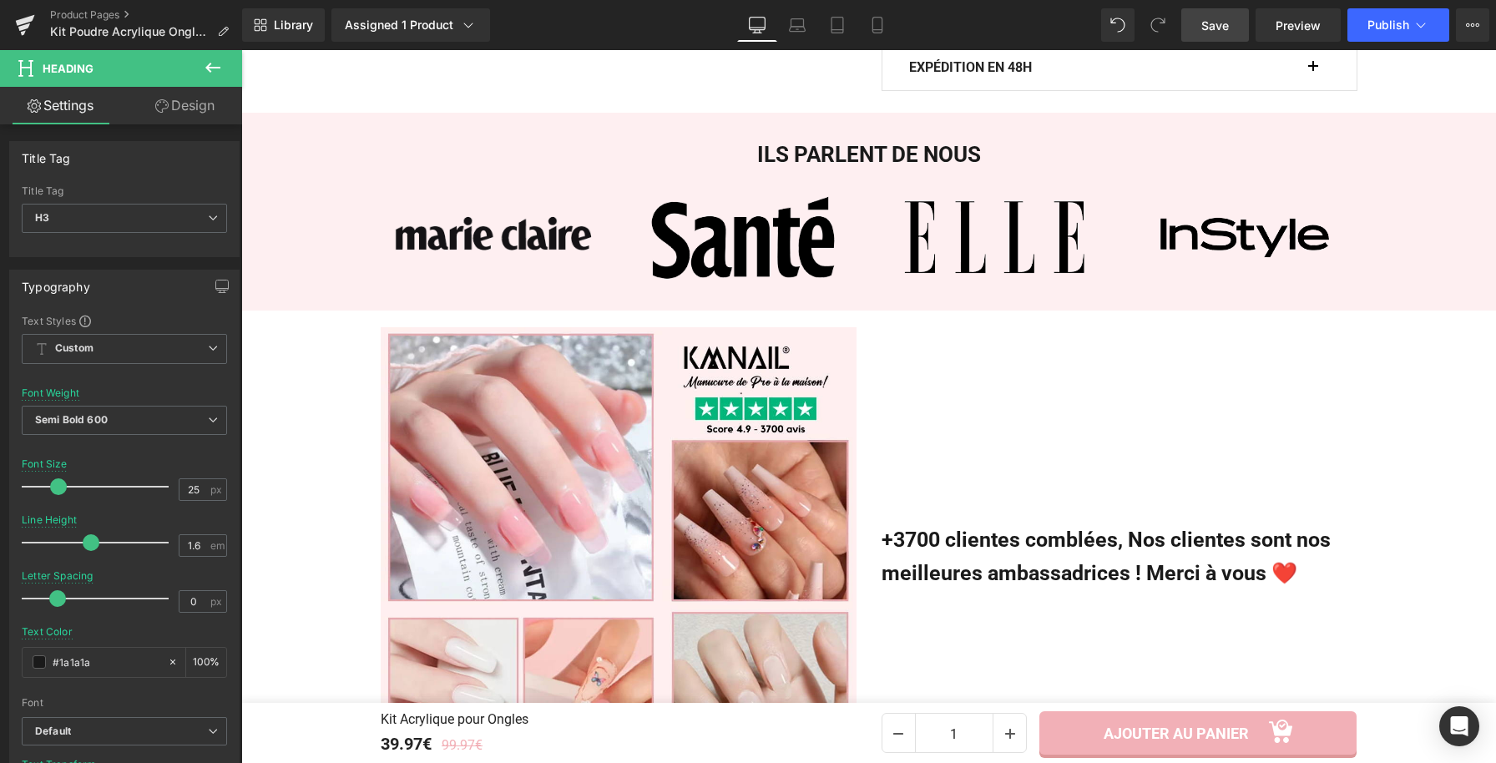
click at [1231, 27] on link "Save" at bounding box center [1215, 24] width 68 height 33
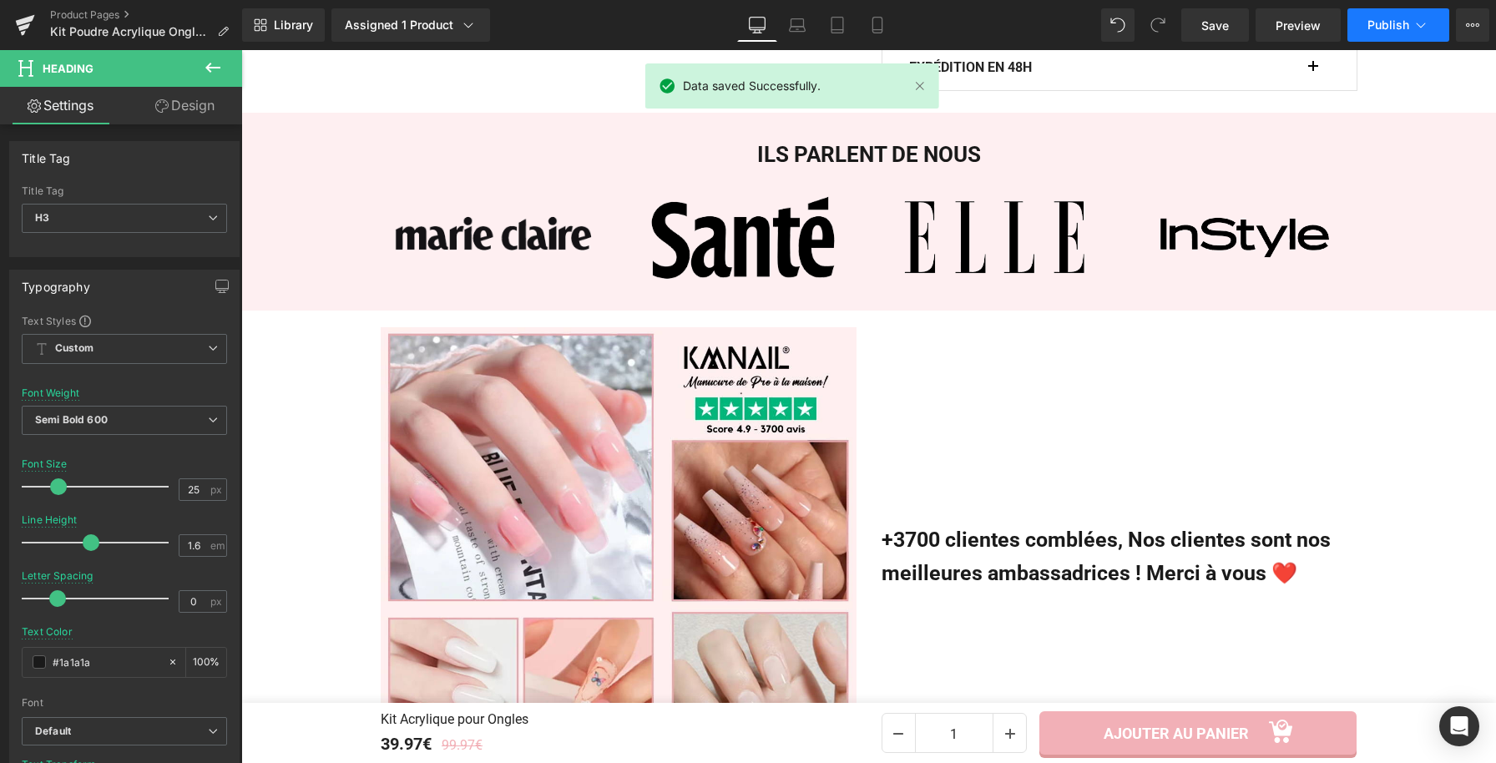
click at [1374, 24] on span "Publish" at bounding box center [1389, 24] width 42 height 13
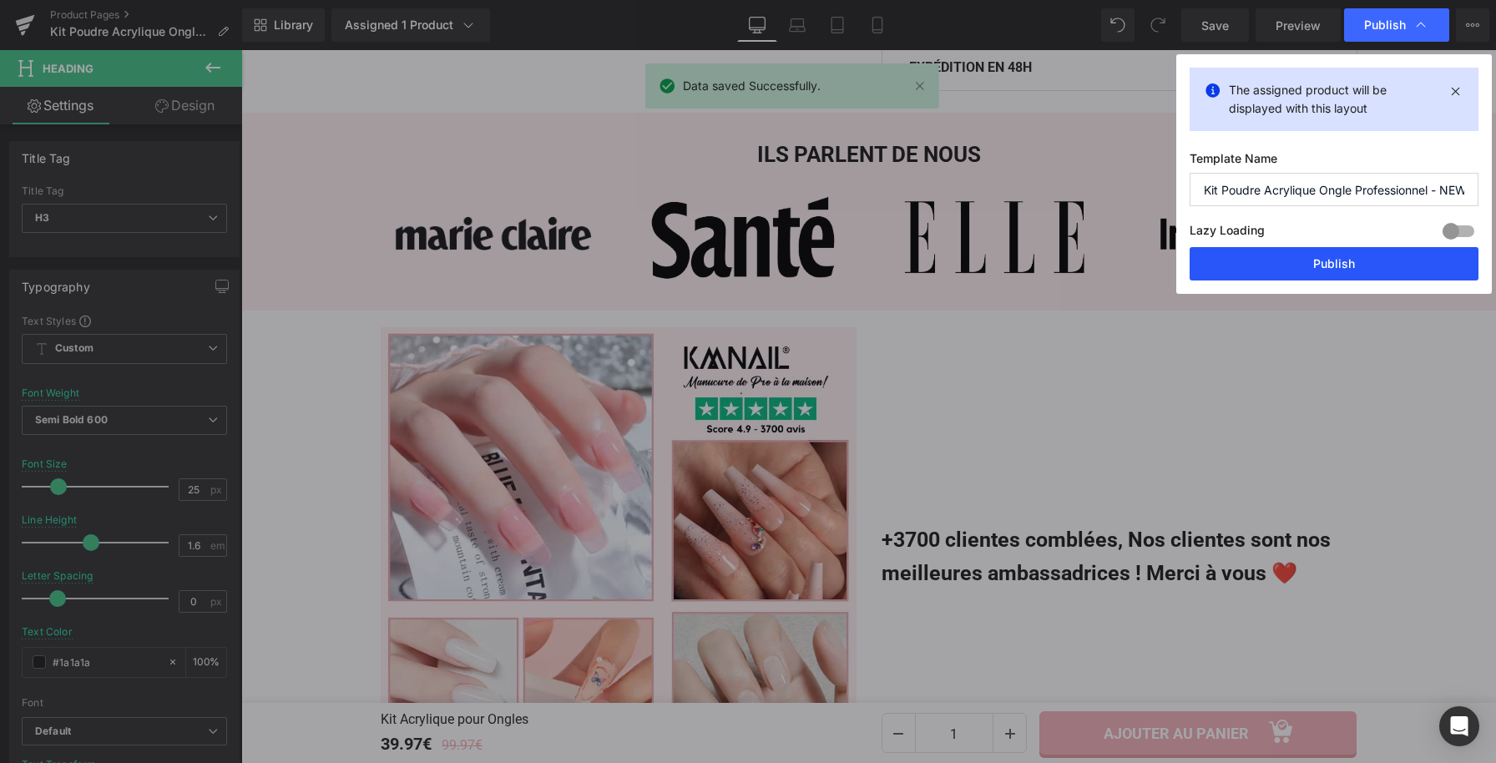
click at [1248, 260] on button "Publish" at bounding box center [1334, 263] width 289 height 33
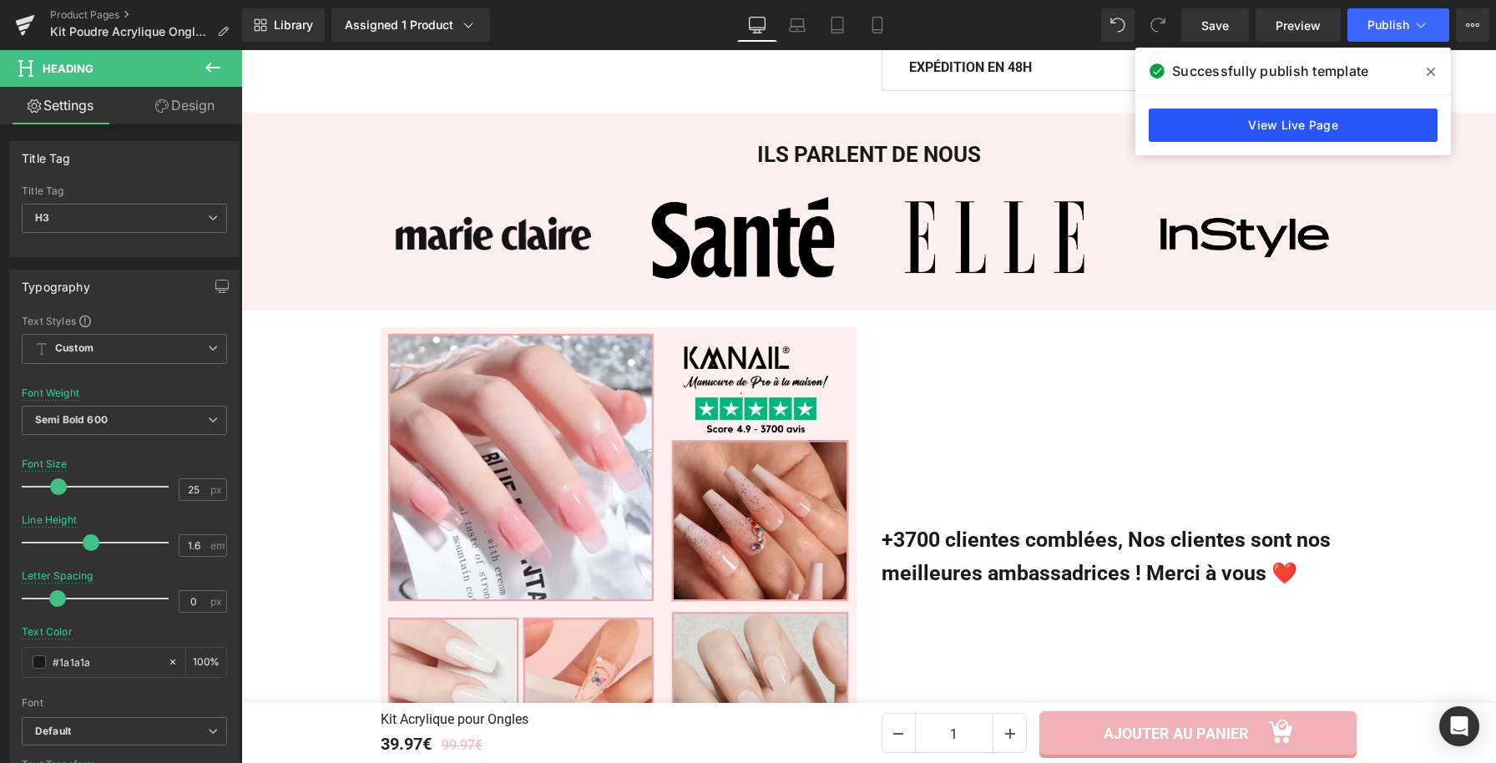
click at [1212, 126] on link "View Live Page" at bounding box center [1293, 125] width 289 height 33
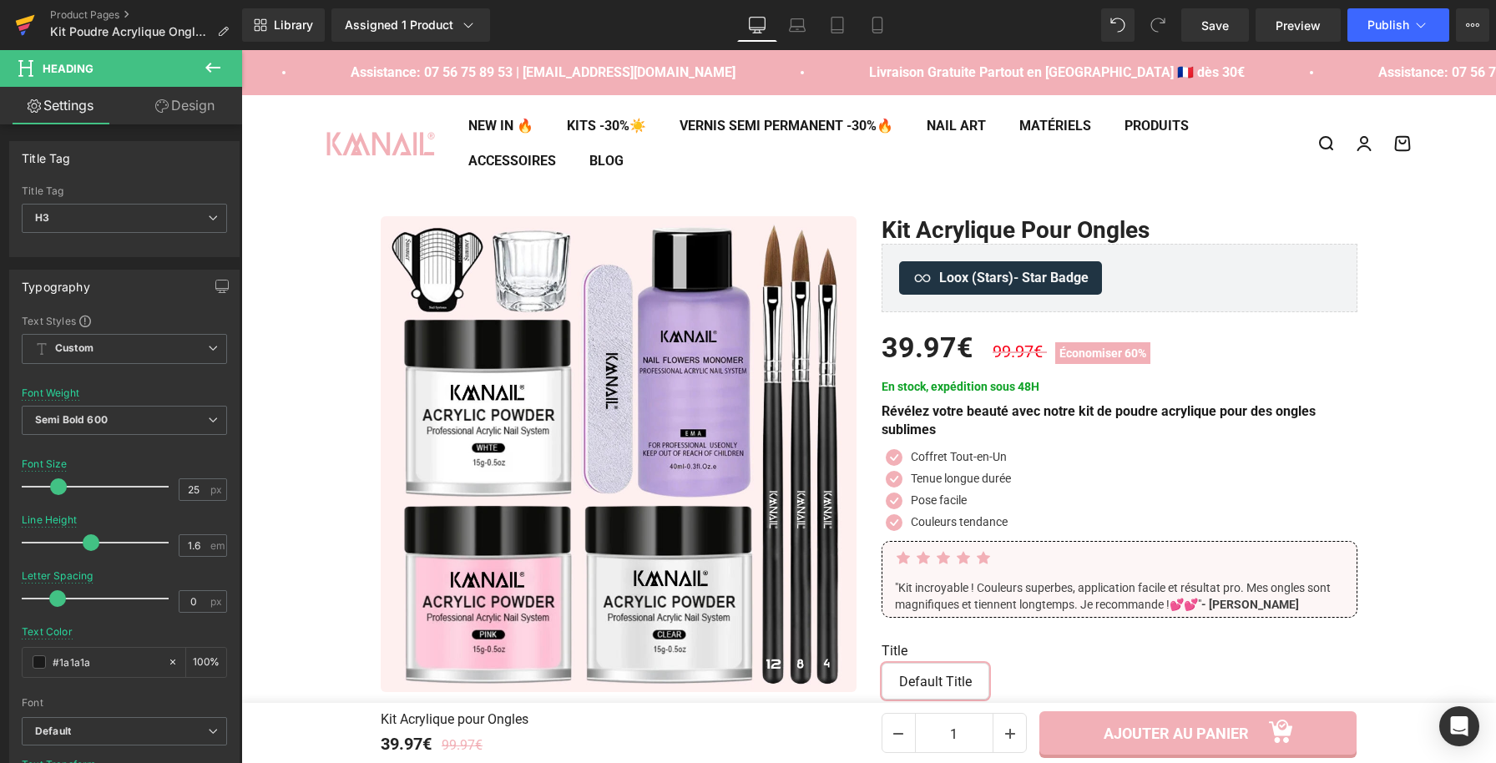
click at [23, 25] on icon at bounding box center [24, 27] width 12 height 8
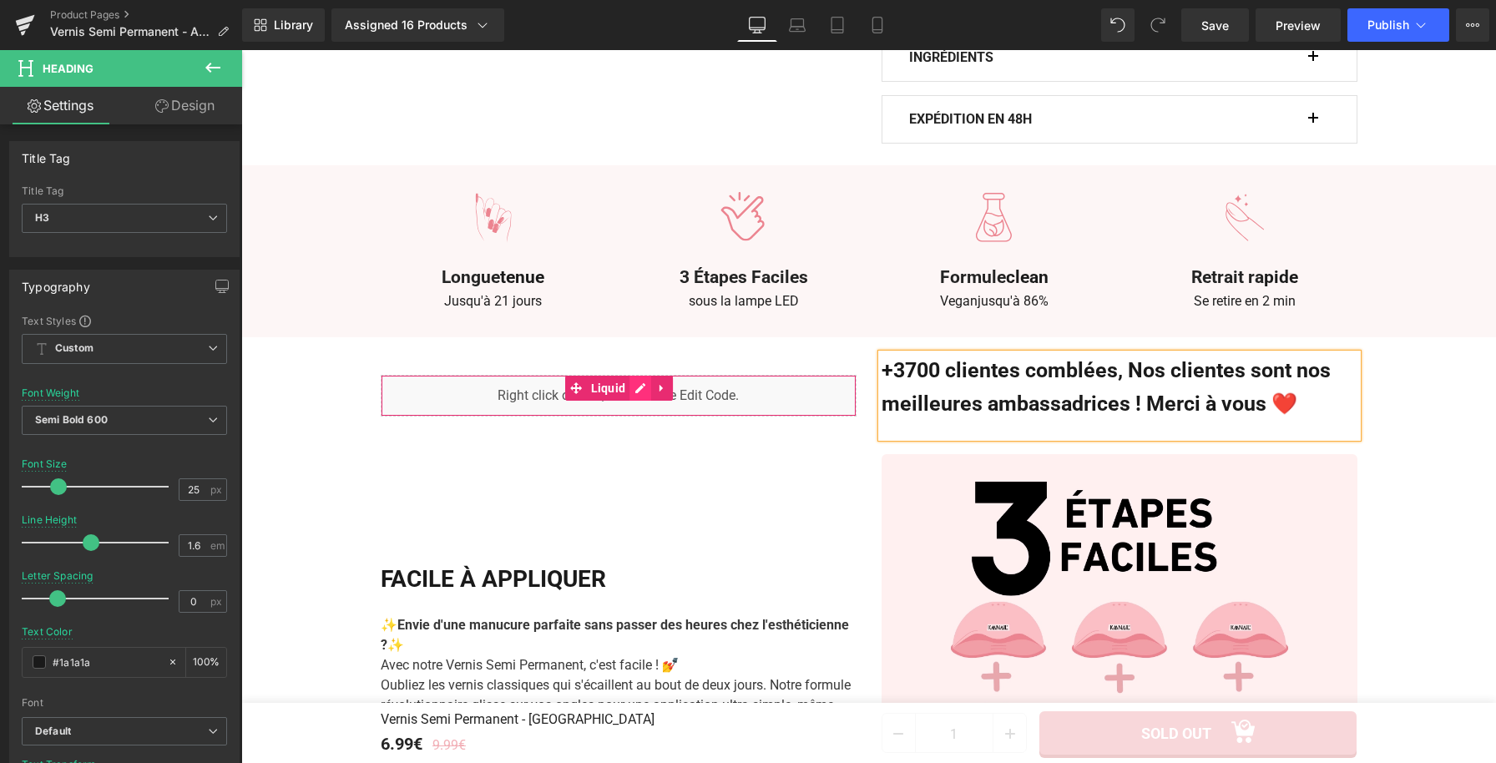
click at [633, 375] on div "Liquid" at bounding box center [619, 396] width 476 height 42
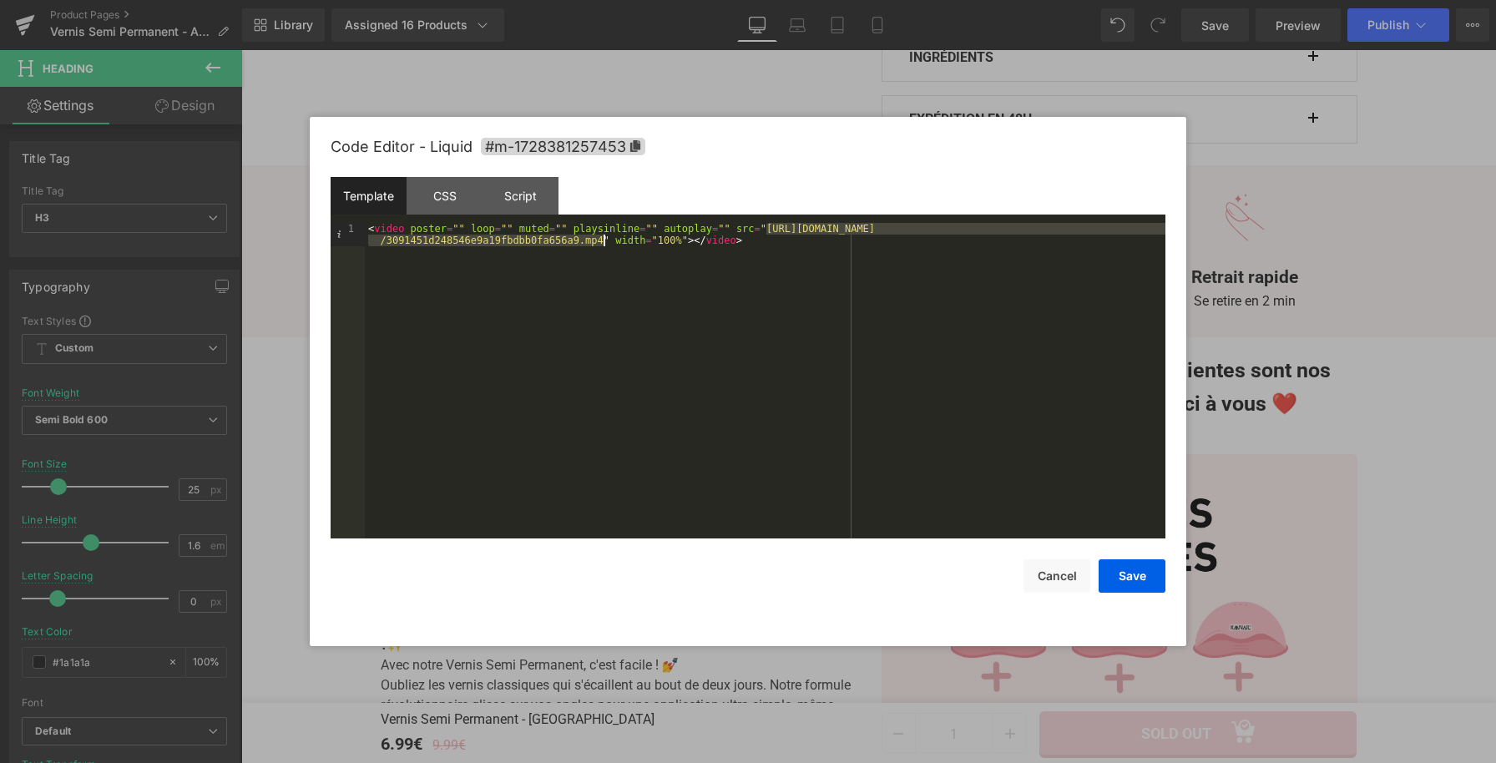
drag, startPoint x: 767, startPoint y: 231, endPoint x: 602, endPoint y: 244, distance: 165.8
click at [602, 244] on div "< video poster = "" loop = "" muted = "" playsinline = "" autoplay = "" src = "…" at bounding box center [765, 404] width 801 height 362
drag, startPoint x: 767, startPoint y: 232, endPoint x: 970, endPoint y: 234, distance: 202.9
click at [970, 234] on div "< video poster = "" loop = "" muted = "" playsinline = "" autoplay = "" src = "…" at bounding box center [765, 392] width 801 height 339
click at [1130, 580] on button "Save" at bounding box center [1132, 575] width 67 height 33
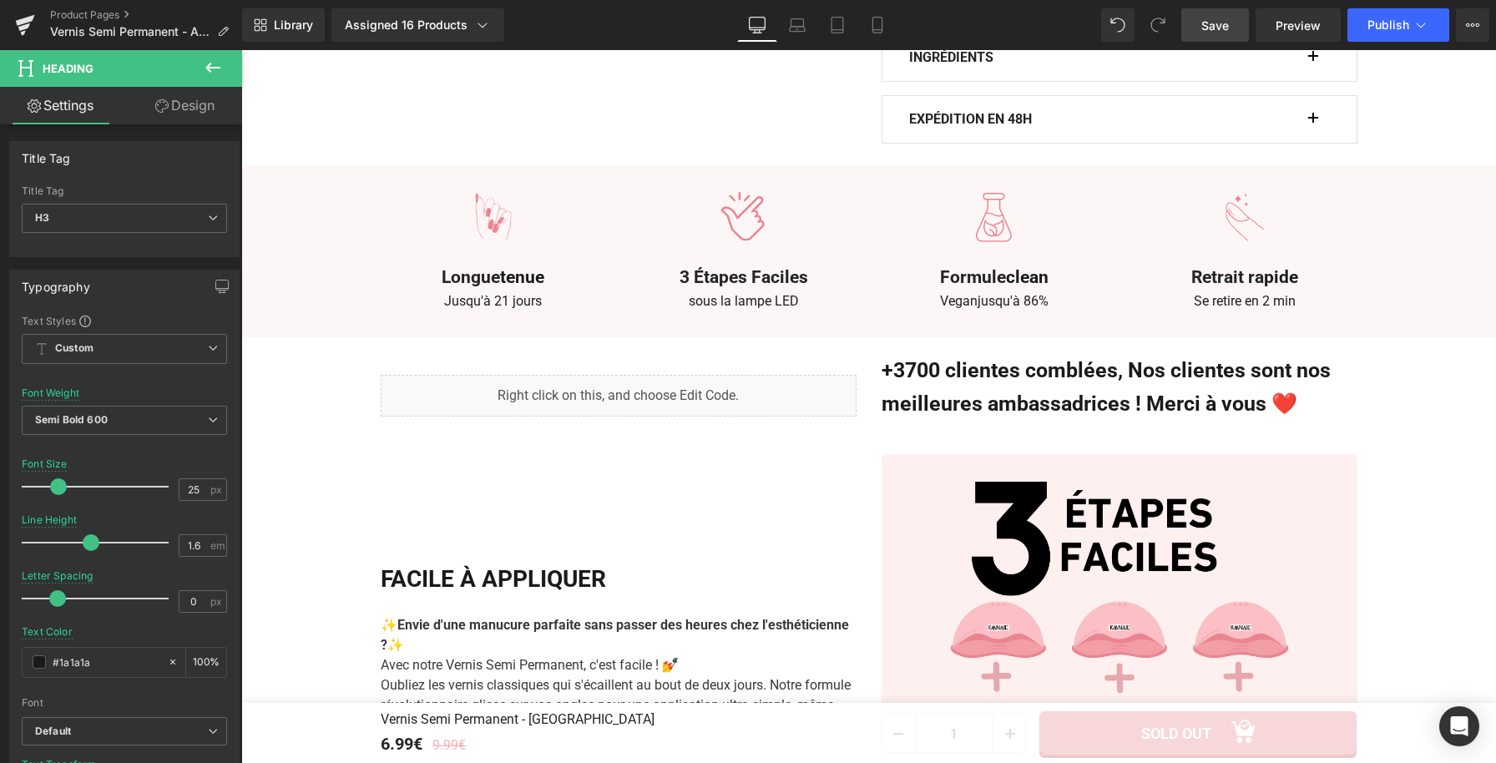
click at [1225, 22] on span "Save" at bounding box center [1215, 26] width 28 height 18
click at [1388, 34] on button "Publish" at bounding box center [1399, 24] width 102 height 33
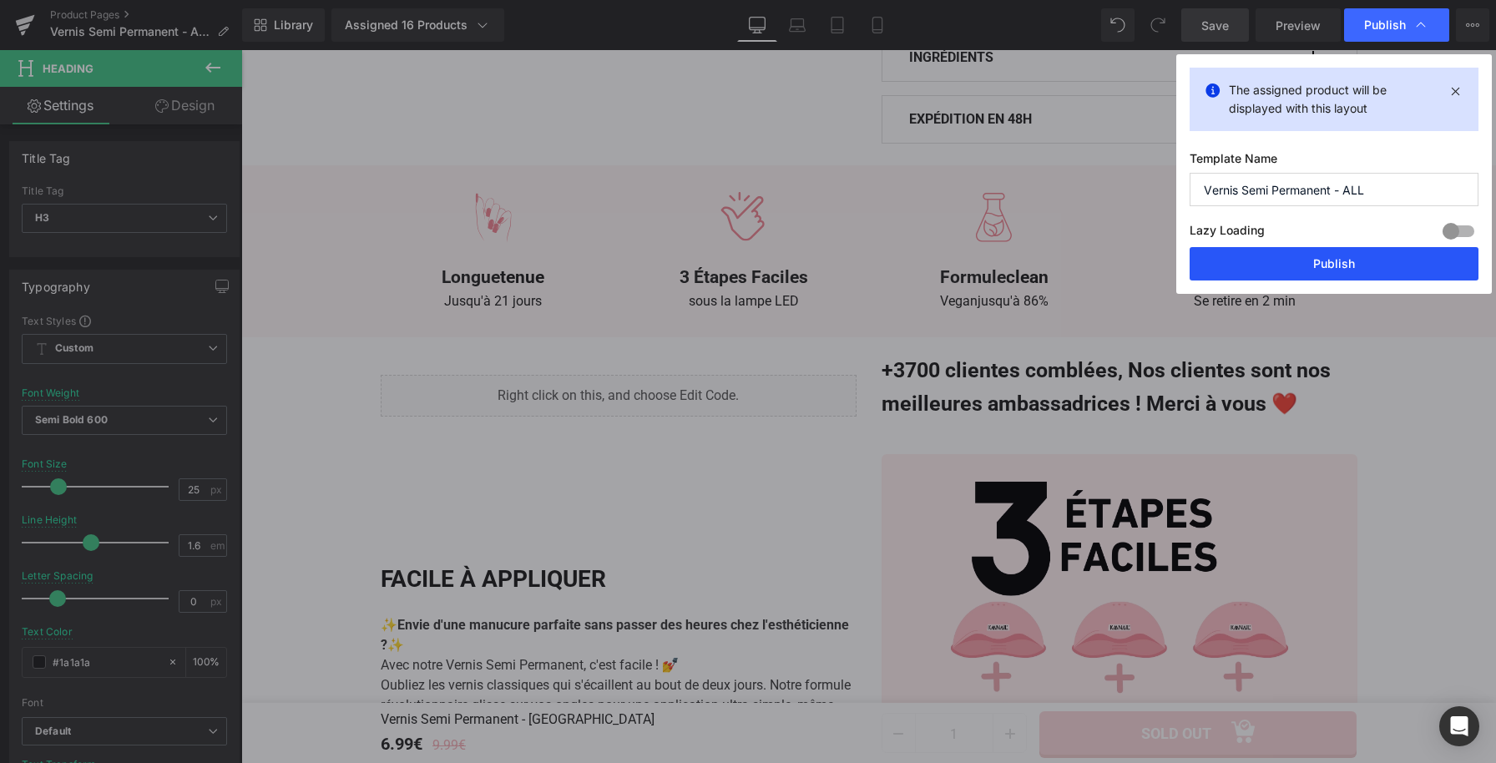
click at [1335, 261] on button "Publish" at bounding box center [1334, 263] width 289 height 33
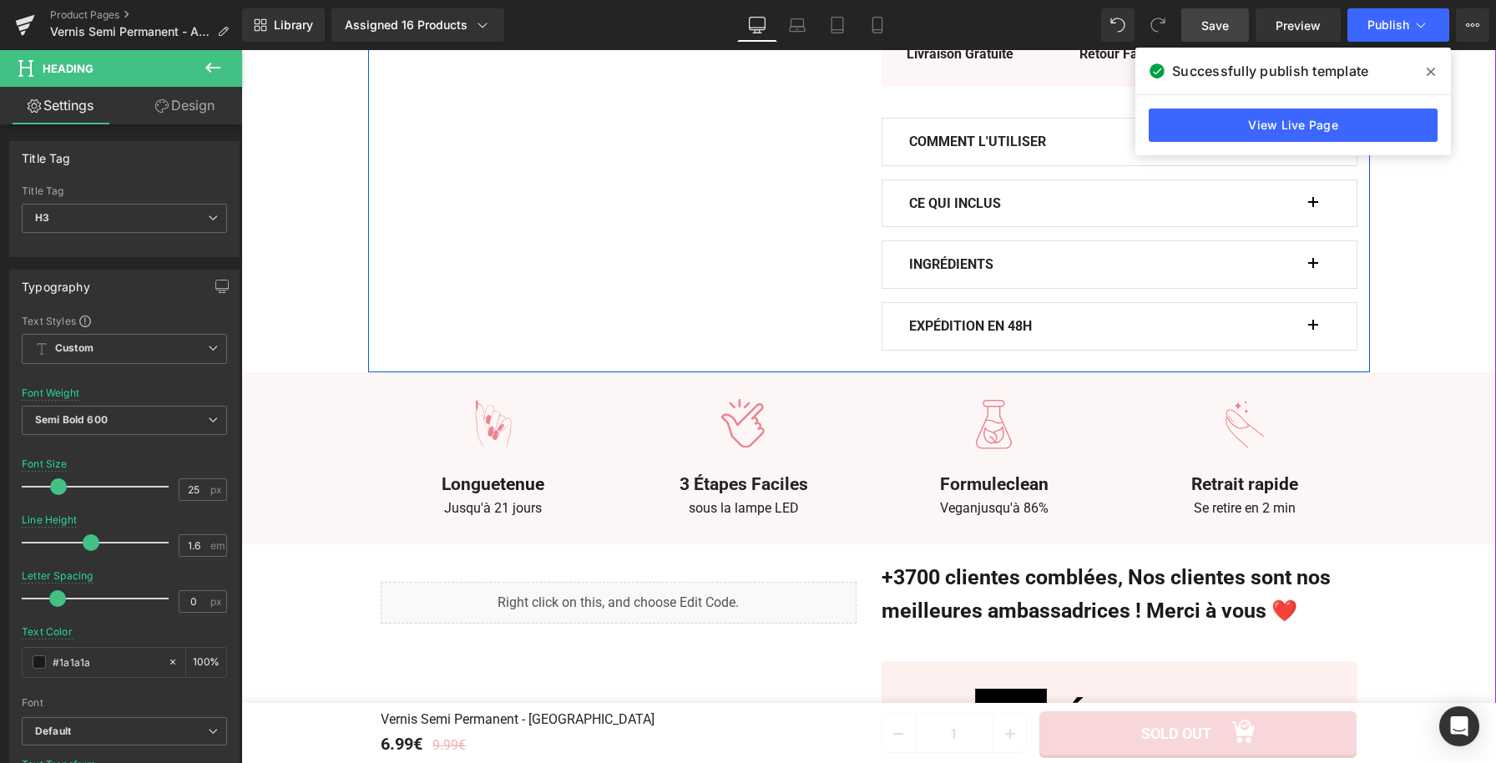
scroll to position [1373, 0]
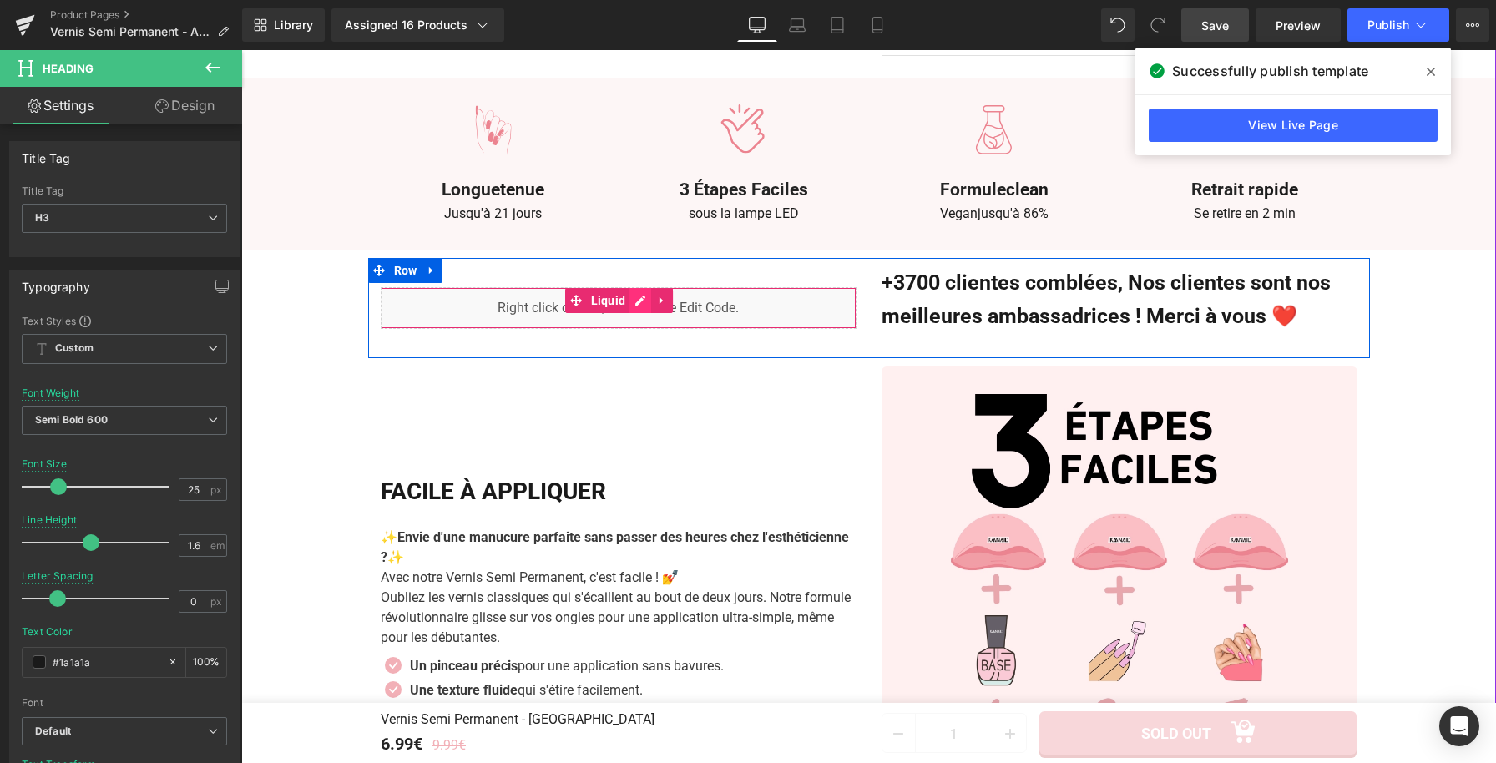
click at [642, 287] on div "Liquid" at bounding box center [619, 308] width 476 height 42
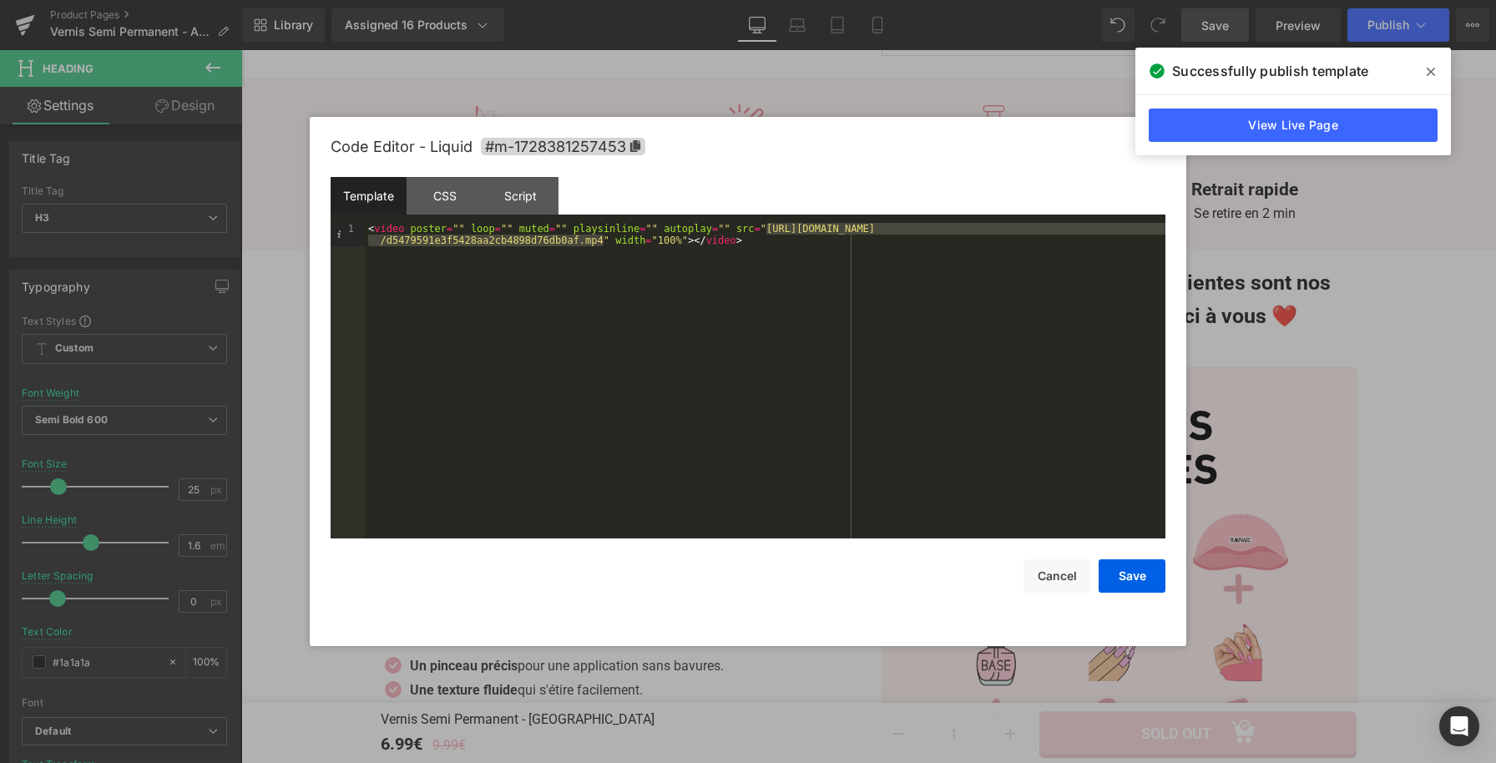
drag, startPoint x: 766, startPoint y: 229, endPoint x: 603, endPoint y: 244, distance: 164.3
click at [603, 244] on div "< video poster = "" loop = "" muted = "" playsinline = "" autoplay = "" src = "…" at bounding box center [765, 404] width 801 height 362
click at [1136, 574] on button "Save" at bounding box center [1132, 575] width 67 height 33
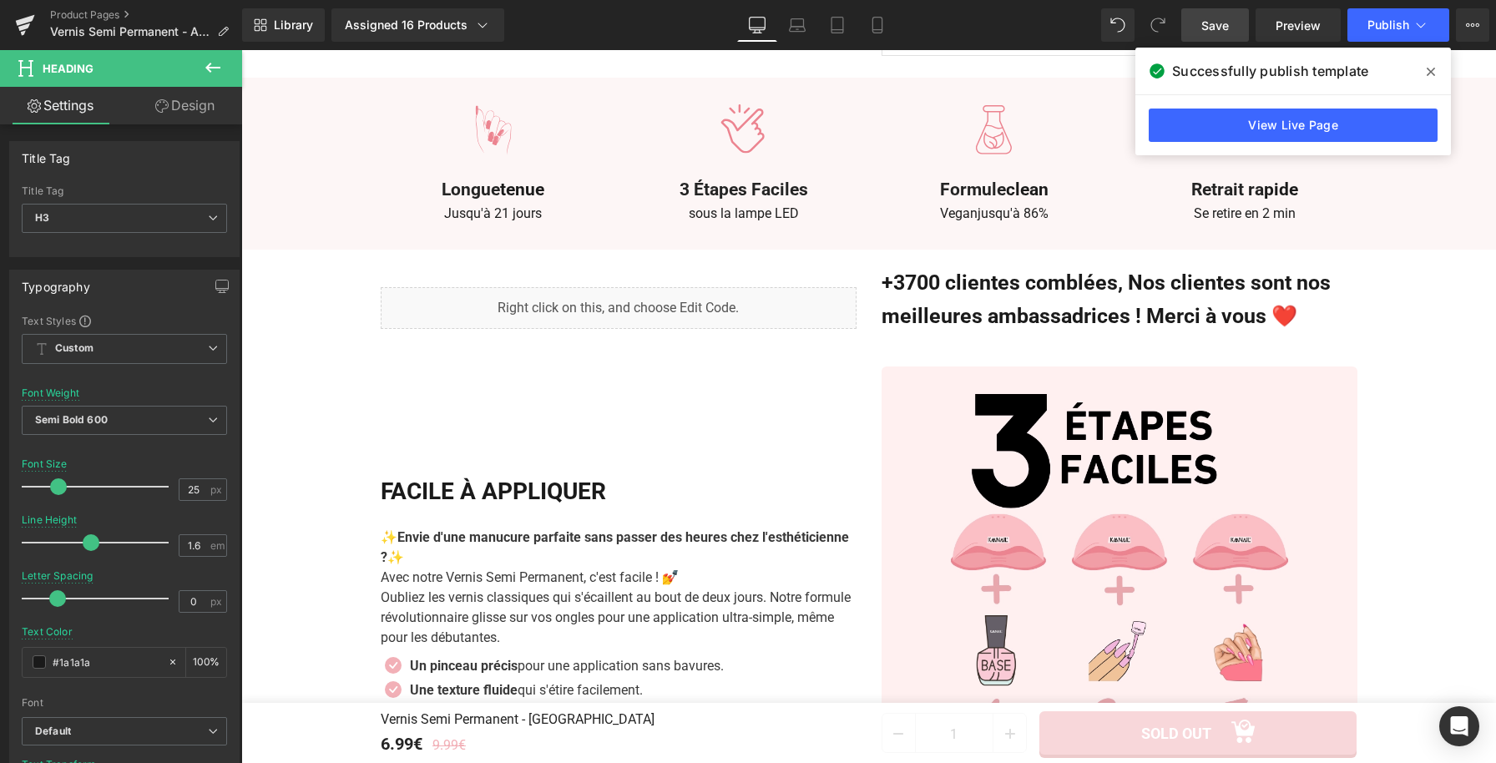
click at [1206, 40] on link "Save" at bounding box center [1215, 24] width 68 height 33
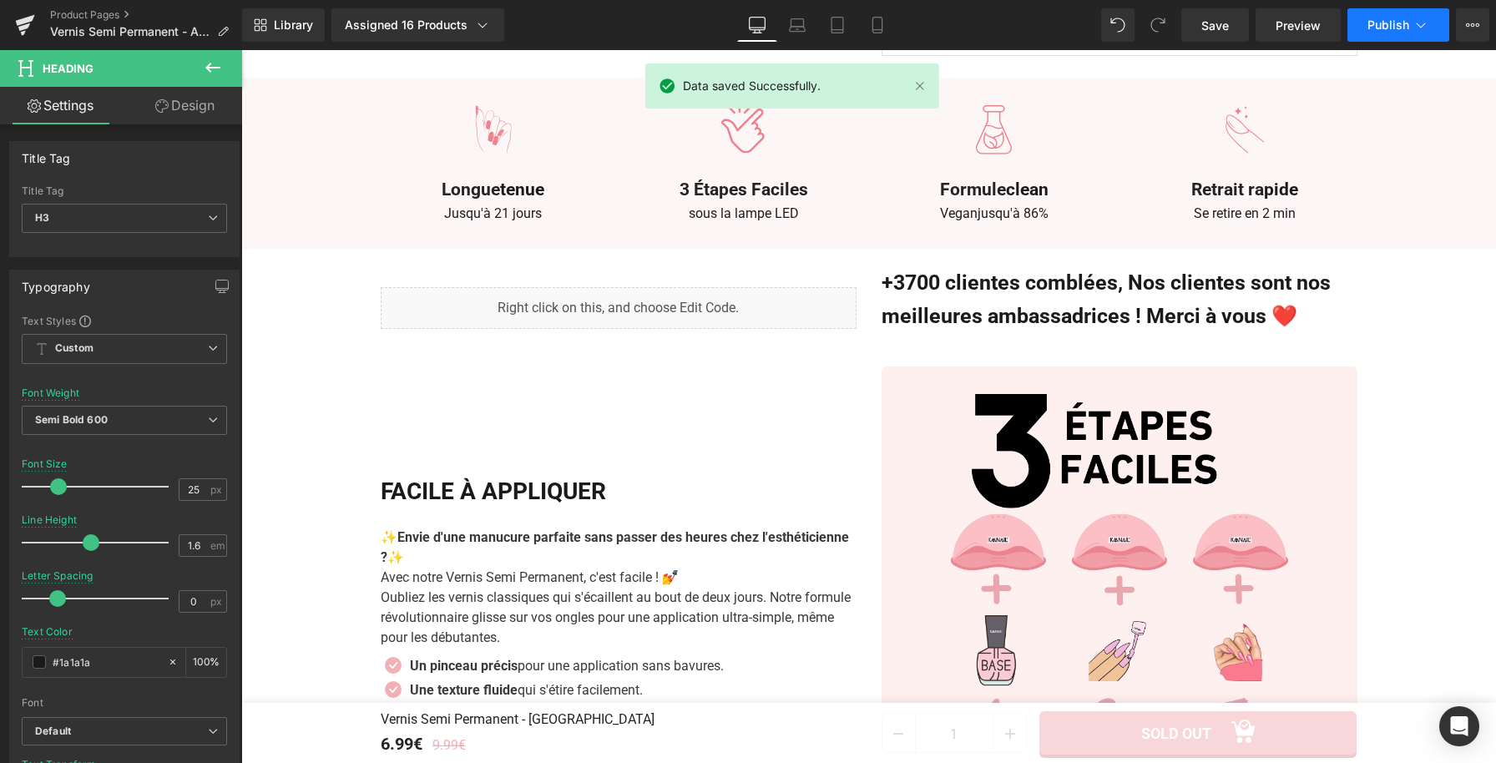
click at [1378, 32] on button "Publish" at bounding box center [1399, 24] width 102 height 33
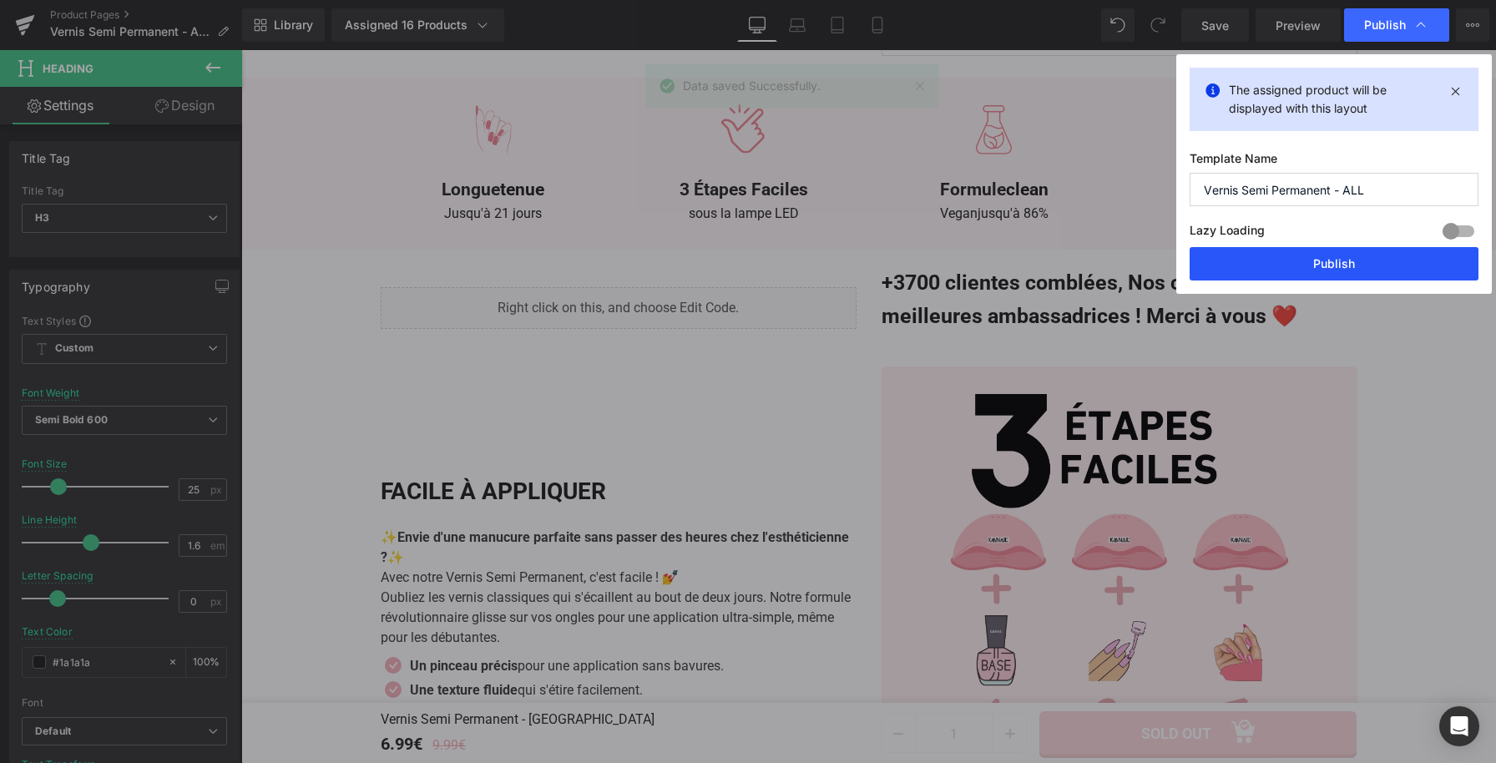
click at [1299, 260] on button "Publish" at bounding box center [1334, 263] width 289 height 33
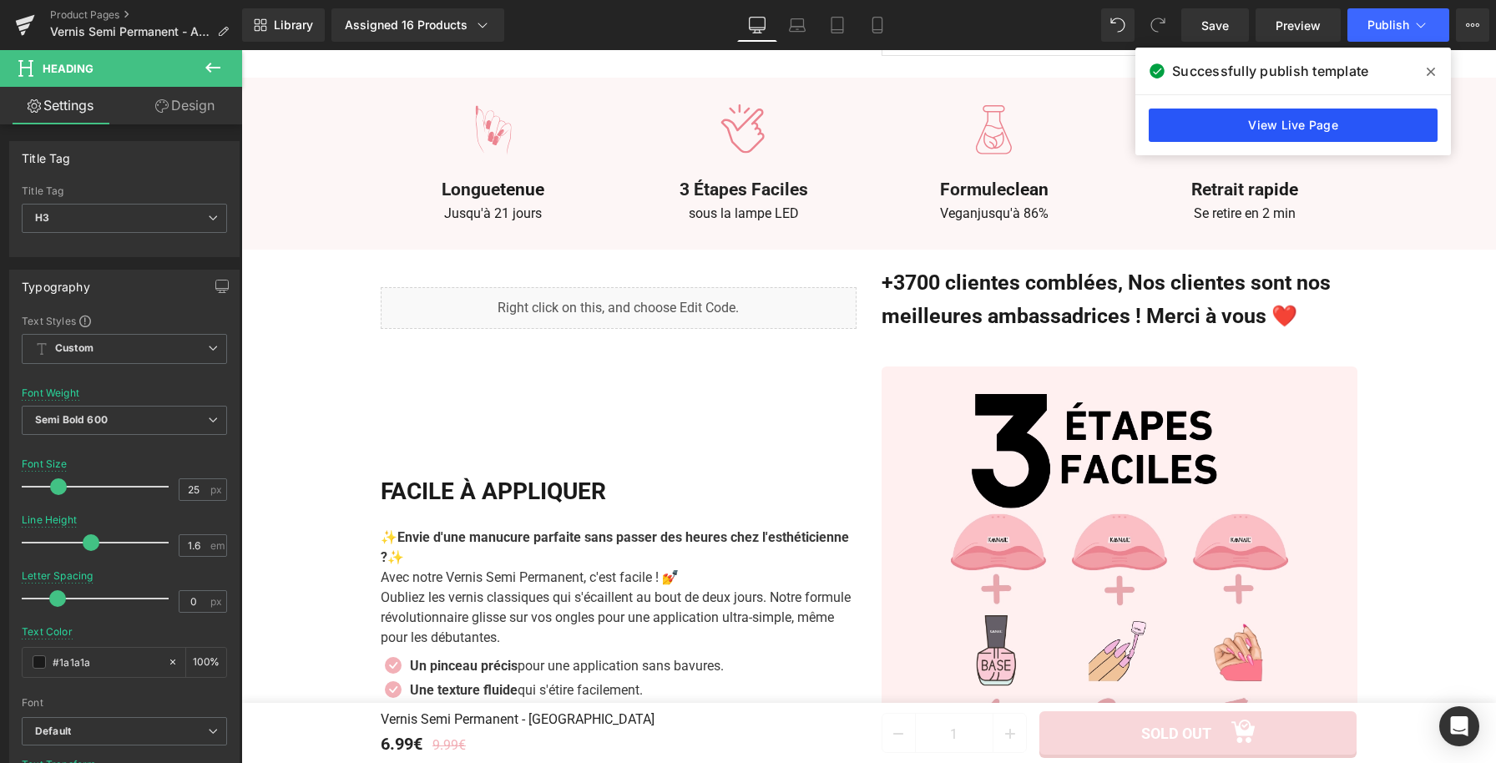
click at [1269, 124] on link "View Live Page" at bounding box center [1293, 125] width 289 height 33
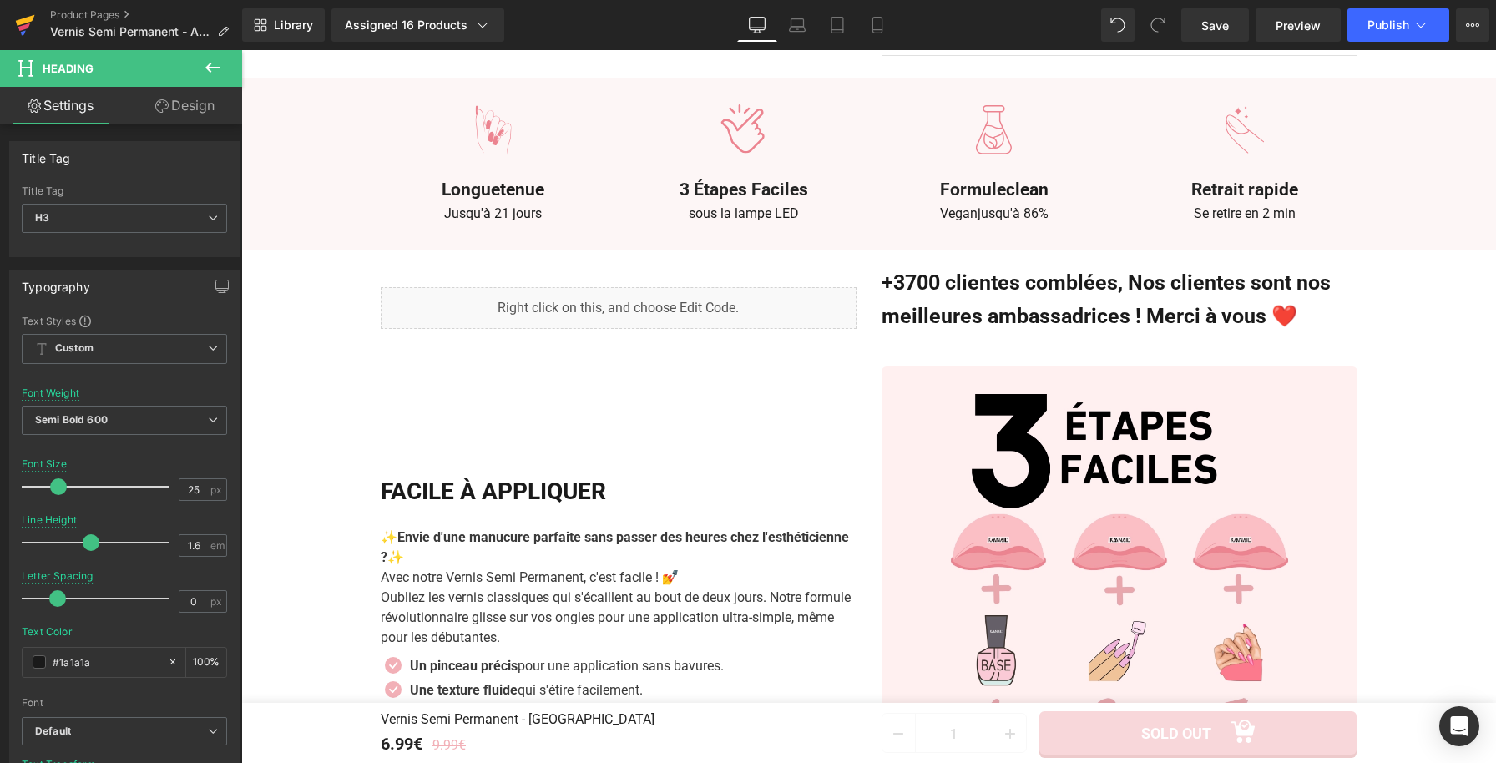
click at [25, 23] on icon at bounding box center [25, 25] width 20 height 42
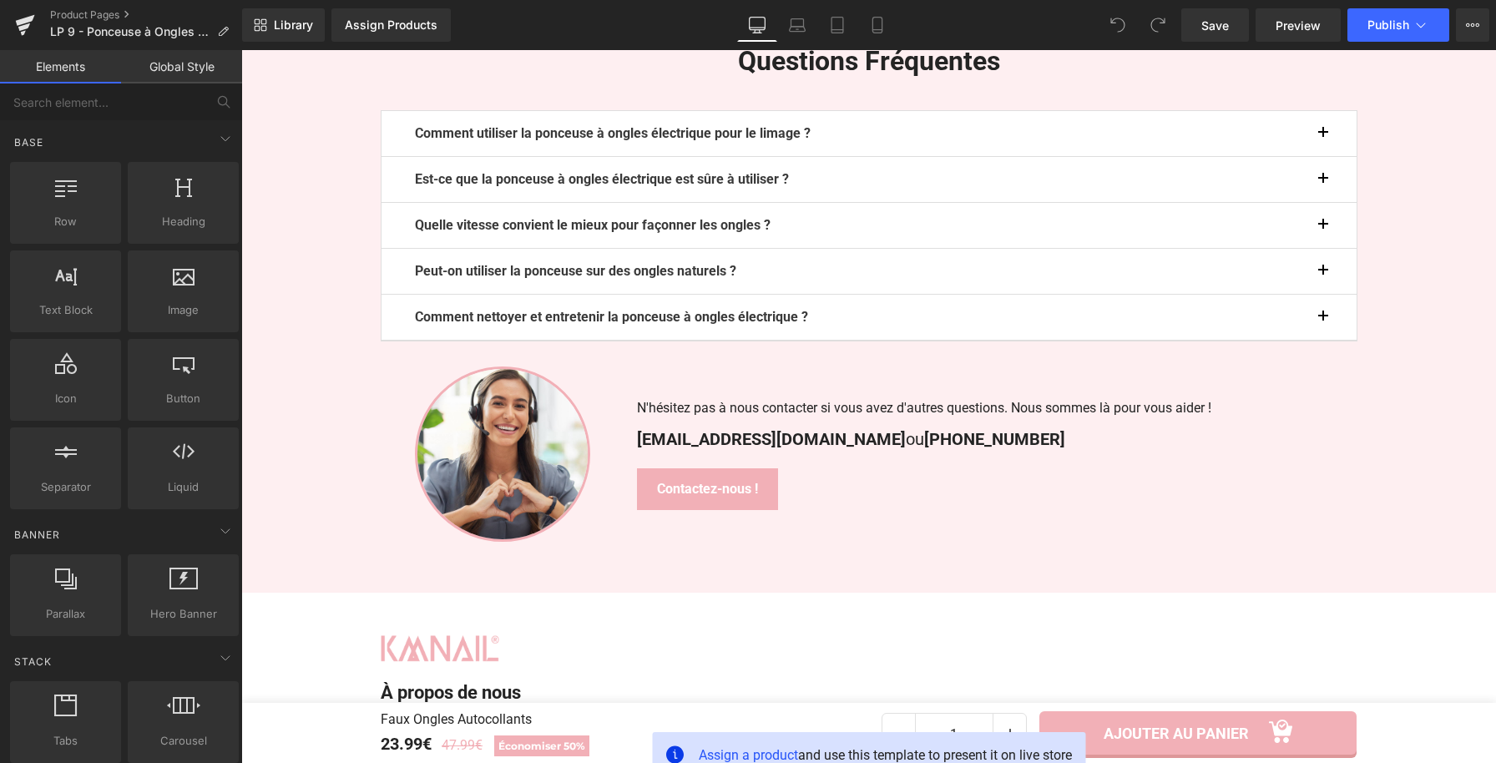
scroll to position [4248, 0]
click at [1302, 28] on span "Preview" at bounding box center [1298, 26] width 45 height 18
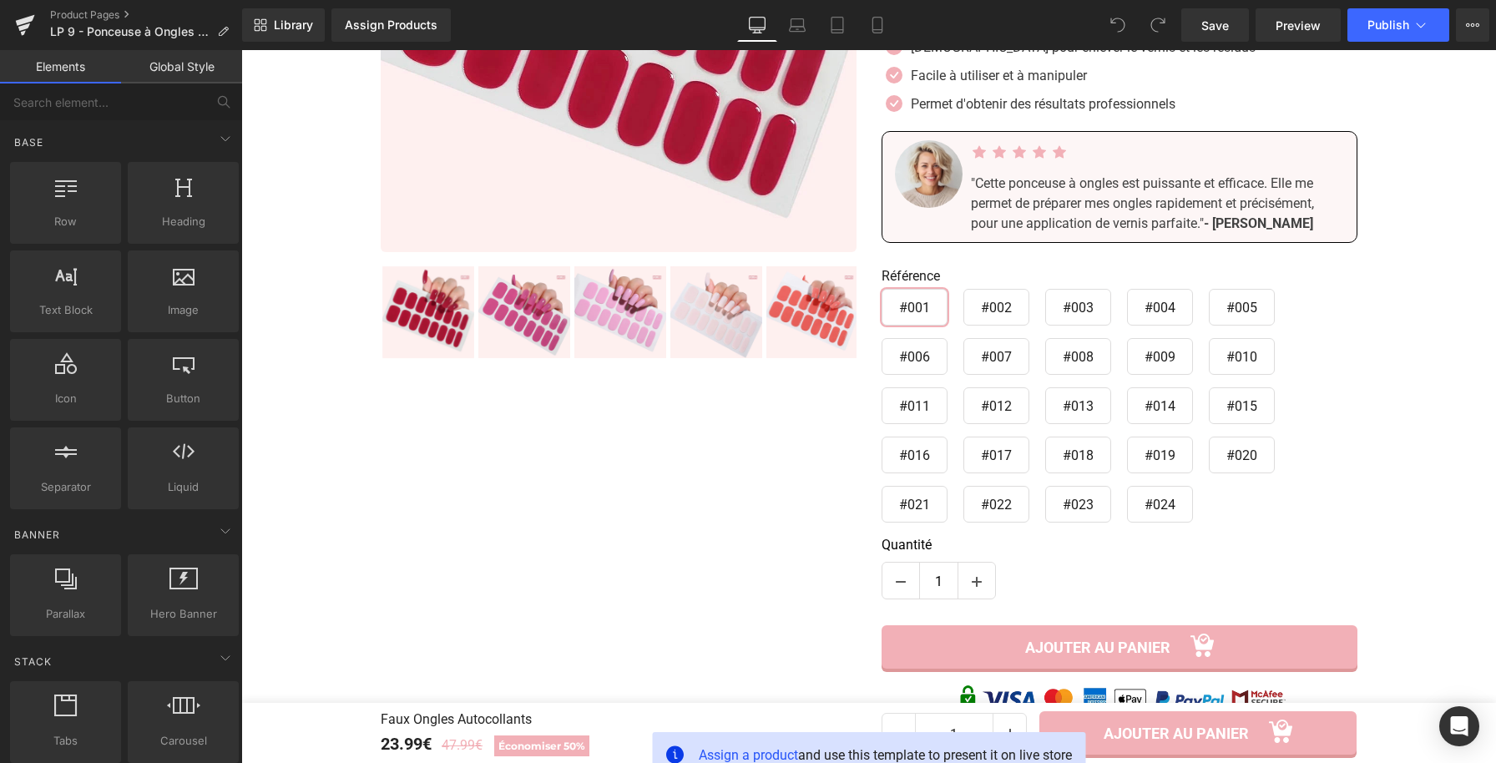
scroll to position [0, 0]
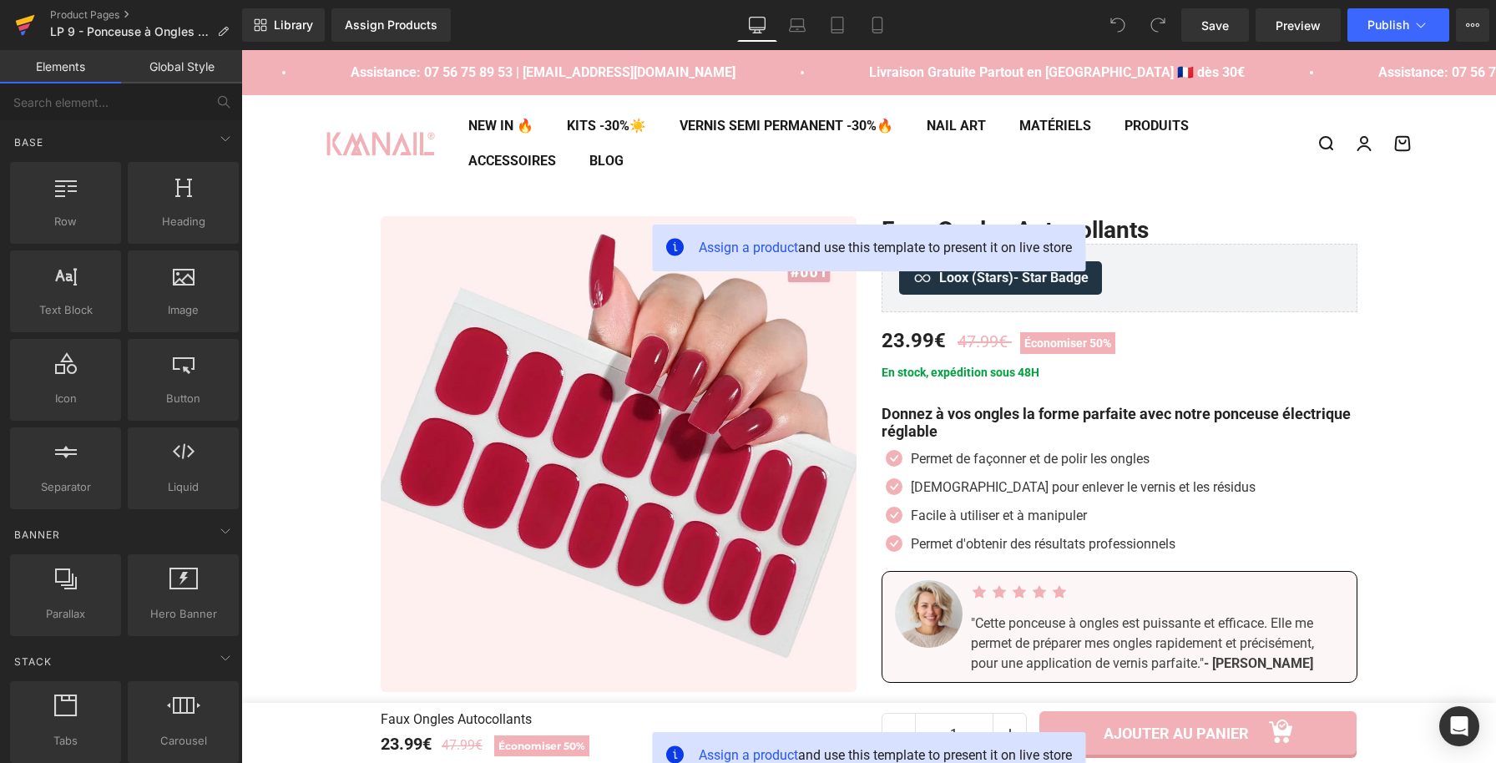
click at [28, 23] on icon at bounding box center [24, 27] width 12 height 8
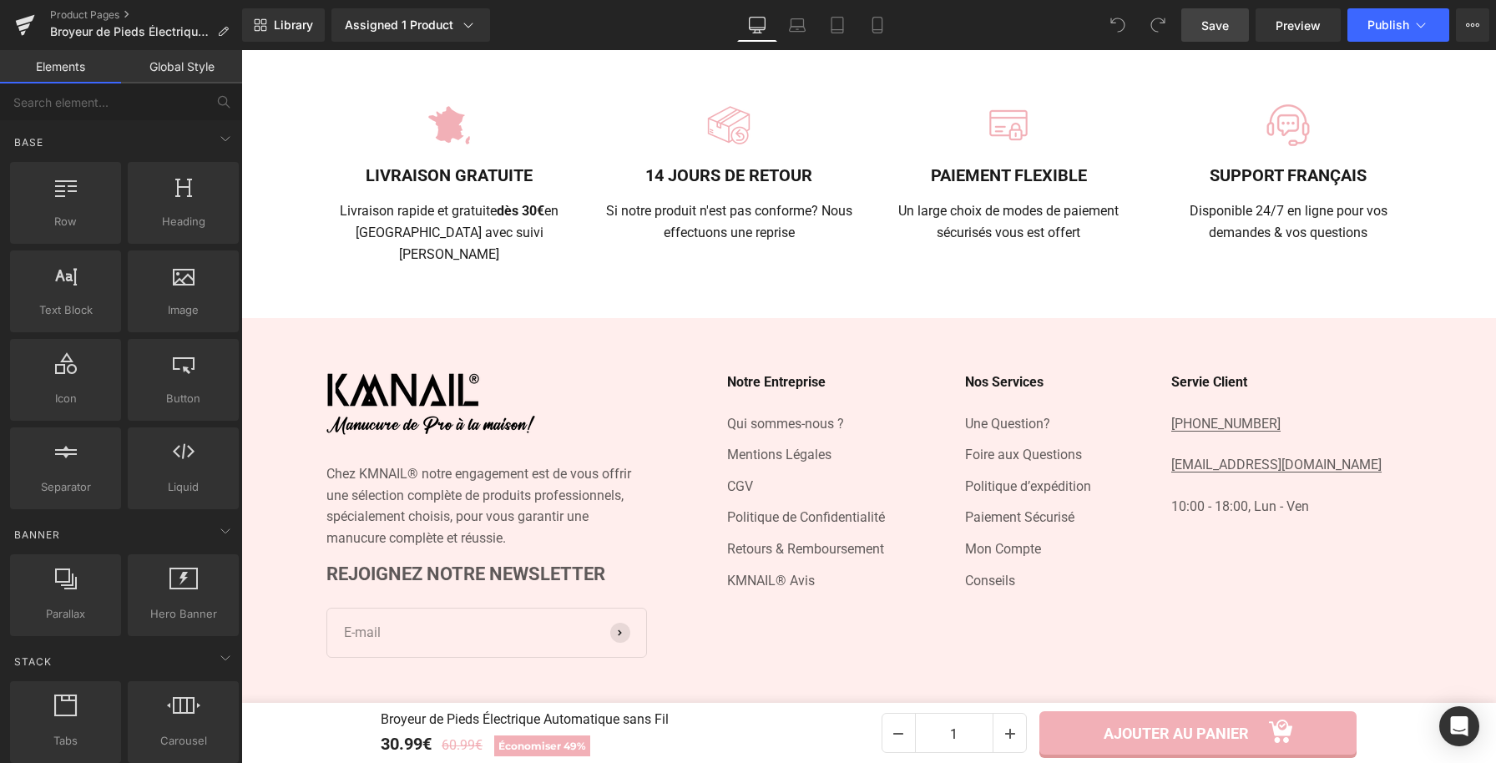
click at [1224, 25] on span "Save" at bounding box center [1215, 26] width 28 height 18
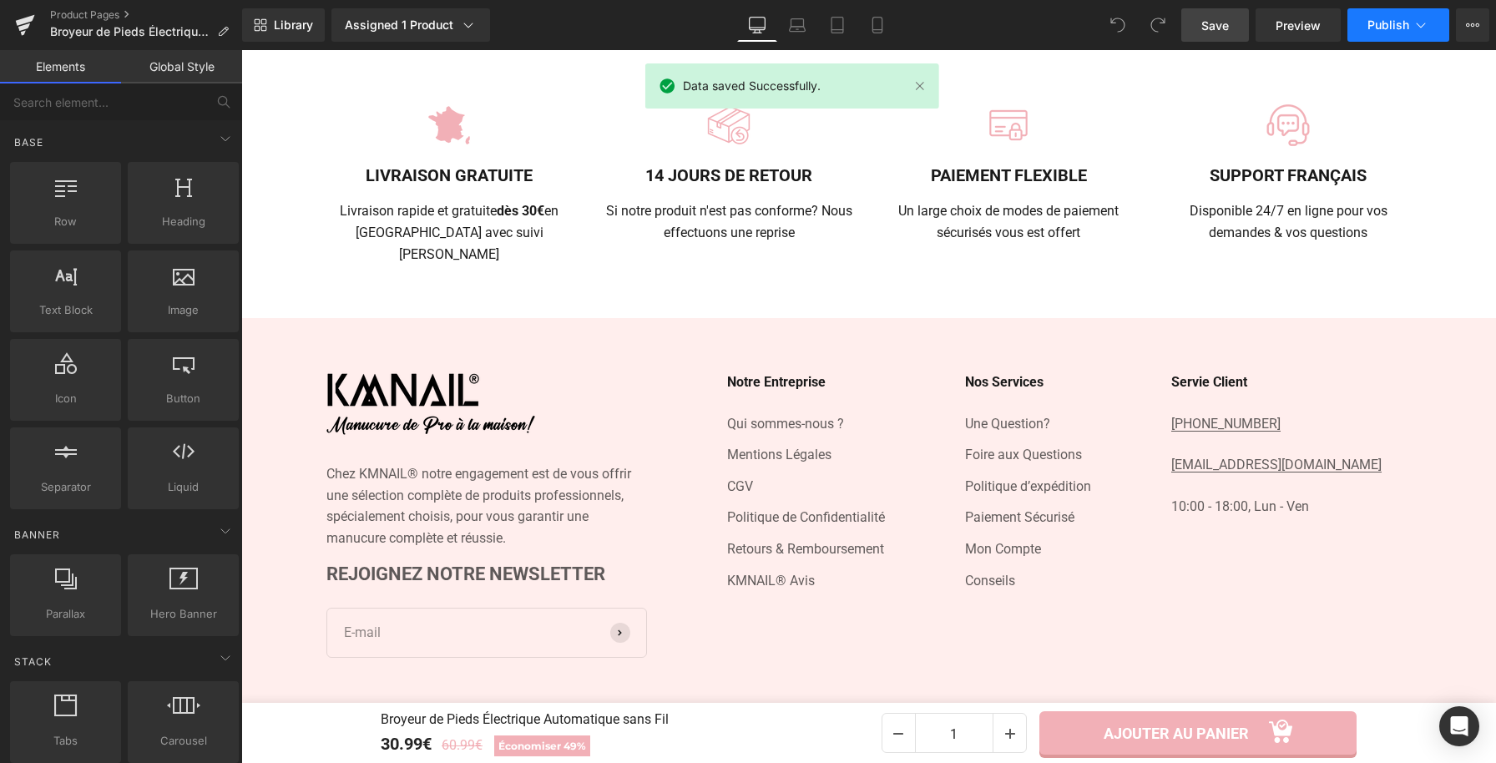
click at [1394, 29] on span "Publish" at bounding box center [1389, 24] width 42 height 13
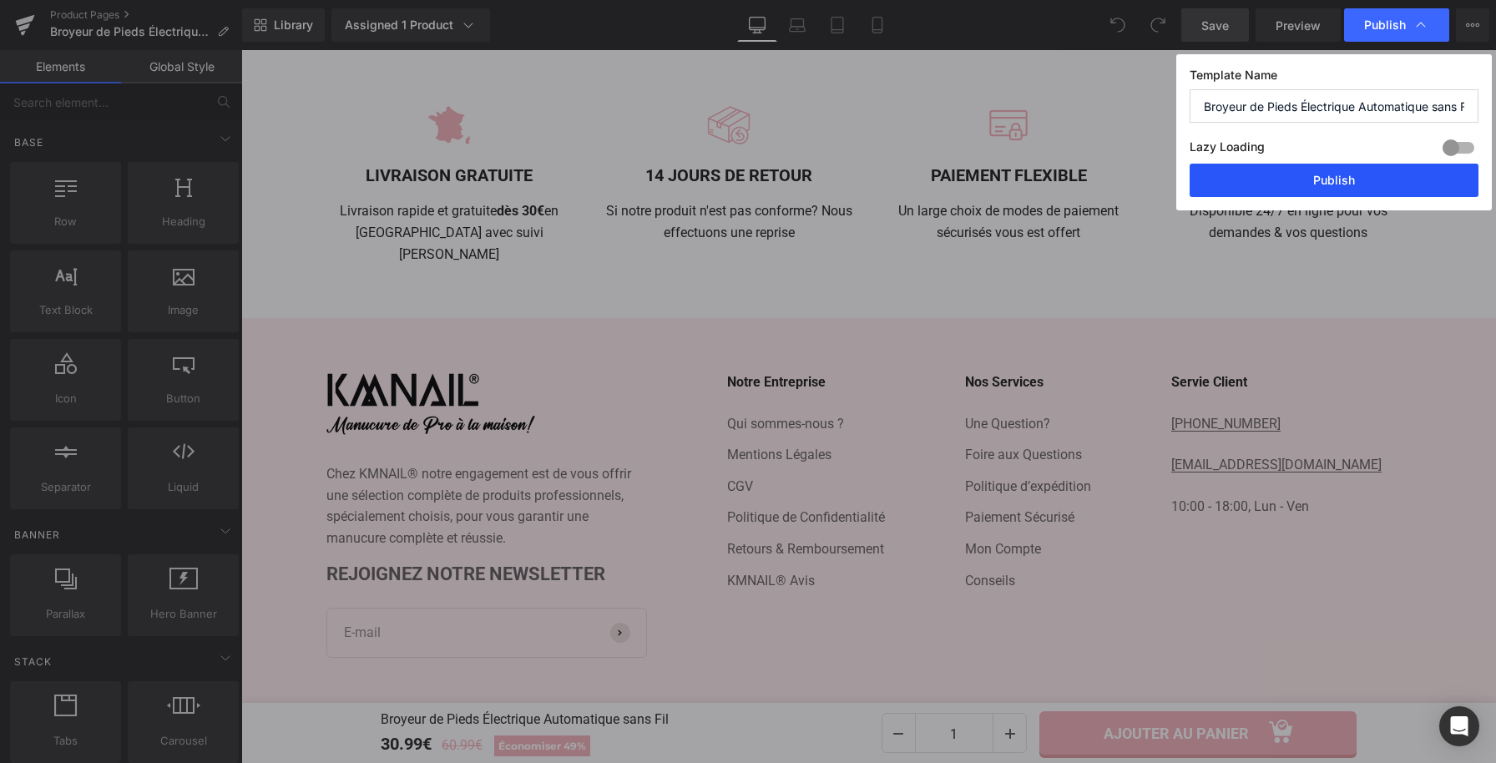
click at [1337, 184] on button "Publish" at bounding box center [1334, 180] width 289 height 33
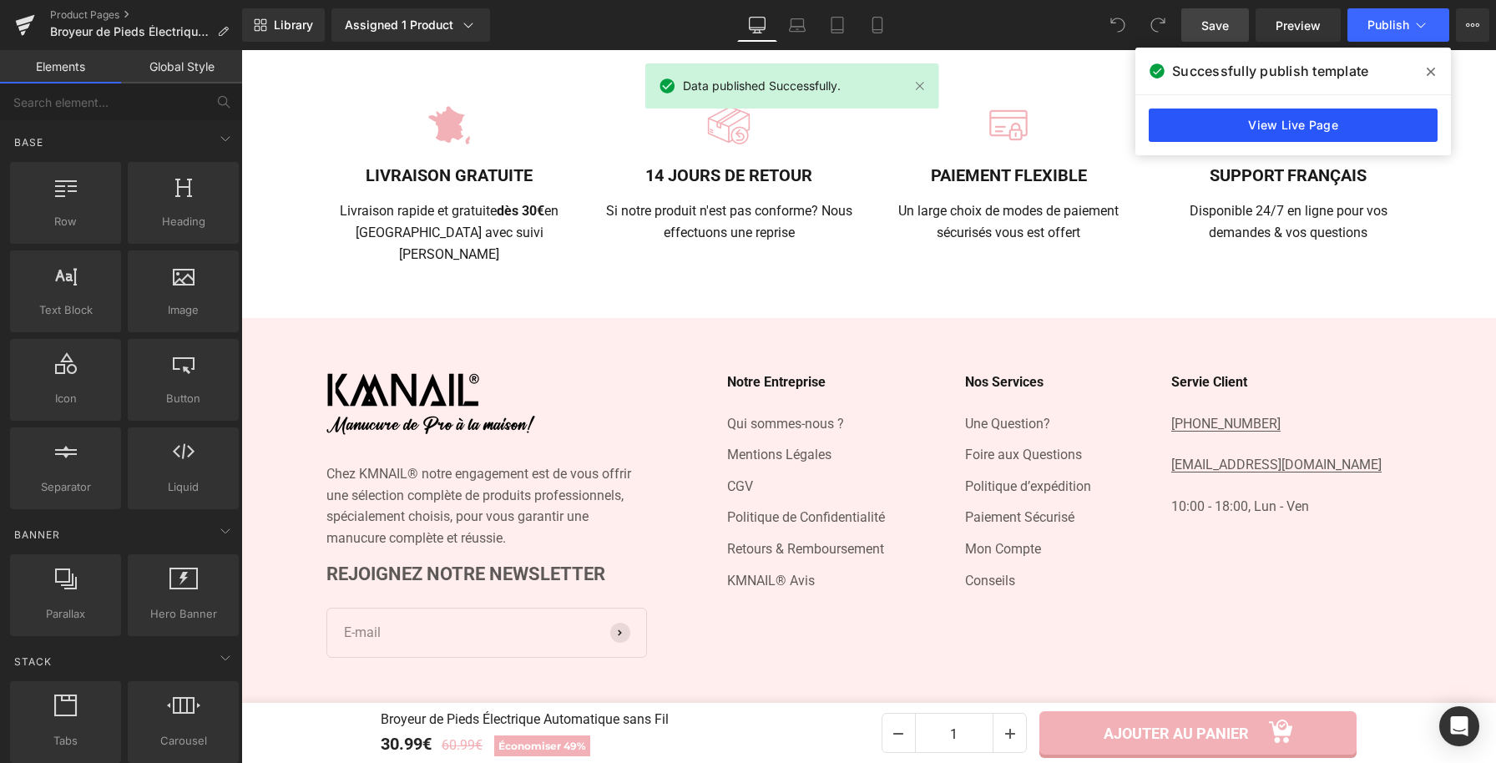
click at [1351, 129] on link "View Live Page" at bounding box center [1293, 125] width 289 height 33
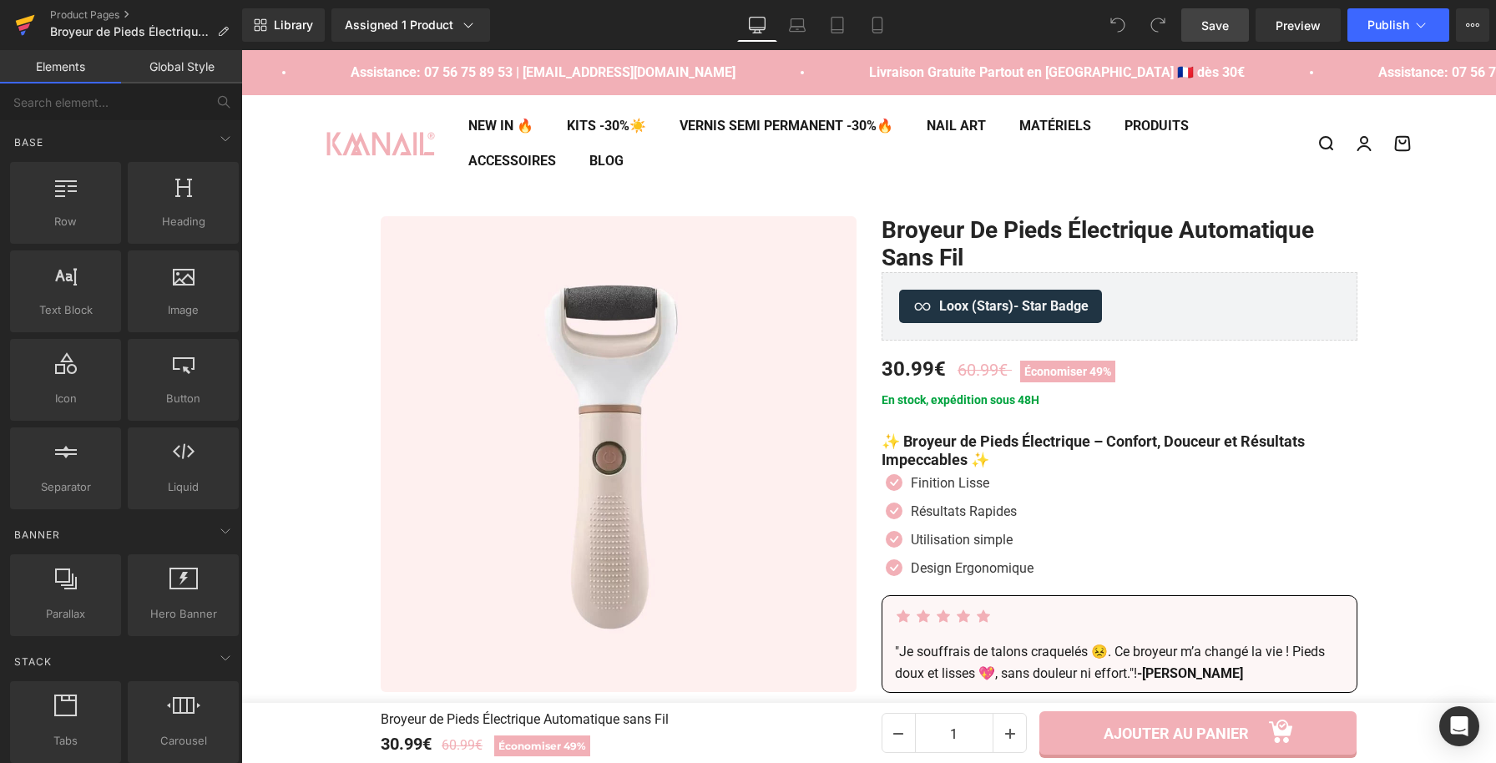
click at [29, 18] on icon at bounding box center [25, 20] width 19 height 11
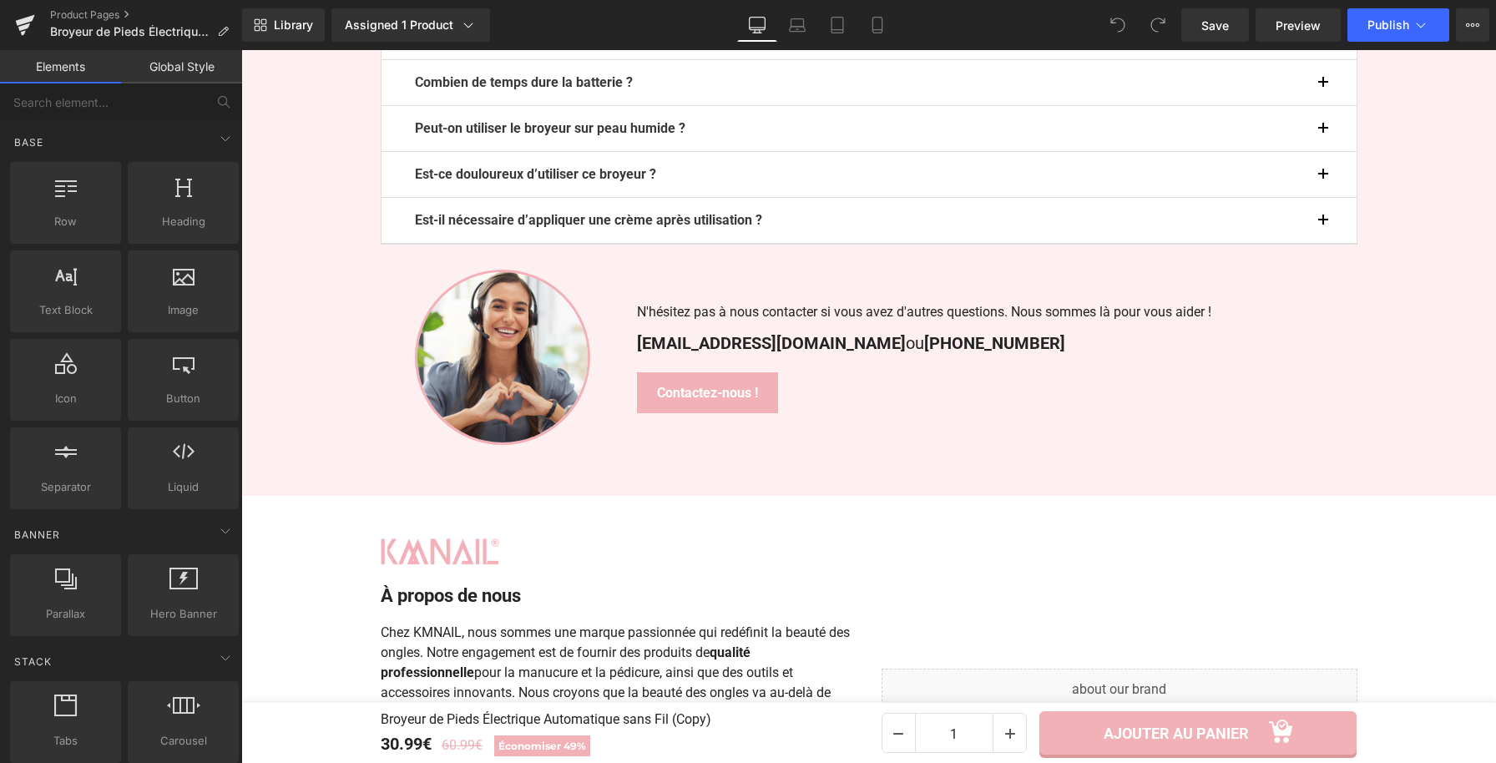
scroll to position [3835, 0]
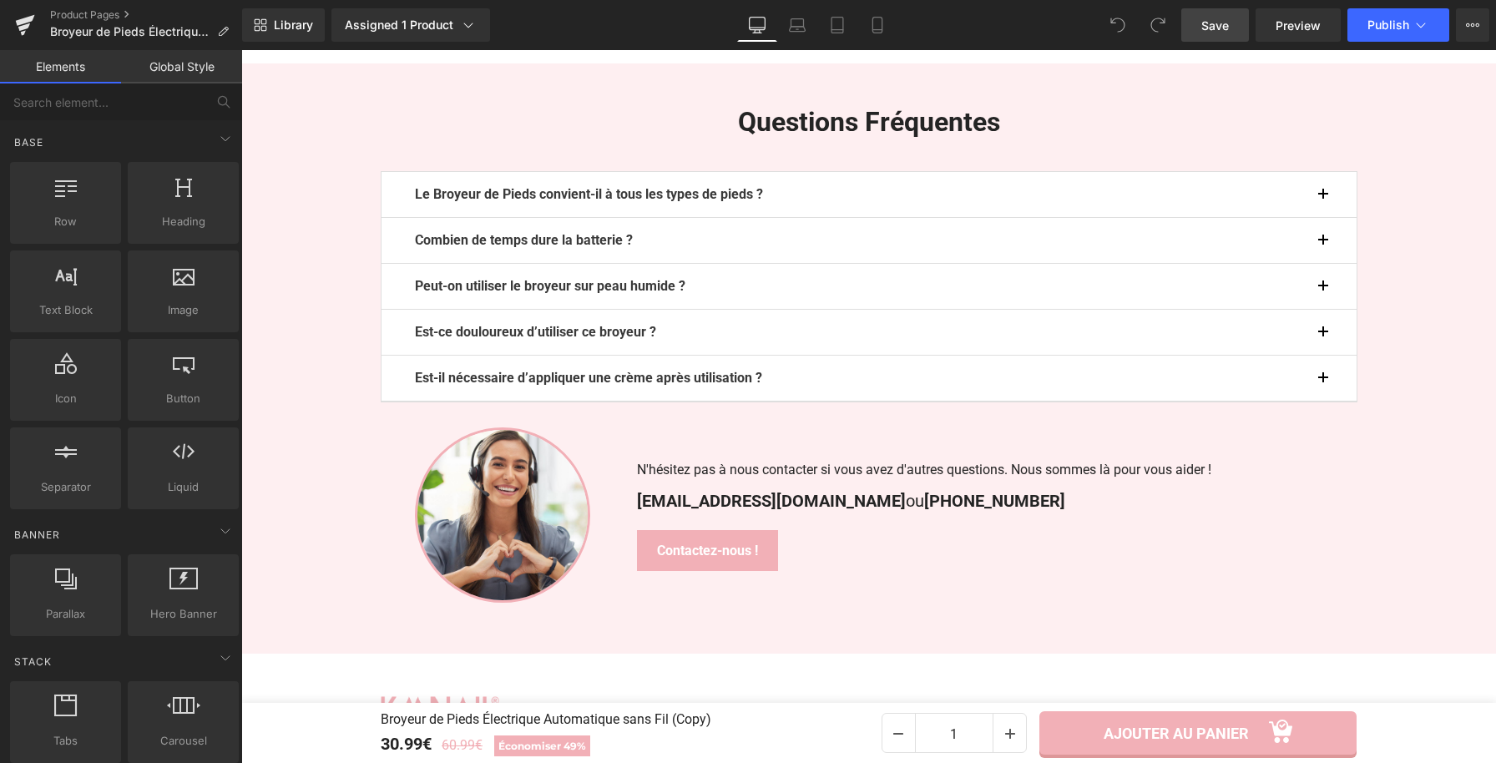
click at [1241, 37] on link "Save" at bounding box center [1215, 24] width 68 height 33
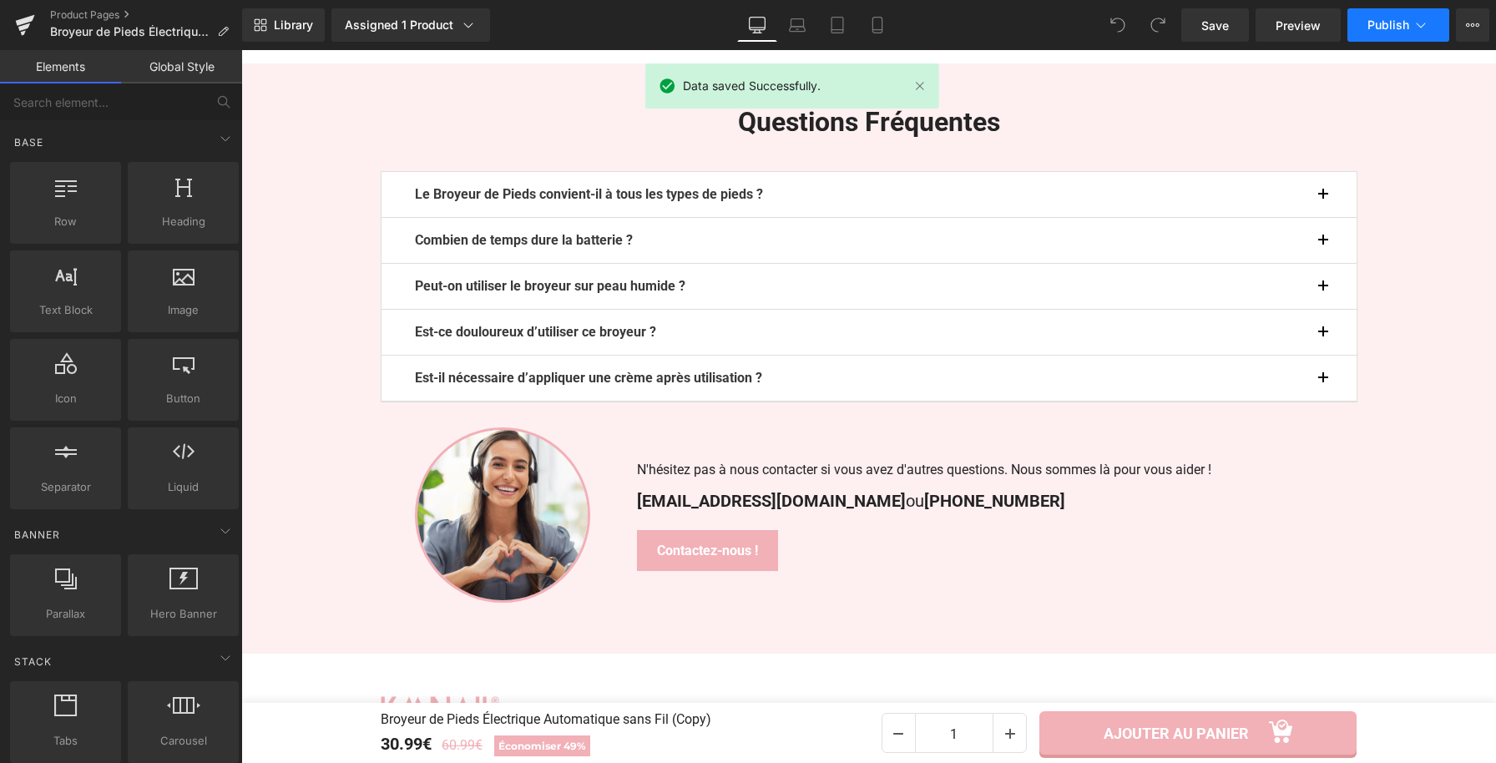
click at [1424, 33] on button "Publish" at bounding box center [1399, 24] width 102 height 33
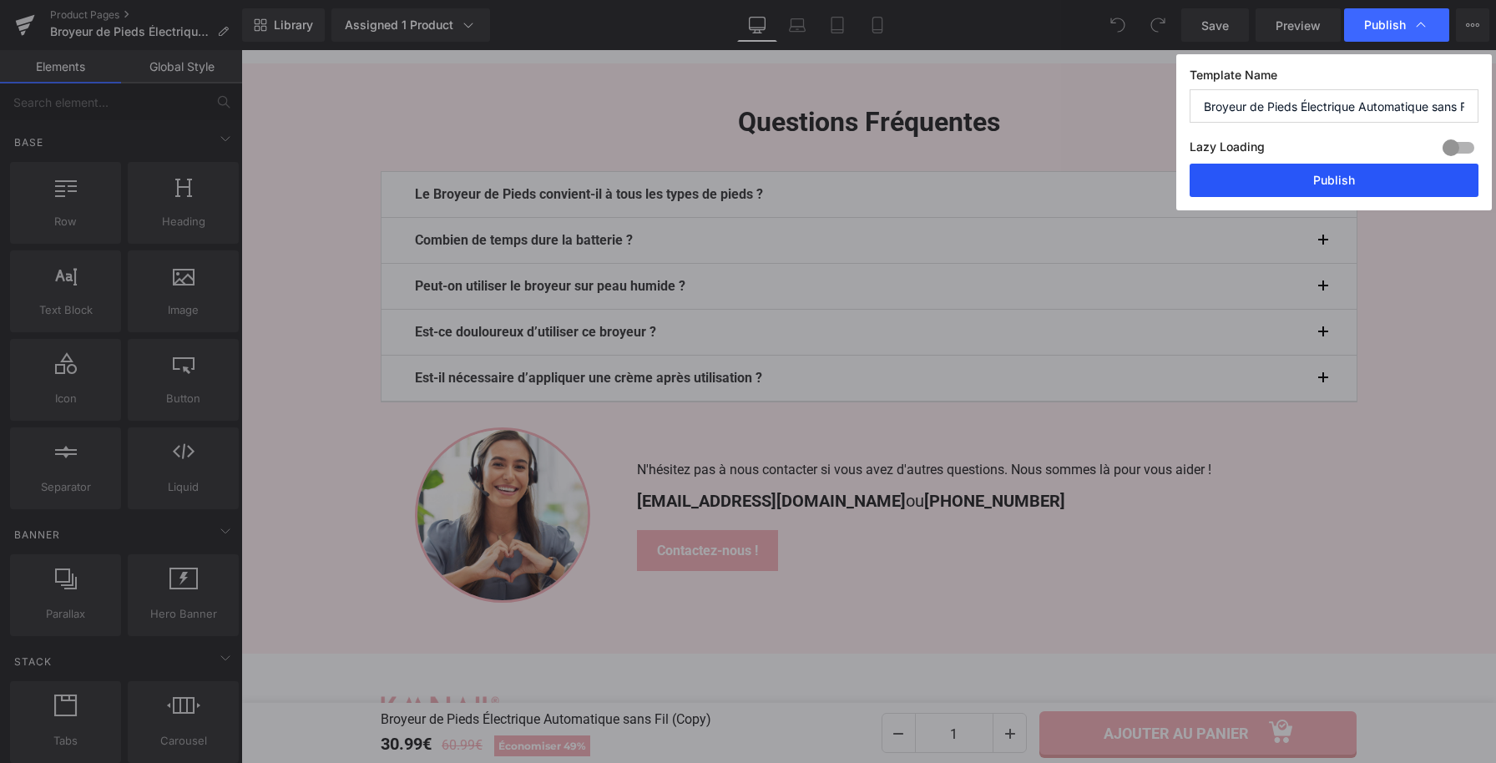
click at [1345, 180] on button "Publish" at bounding box center [1334, 180] width 289 height 33
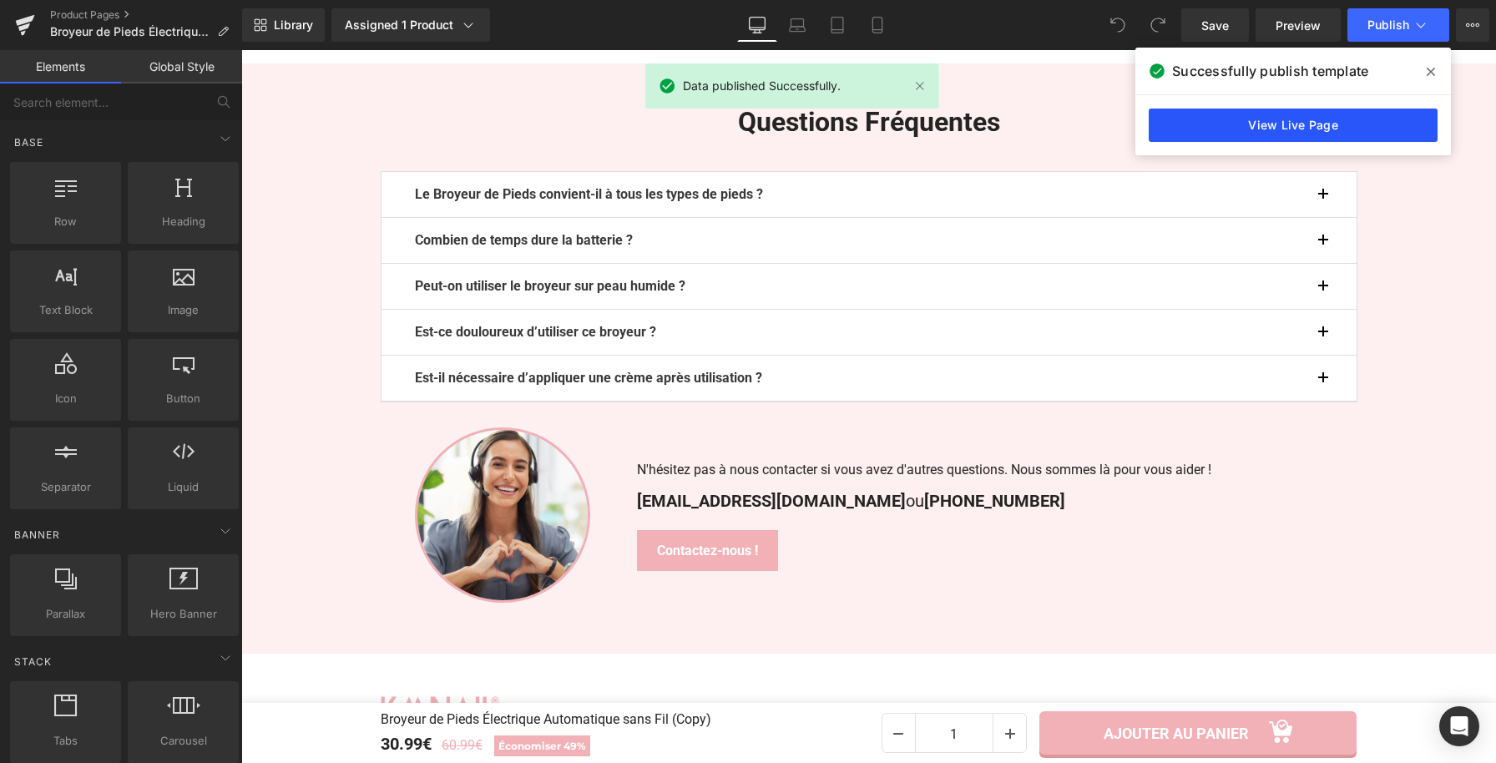
click at [1318, 132] on link "View Live Page" at bounding box center [1293, 125] width 289 height 33
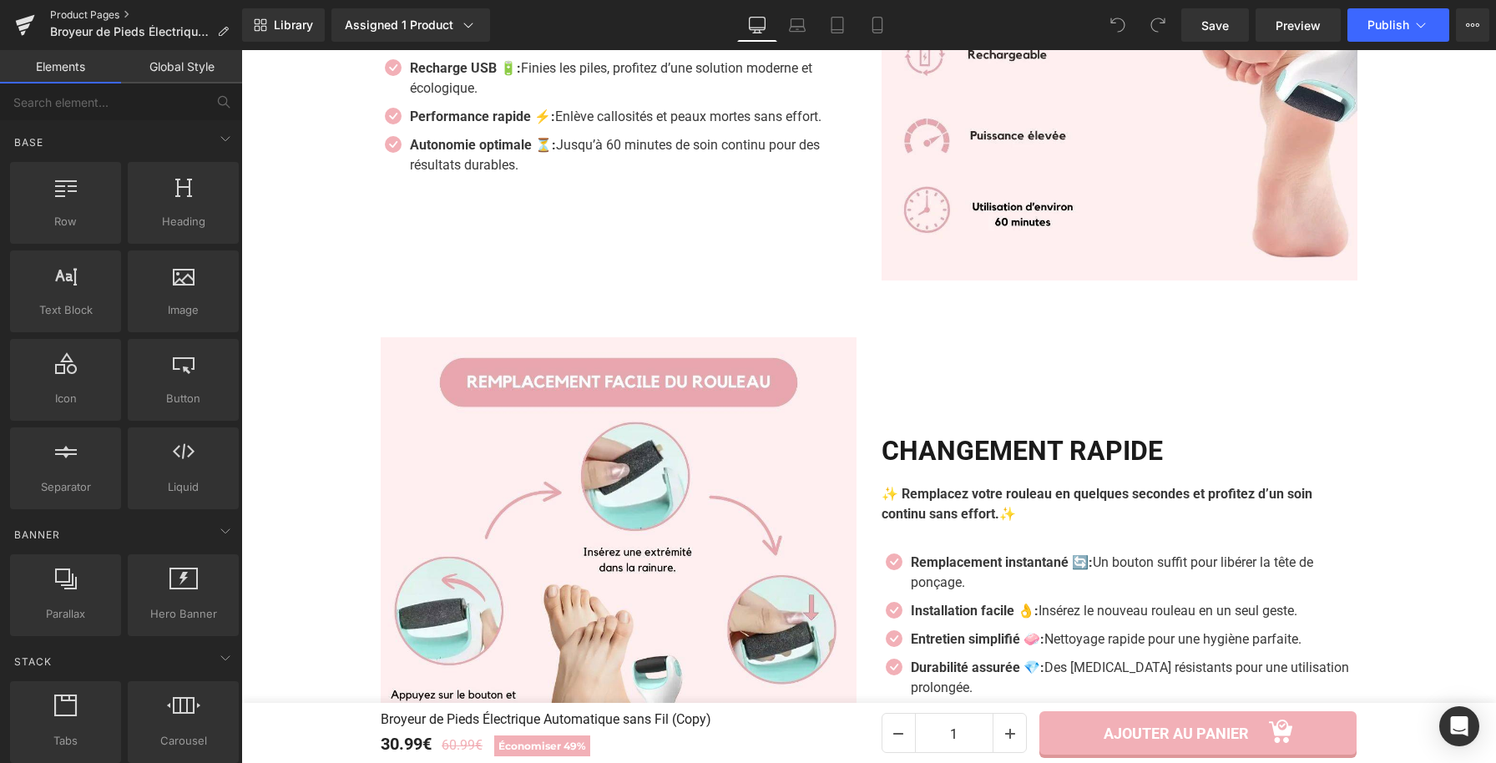
scroll to position [2193, 0]
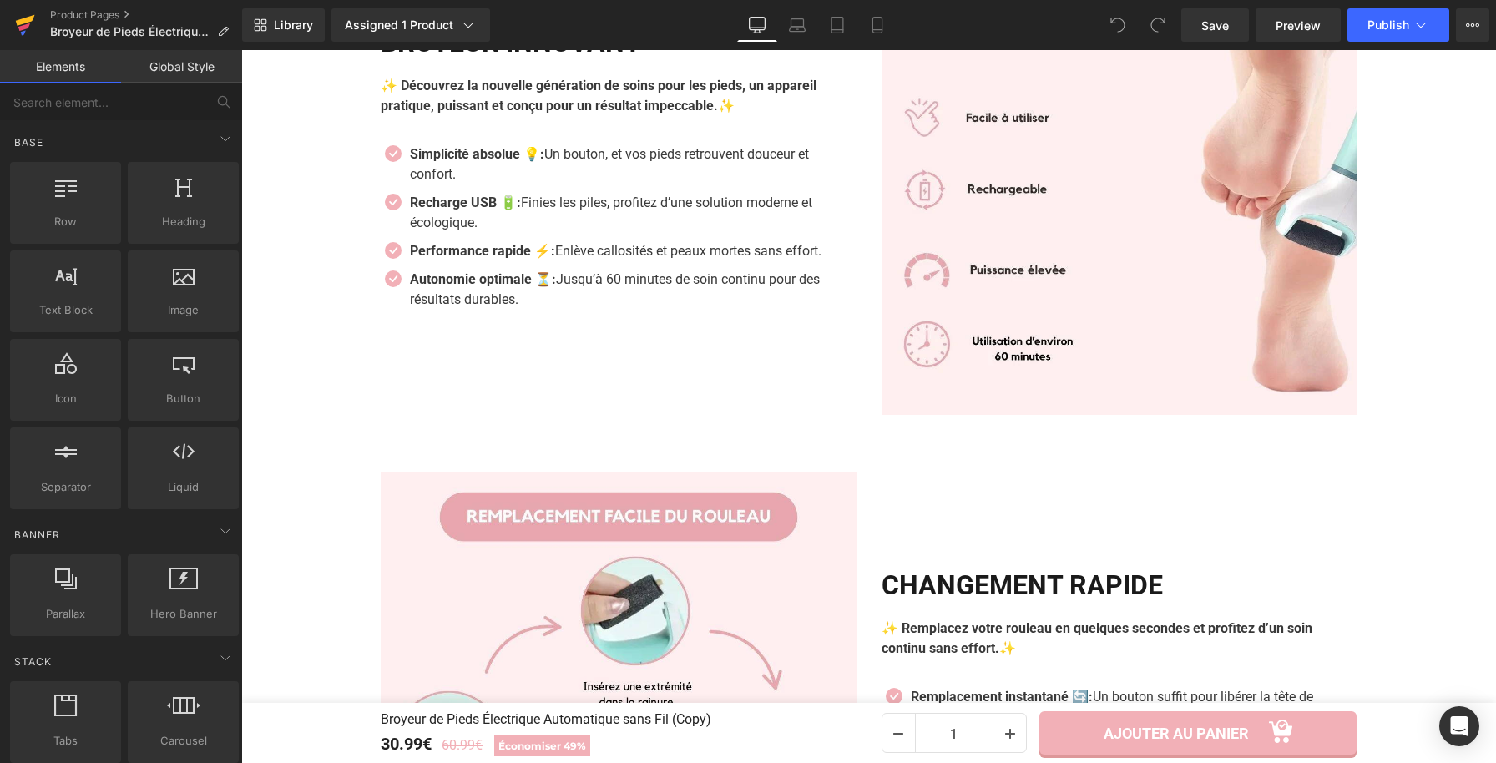
click at [23, 27] on icon at bounding box center [24, 27] width 12 height 8
